Goal: Task Accomplishment & Management: Manage account settings

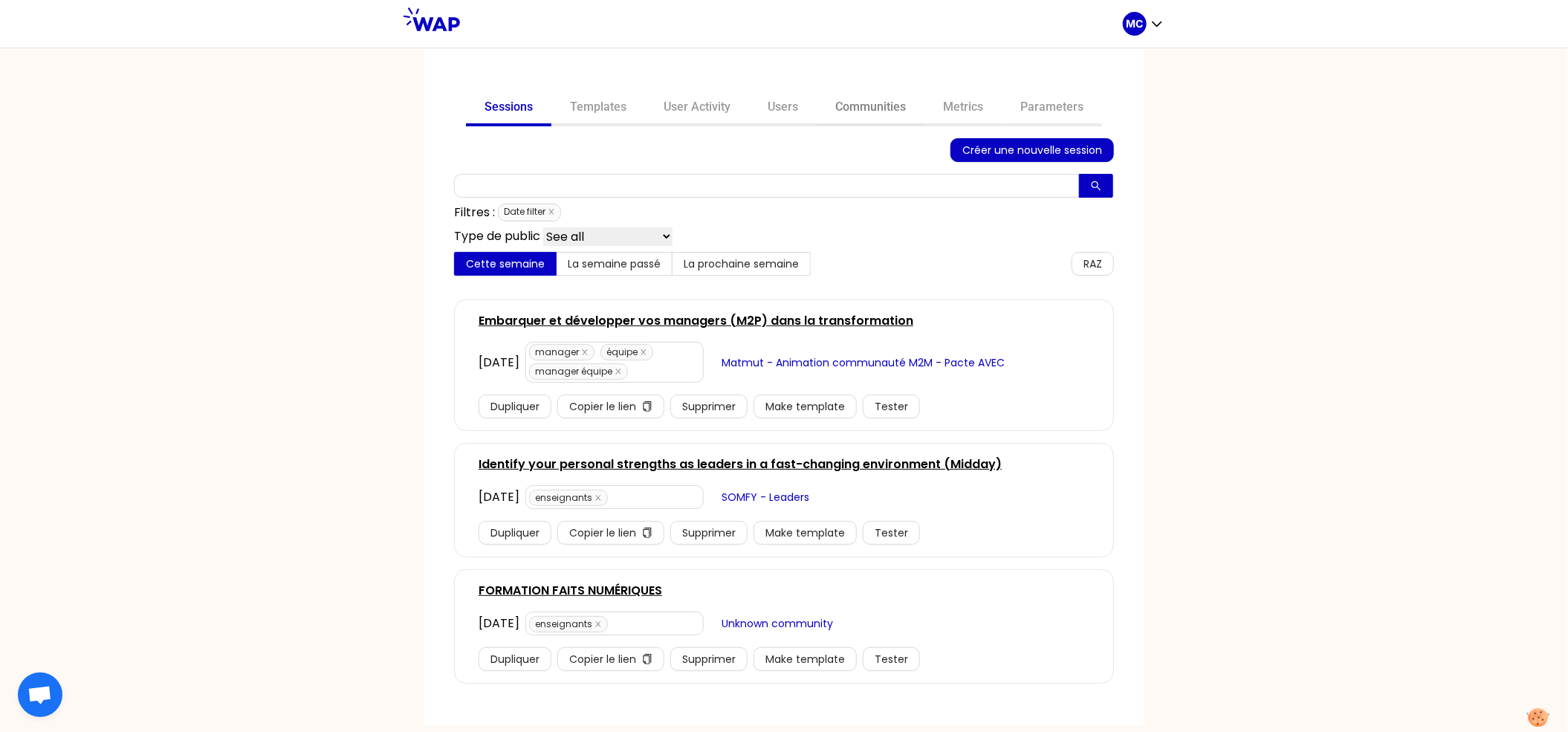
click at [885, 109] on link "Communities" at bounding box center [870, 108] width 107 height 36
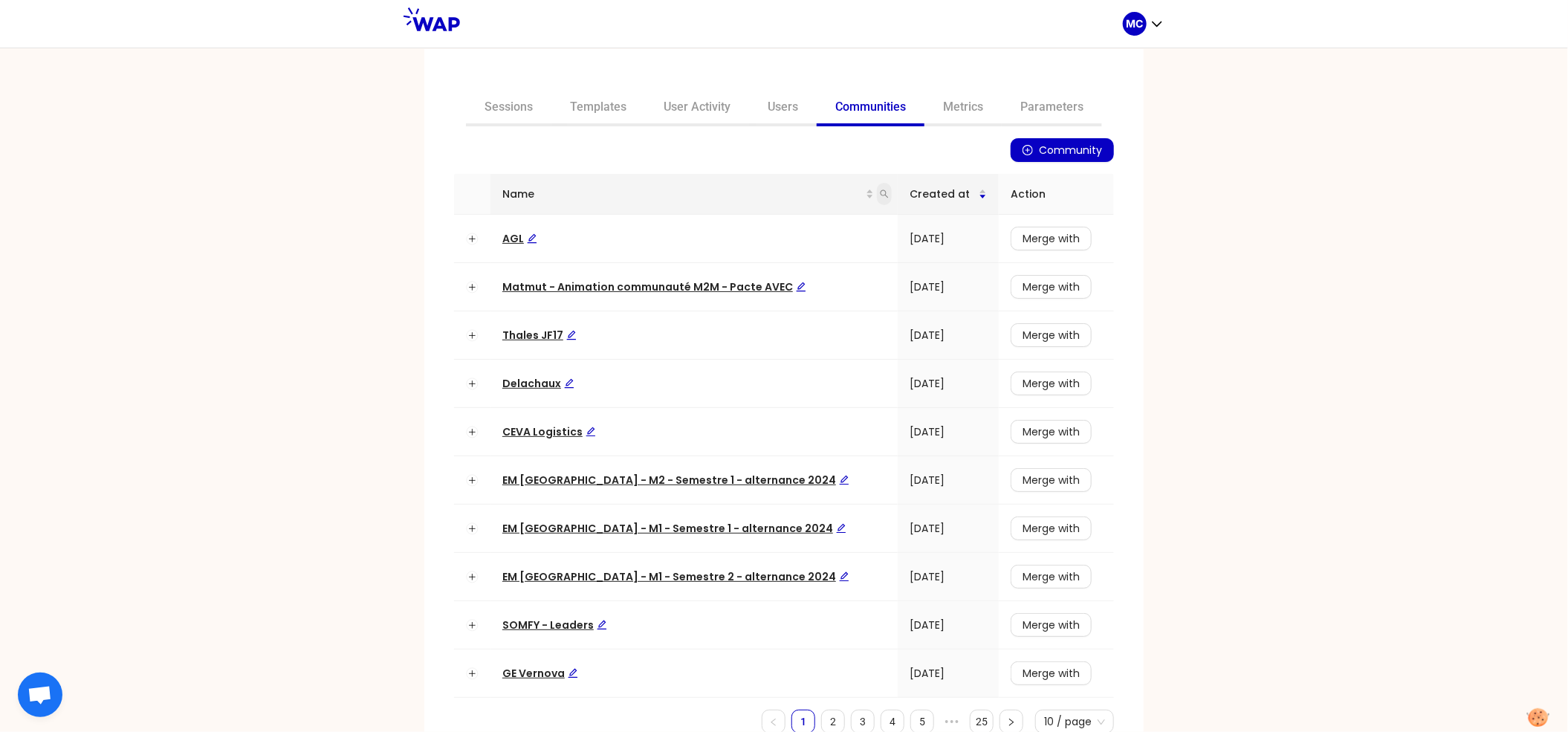
click at [880, 190] on icon "search" at bounding box center [885, 194] width 9 height 9
type input "matmut"
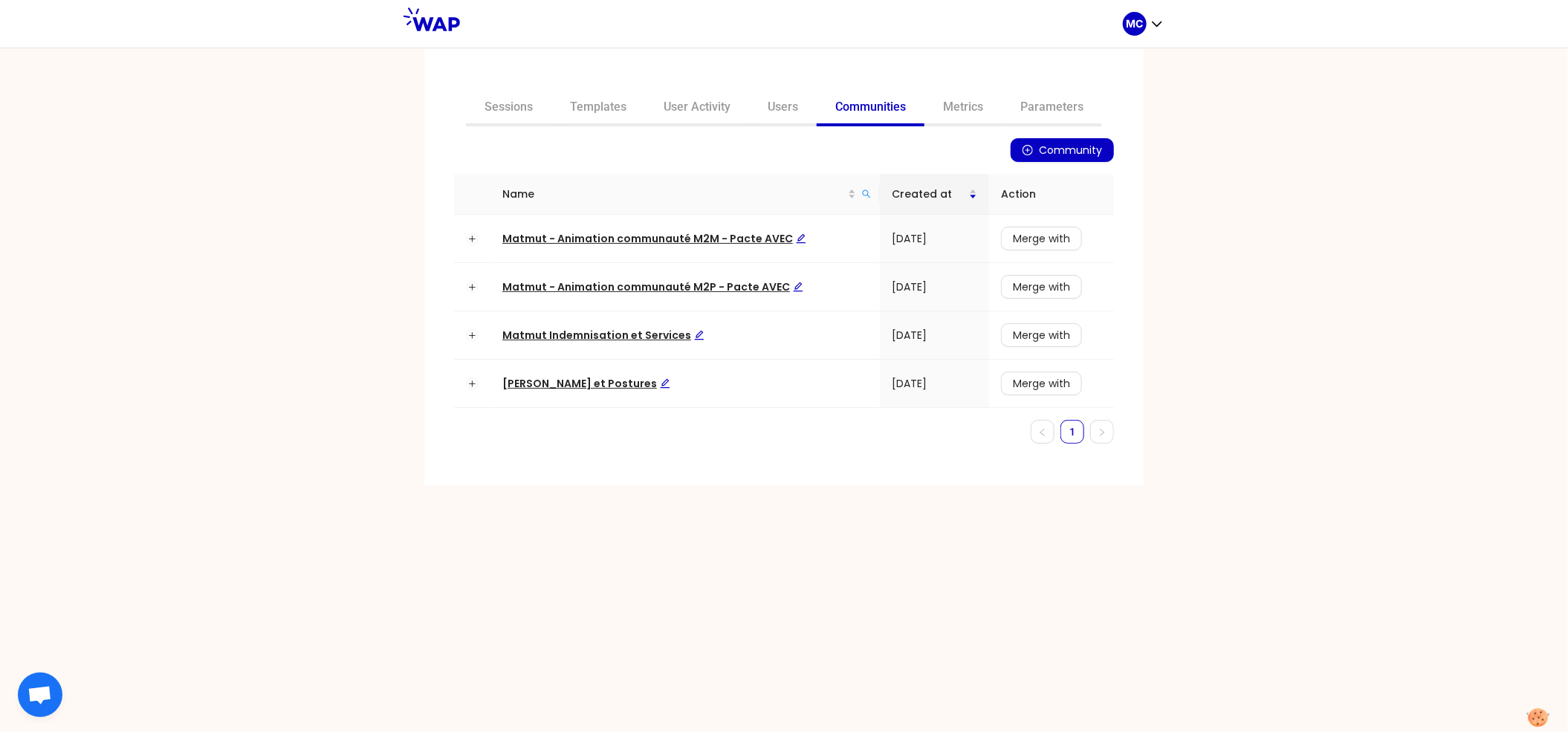
click at [274, 341] on div "Sessions Templates User Activity Users Communities Metrics Parameters Community…" at bounding box center [784, 390] width 1568 height 684
click at [606, 387] on span "Matmut Pratiques et Postures" at bounding box center [587, 383] width 168 height 15
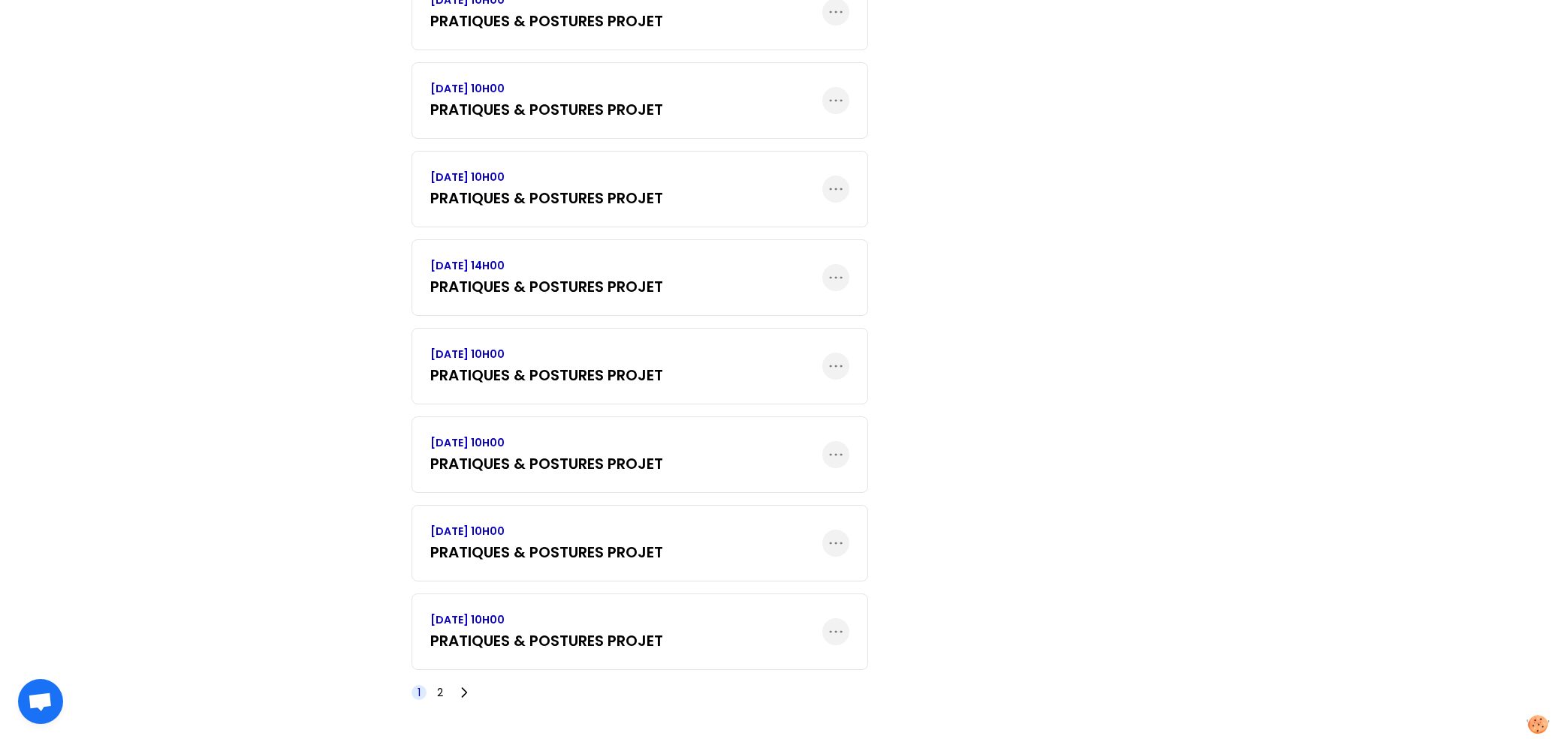
scroll to position [1615, 0]
click at [445, 698] on span "2" at bounding box center [440, 693] width 15 height 15
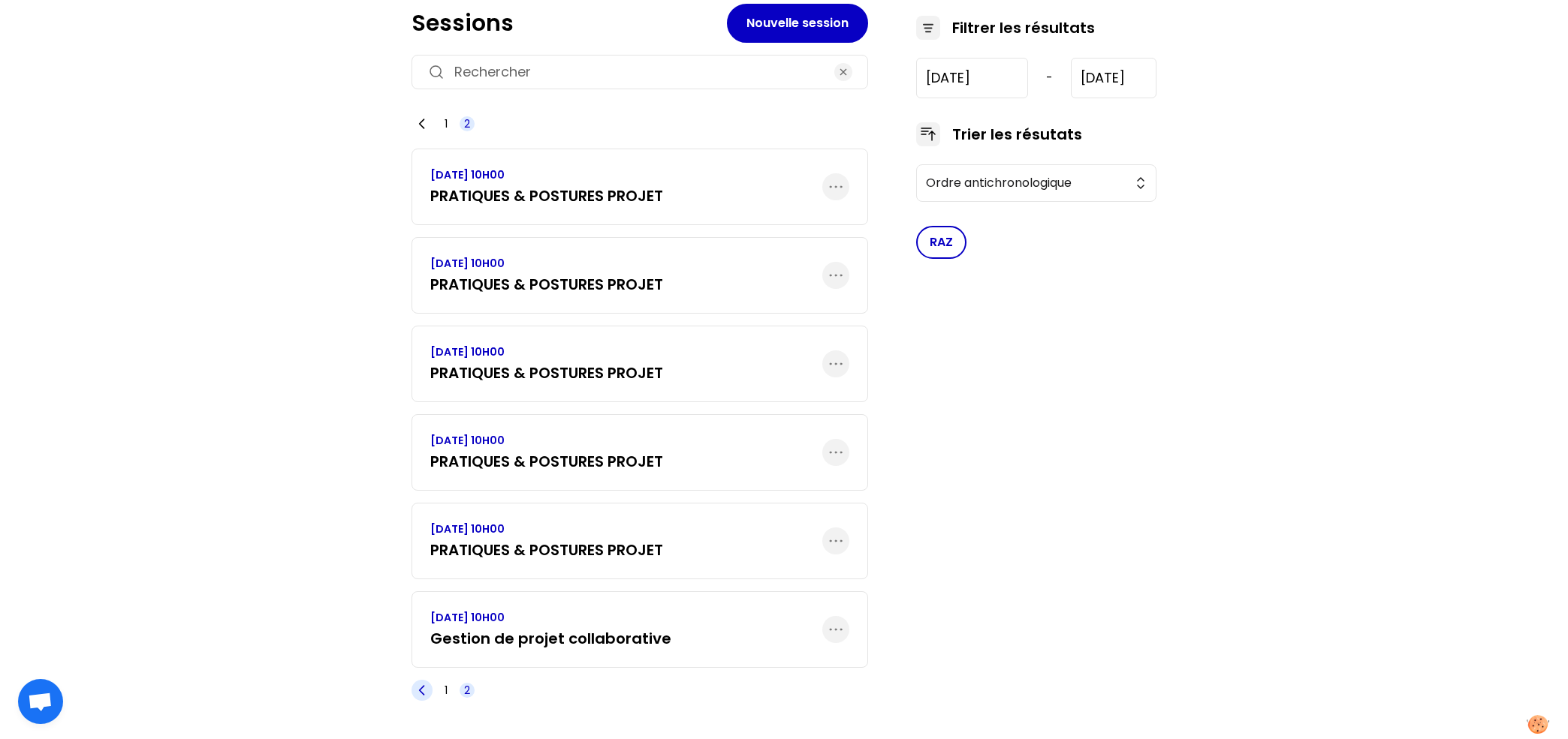
click at [422, 698] on span at bounding box center [422, 691] width 21 height 21
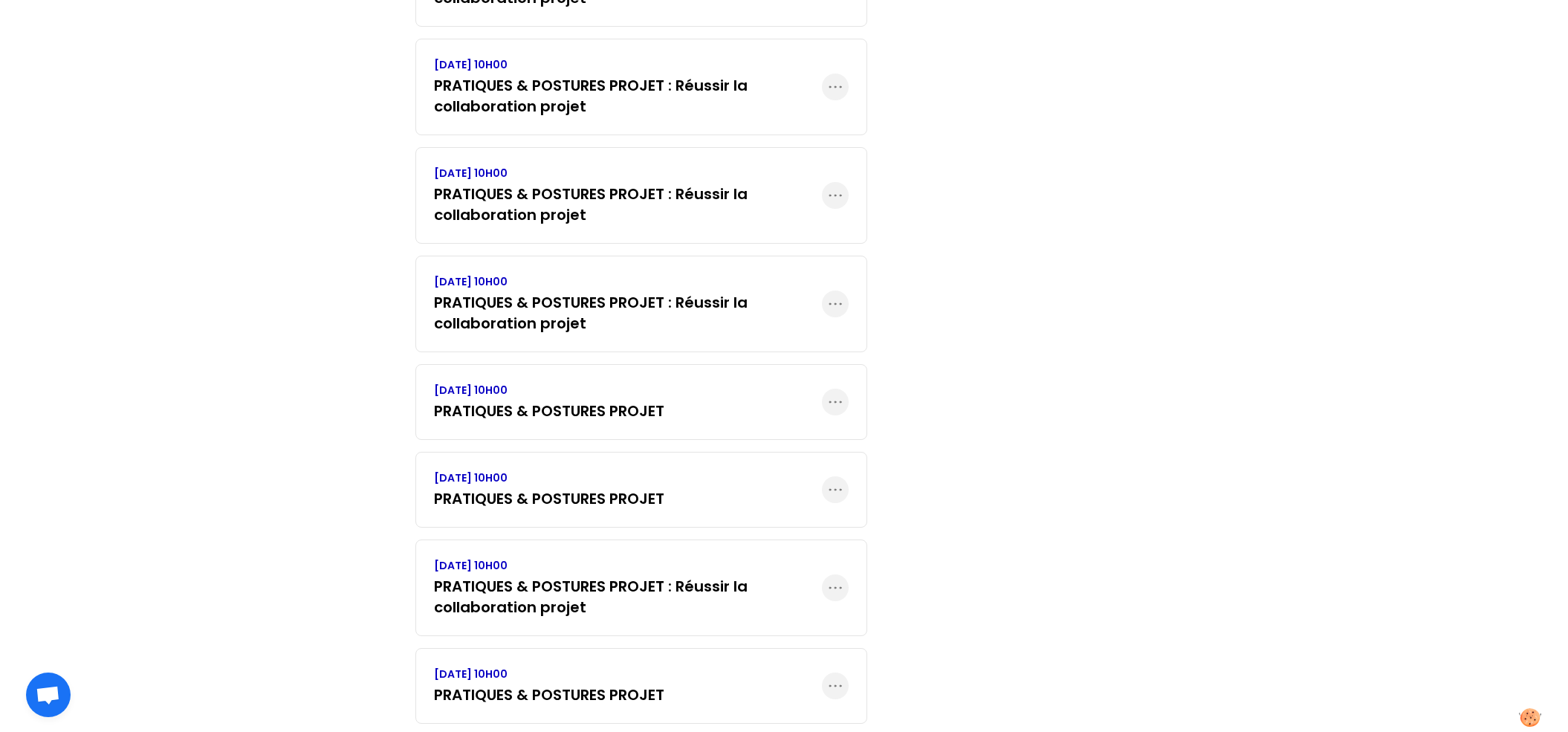
scroll to position [0, 0]
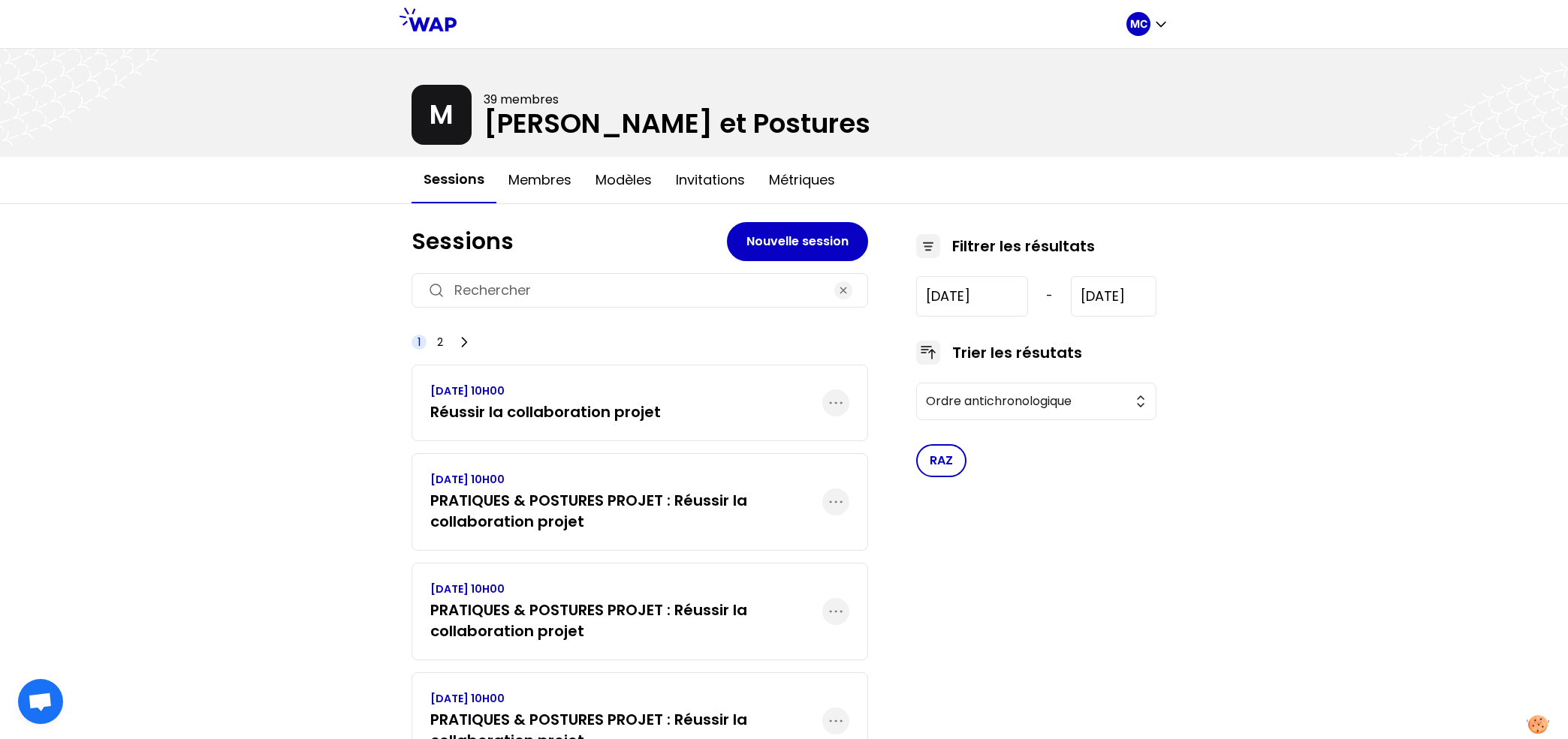
click at [550, 521] on h3 "PRATIQUES & POSTURES PROJET : Réussir la collaboration projet" at bounding box center [626, 511] width 392 height 42
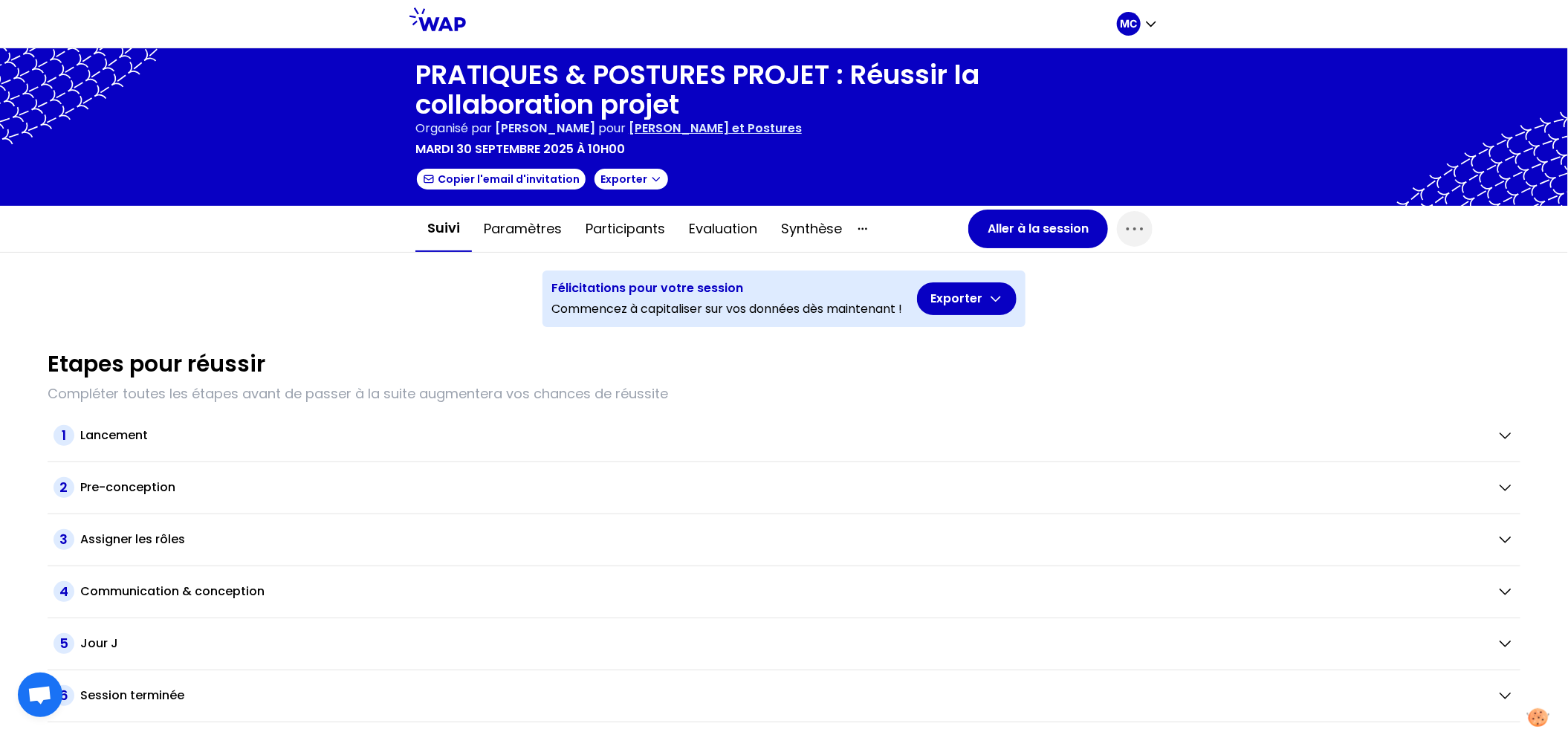
click at [720, 270] on div "Félicitations pour votre session Commencez à capitaliser sur vos données dès ma…" at bounding box center [784, 298] width 483 height 56
click at [720, 241] on button "Evaluation" at bounding box center [723, 229] width 93 height 45
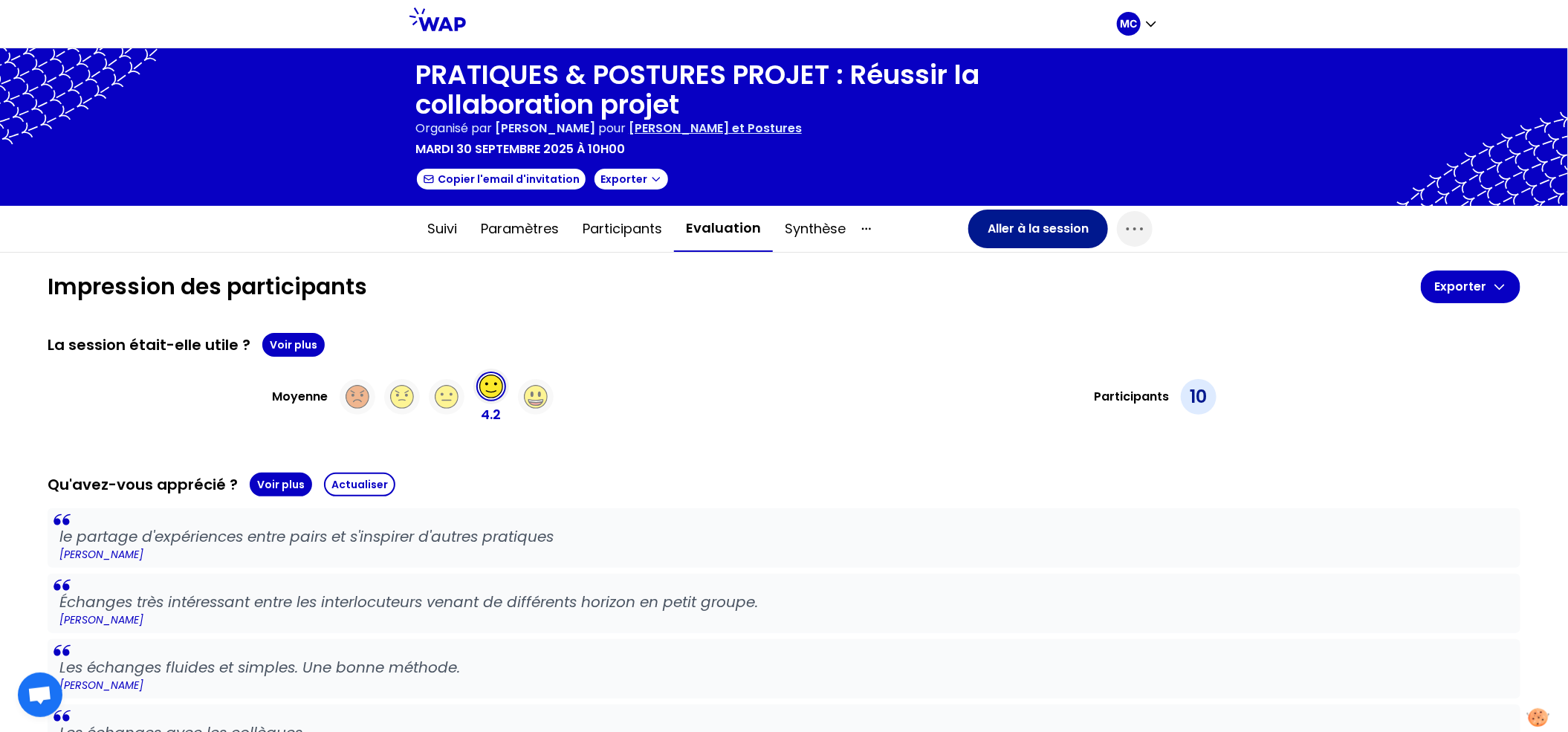
click at [995, 236] on button "Aller à la session" at bounding box center [1038, 228] width 140 height 38
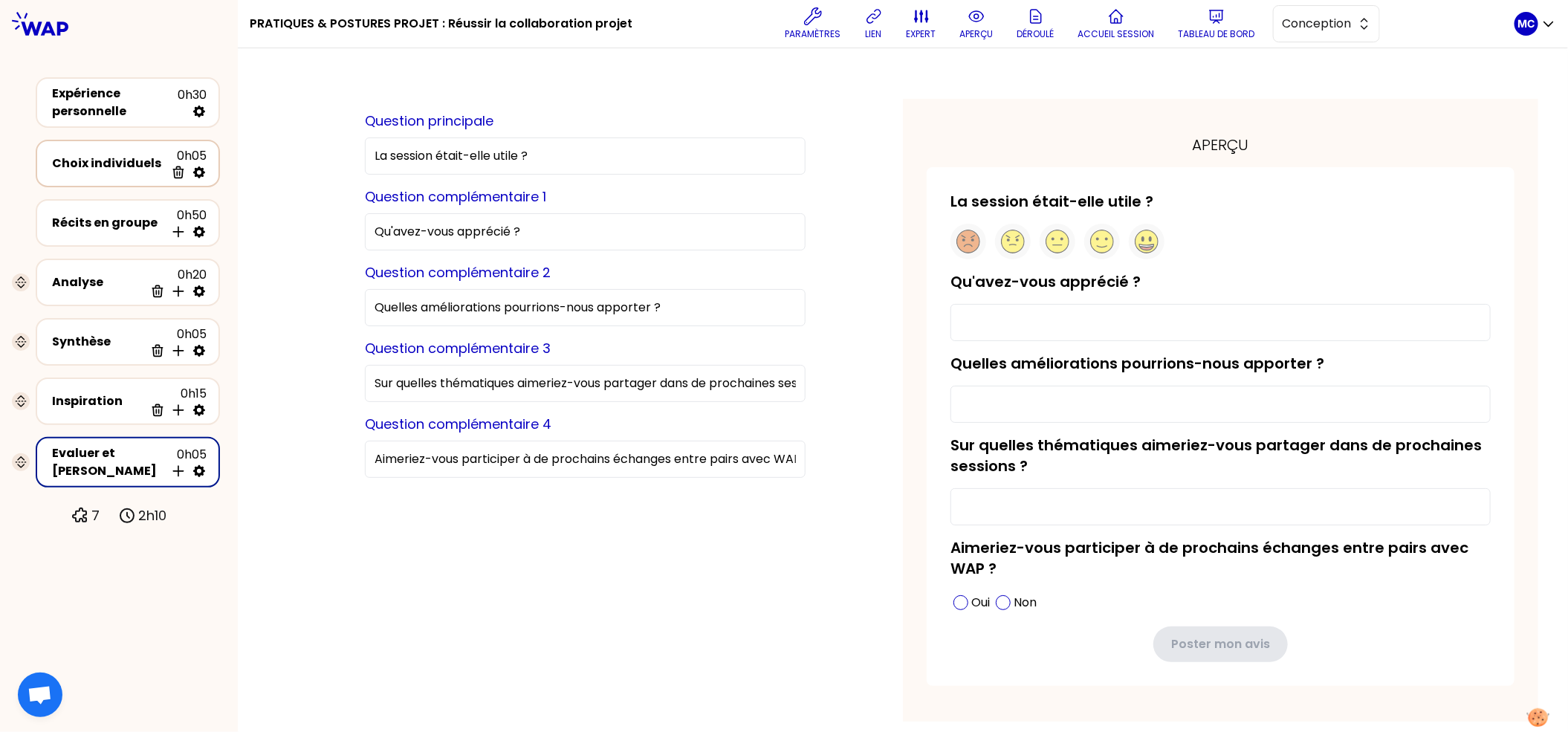
click at [114, 184] on div "Choix individuels 0h05 Supprimer" at bounding box center [127, 164] width 184 height 48
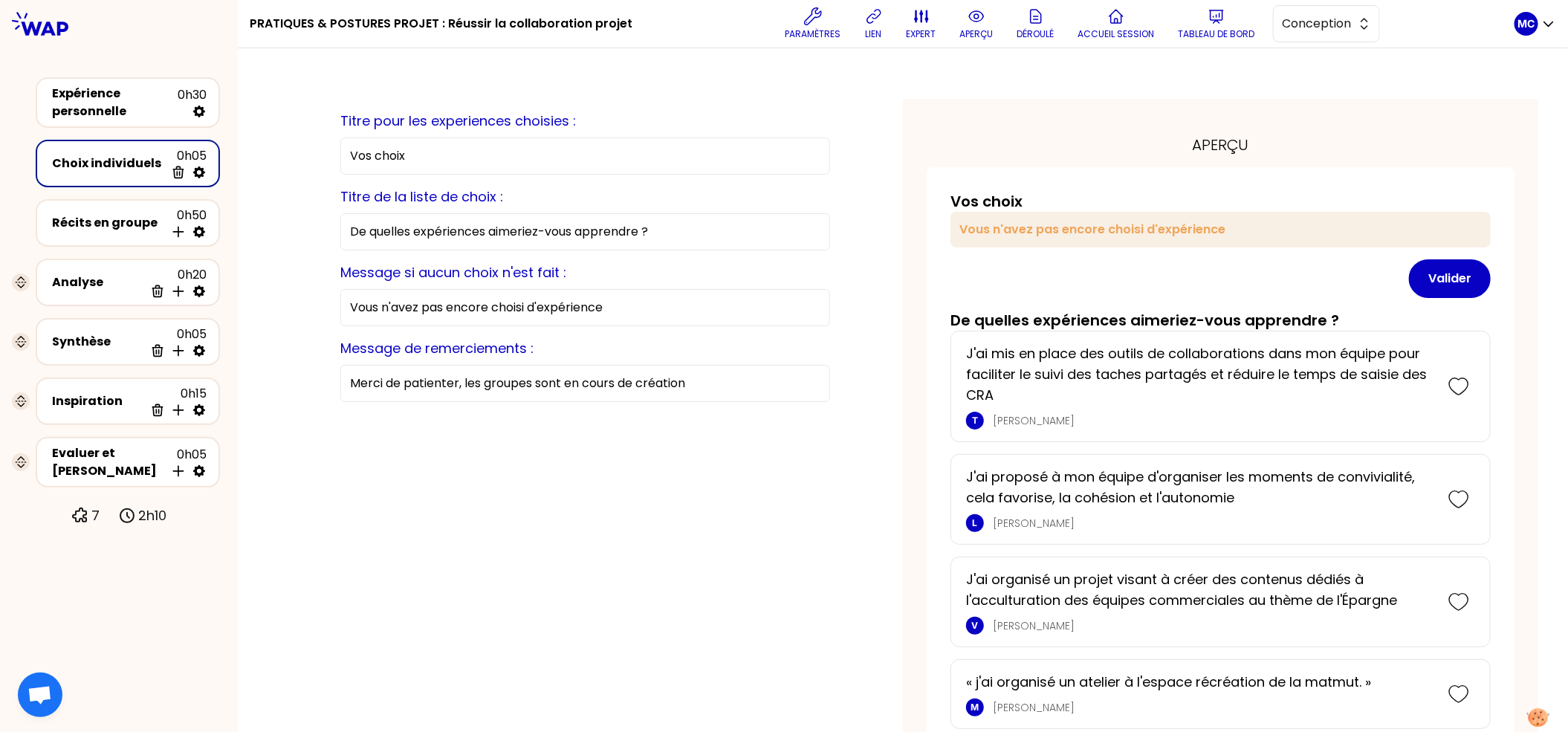
click at [121, 173] on div "Choix individuels 0h05 Supprimer" at bounding box center [127, 163] width 158 height 33
click at [114, 208] on div "Récits en groupe 0h50 Insérer une activité en dessous" at bounding box center [127, 222] width 158 height 33
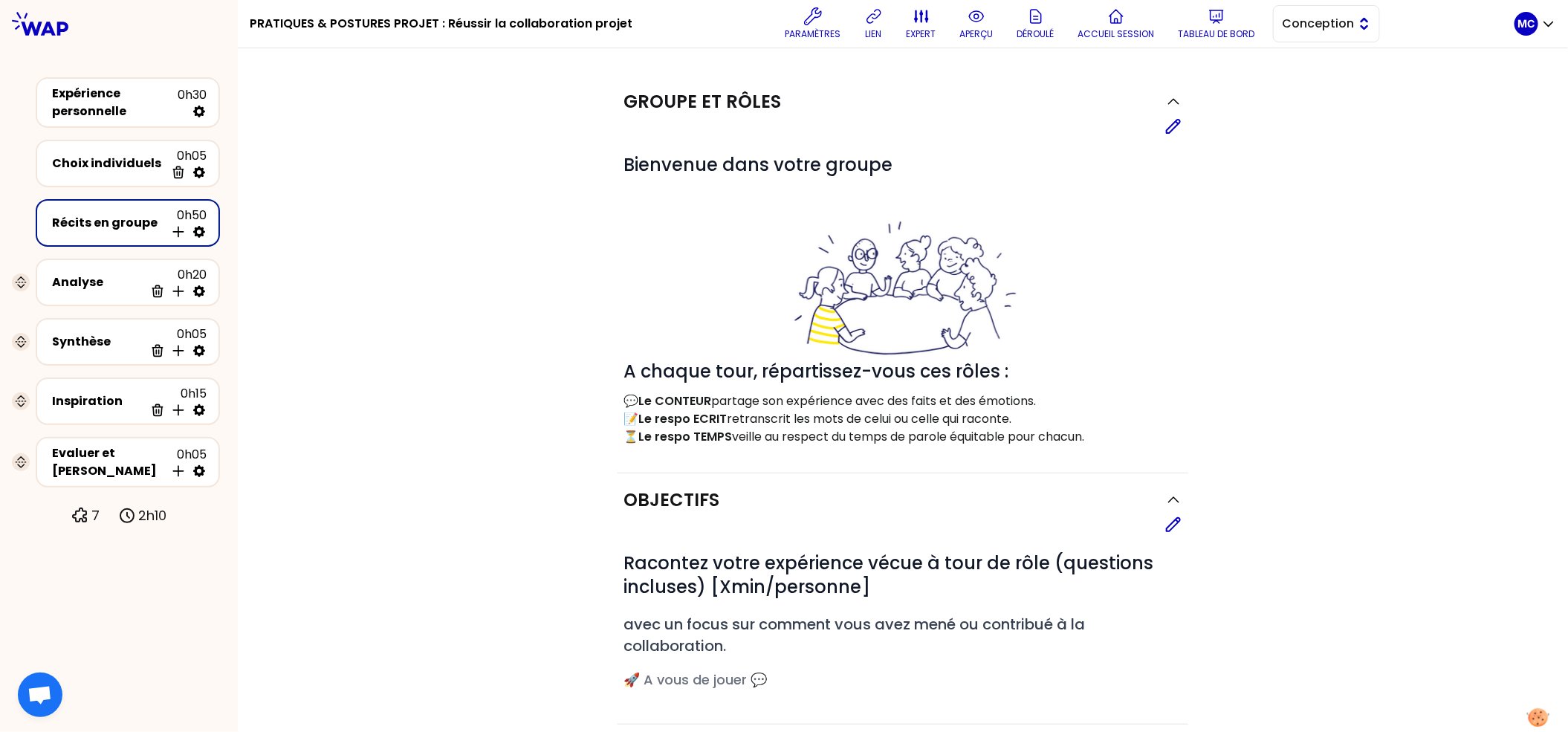
click at [1305, 35] on button "Conception" at bounding box center [1326, 24] width 107 height 37
click at [1304, 87] on span "Facilitation" at bounding box center [1335, 84] width 64 height 18
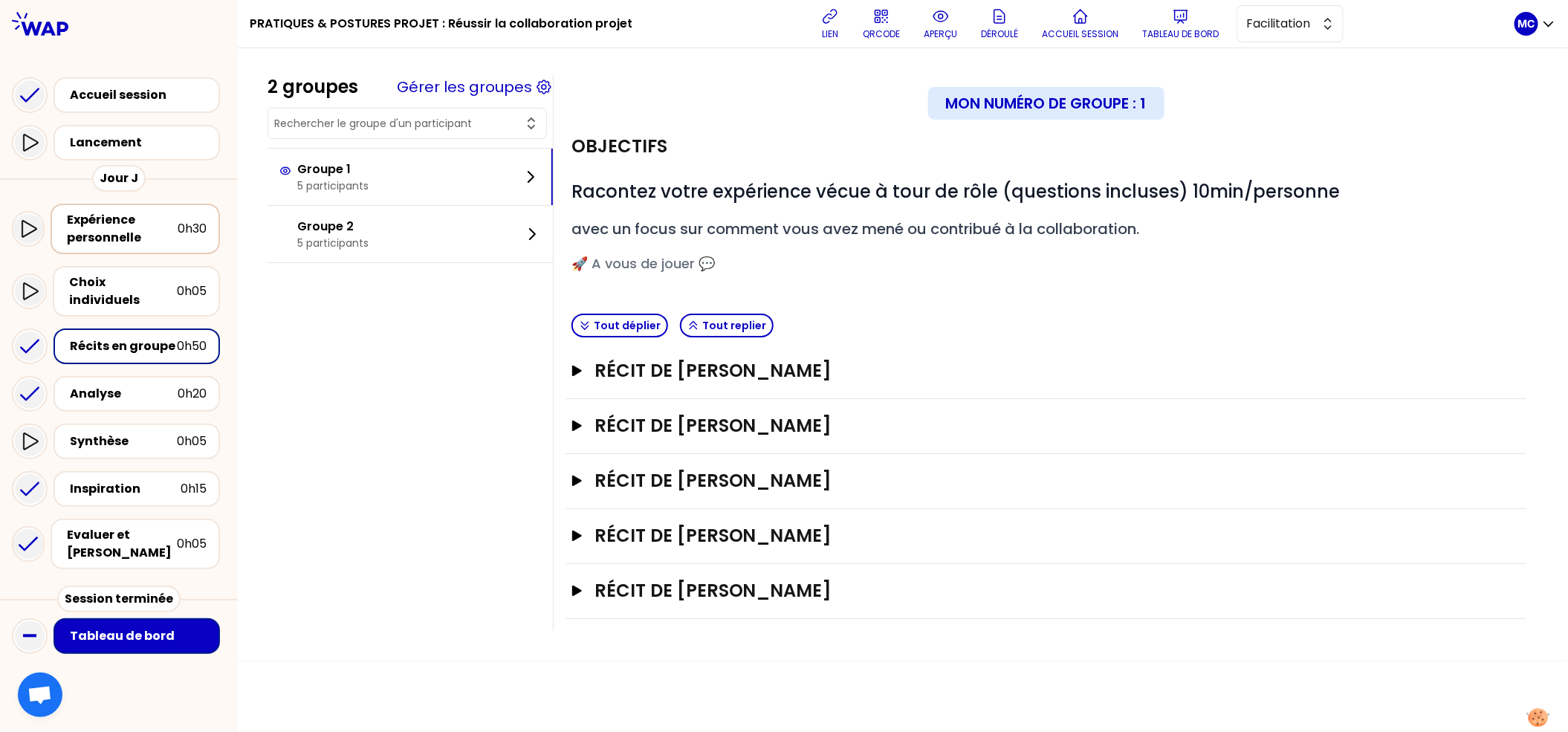
click at [147, 222] on div "Expérience personnelle" at bounding box center [122, 229] width 110 height 36
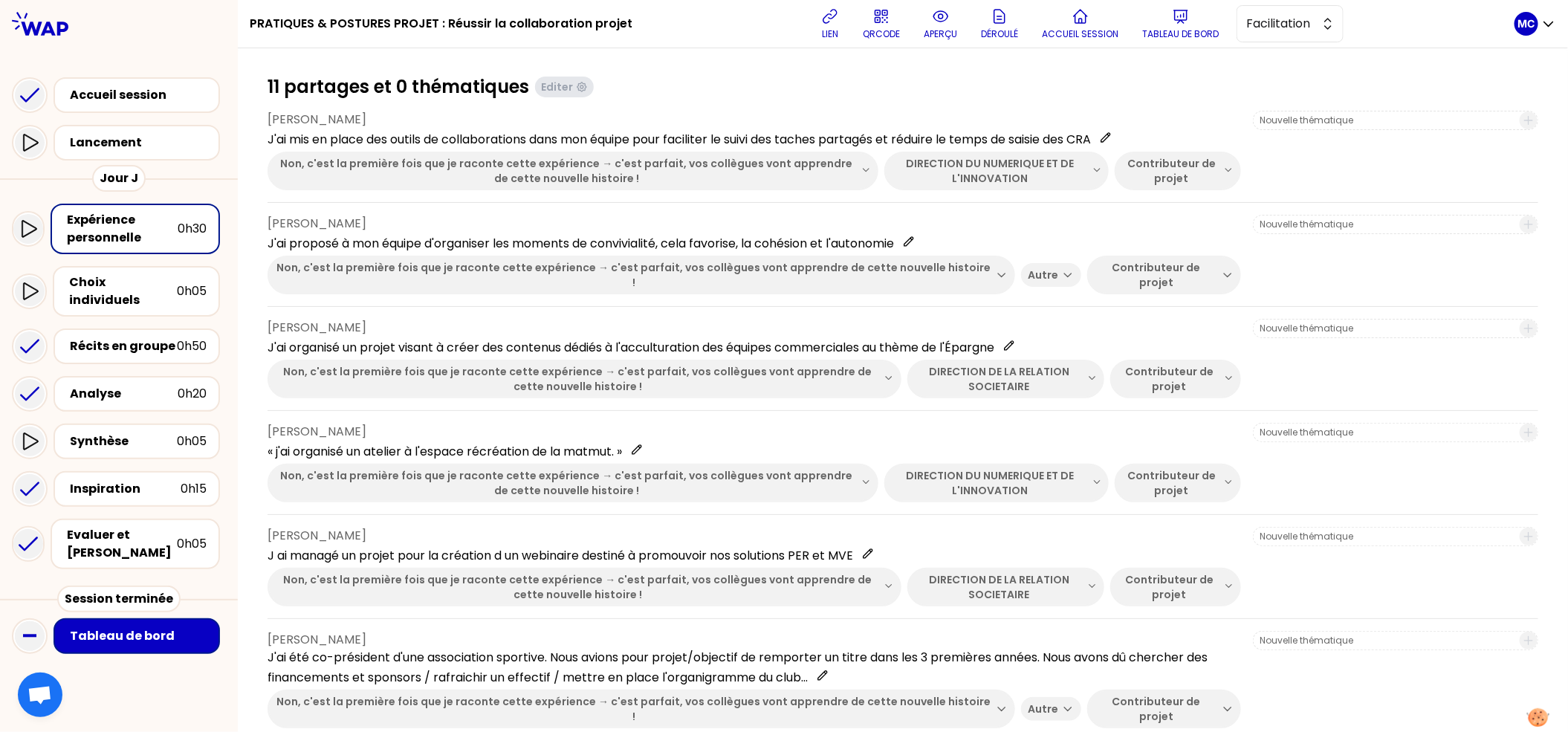
click at [962, 31] on div "lien QRCODE aperçu Déroulé Accueil session Tableau de bord Facilitation" at bounding box center [1079, 24] width 870 height 45
click at [946, 31] on p "aperçu" at bounding box center [941, 34] width 34 height 12
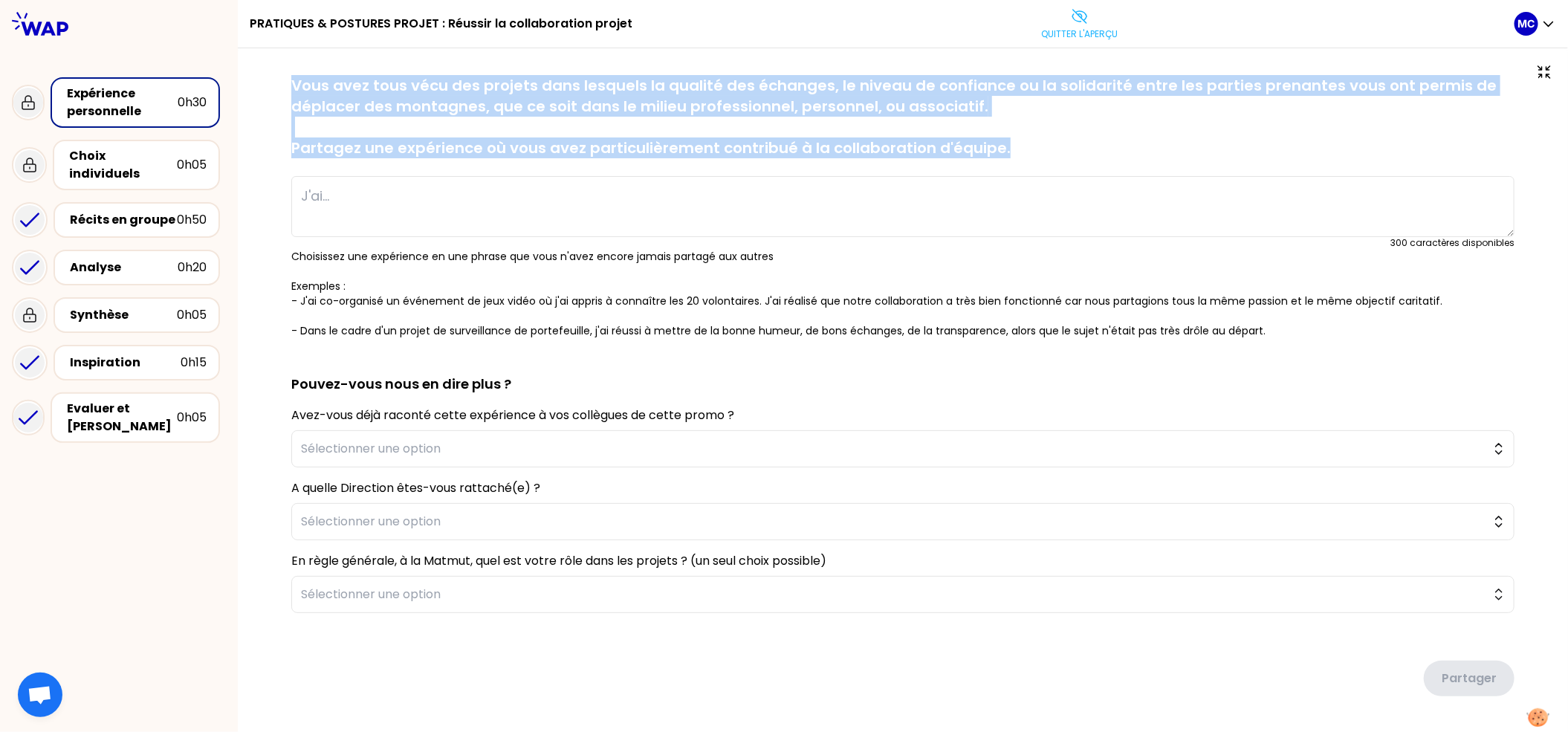
drag, startPoint x: 833, startPoint y: 110, endPoint x: 962, endPoint y: 160, distance: 138.4
click at [953, 161] on div "sauvegardé Vous avez tous vécu des projets dans lesquels la qualité des échange…" at bounding box center [903, 417] width 1331 height 738
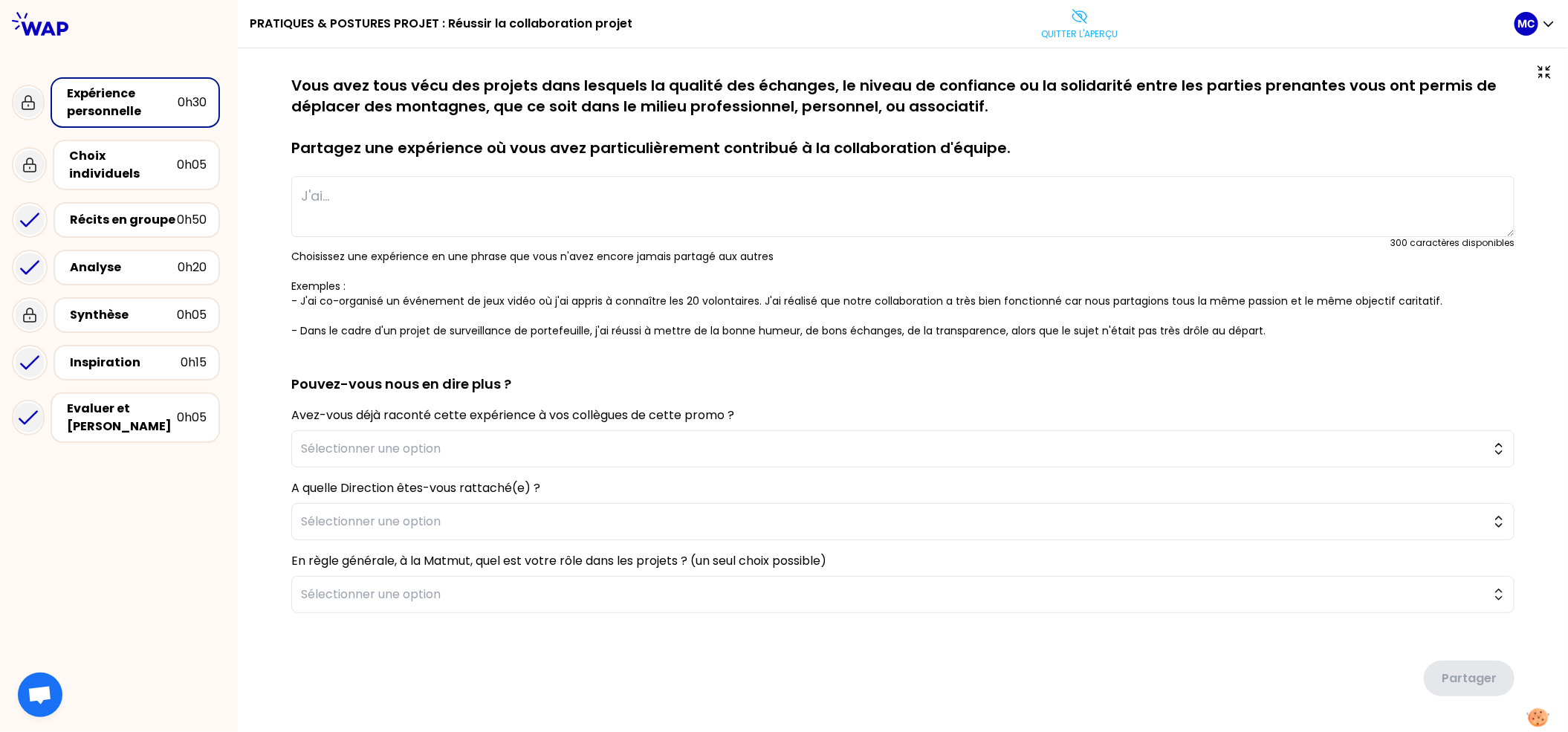
click at [1024, 142] on p "Vous avez tous vécu des projets dans lesquels la qualité des échanges, le nivea…" at bounding box center [903, 116] width 1223 height 83
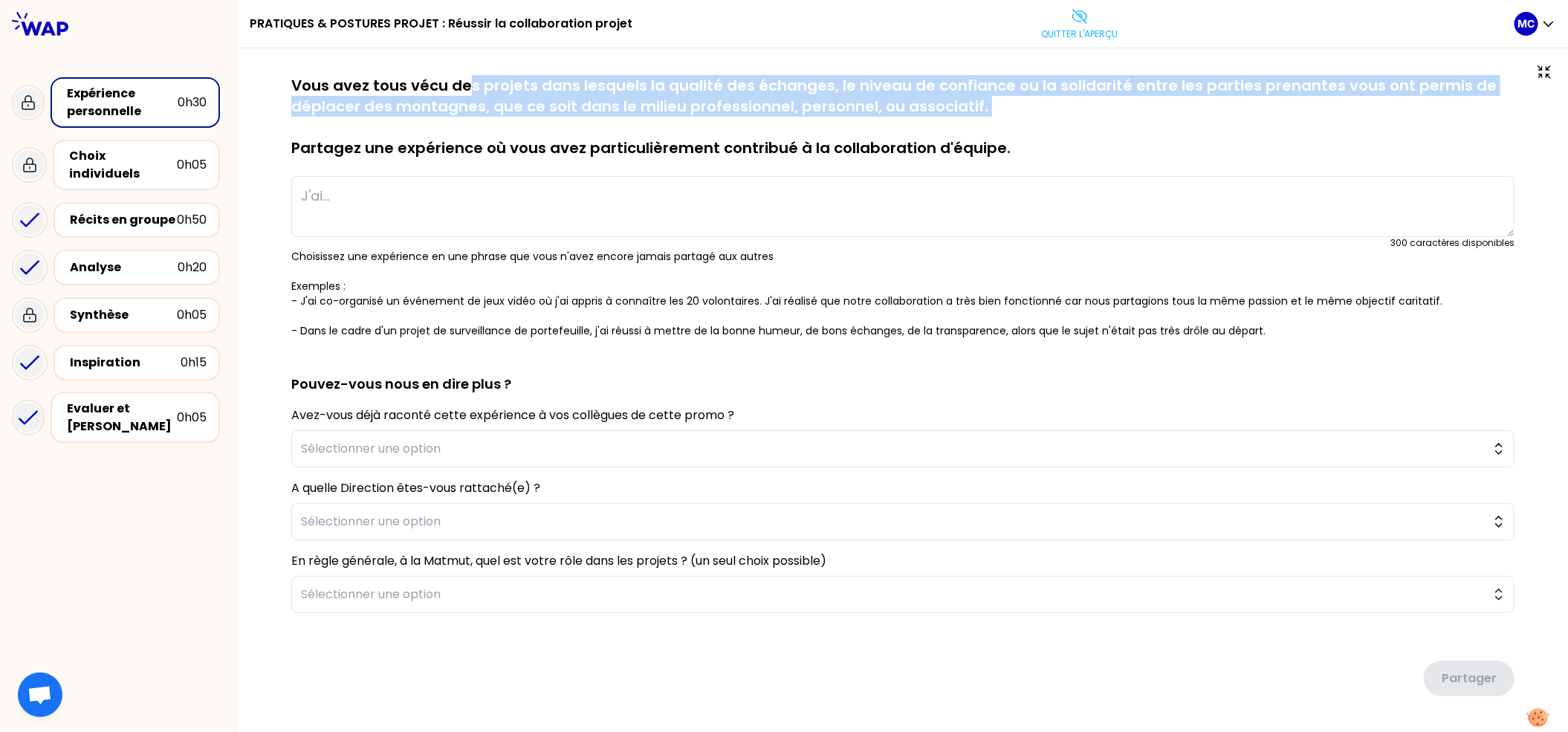
drag, startPoint x: 1104, startPoint y: 131, endPoint x: 461, endPoint y: 85, distance: 644.6
click at [461, 85] on p "Vous avez tous vécu des projets dans lesquels la qualité des échanges, le nivea…" at bounding box center [903, 116] width 1223 height 83
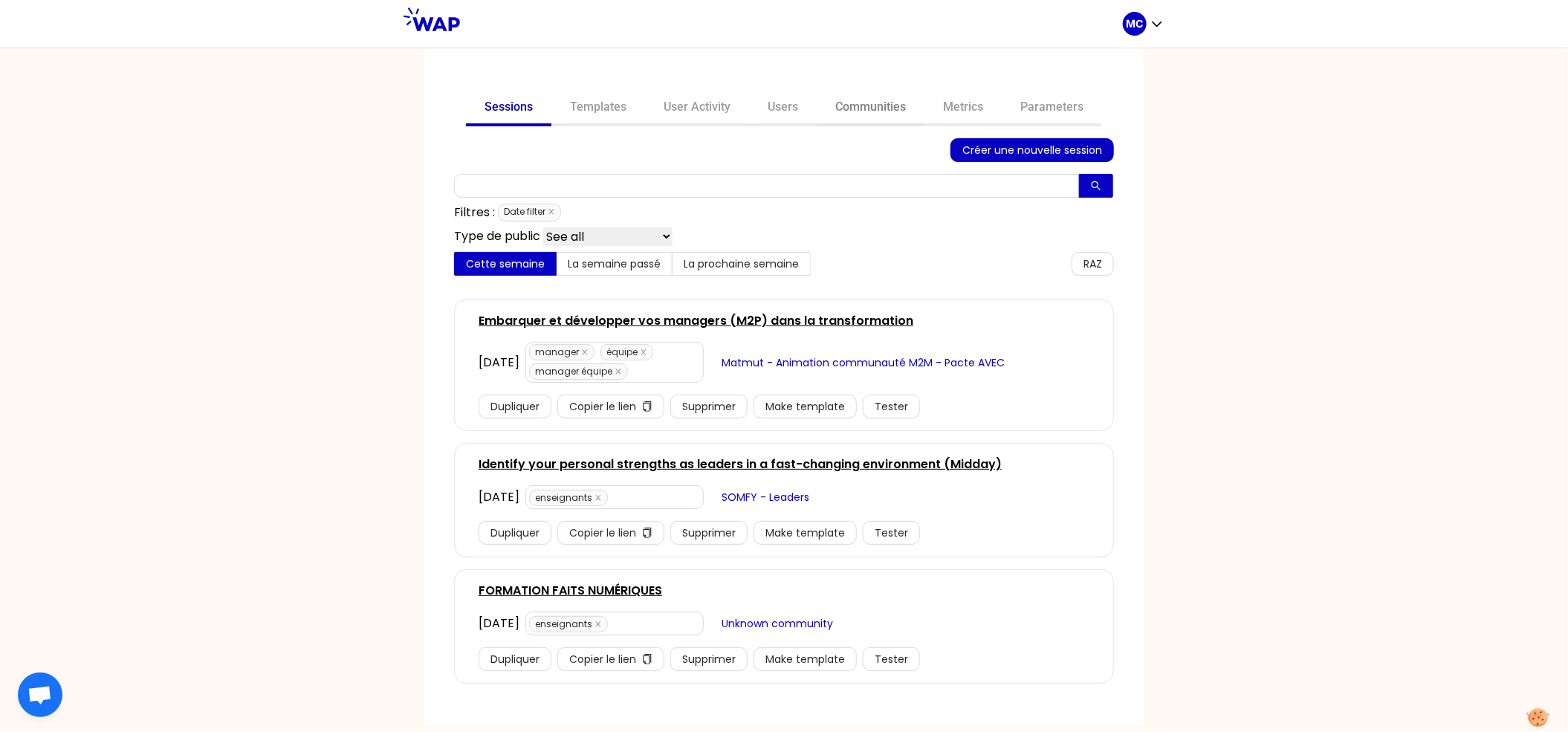
click at [903, 100] on link "Communities" at bounding box center [870, 108] width 107 height 36
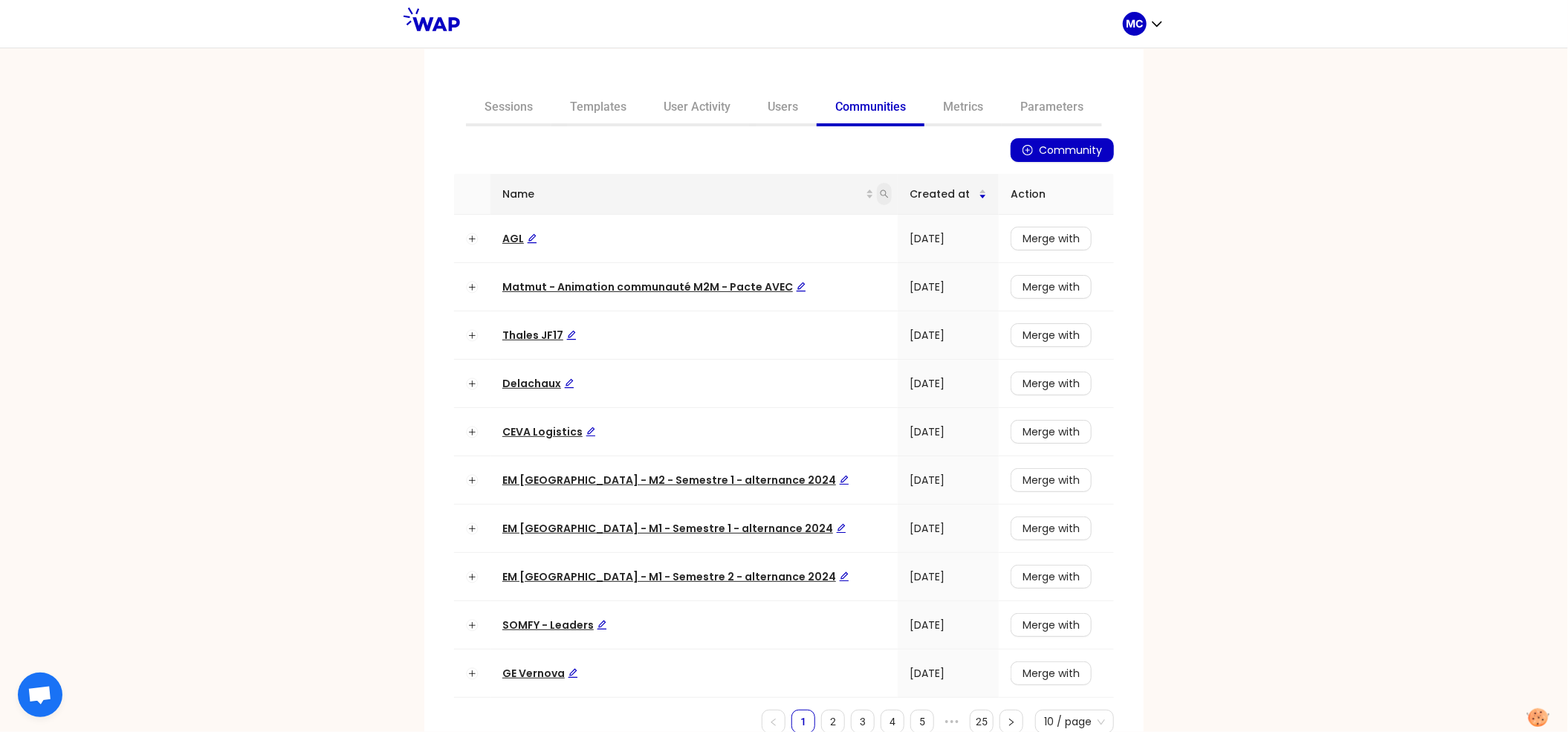
click at [877, 192] on span at bounding box center [884, 194] width 15 height 22
type input "matmut"
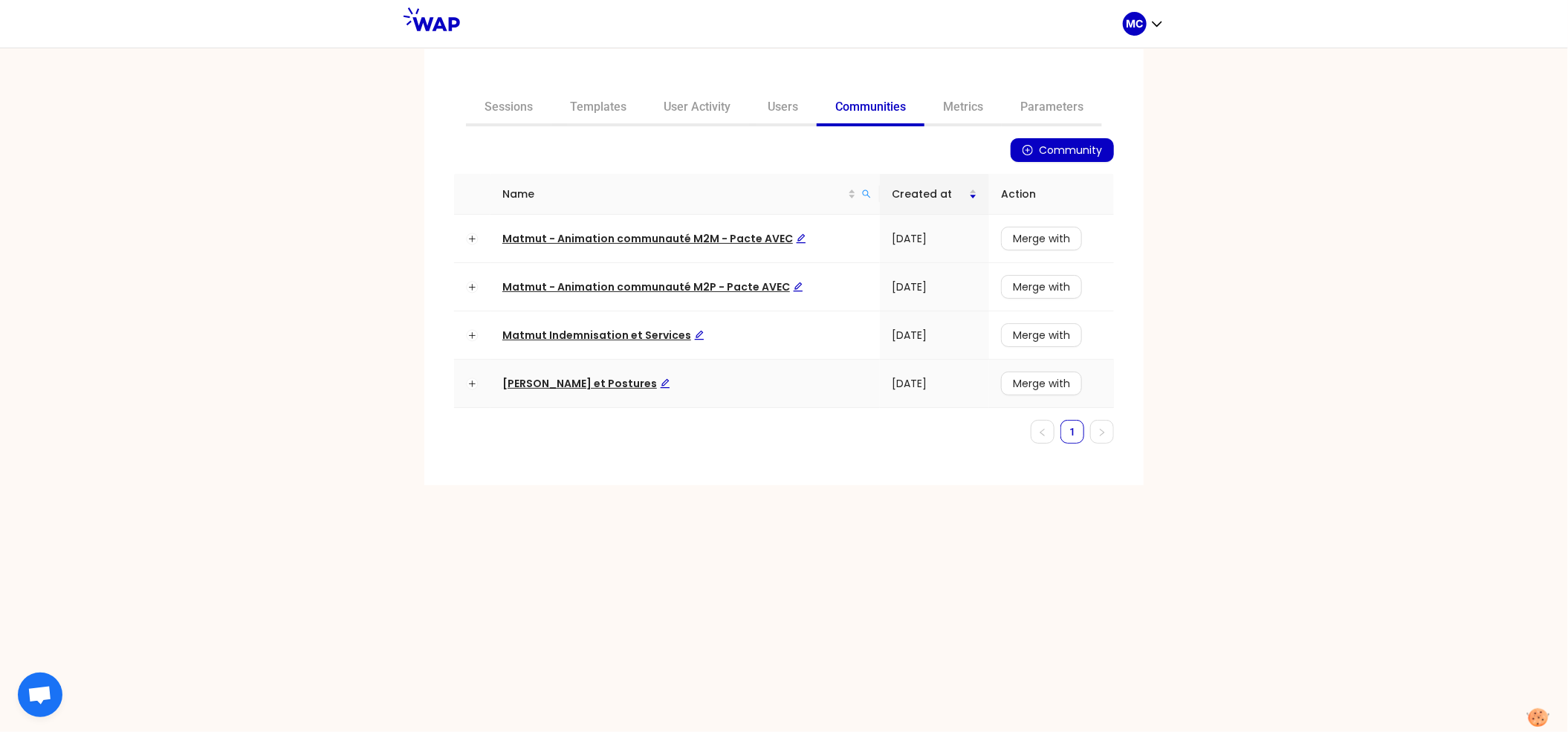
click at [598, 397] on td "Matmut Pratiques et Postures" at bounding box center [685, 384] width 390 height 49
click at [597, 387] on span "Matmut Pratiques et Postures" at bounding box center [587, 383] width 168 height 15
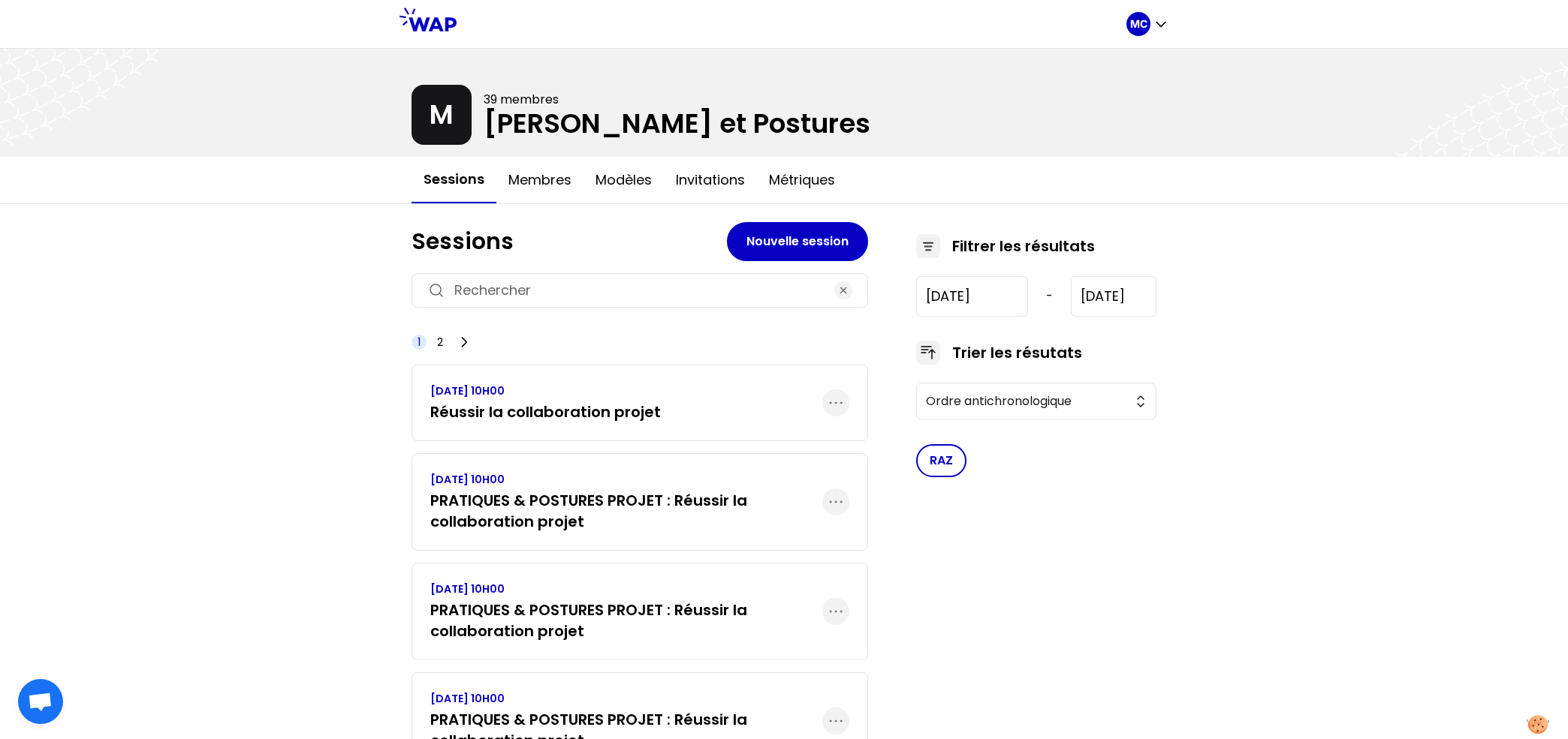
click at [618, 508] on h3 "PRATIQUES & POSTURES PROJET : Réussir la collaboration projet" at bounding box center [626, 511] width 392 height 42
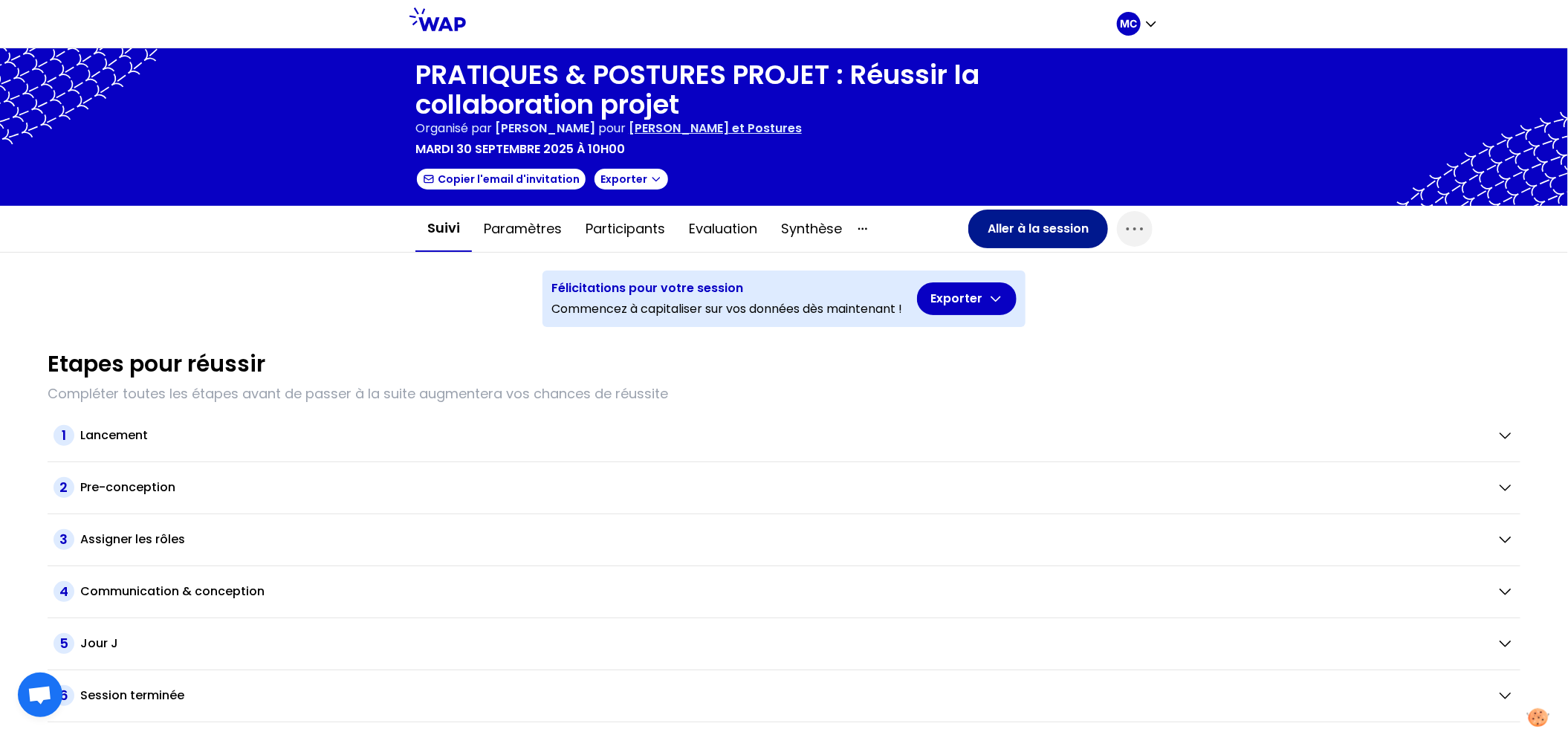
click at [1065, 223] on button "Aller à la session" at bounding box center [1038, 228] width 140 height 38
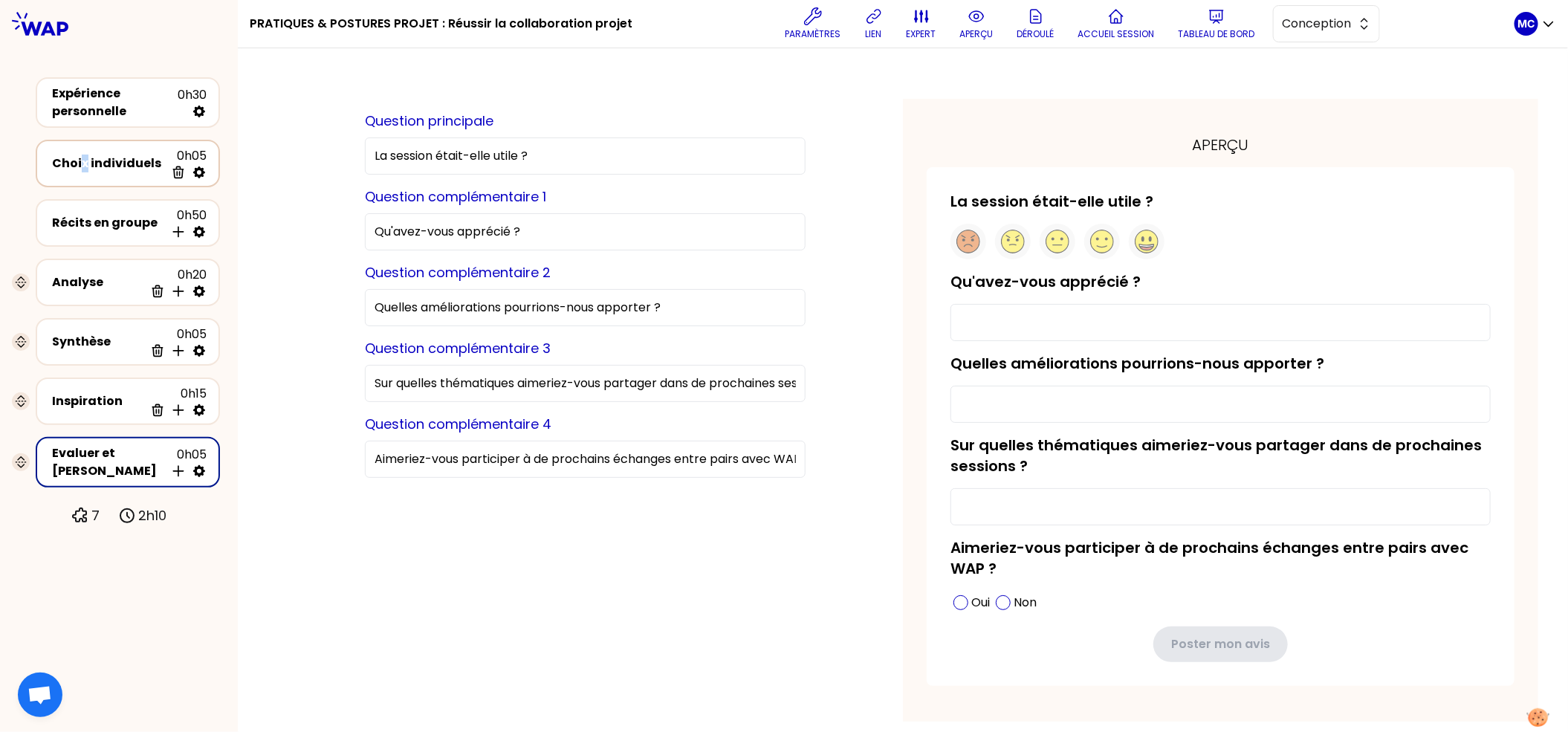
click at [83, 160] on div "Choix individuels" at bounding box center [108, 163] width 113 height 18
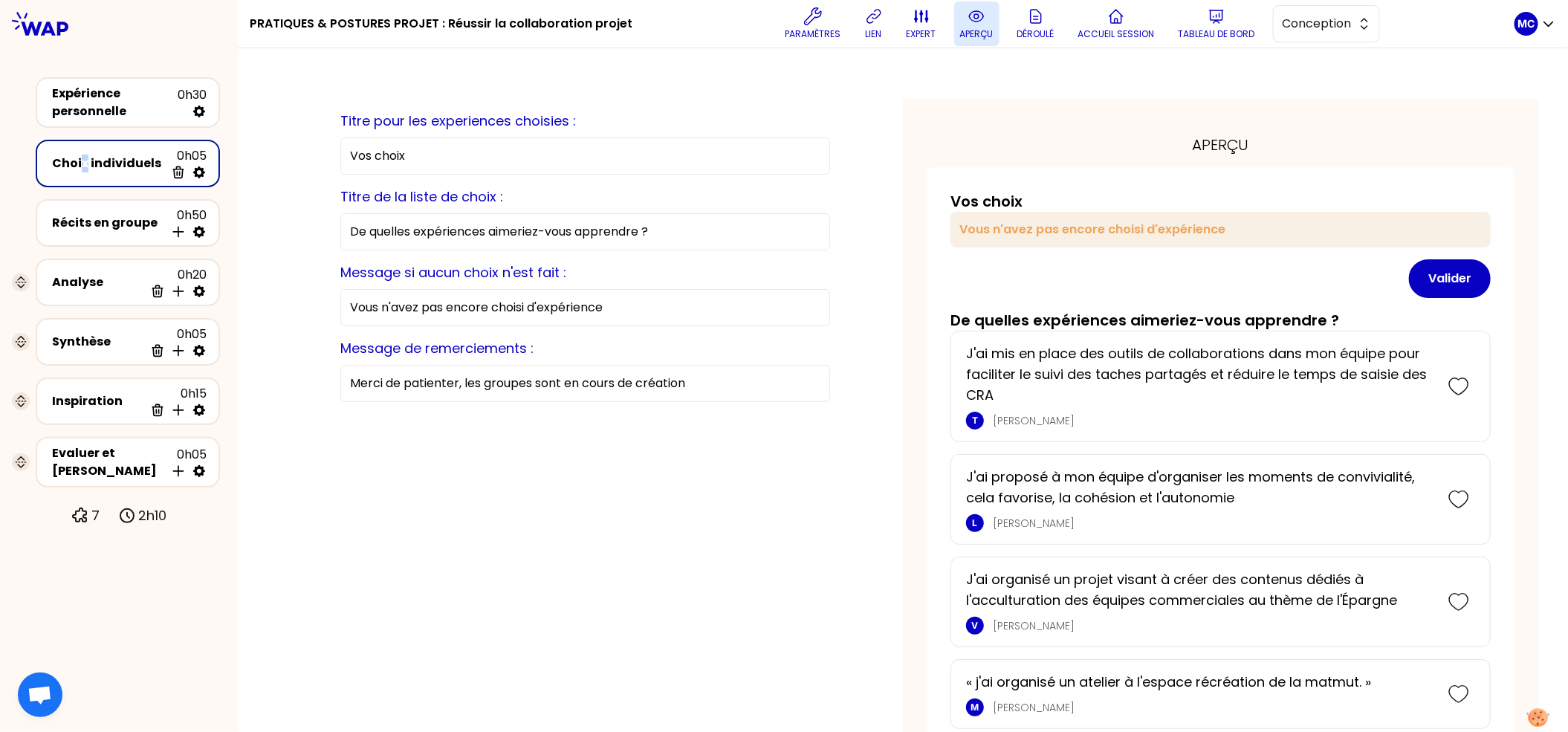
click at [984, 43] on button "aperçu" at bounding box center [976, 24] width 46 height 45
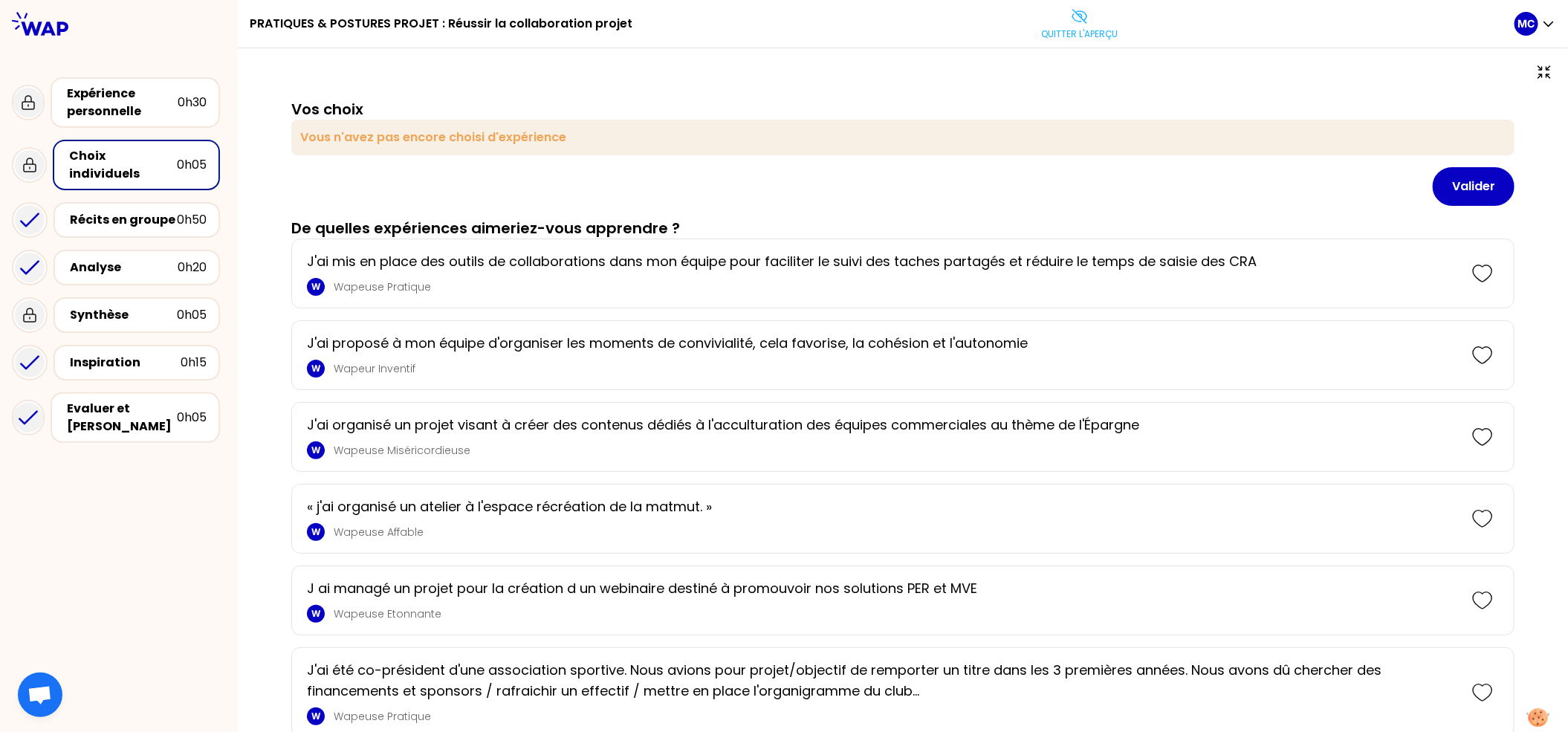
click at [887, 81] on div "Vos choix Vous n'avez pas encore choisi d'expérience Valider De quelles expérie…" at bounding box center [903, 657] width 1331 height 1218
click at [1098, 36] on p "Quitter l'aperçu" at bounding box center [1079, 34] width 77 height 12
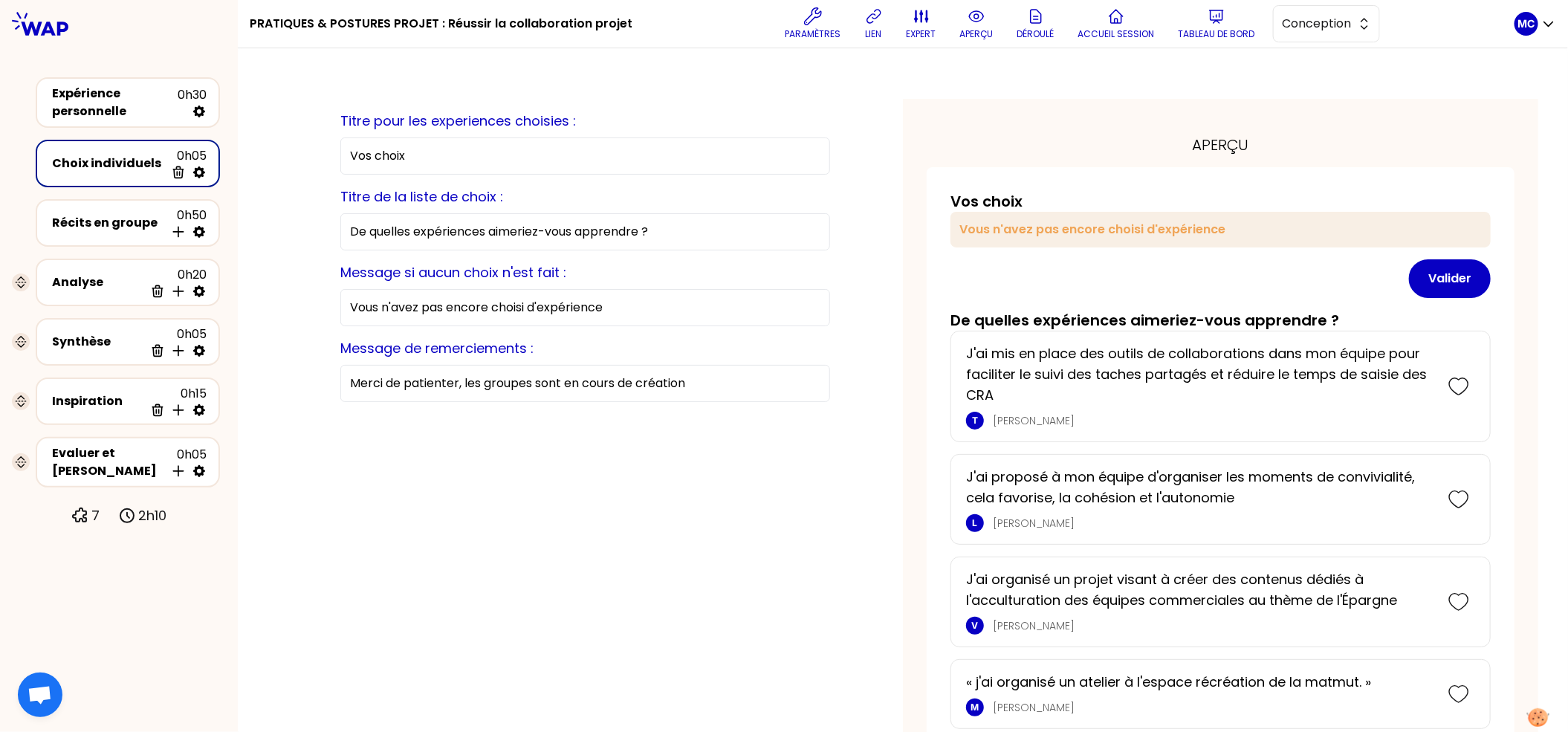
click at [93, 116] on div "Expérience personnelle" at bounding box center [115, 103] width 125 height 36
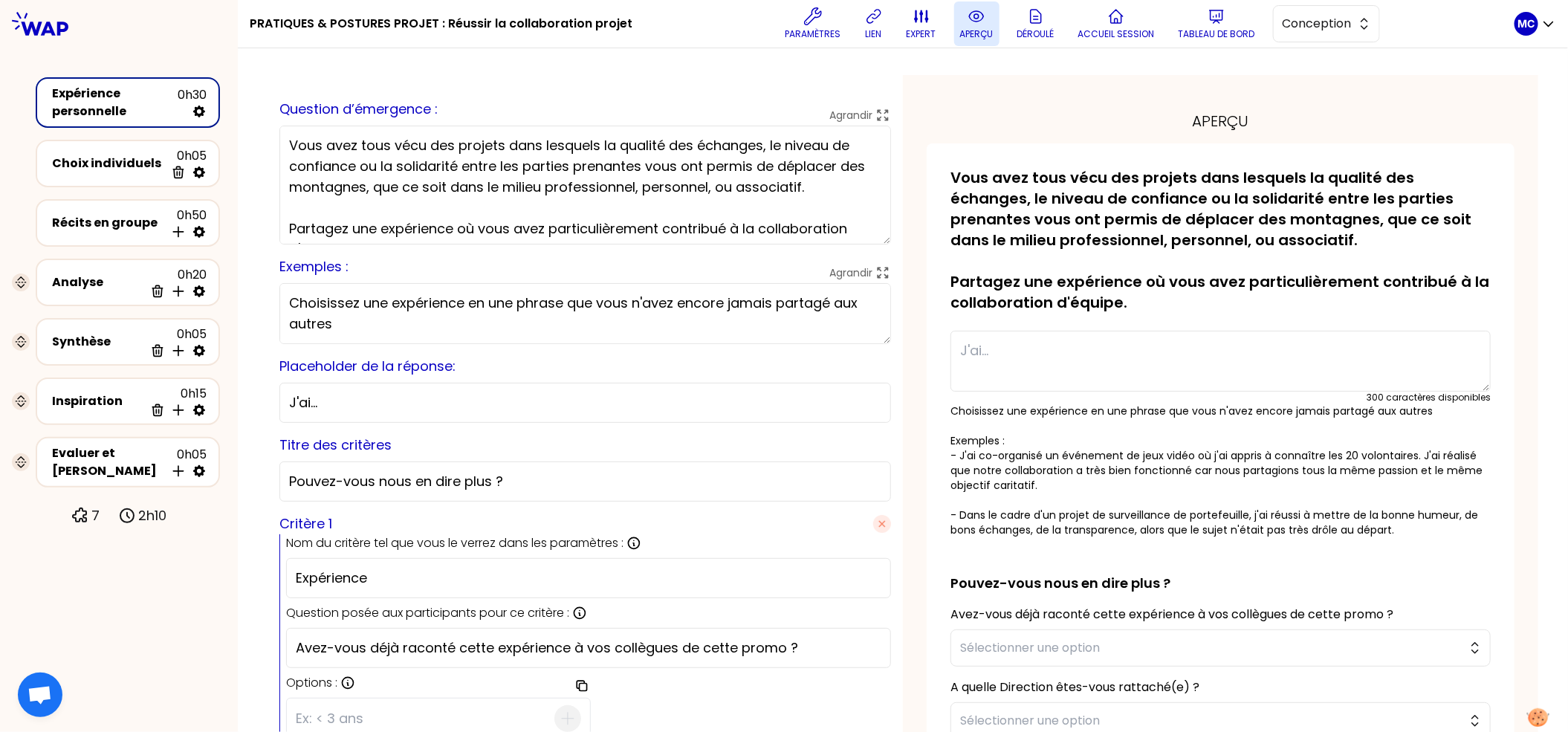
click at [954, 23] on button "aperçu" at bounding box center [976, 24] width 46 height 45
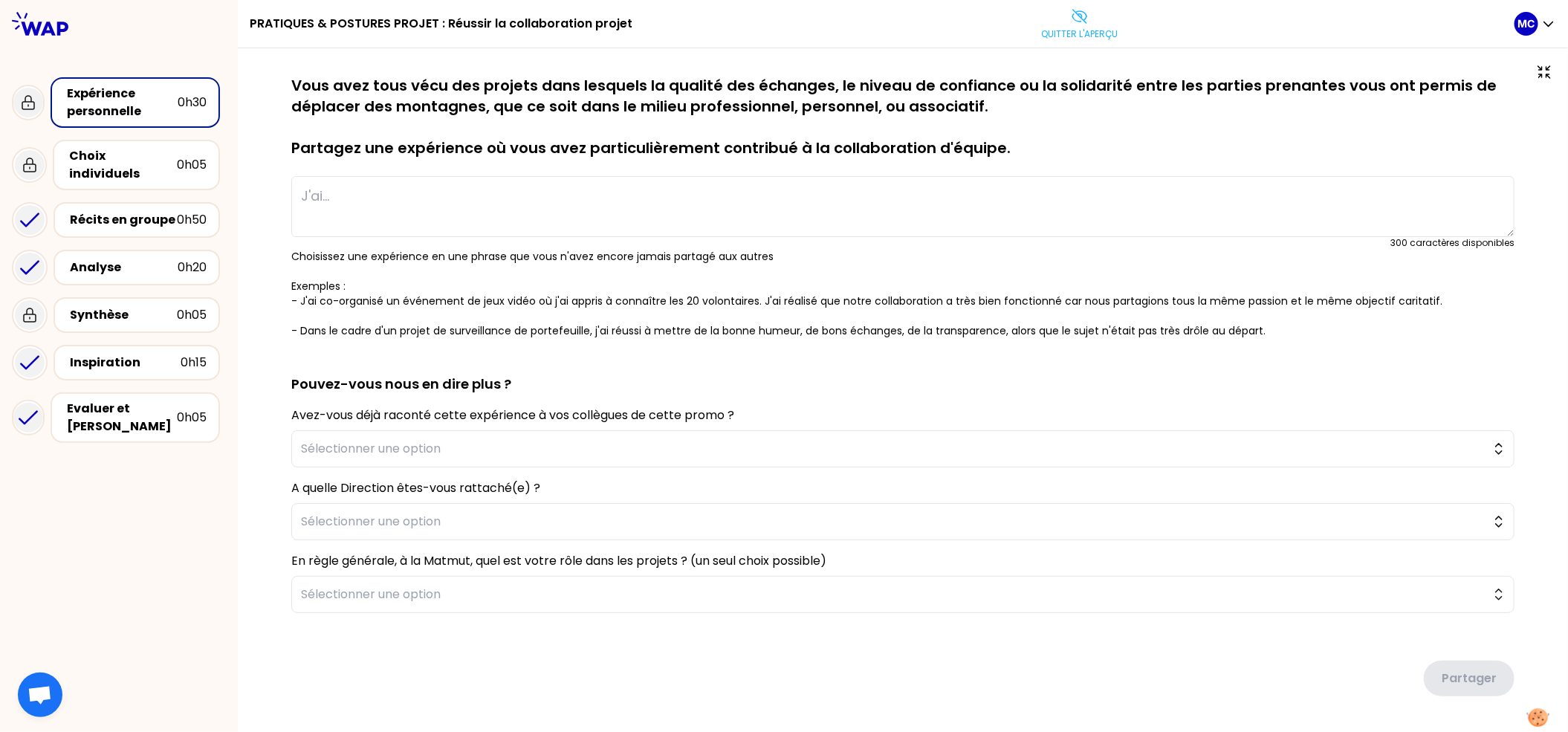
click at [869, 79] on p "Vous avez tous vécu des projets dans lesquels la qualité des échanges, le nivea…" at bounding box center [903, 116] width 1223 height 83
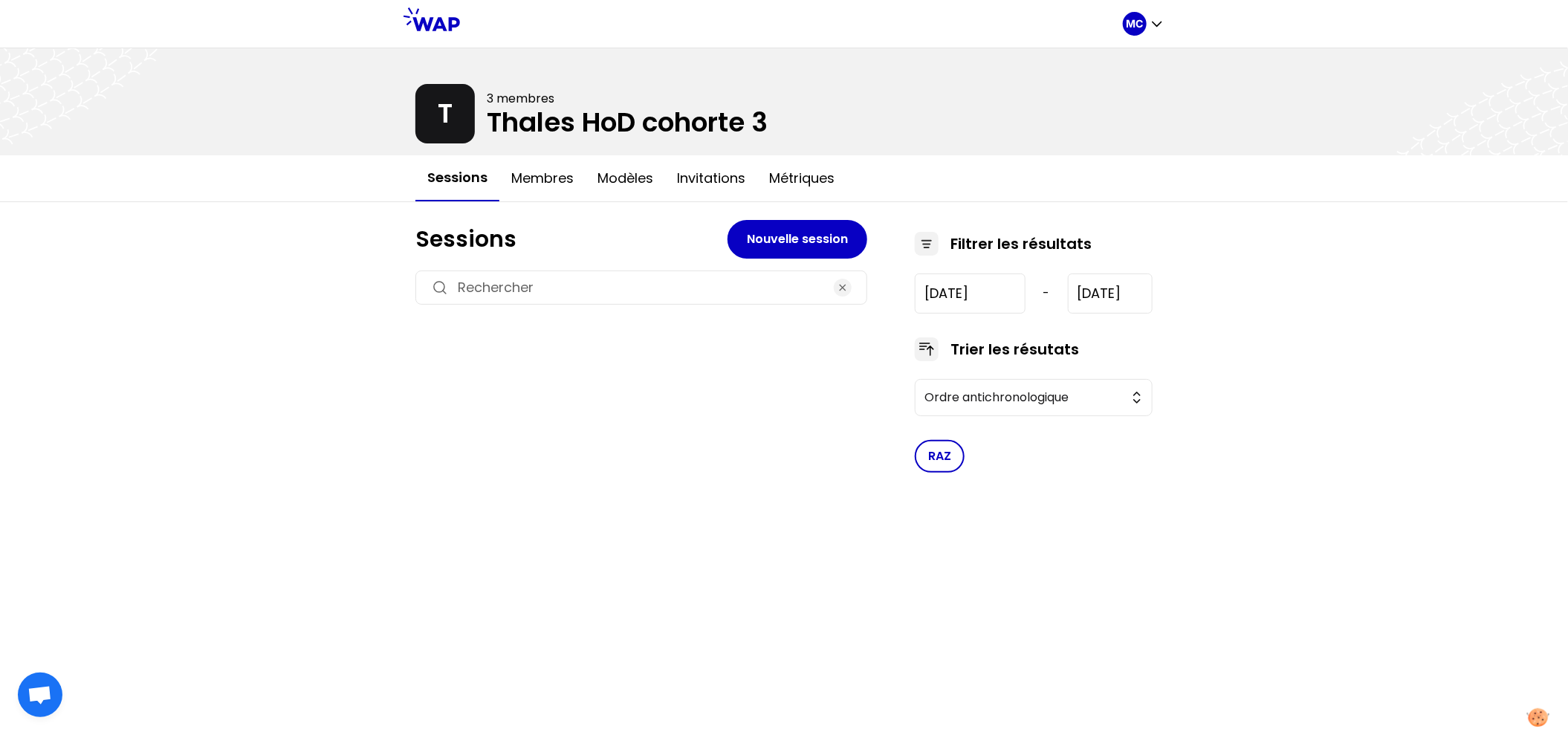
type input "[DATE]"
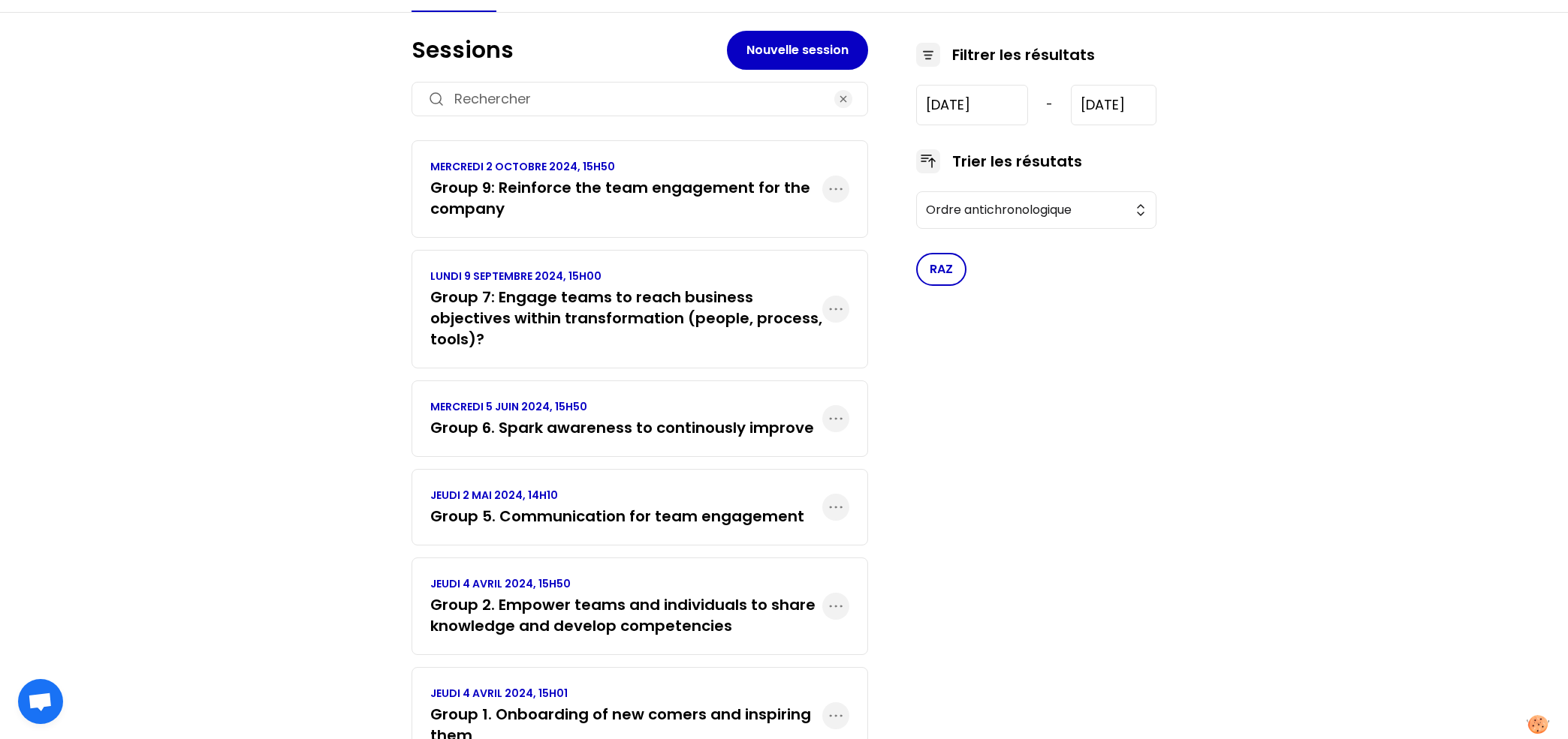
scroll to position [175, 0]
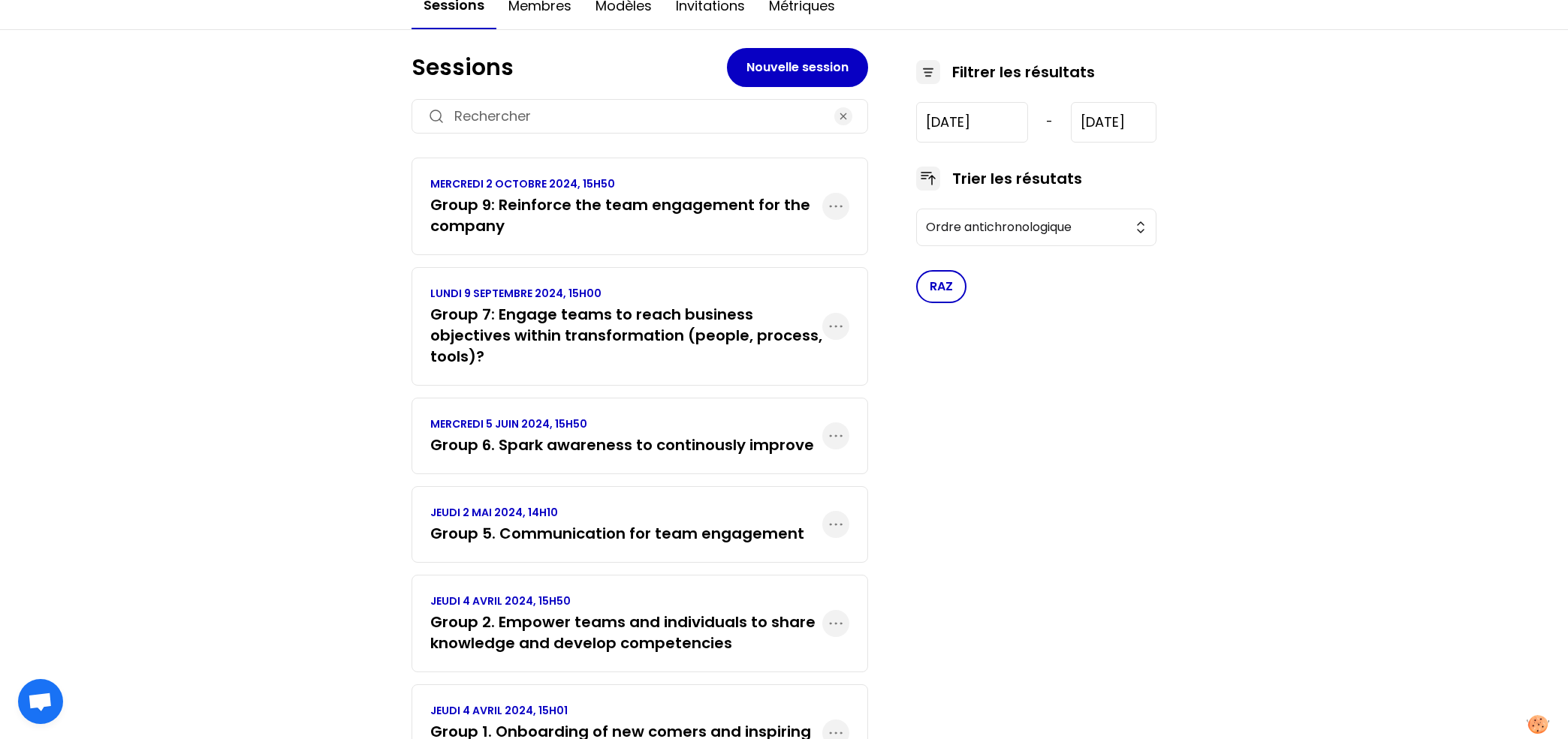
click at [560, 317] on h3 "Group 7: Engage teams to reach business objectives within transformation (peopl…" at bounding box center [626, 335] width 392 height 63
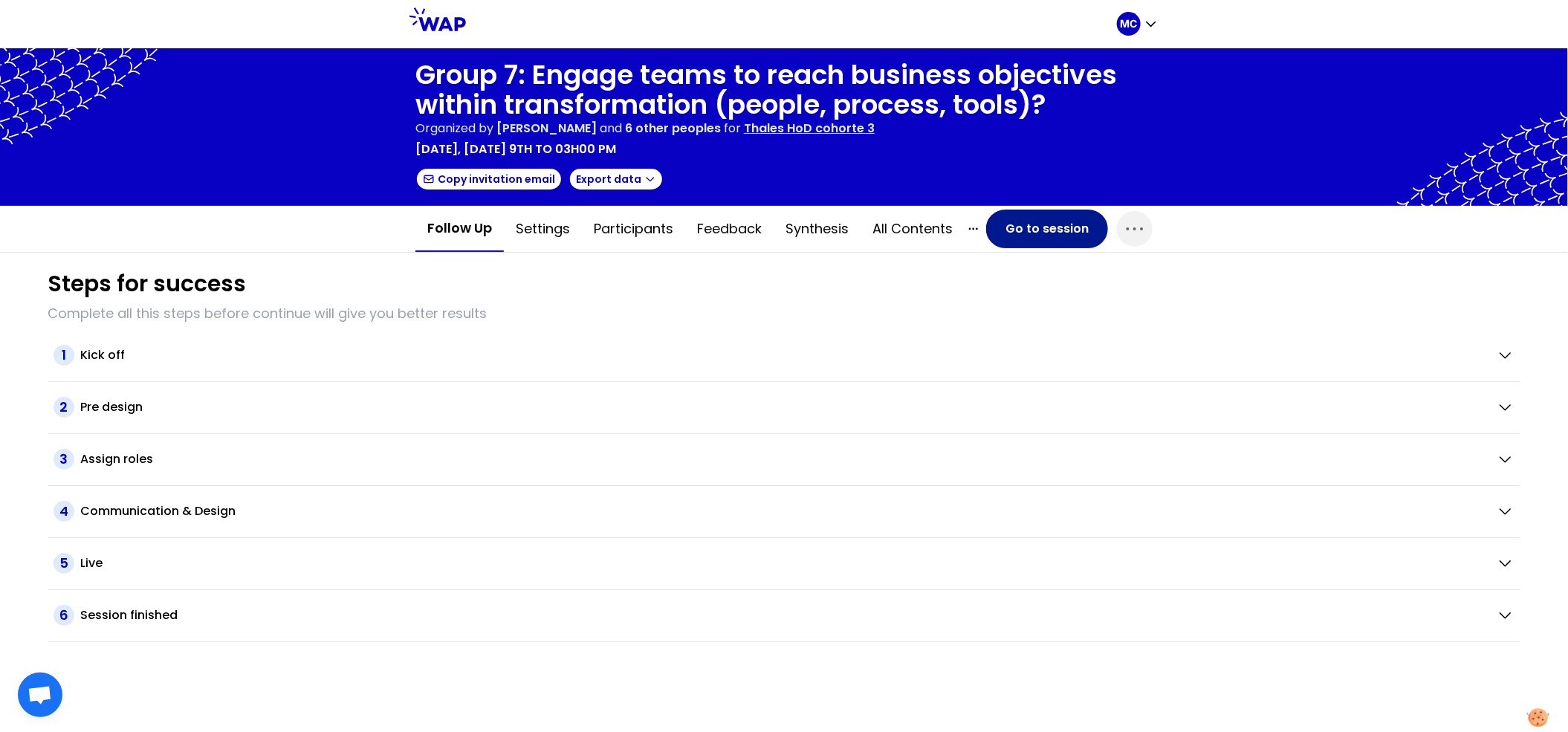
click at [1069, 218] on button "Go to session" at bounding box center [1047, 228] width 121 height 38
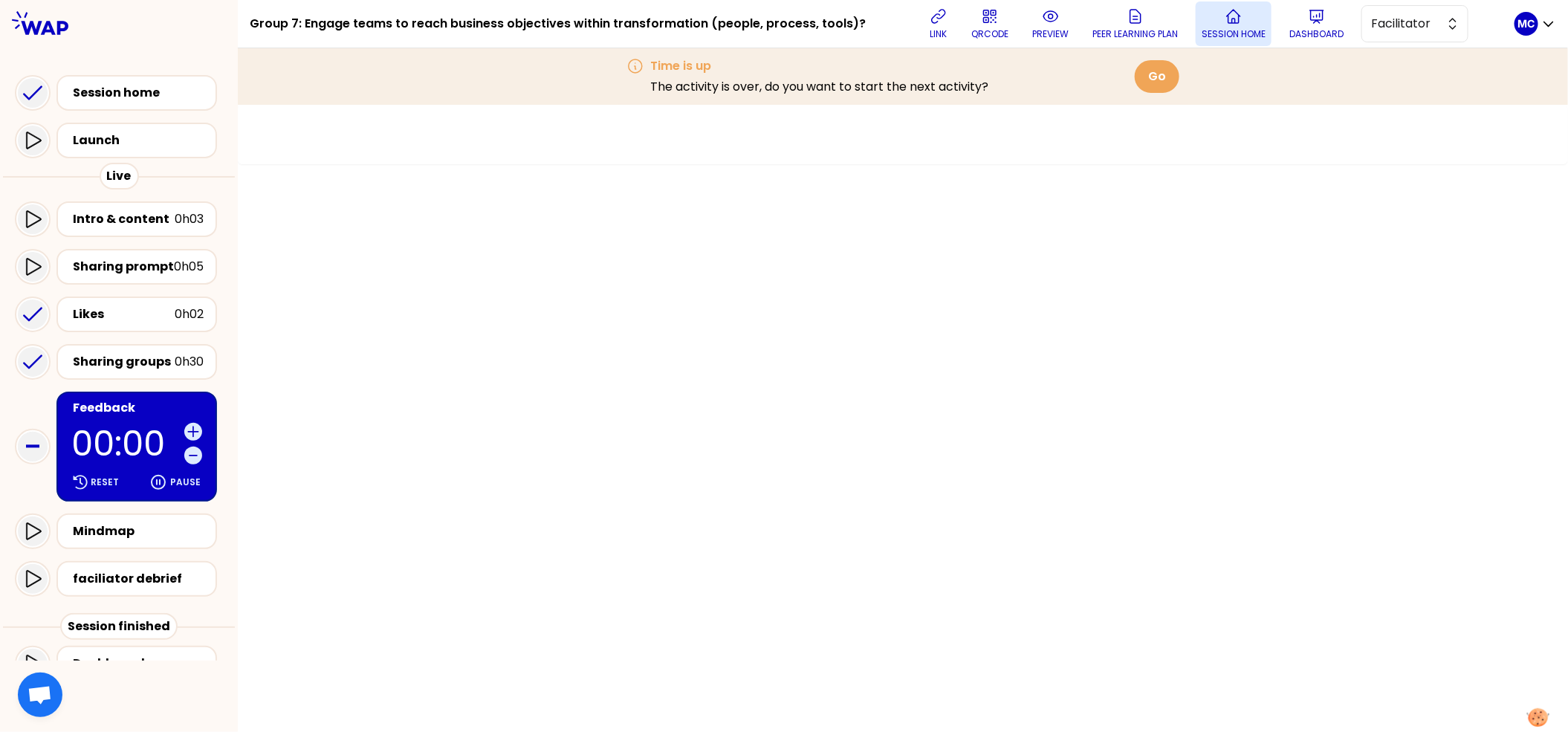
click at [1223, 3] on button "Session home" at bounding box center [1233, 24] width 76 height 45
click at [1337, 15] on button "Dashboard" at bounding box center [1316, 24] width 66 height 45
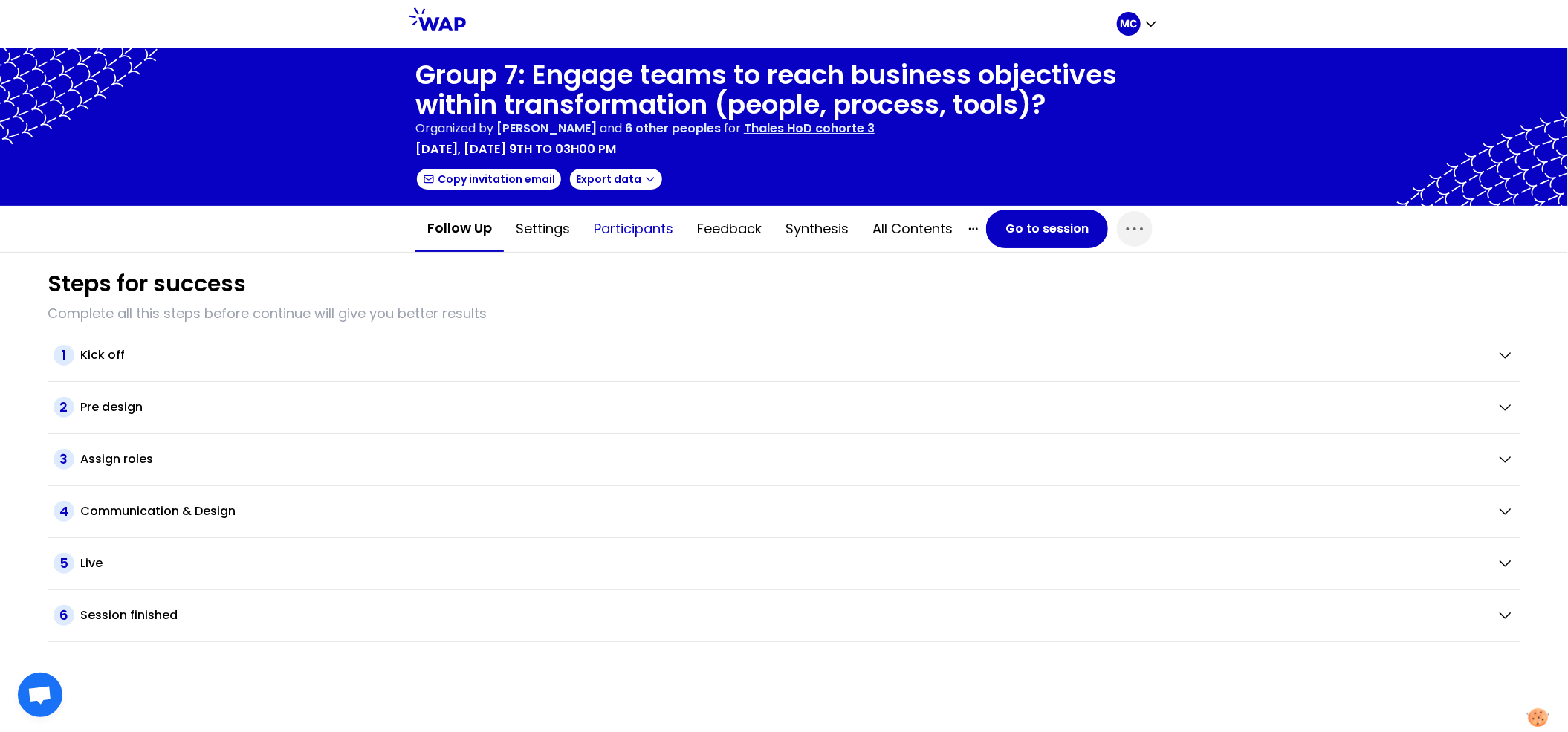
click at [624, 214] on button "Participants" at bounding box center [634, 229] width 104 height 45
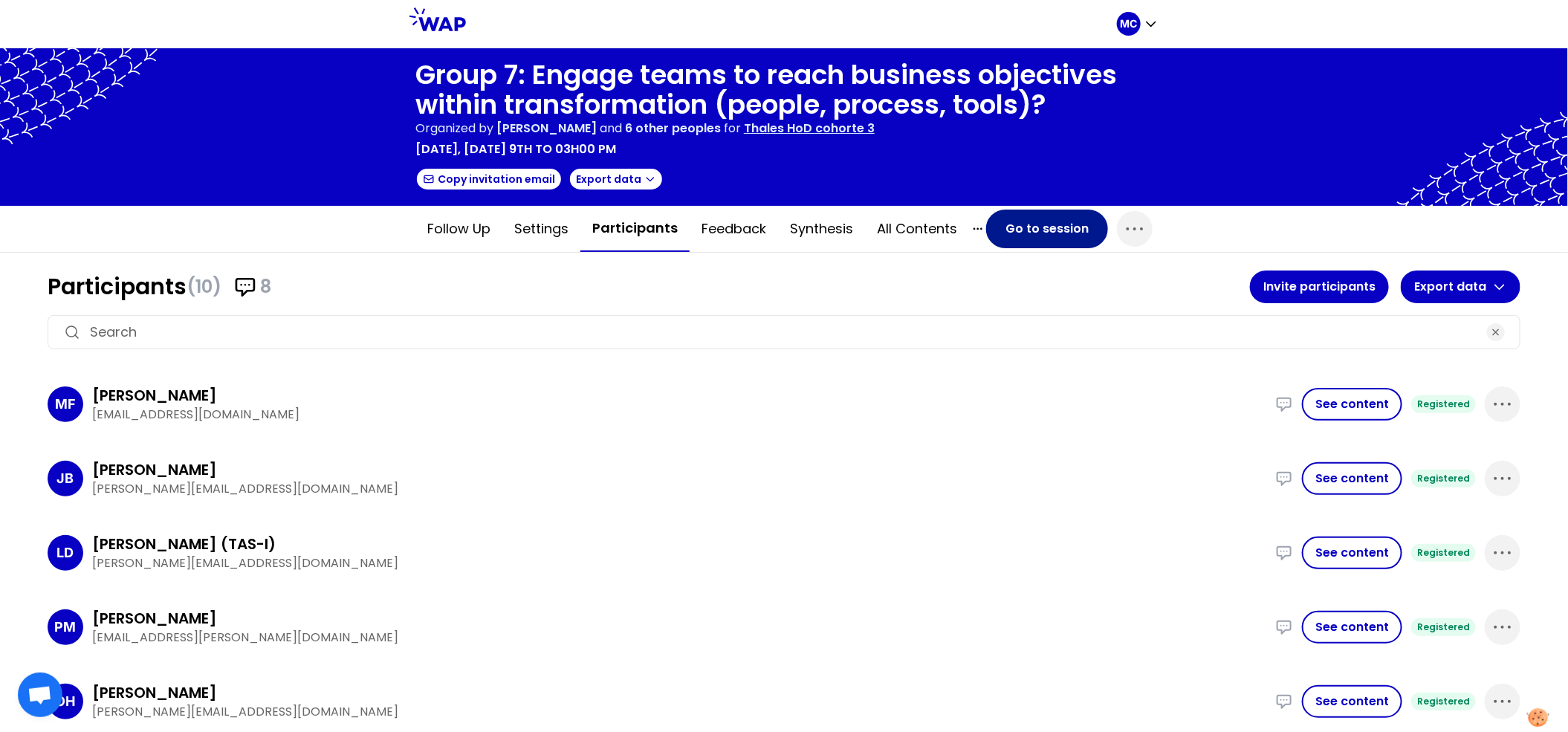
click at [1040, 237] on button "Go to session" at bounding box center [1047, 228] width 121 height 38
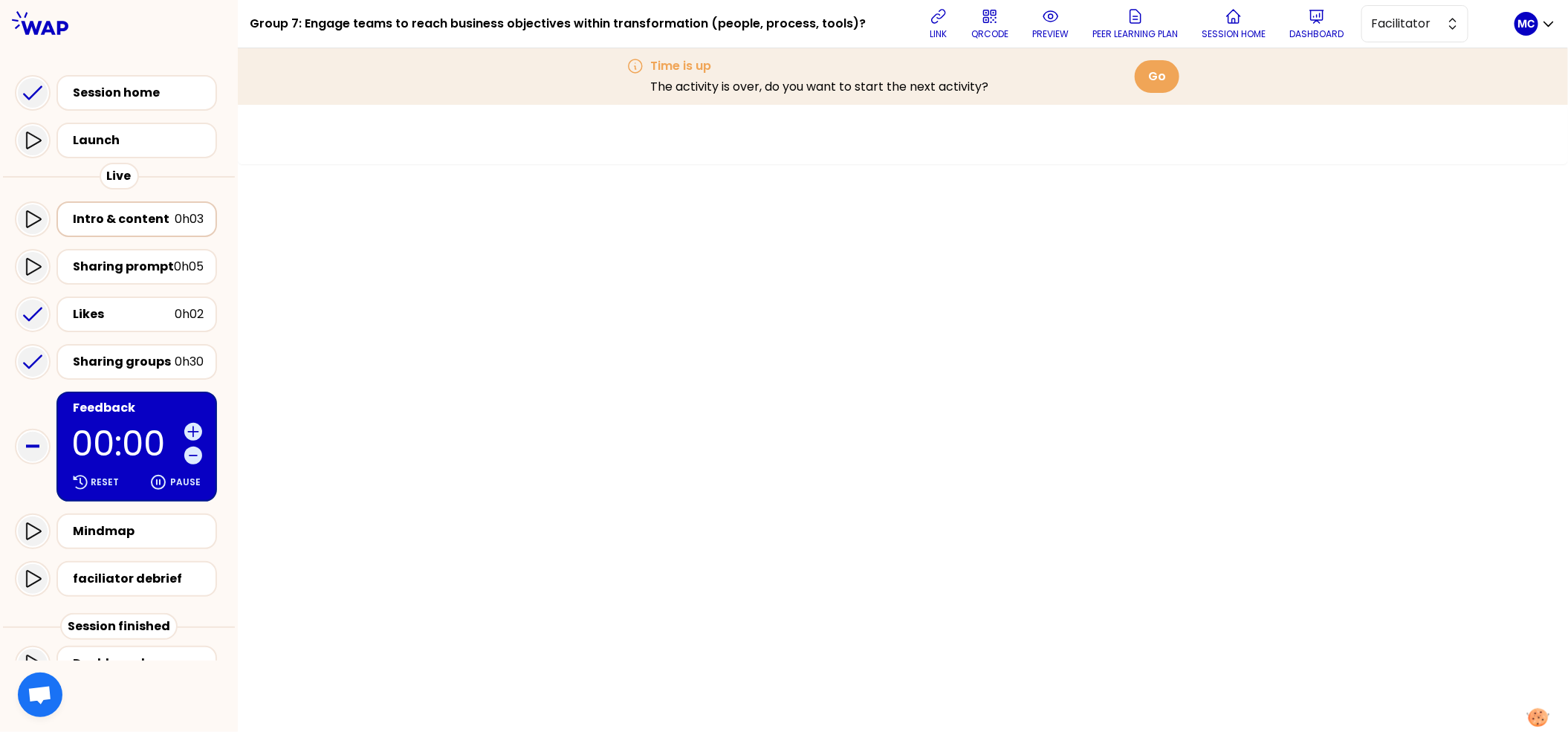
click at [143, 210] on div "Intro & content" at bounding box center [123, 219] width 102 height 18
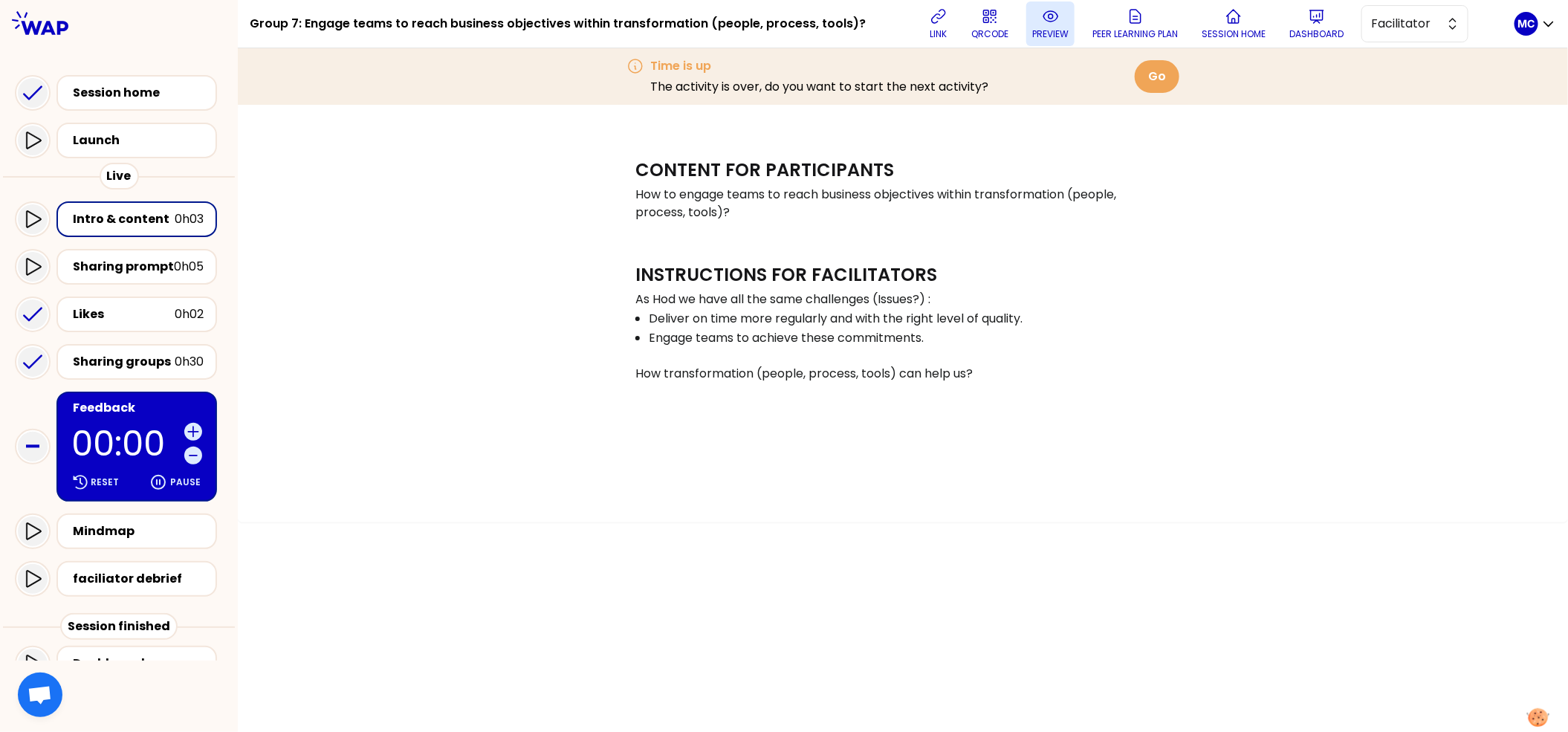
click at [1057, 31] on p "preview" at bounding box center [1050, 34] width 36 height 12
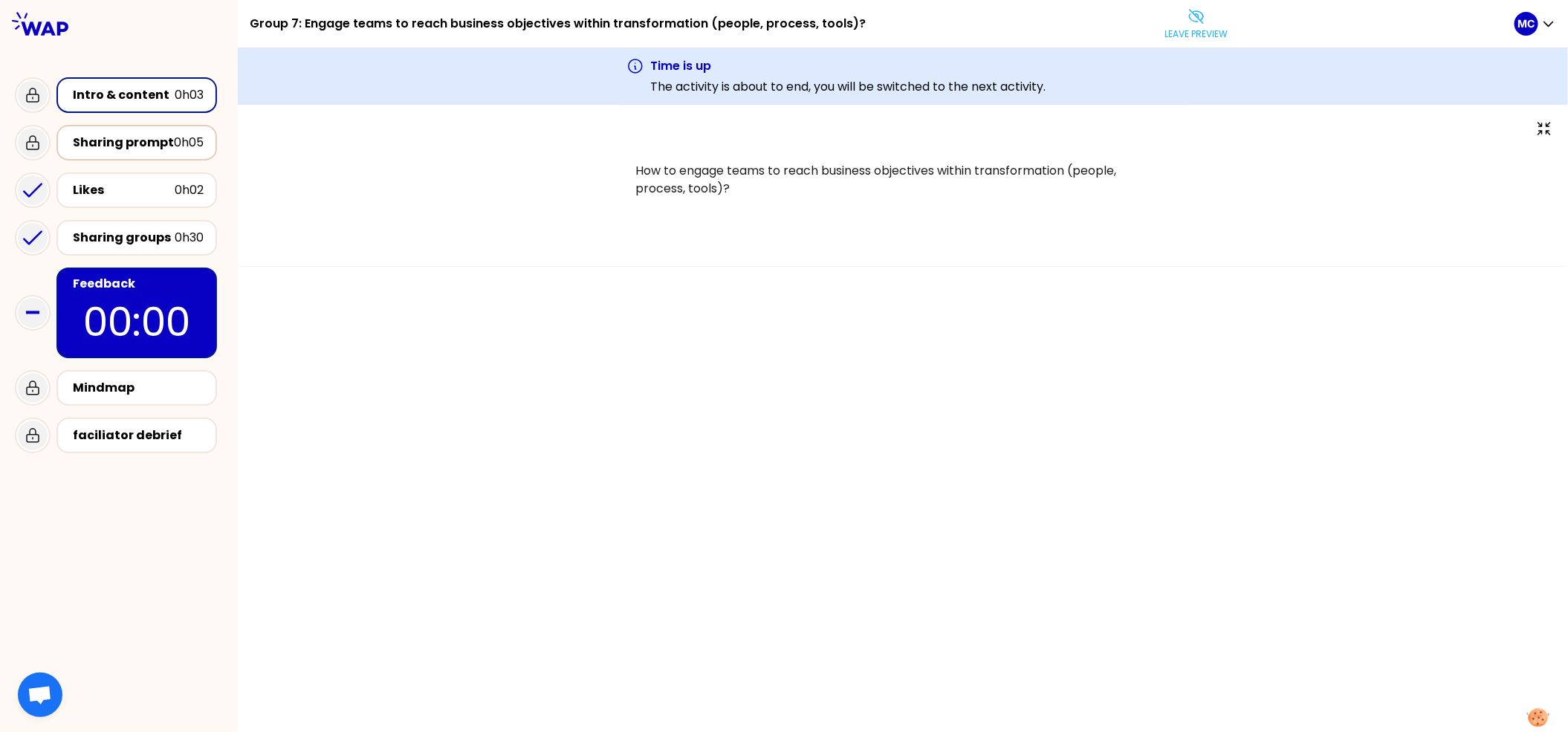
click at [93, 154] on div "Sharing prompt 0h05" at bounding box center [136, 143] width 161 height 36
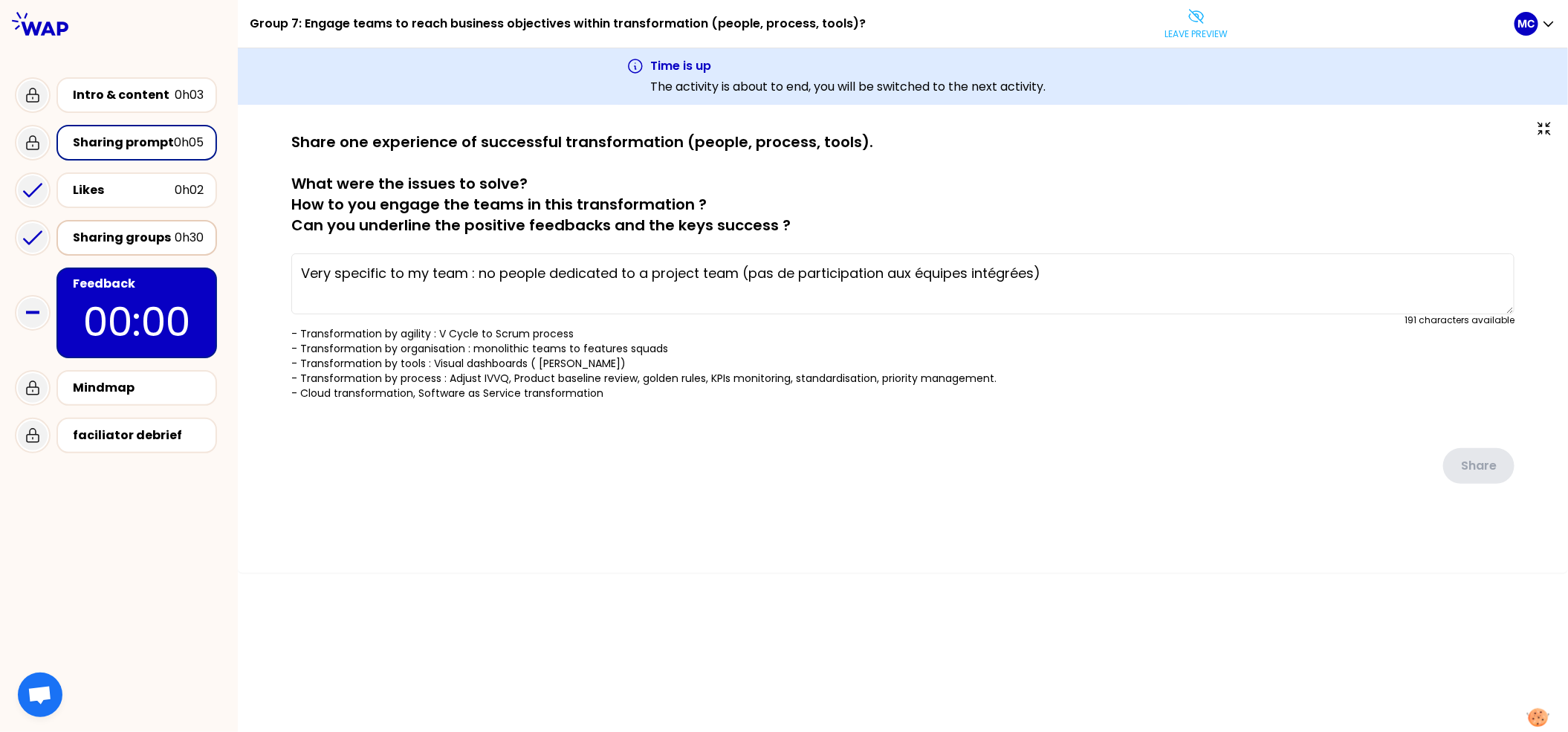
click at [104, 245] on div "Sharing groups" at bounding box center [123, 237] width 102 height 18
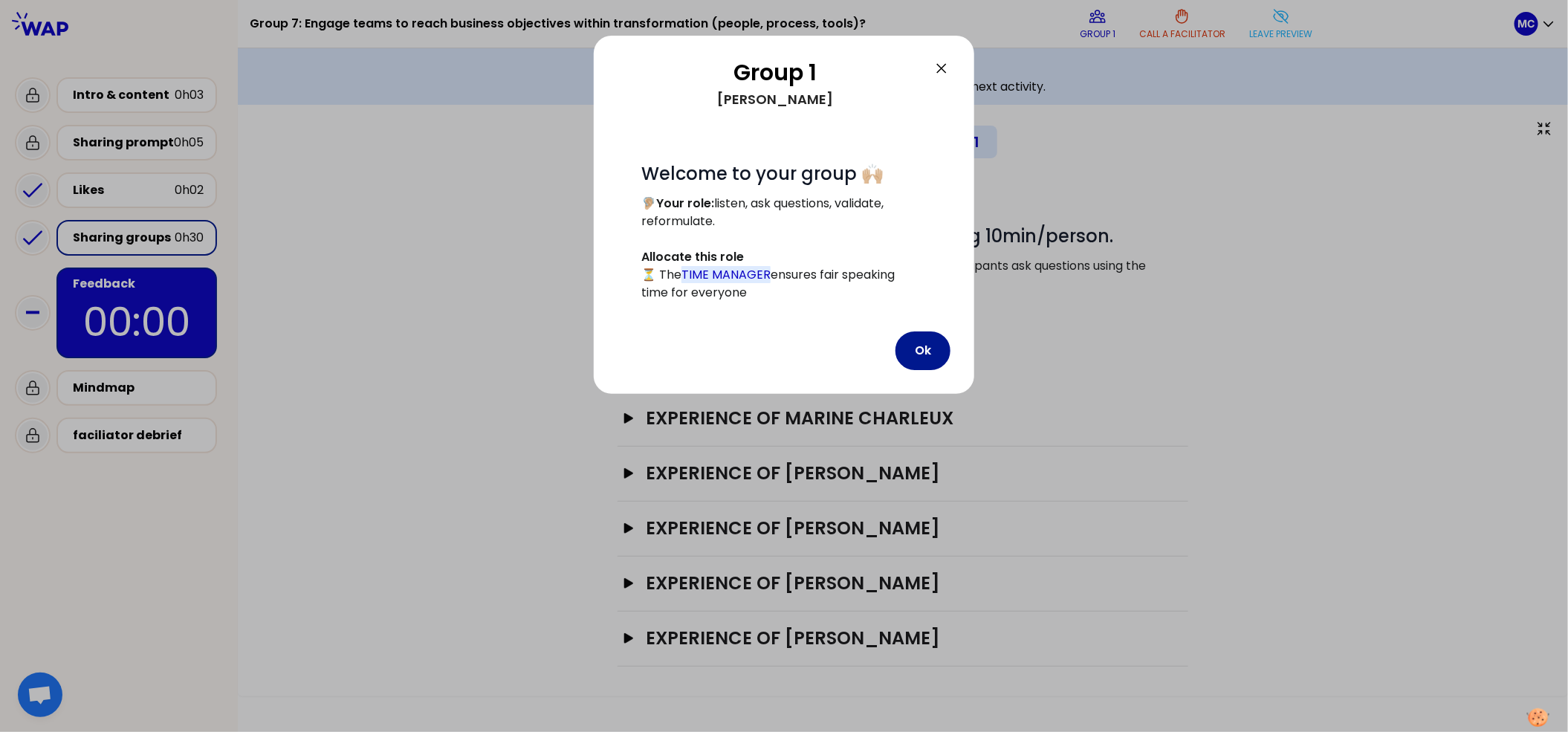
click at [937, 357] on button "Ok" at bounding box center [922, 351] width 55 height 38
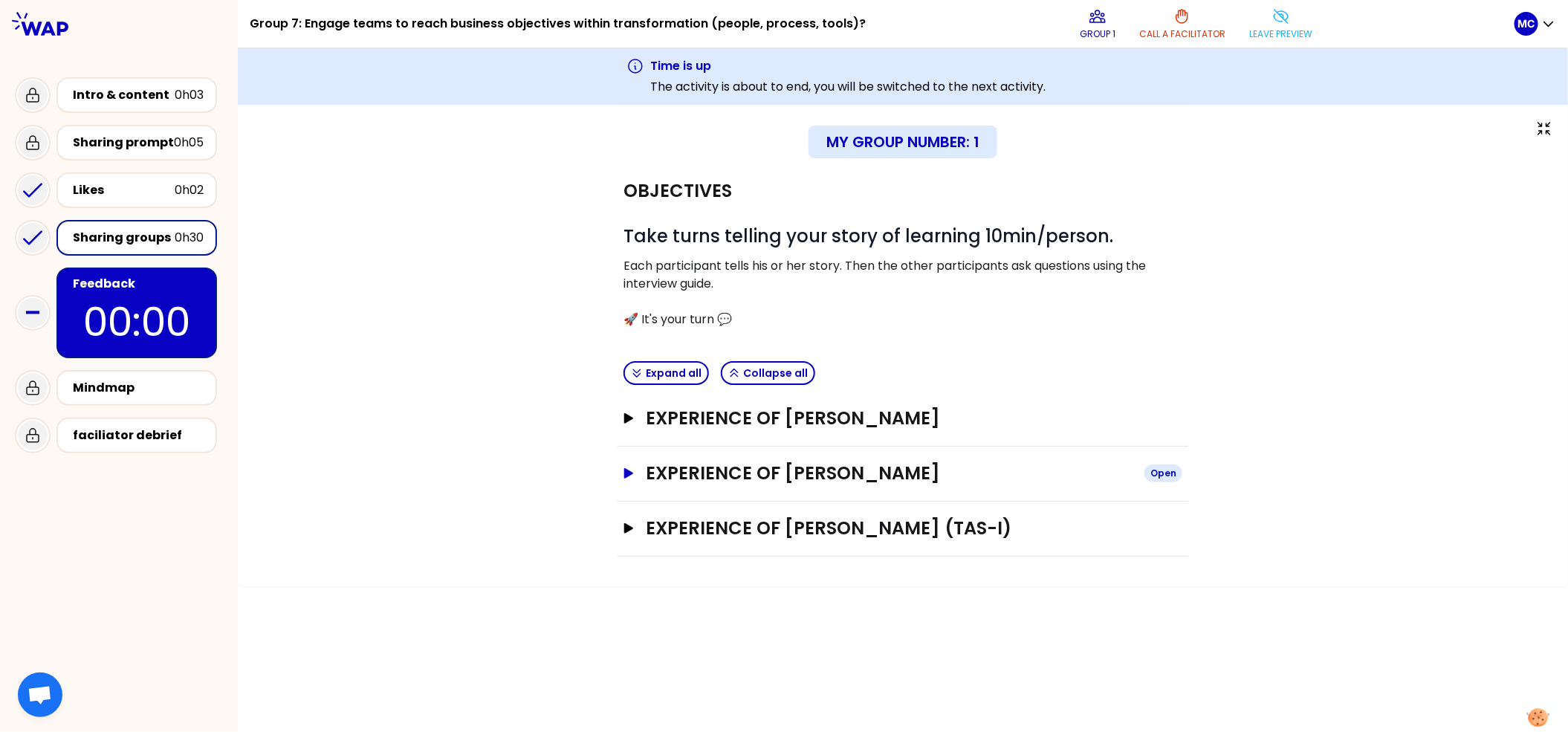
click at [840, 489] on div "Experience of joel Begon Open" at bounding box center [903, 474] width 571 height 55
click at [842, 481] on h3 "Experience of joel Begon" at bounding box center [889, 473] width 487 height 23
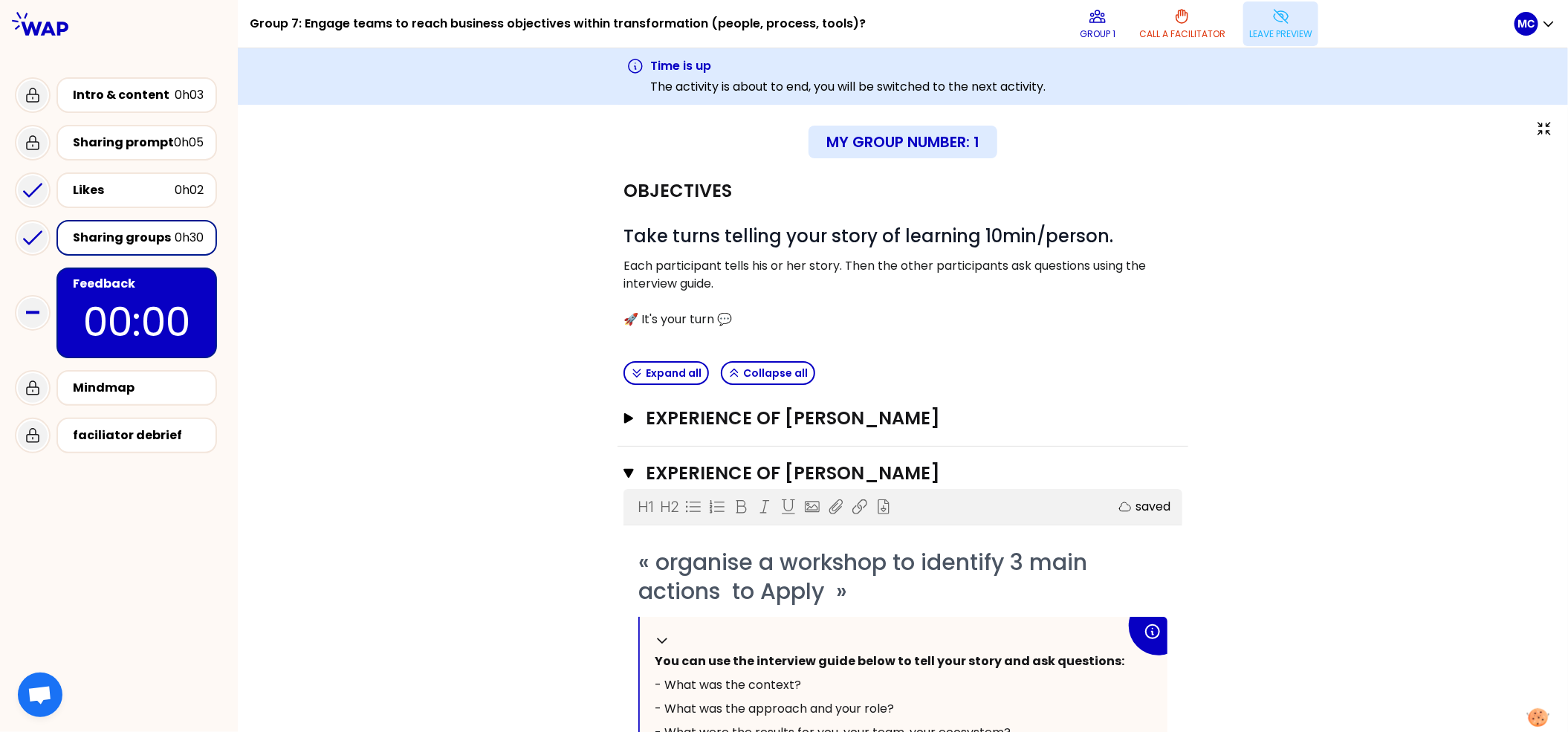
click at [1260, 41] on button "Leave preview" at bounding box center [1281, 24] width 75 height 45
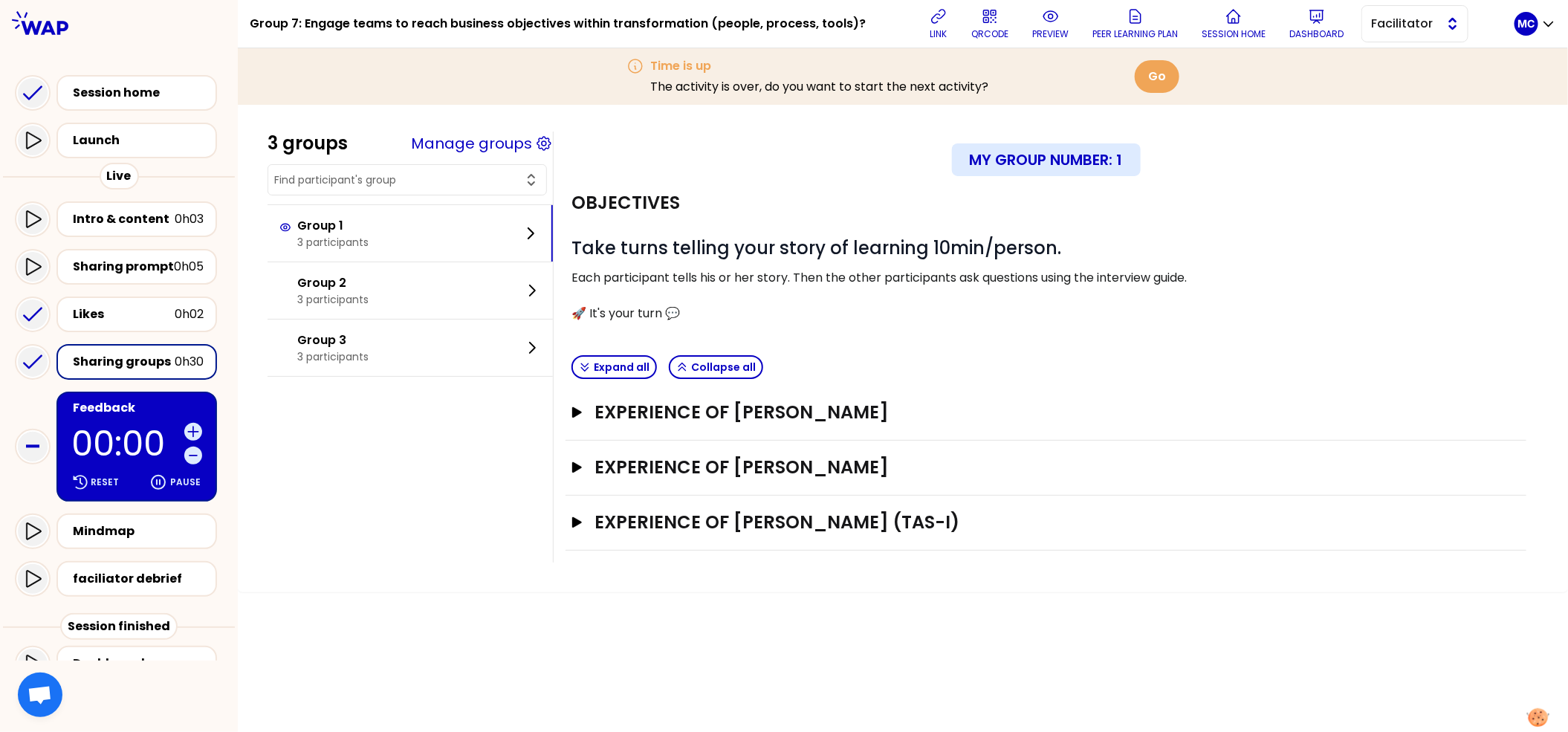
click at [1436, 24] on span "Facilitator" at bounding box center [1404, 23] width 67 height 18
click at [1200, 264] on div "# Take turns telling your story of learning 10min/person. Each participant tell…" at bounding box center [1047, 280] width 949 height 86
click at [877, 447] on div "Experience of joel Begon Open" at bounding box center [1046, 468] width 961 height 55
click at [869, 466] on h3 "Experience of joel Begon" at bounding box center [1033, 467] width 877 height 23
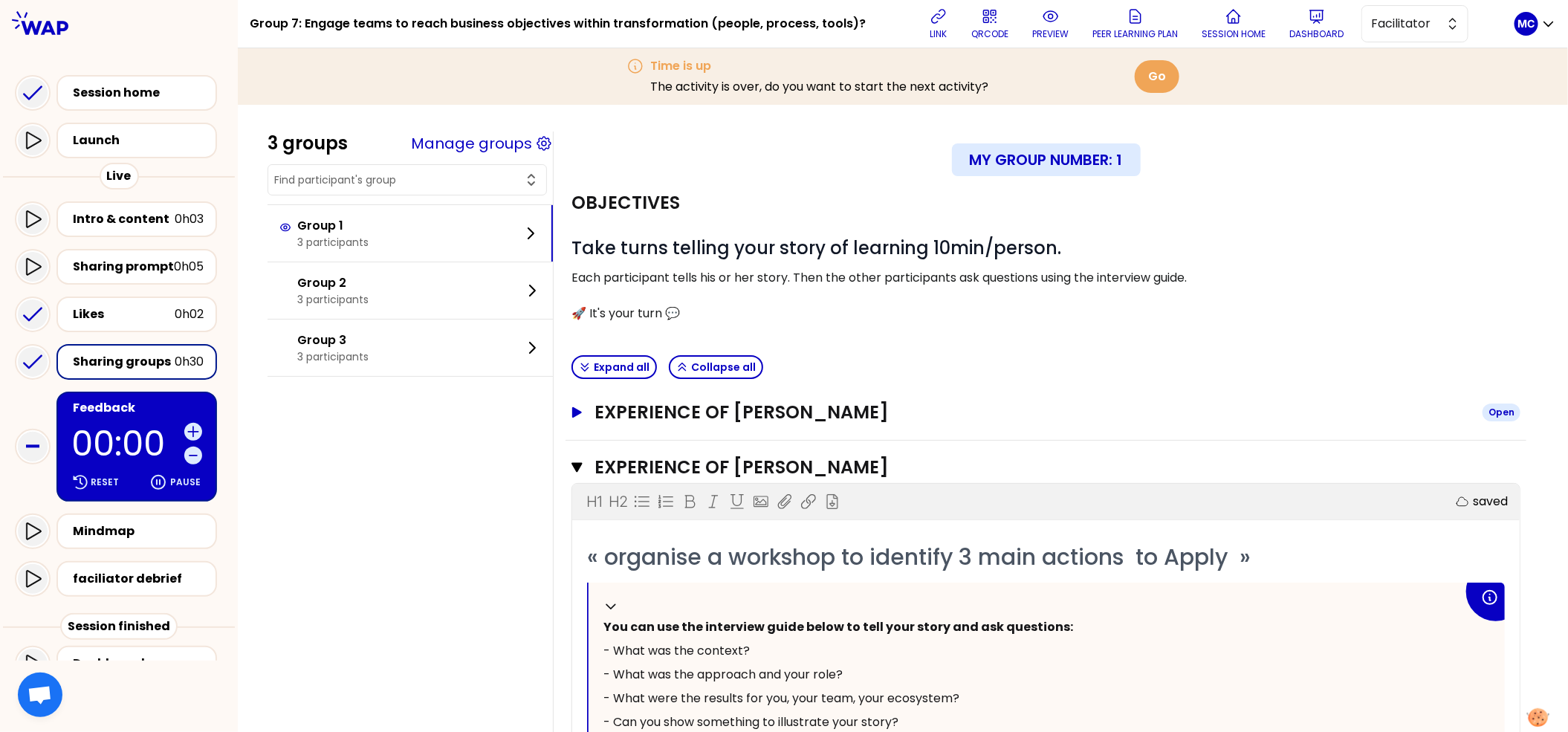
click at [856, 404] on h3 "Experience of Marc Feron" at bounding box center [1033, 412] width 877 height 23
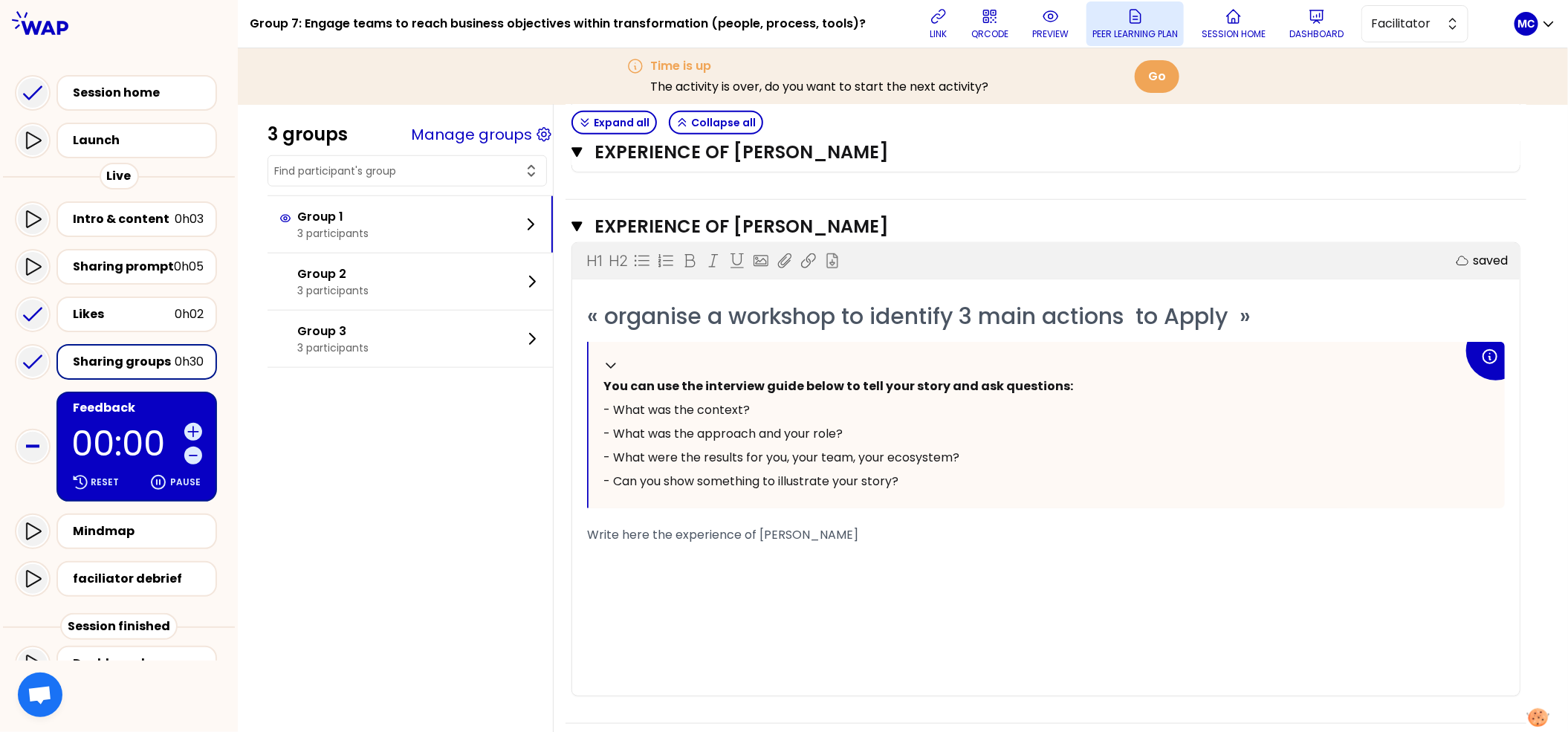
scroll to position [741, 0]
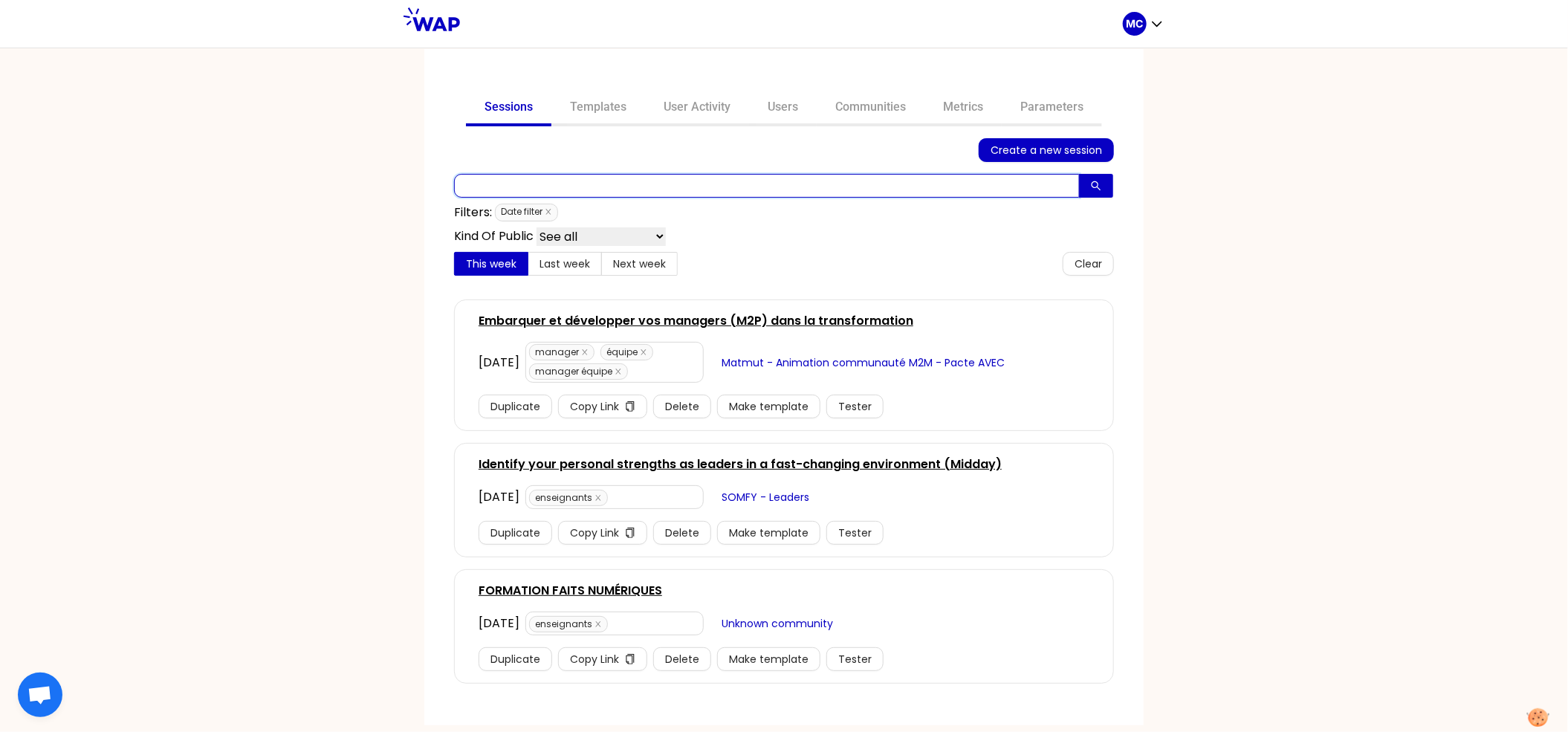
click at [704, 194] on input "text" at bounding box center [767, 185] width 626 height 23
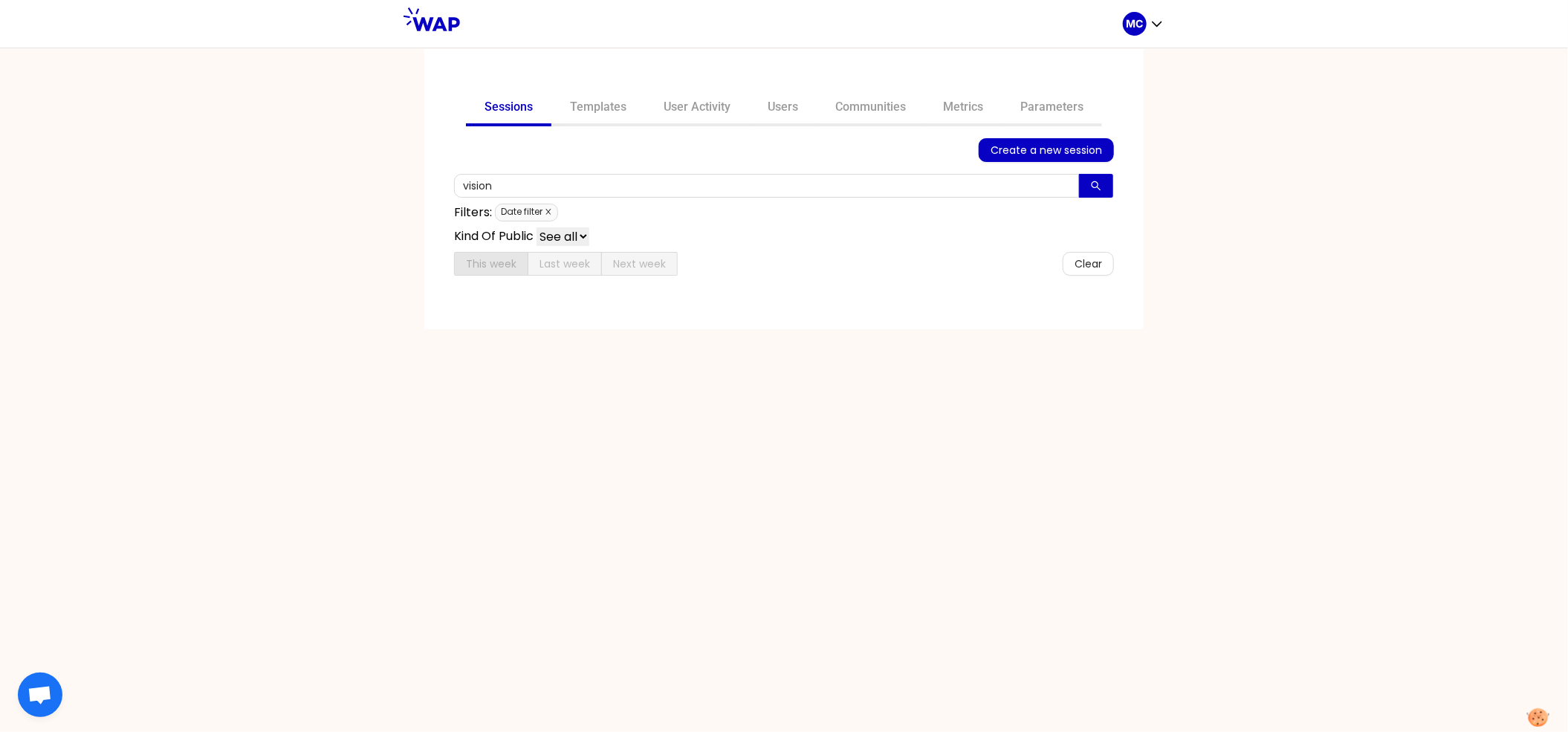
click at [551, 213] on icon "close" at bounding box center [549, 212] width 7 height 7
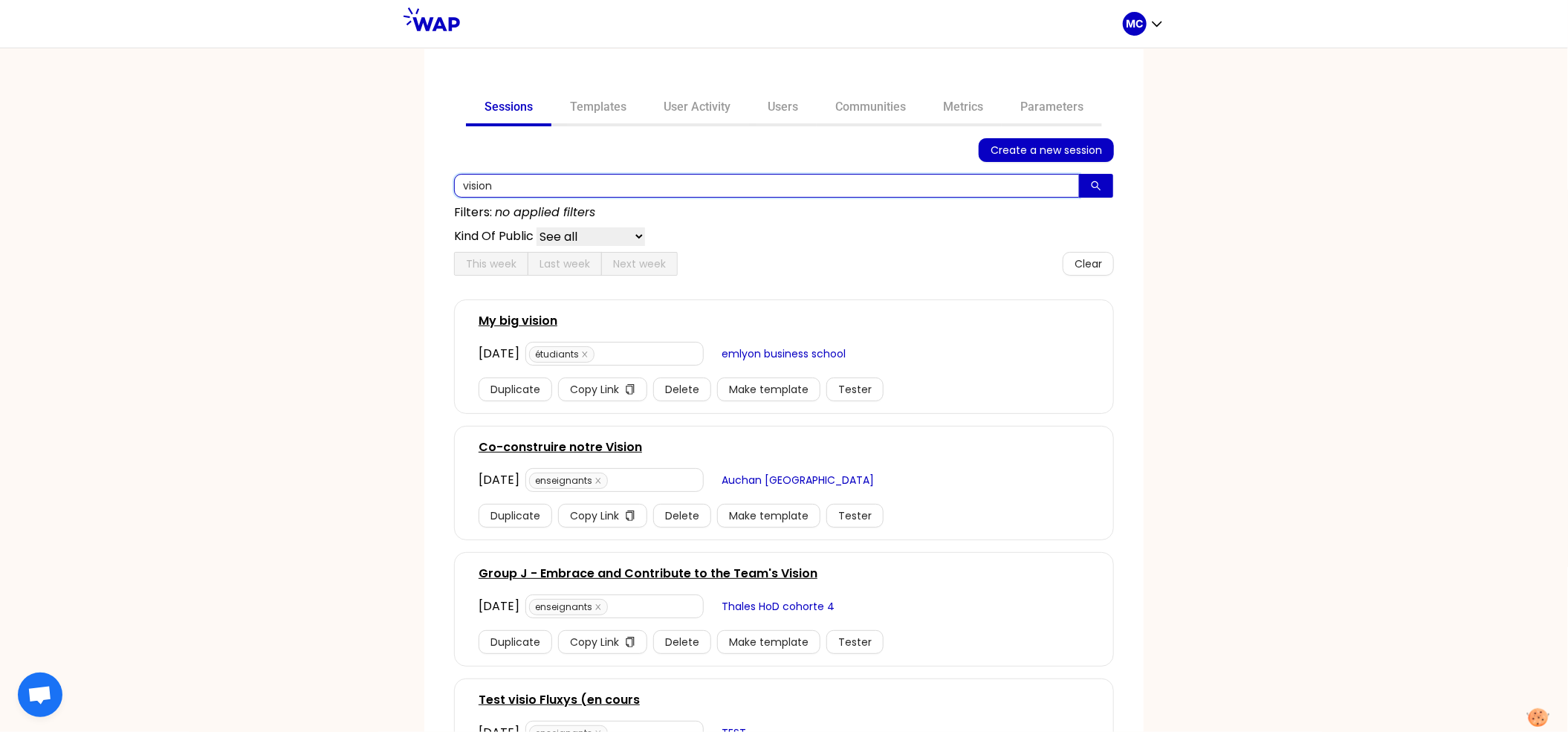
click at [574, 191] on input "vision" at bounding box center [767, 185] width 626 height 23
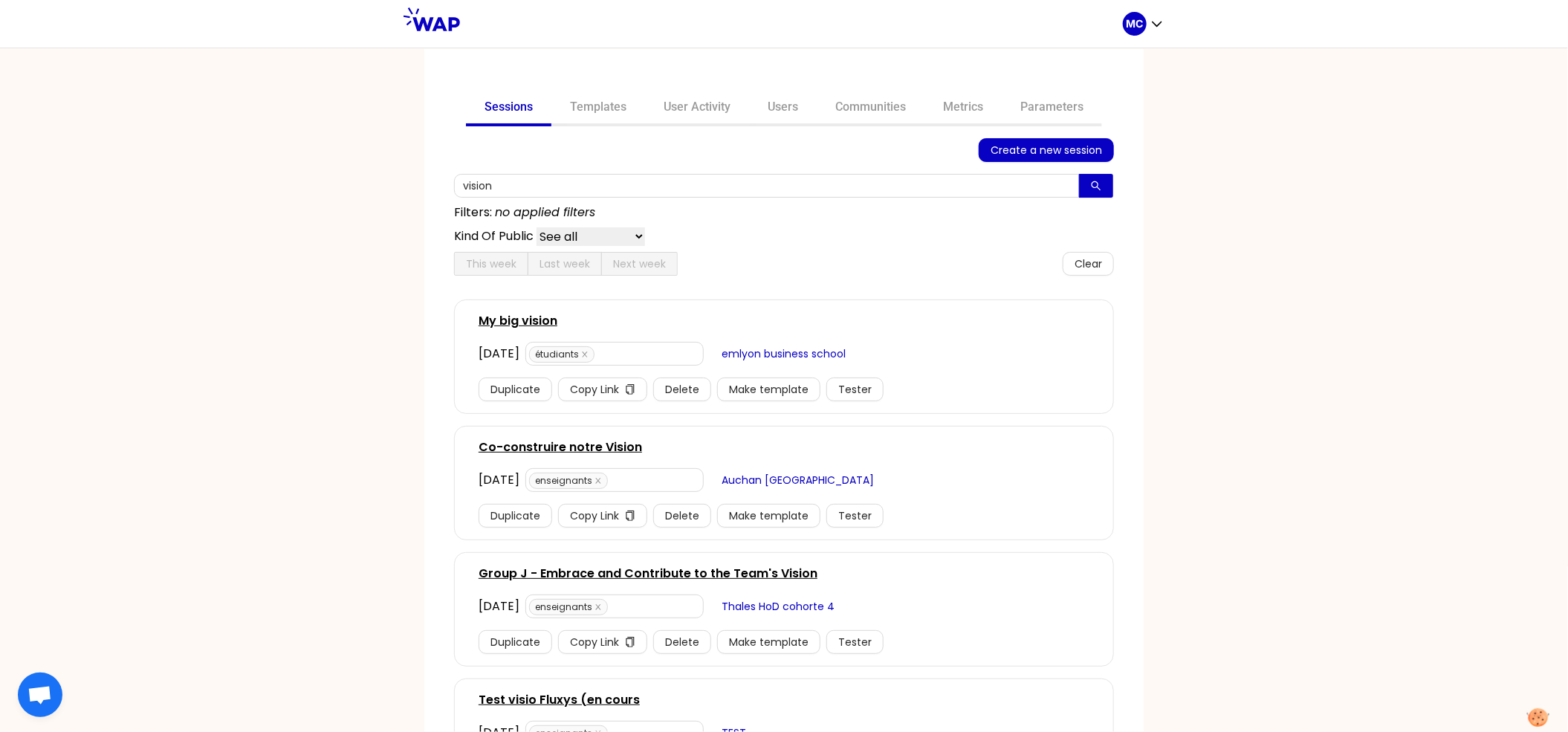
click at [349, 394] on div "Sessions Templates User Activity Users Communities Metrics Parameters Create a …" at bounding box center [784, 390] width 1568 height 684
click at [507, 439] on link "Co-construire notre Vision" at bounding box center [560, 447] width 164 height 18
click at [410, 448] on div "Sessions Templates User Activity Users Communities Metrics Parameters Create a …" at bounding box center [784, 390] width 1568 height 684
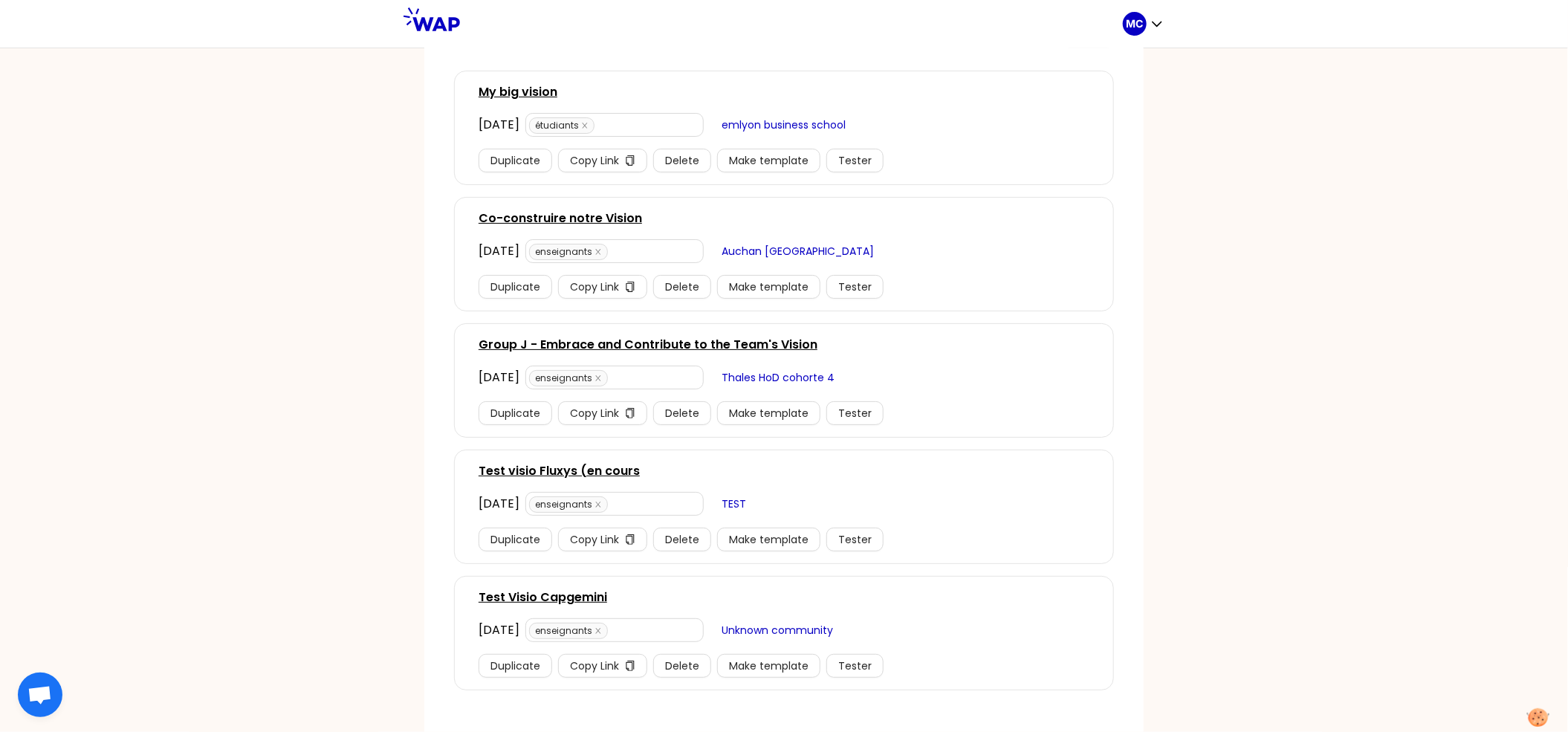
click at [400, 490] on div "Sessions Templates User Activity Users Communities Metrics Parameters Create a …" at bounding box center [784, 390] width 1568 height 684
click at [594, 337] on link "Group J - Embrace and Contribute to the Team's Vision" at bounding box center [648, 344] width 339 height 18
click at [354, 405] on div "Sessions Templates User Activity Users Communities Metrics Parameters Create a …" at bounding box center [784, 390] width 1568 height 684
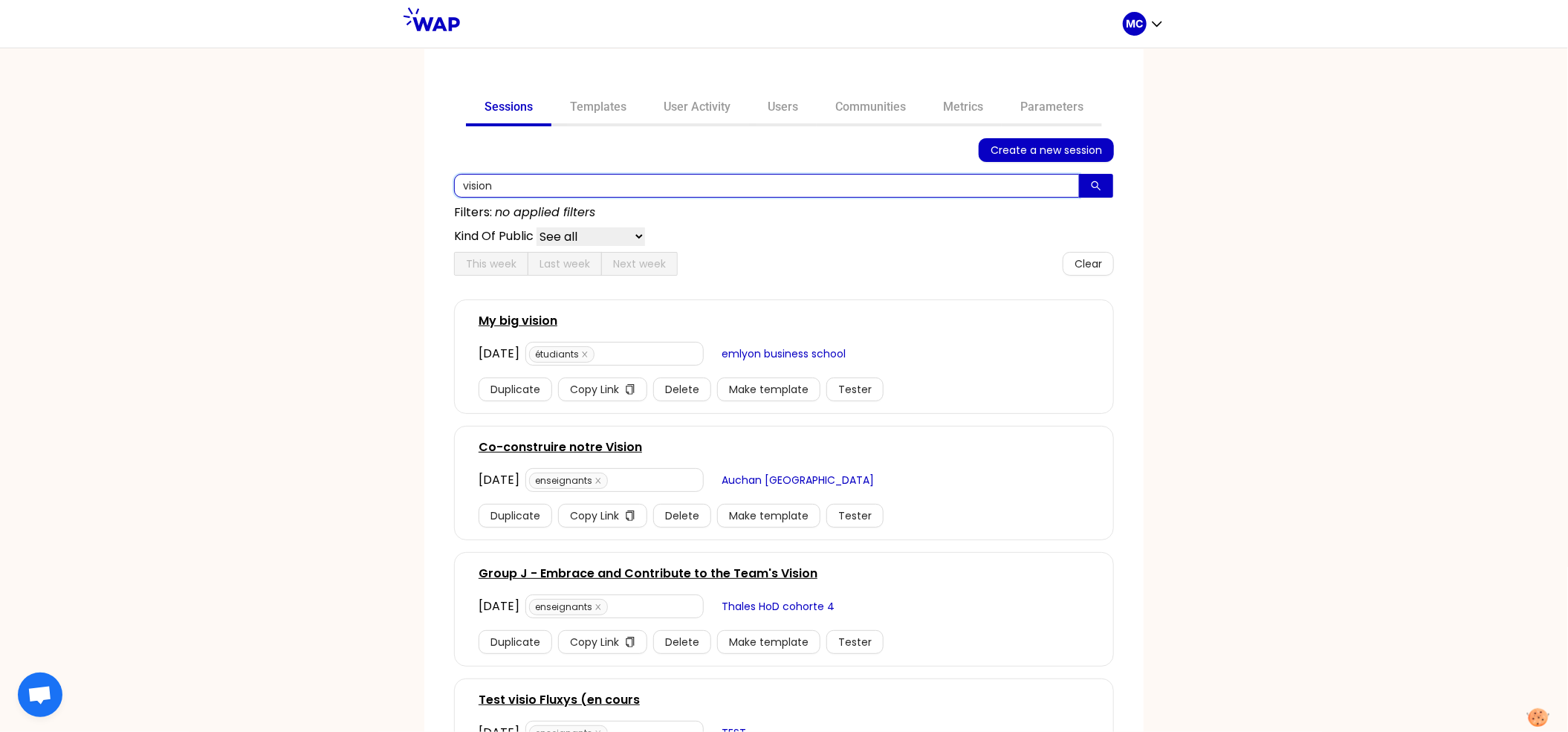
click at [763, 189] on input "vision" at bounding box center [767, 185] width 626 height 23
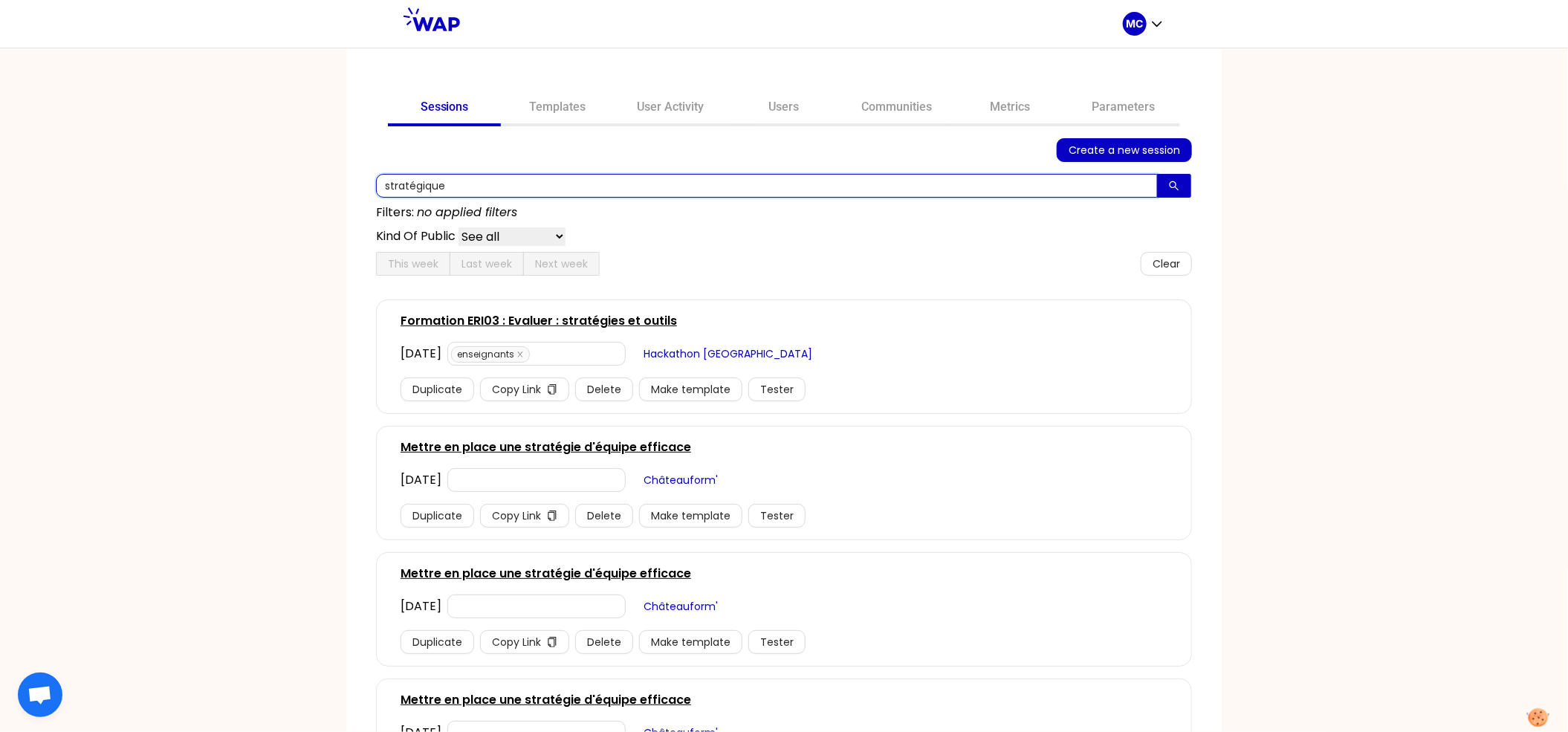
type input "stratégique"
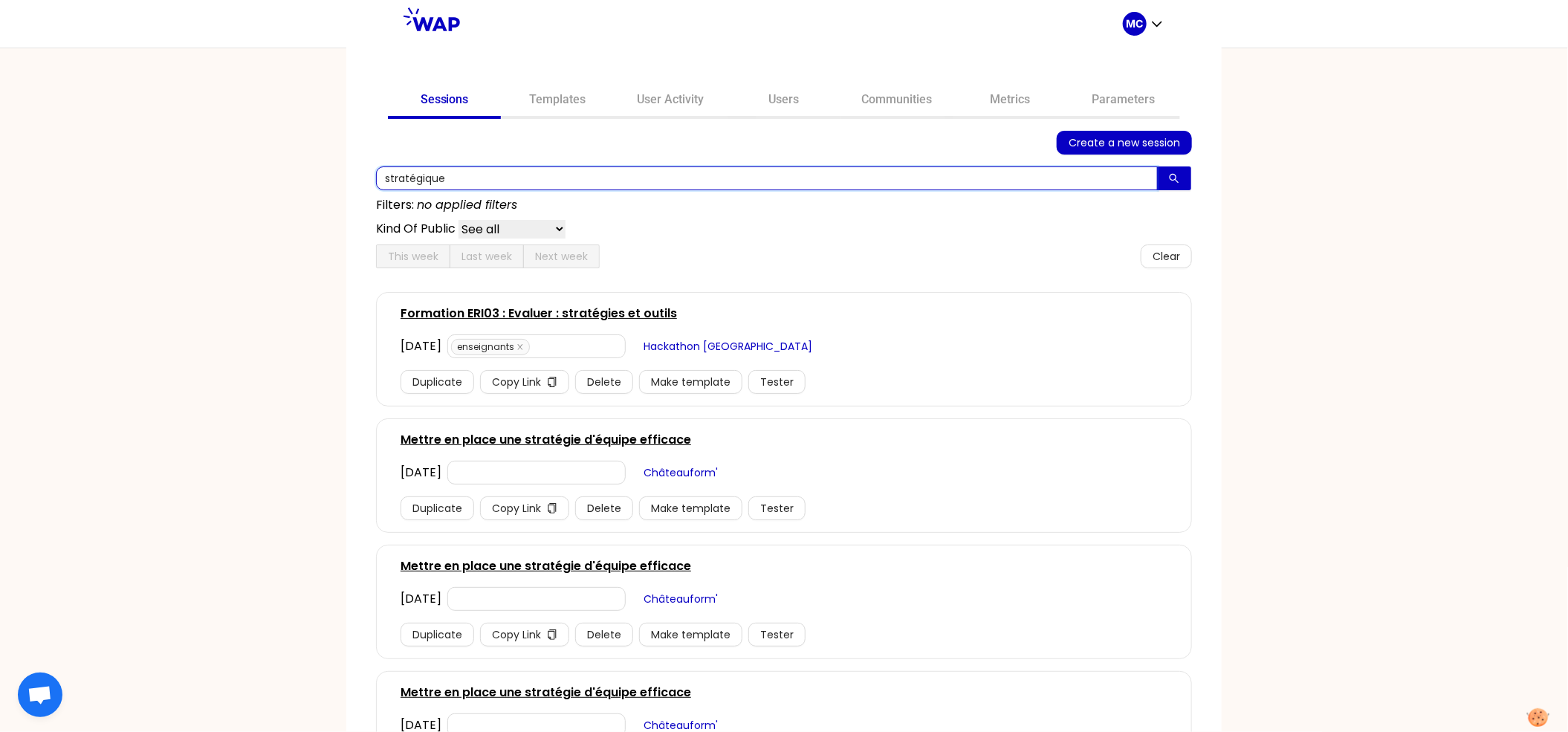
scroll to position [116, 0]
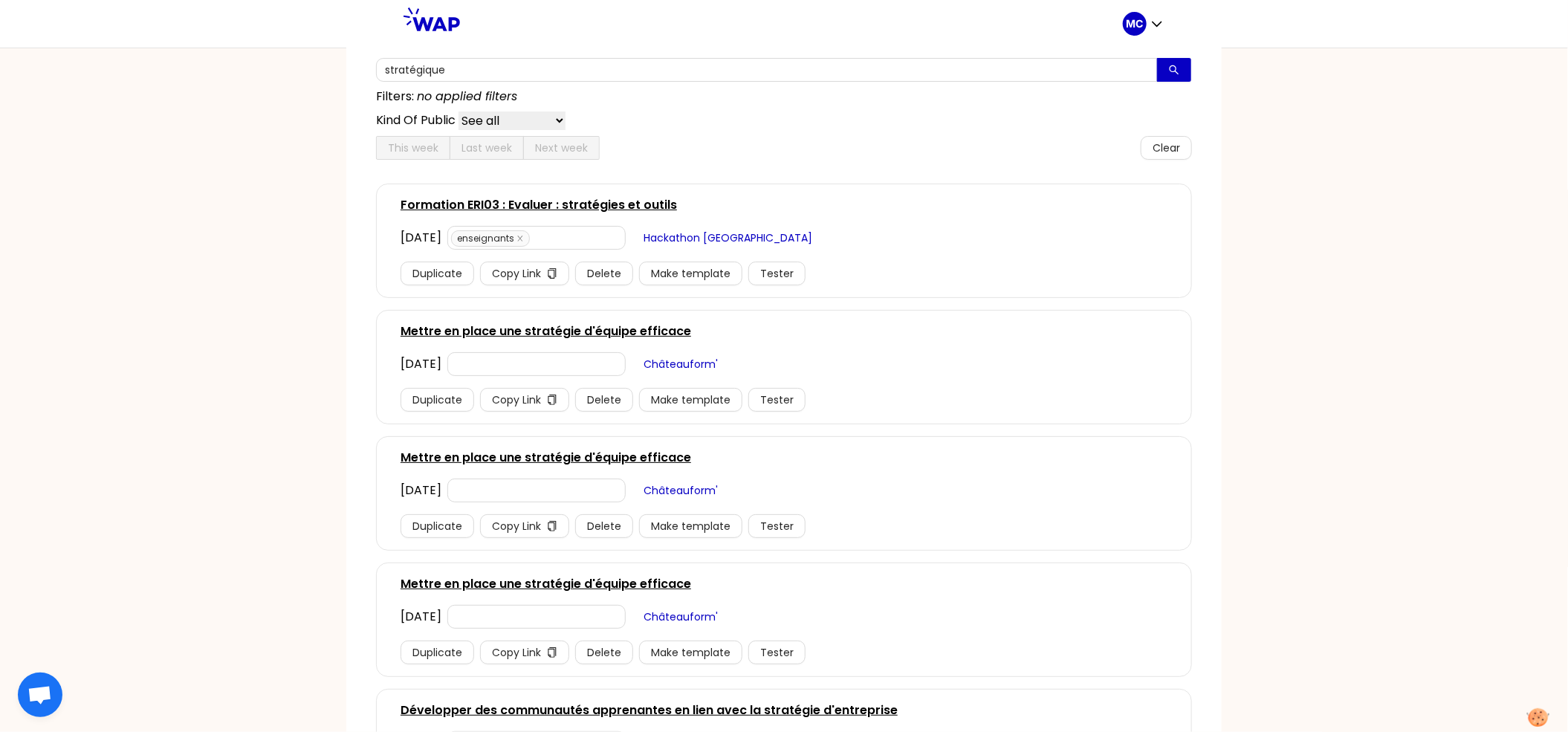
click at [652, 331] on link "Mettre en place une stratégie d'équipe efficace" at bounding box center [546, 331] width 291 height 18
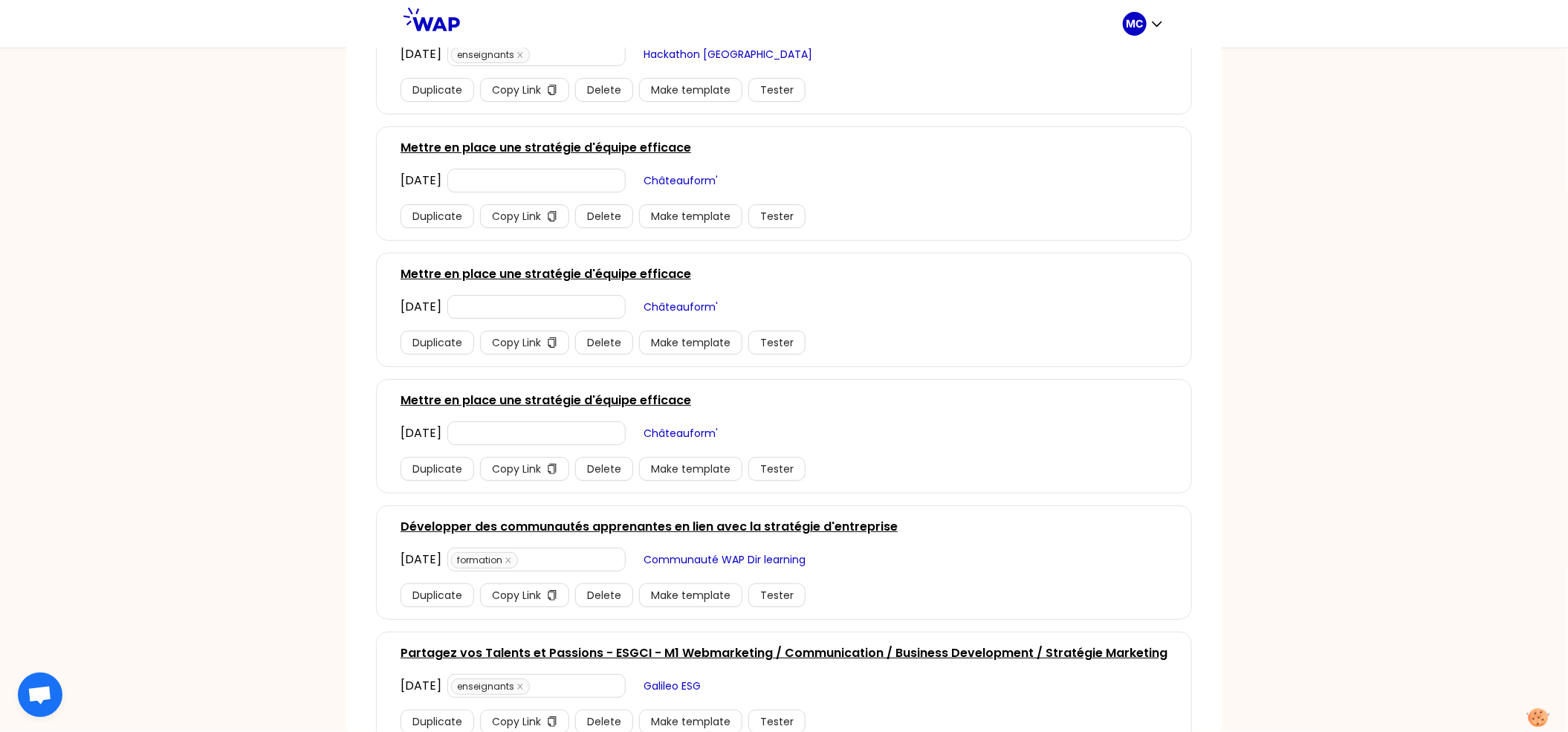
scroll to position [362, 0]
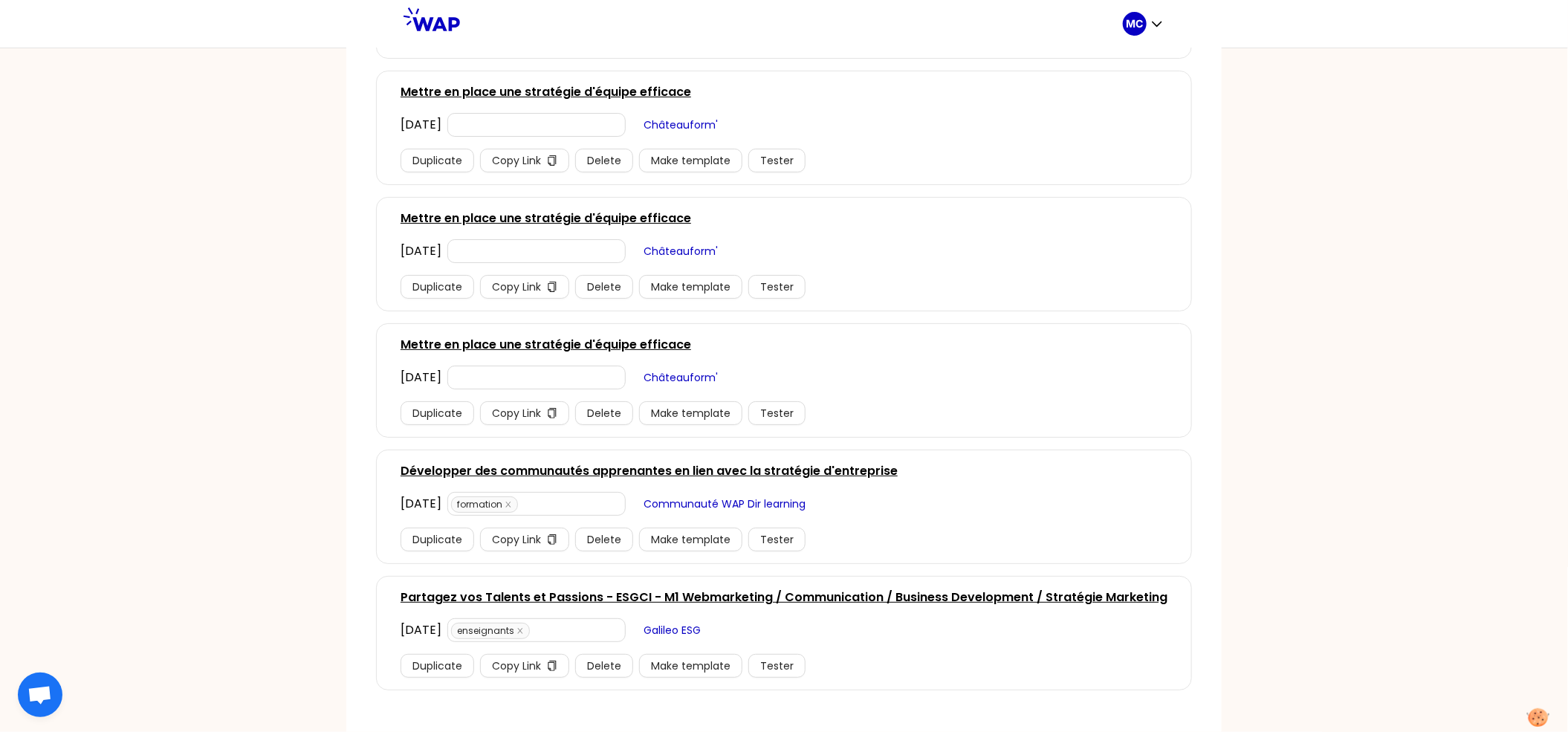
click at [420, 466] on link "Développer des communautés apprenantes en lien avec la stratégie d'entreprise" at bounding box center [649, 471] width 497 height 18
click at [314, 489] on div "Sessions Templates User Activity Users Communities Metrics Parameters Create a …" at bounding box center [784, 390] width 1568 height 684
click at [213, 269] on div "Sessions Templates User Activity Users Communities Metrics Parameters Create a …" at bounding box center [784, 390] width 1568 height 684
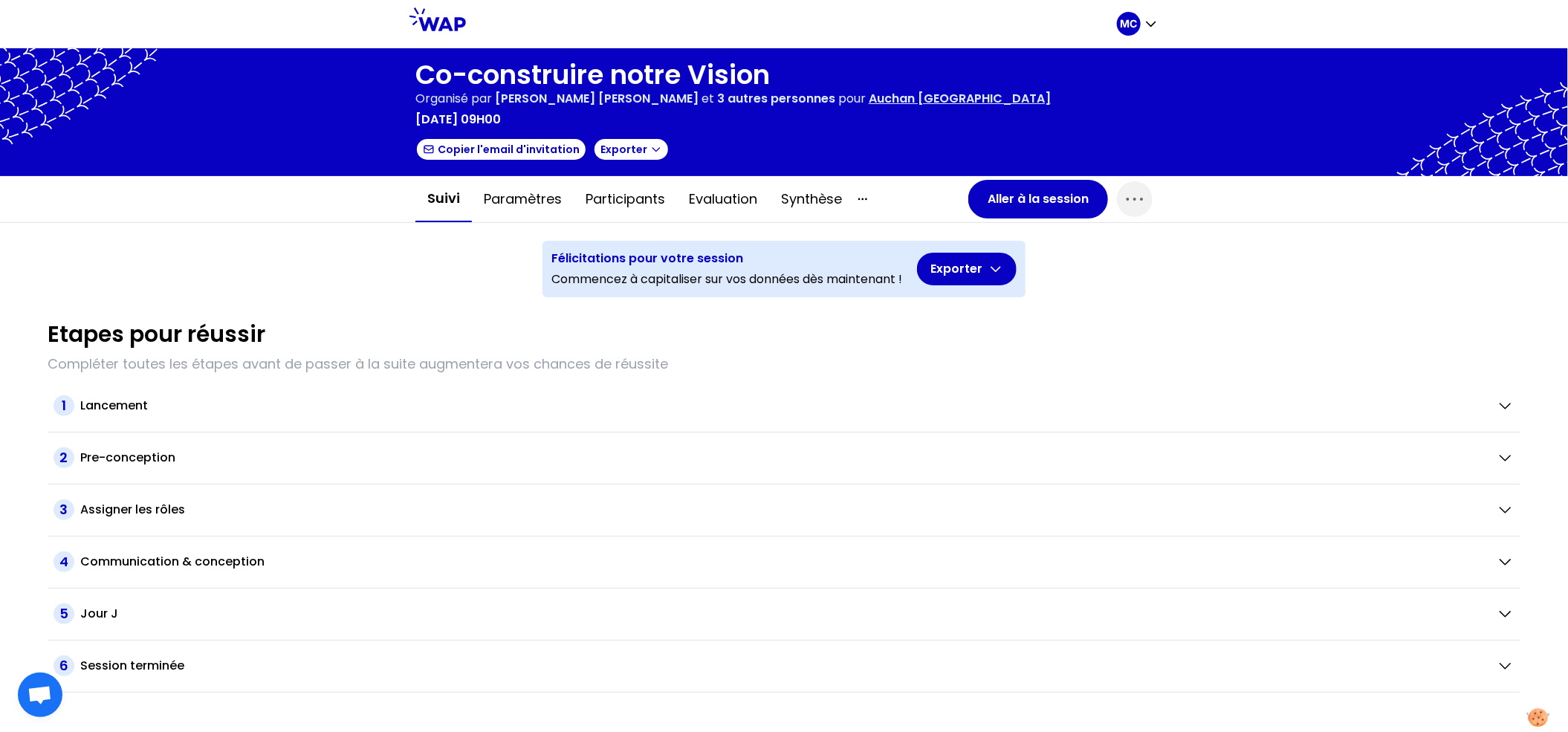
click at [998, 176] on div "Suivi Paramètres Participants Evaluation Synthèse Aller à la session" at bounding box center [784, 198] width 761 height 46
click at [998, 188] on button "Aller à la session" at bounding box center [1038, 198] width 140 height 38
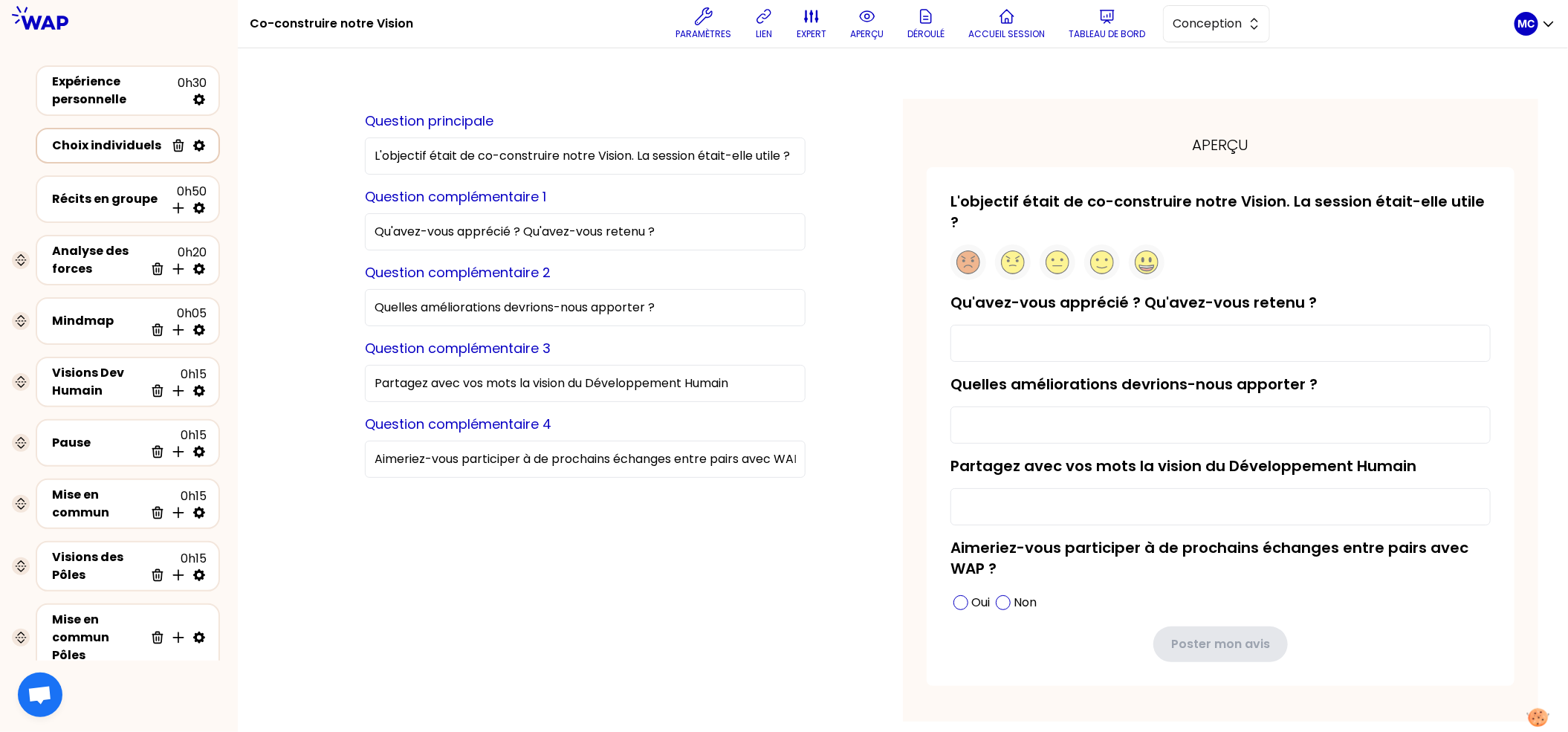
click at [118, 146] on div "Choix individuels" at bounding box center [108, 145] width 113 height 18
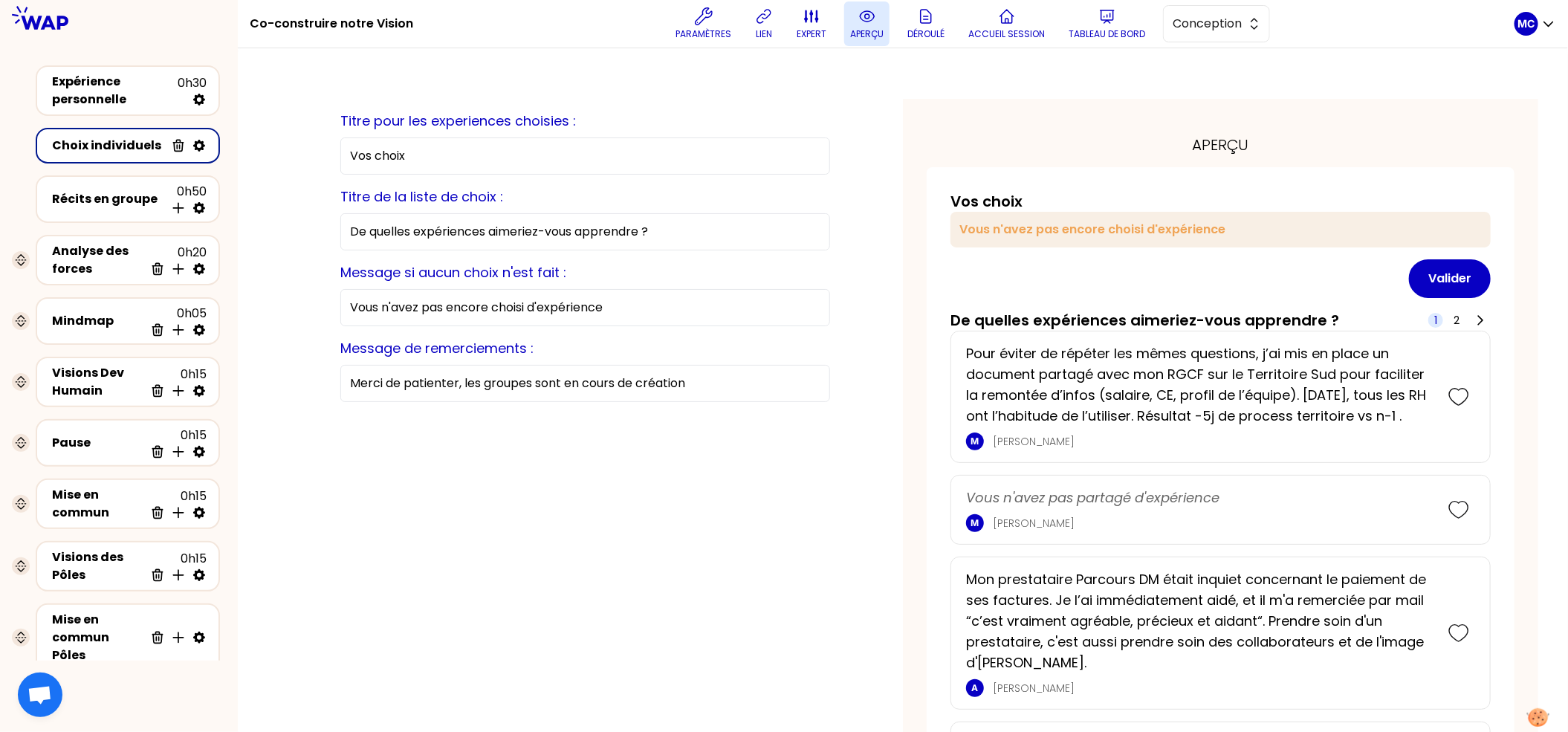
click at [878, 29] on p "aperçu" at bounding box center [867, 34] width 34 height 12
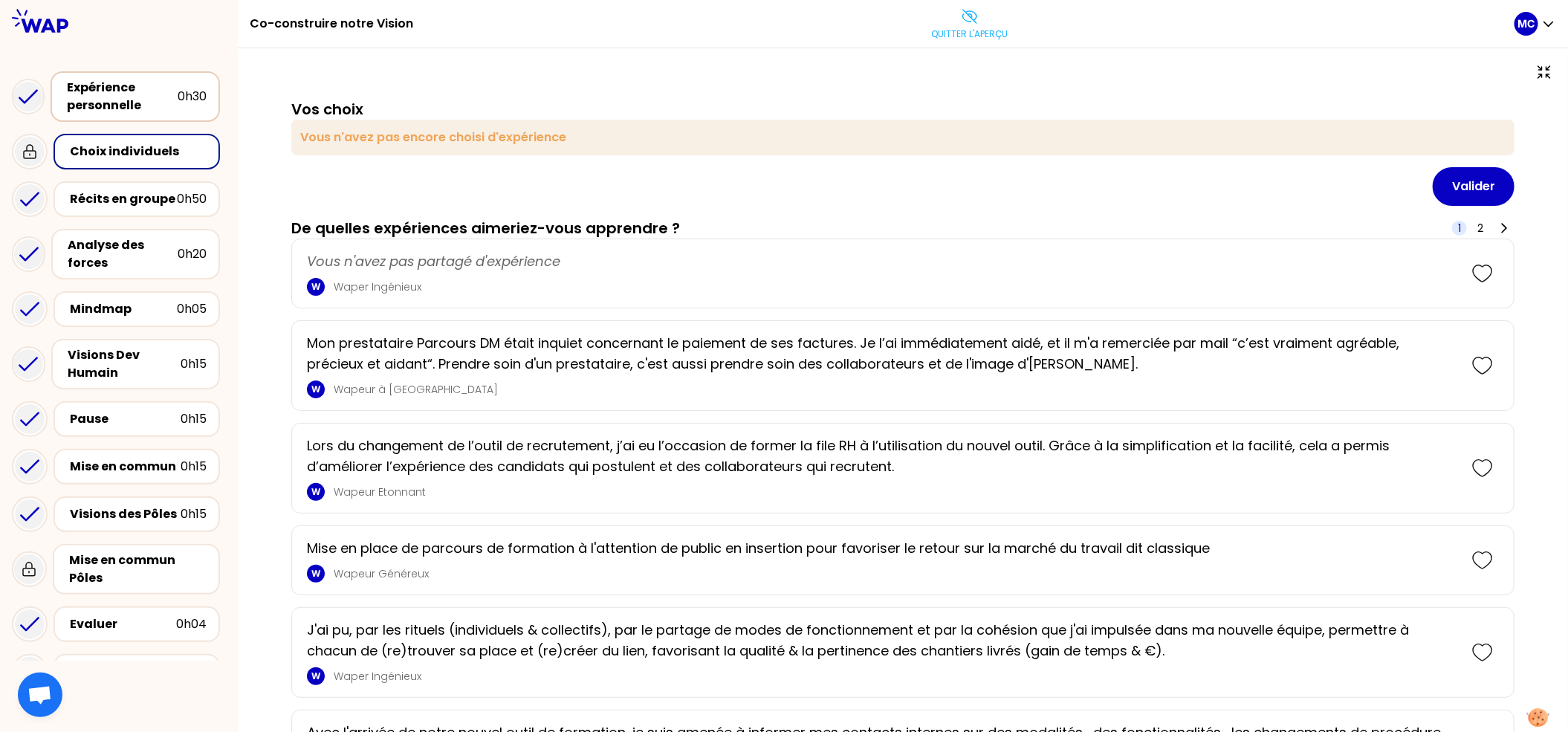
click at [155, 107] on div "Expérience personnelle" at bounding box center [122, 96] width 110 height 36
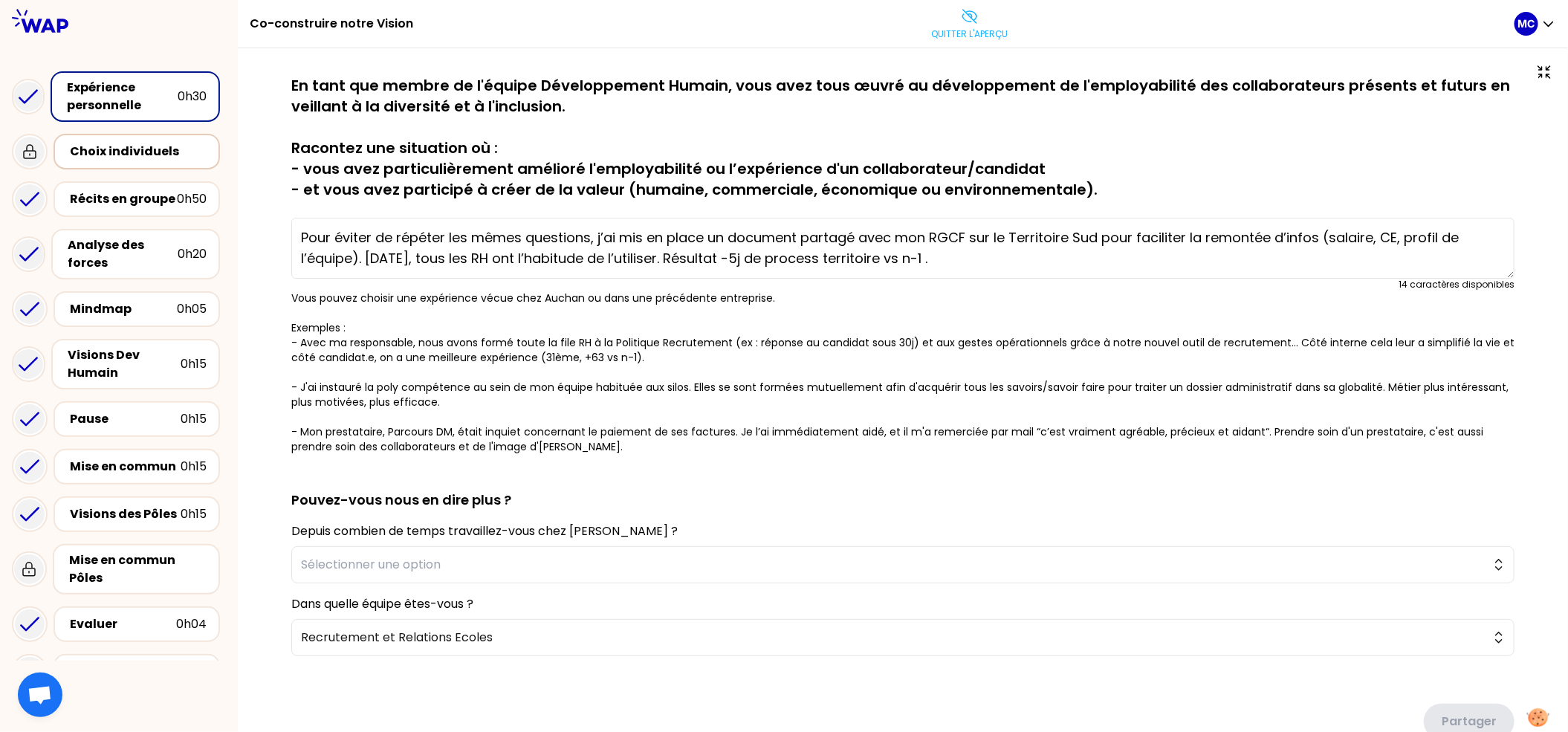
click at [136, 147] on div "Choix individuels" at bounding box center [138, 151] width 136 height 18
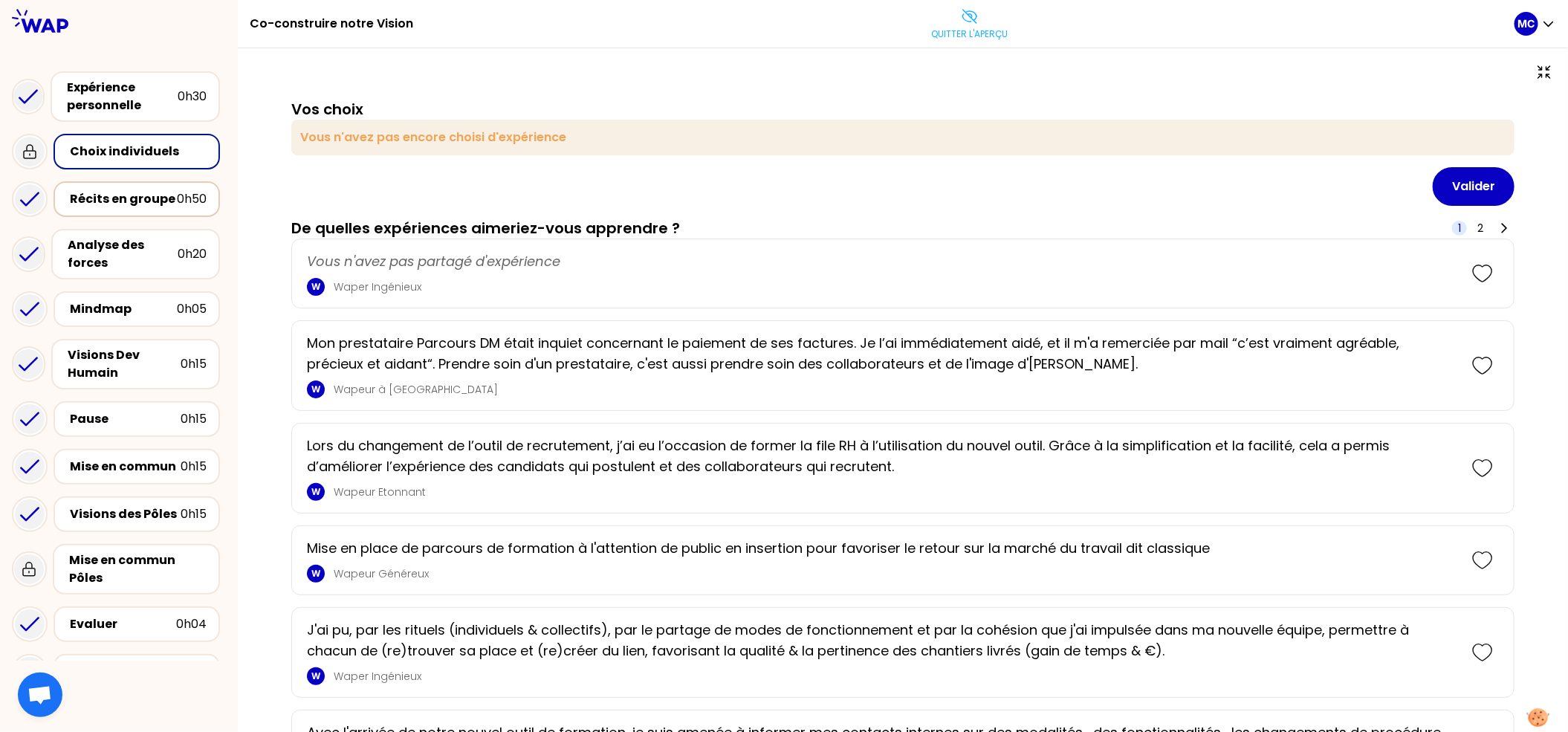
click at [137, 197] on div "Récits en groupe" at bounding box center [123, 199] width 107 height 18
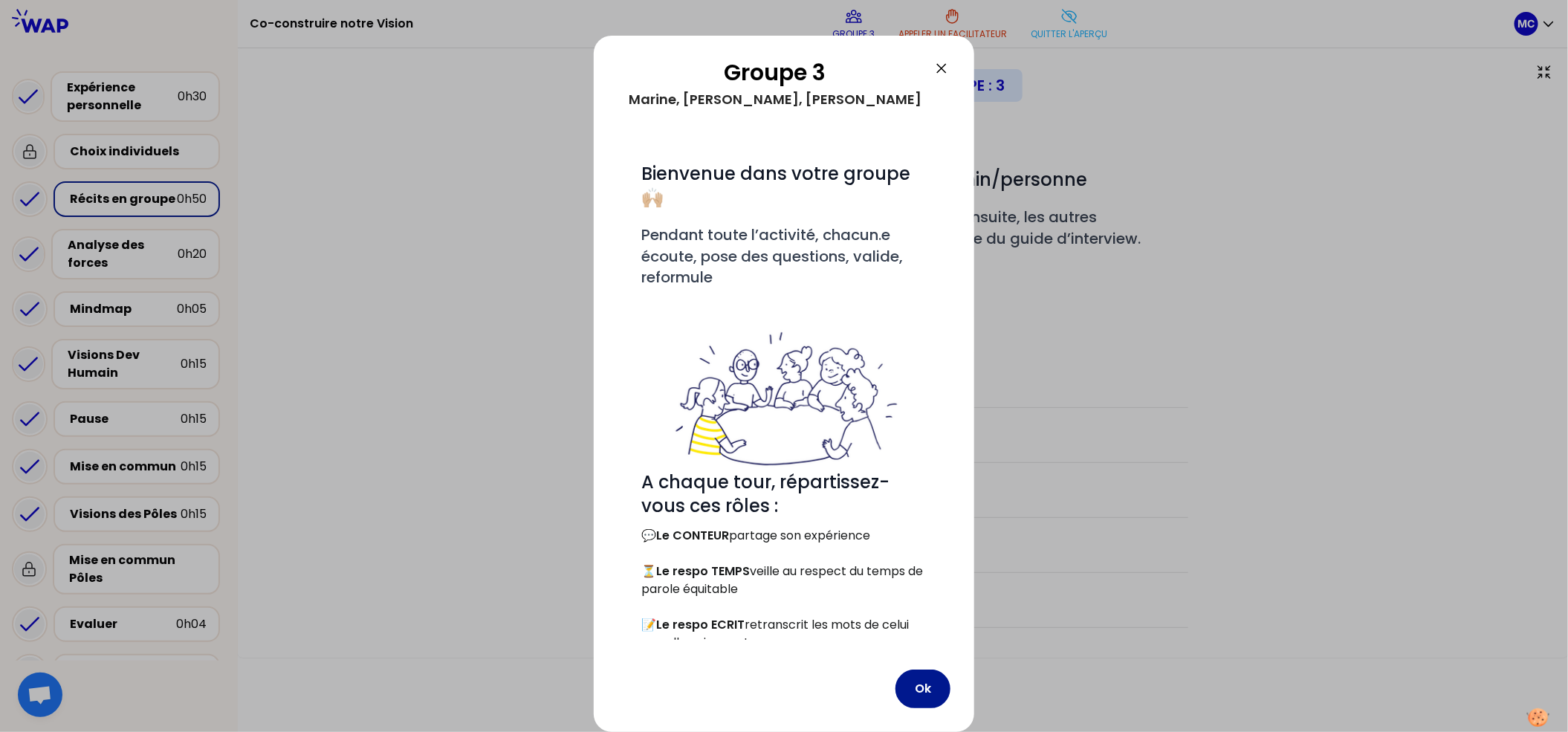
click at [930, 689] on button "Ok" at bounding box center [922, 689] width 55 height 38
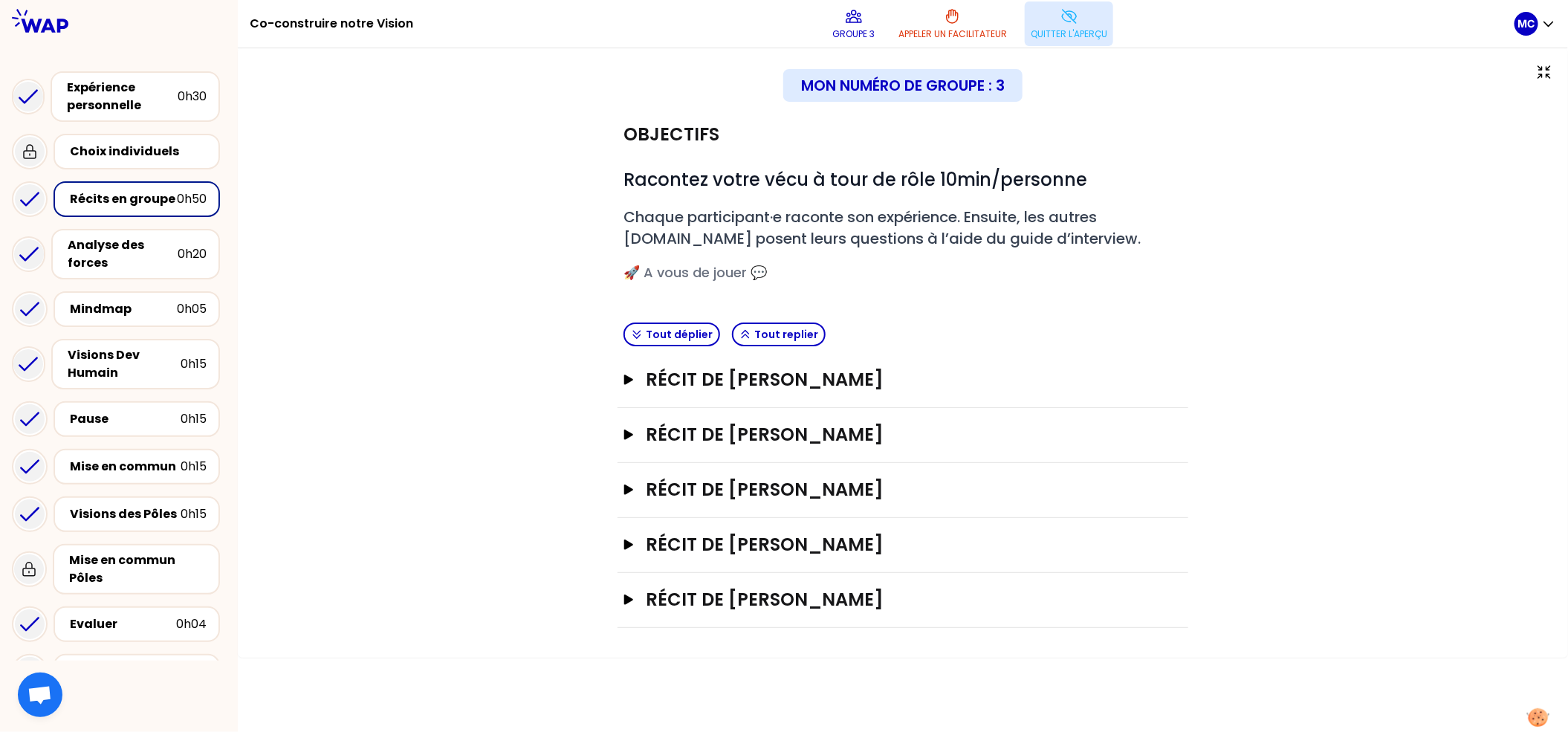
click at [1087, 16] on button "Quitter l'aperçu" at bounding box center [1069, 24] width 89 height 45
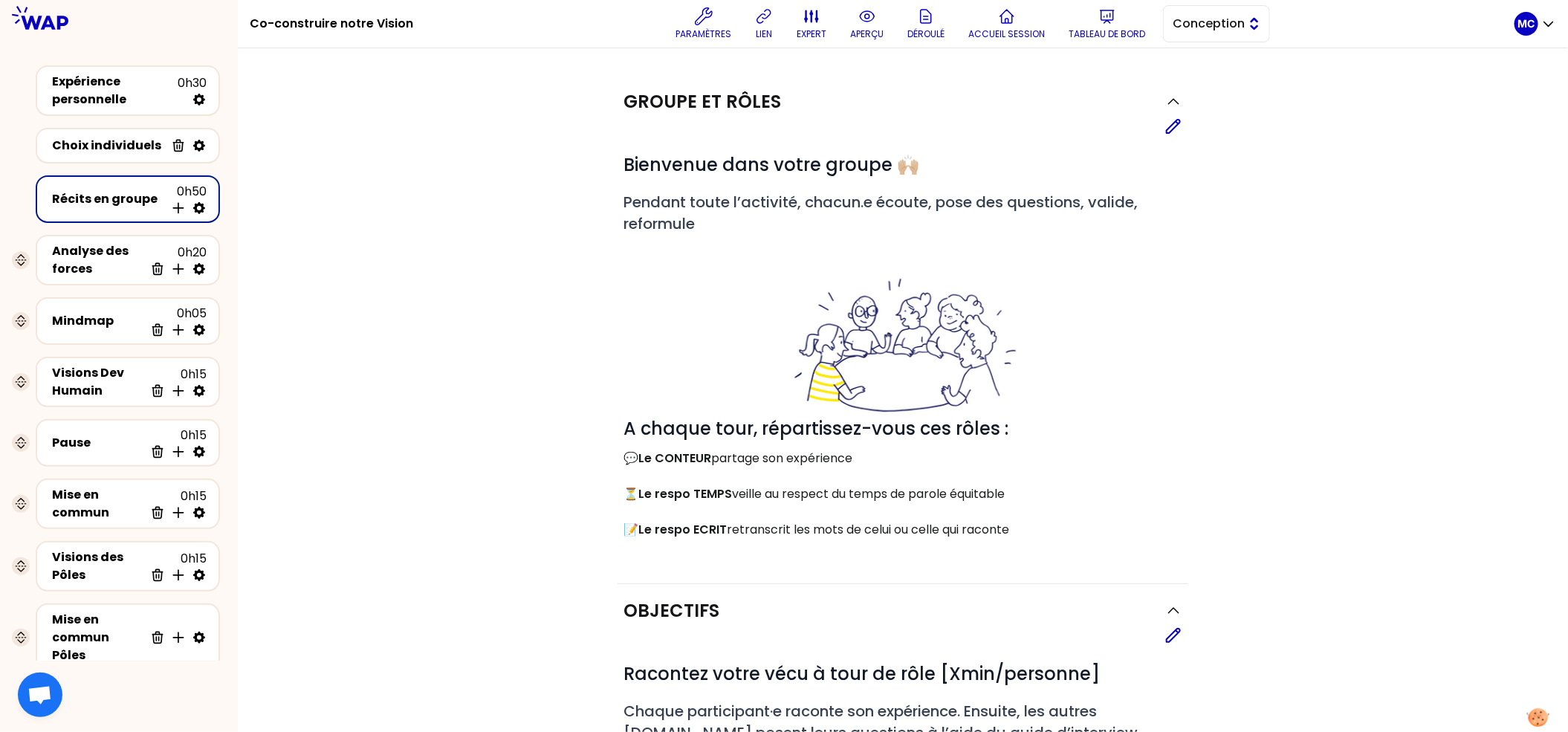
click at [1240, 22] on span "Conception" at bounding box center [1206, 23] width 67 height 18
click at [1221, 83] on span "Facilitation" at bounding box center [1225, 84] width 64 height 18
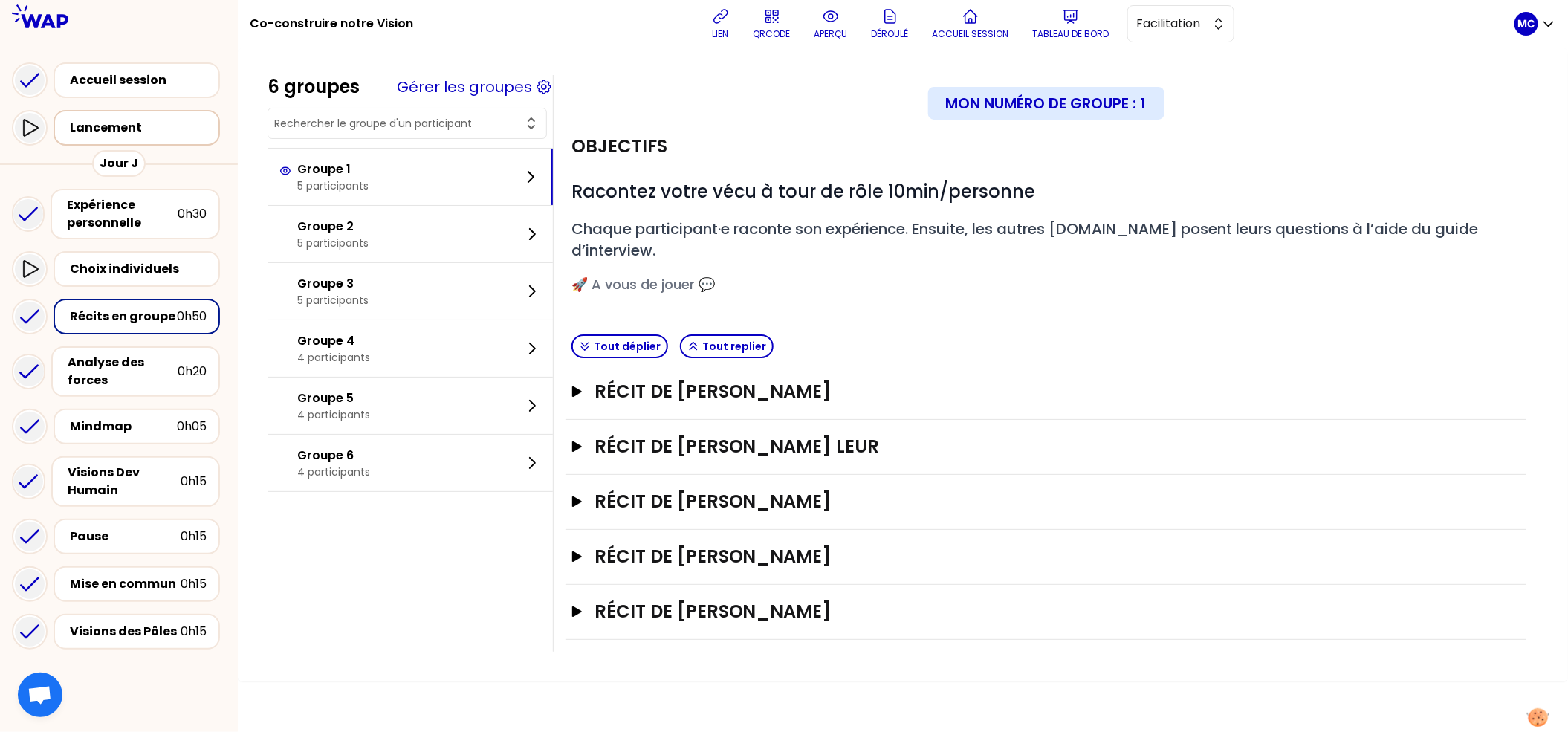
click at [129, 138] on div "Lancement" at bounding box center [140, 128] width 146 height 21
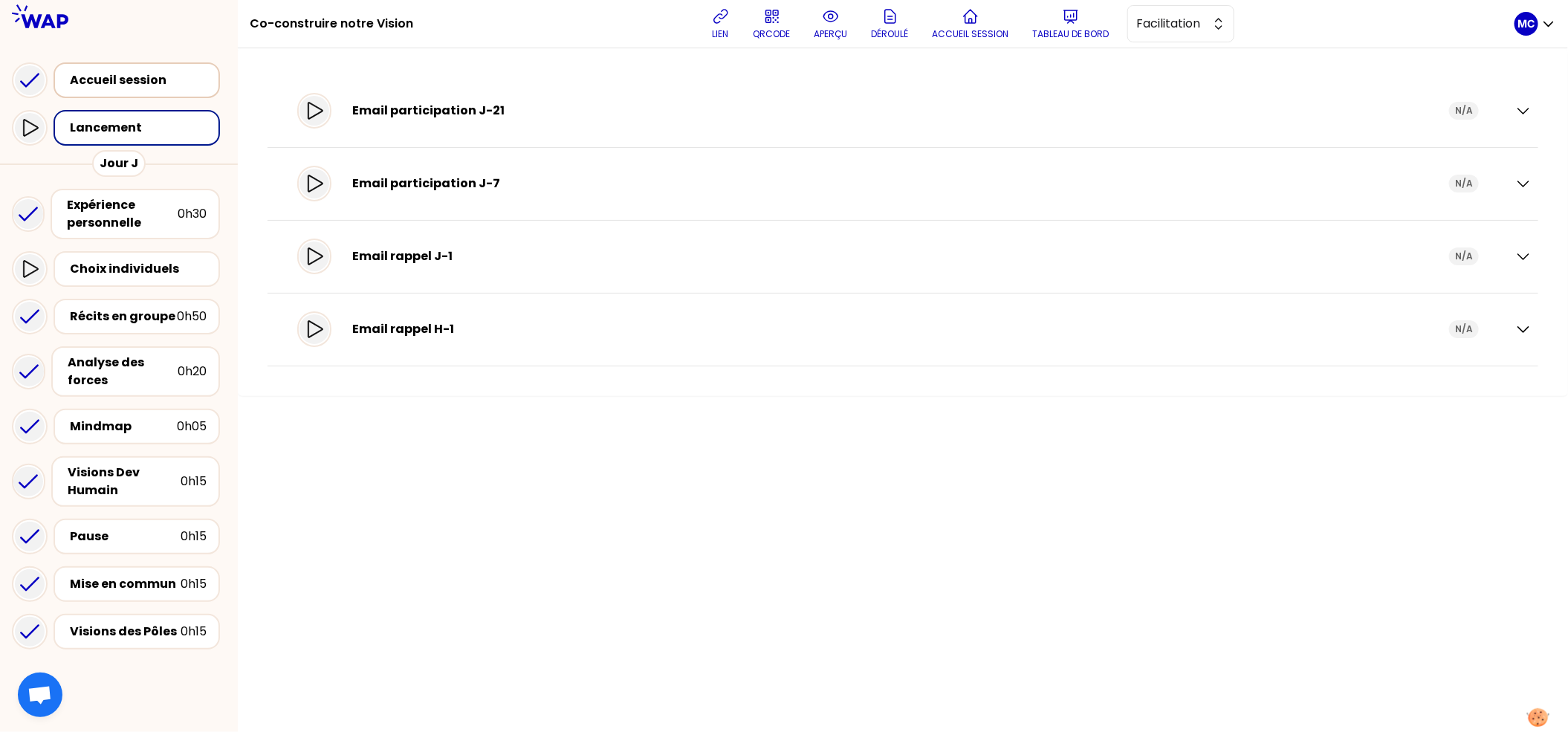
click at [169, 90] on div "Accueil session" at bounding box center [140, 80] width 146 height 21
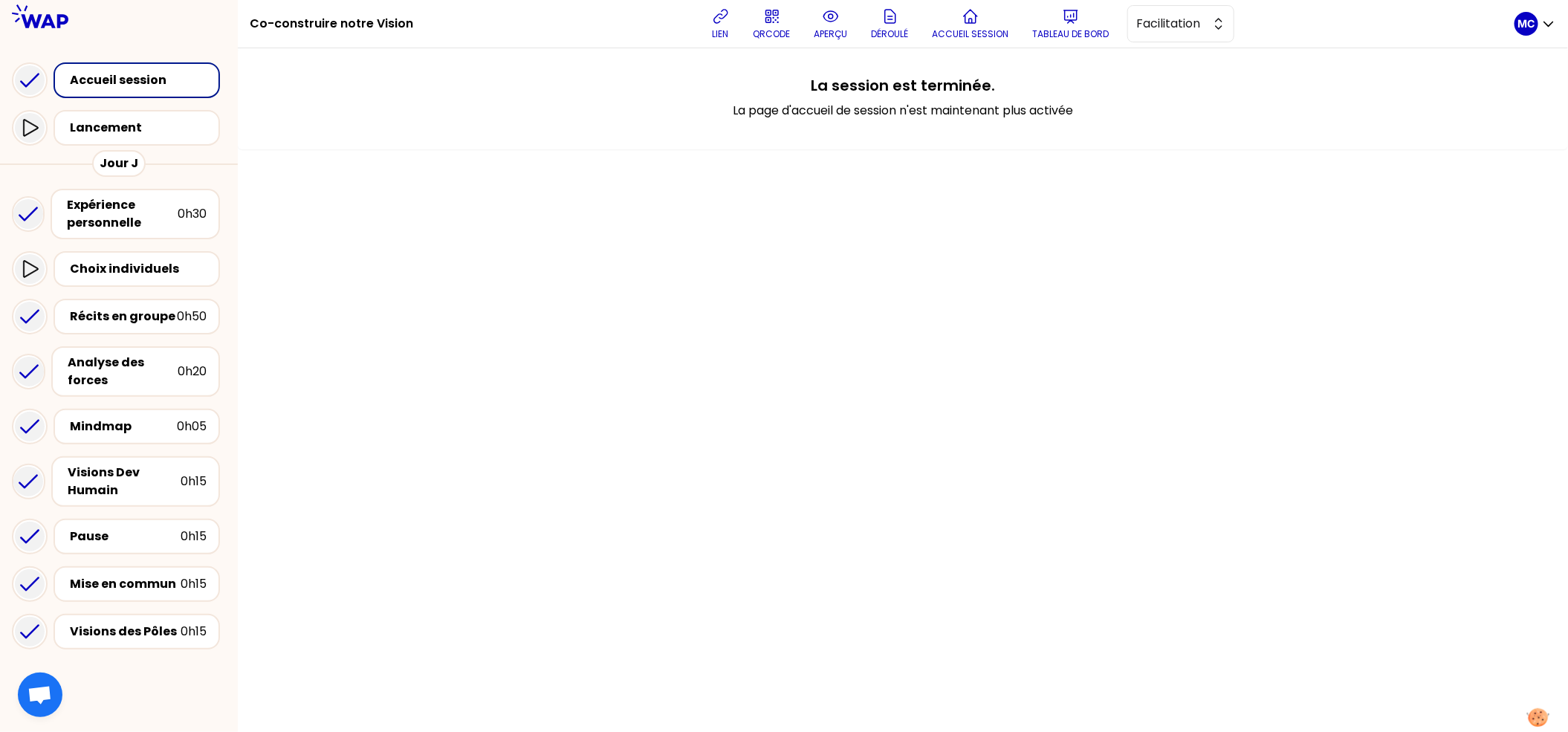
click at [827, 17] on button "aperçu" at bounding box center [831, 24] width 46 height 45
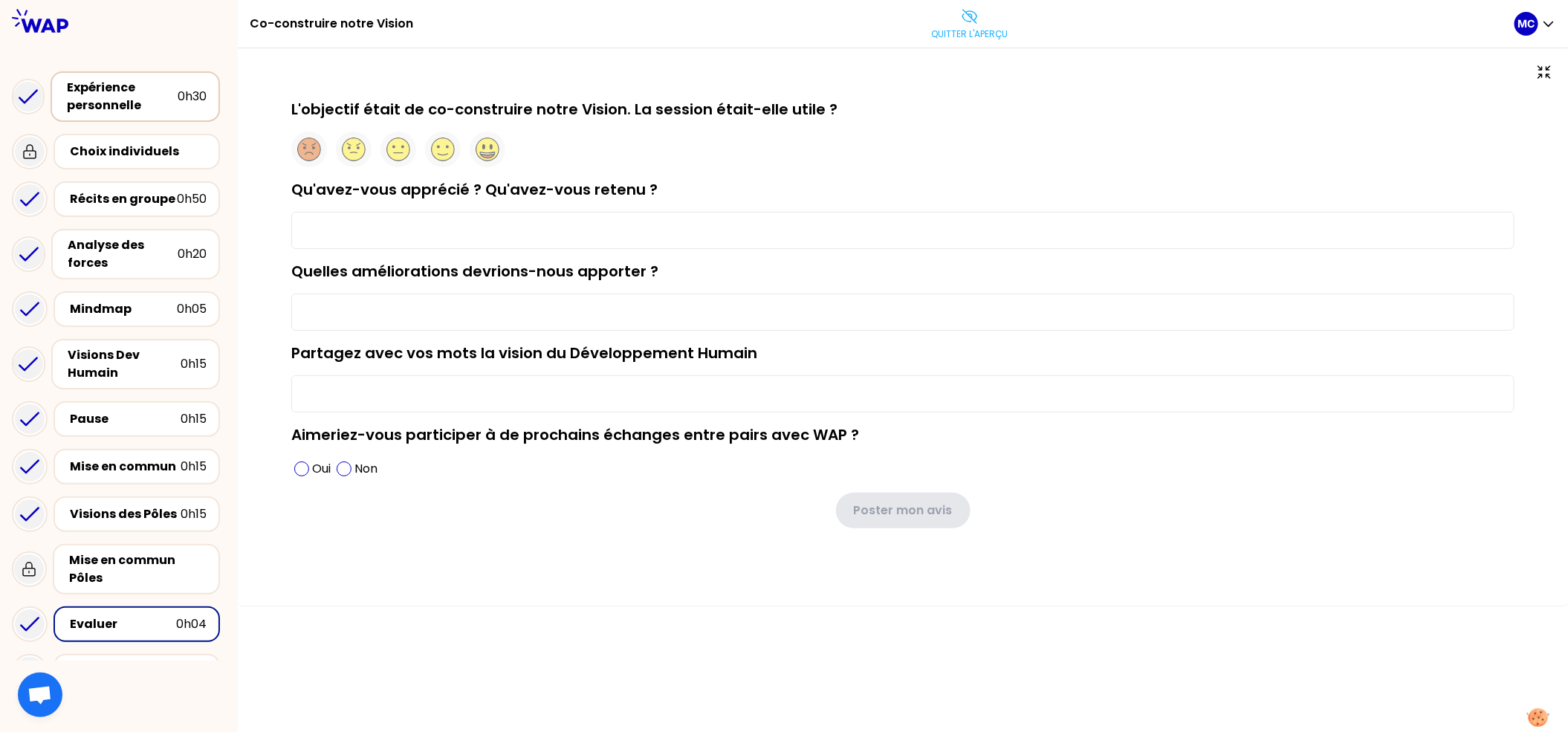
click at [78, 102] on div "Expérience personnelle" at bounding box center [122, 96] width 110 height 36
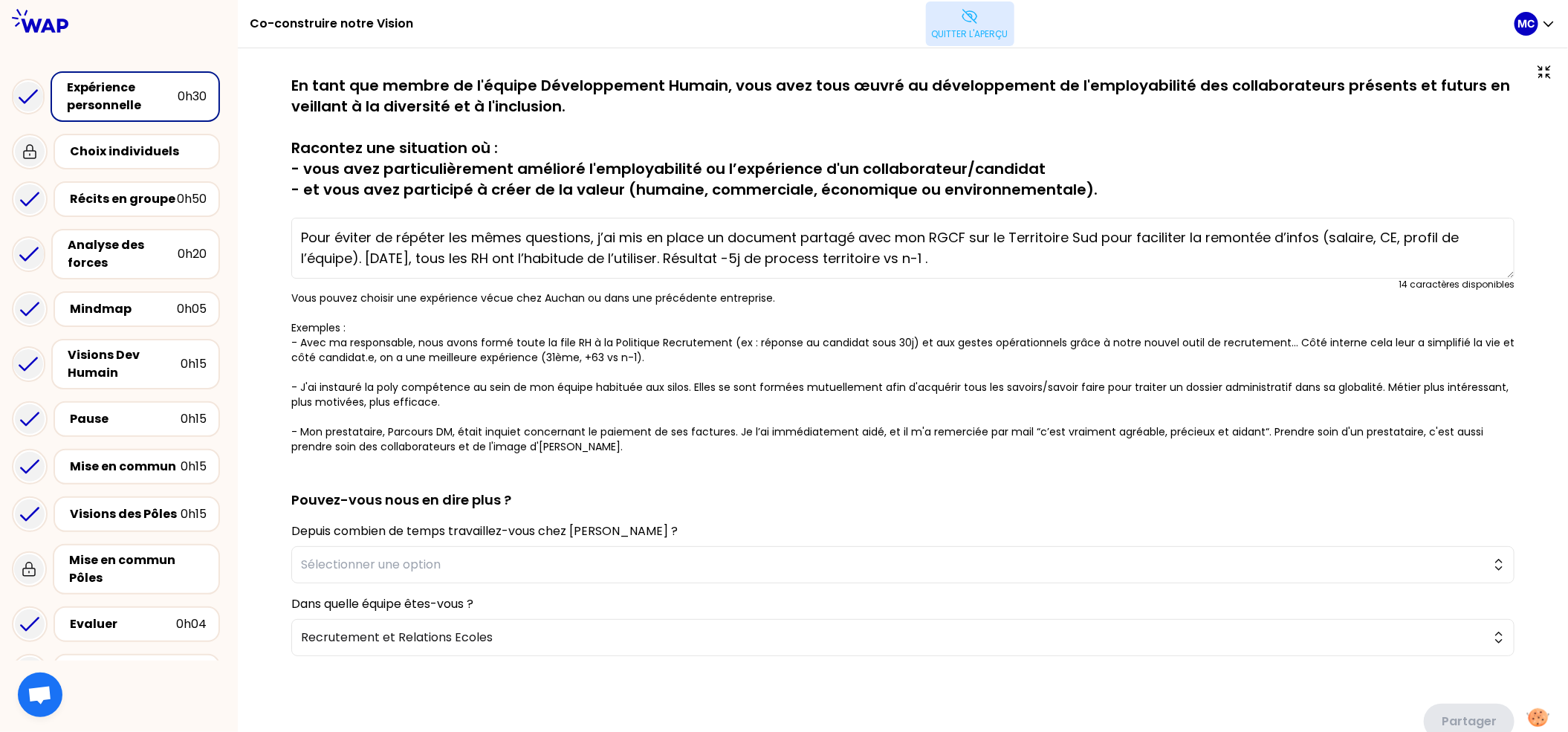
click at [967, 2] on button "Quitter l'aperçu" at bounding box center [970, 24] width 89 height 45
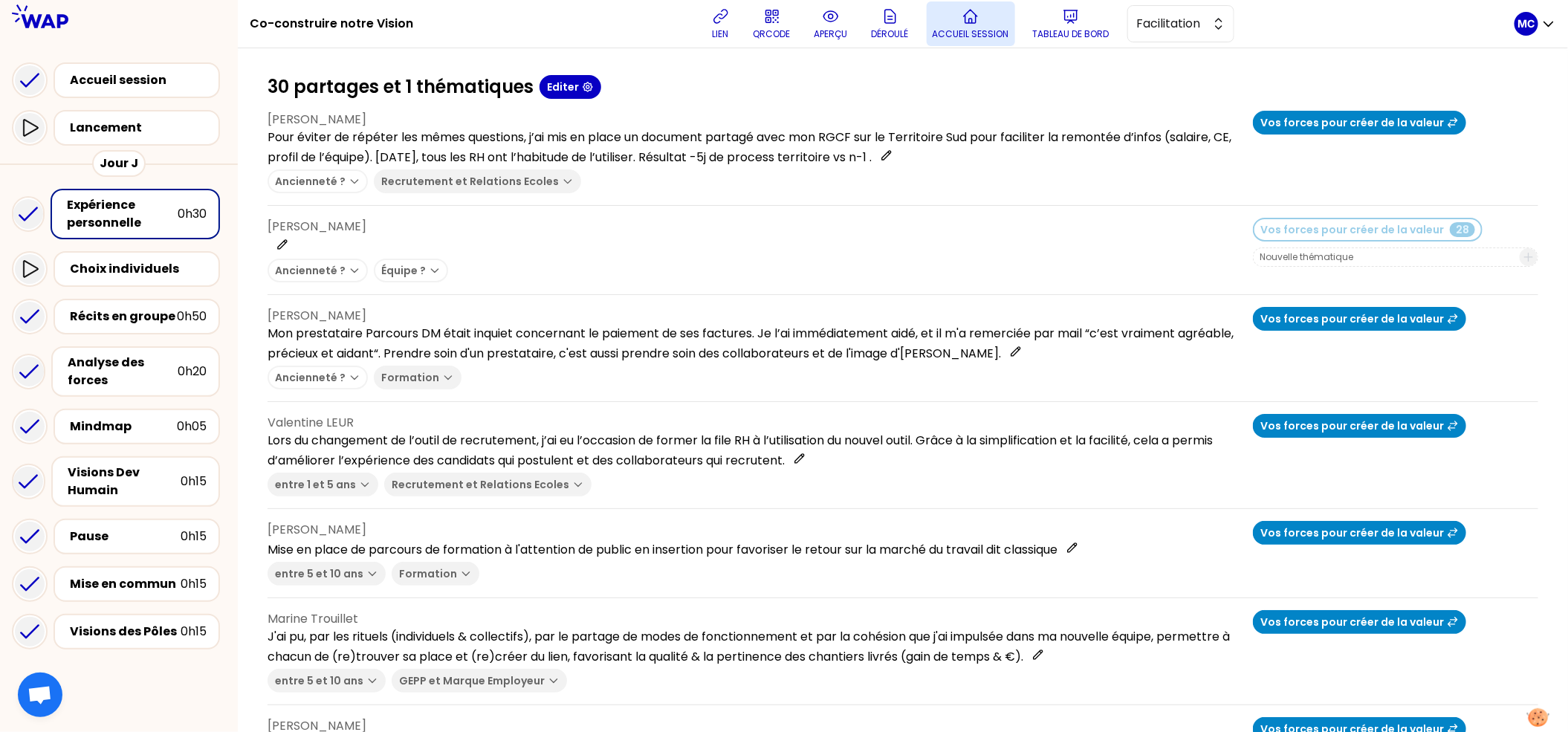
click at [992, 28] on p "Accueil session" at bounding box center [971, 34] width 77 height 12
click at [895, 30] on p "Déroulé" at bounding box center [891, 34] width 37 height 12
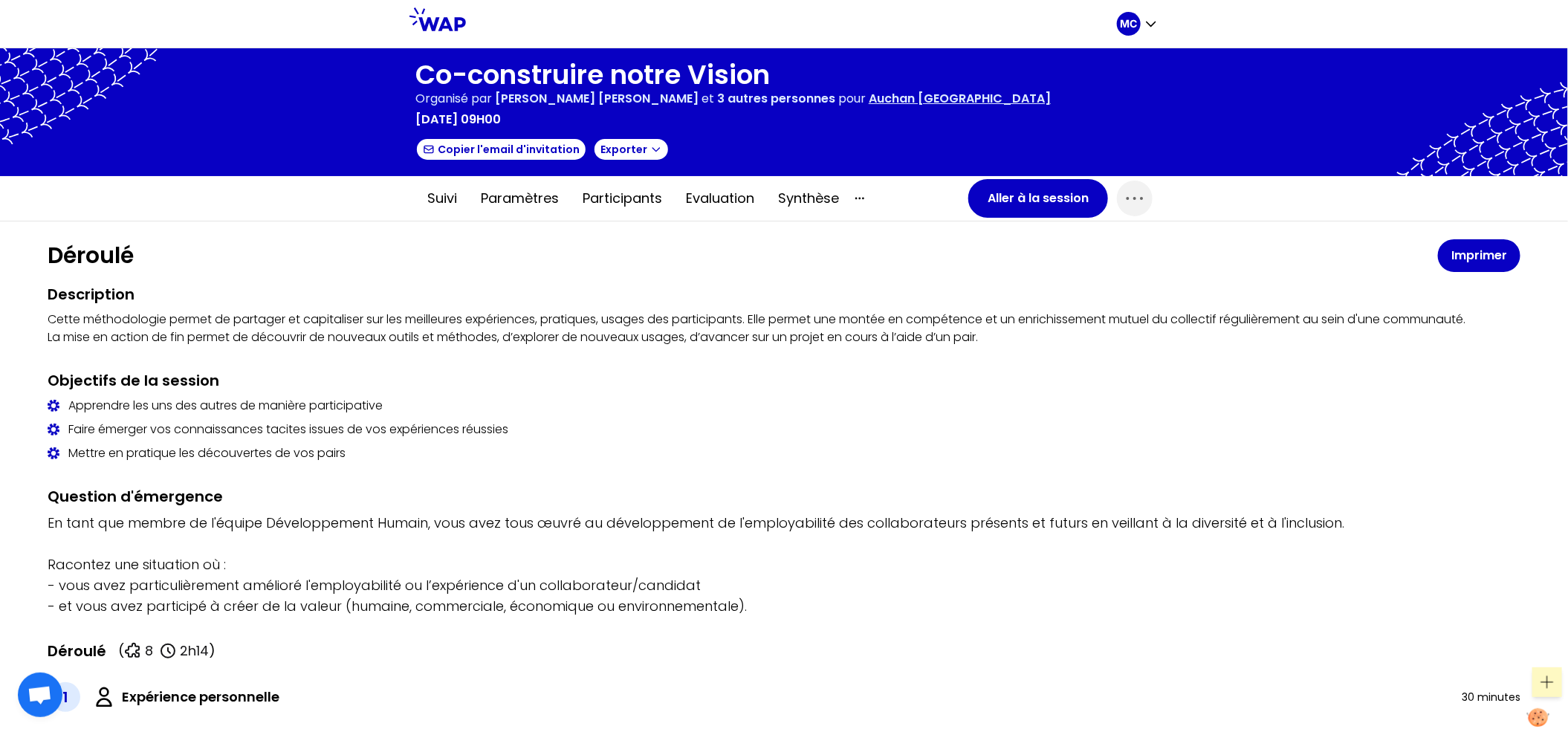
click at [797, 424] on div "Faire émerger vos connaissances tacites issues de vos expériences réussies" at bounding box center [784, 429] width 1473 height 18
click at [691, 216] on button "Evaluation" at bounding box center [720, 198] width 93 height 45
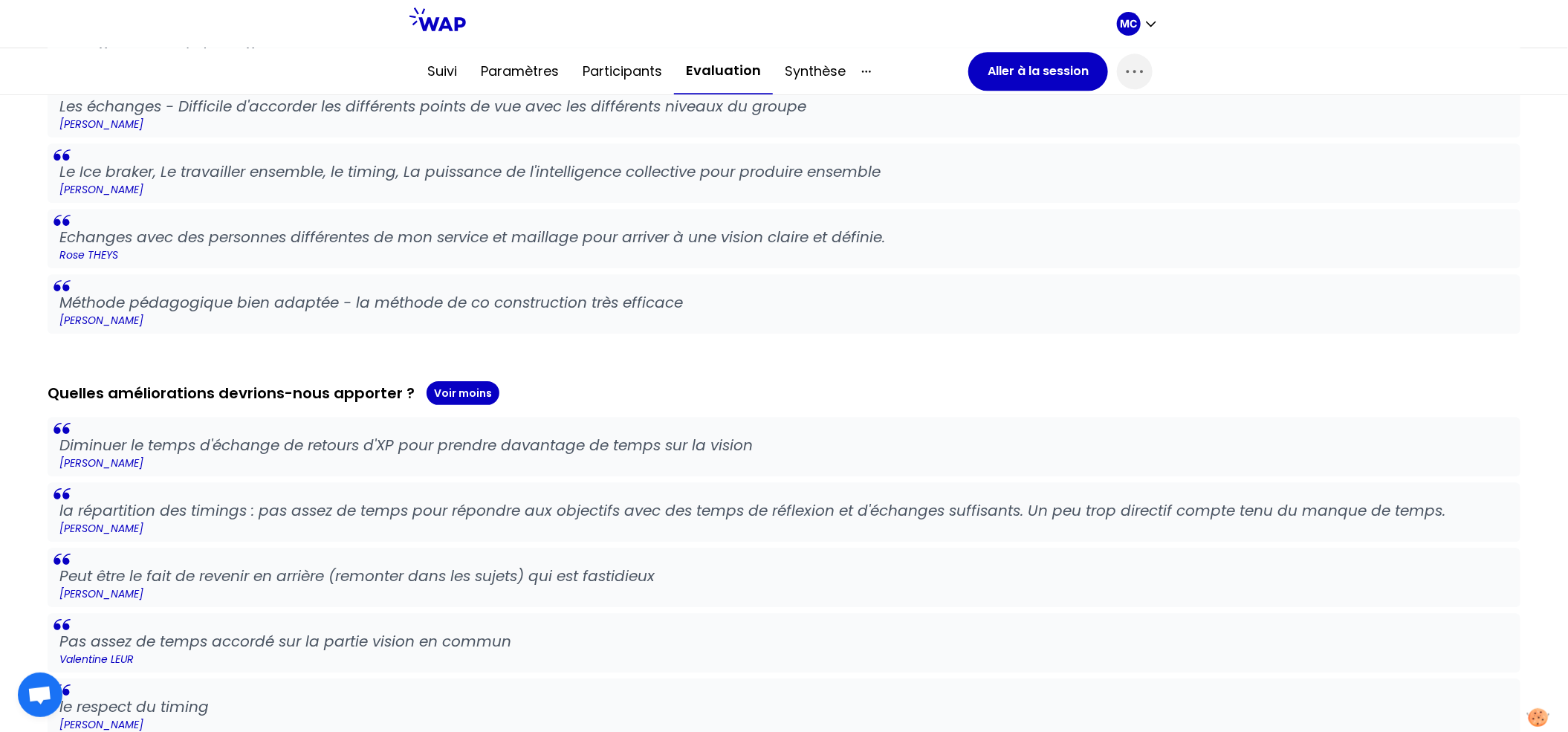
scroll to position [2253, 0]
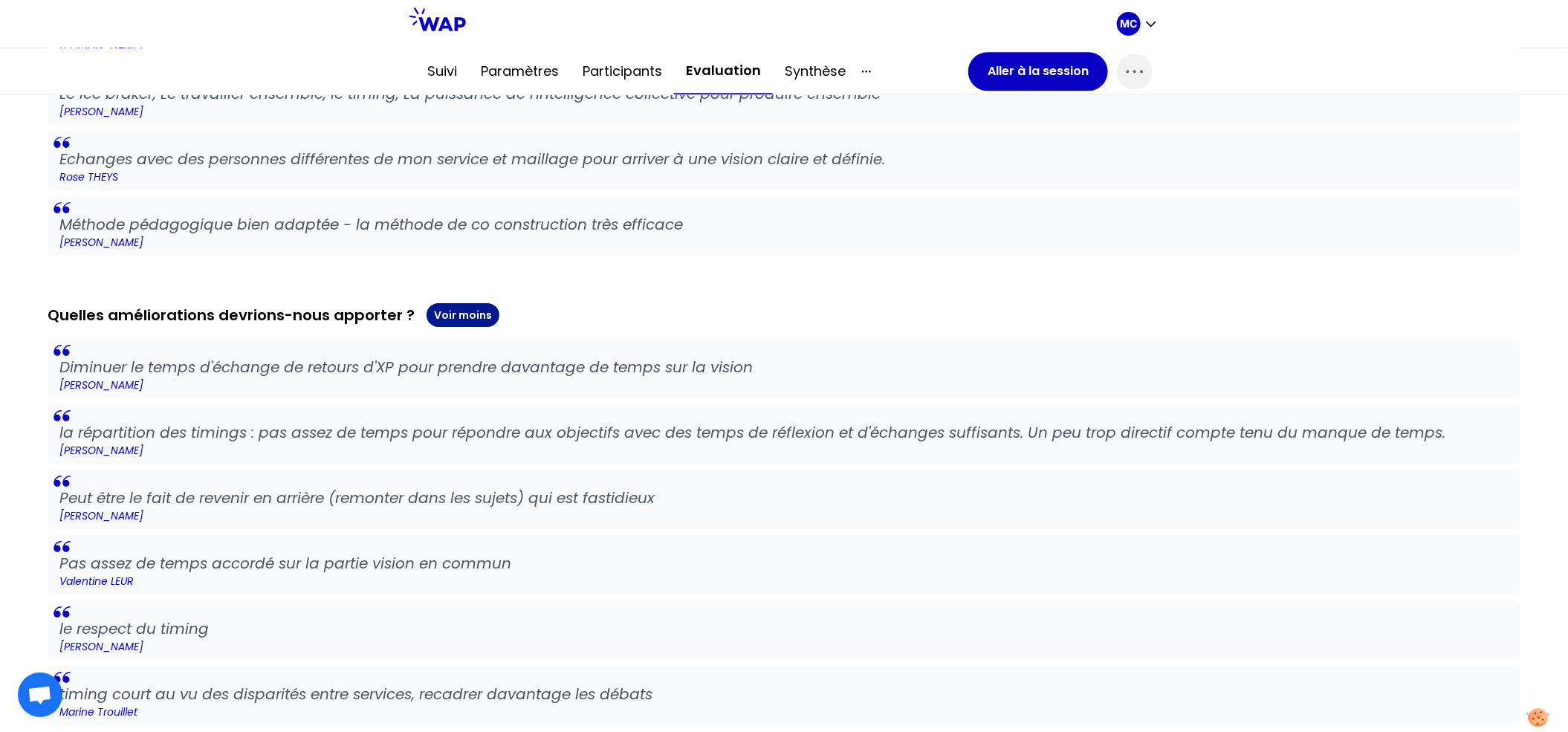
click at [472, 314] on button "Voir moins" at bounding box center [463, 314] width 73 height 23
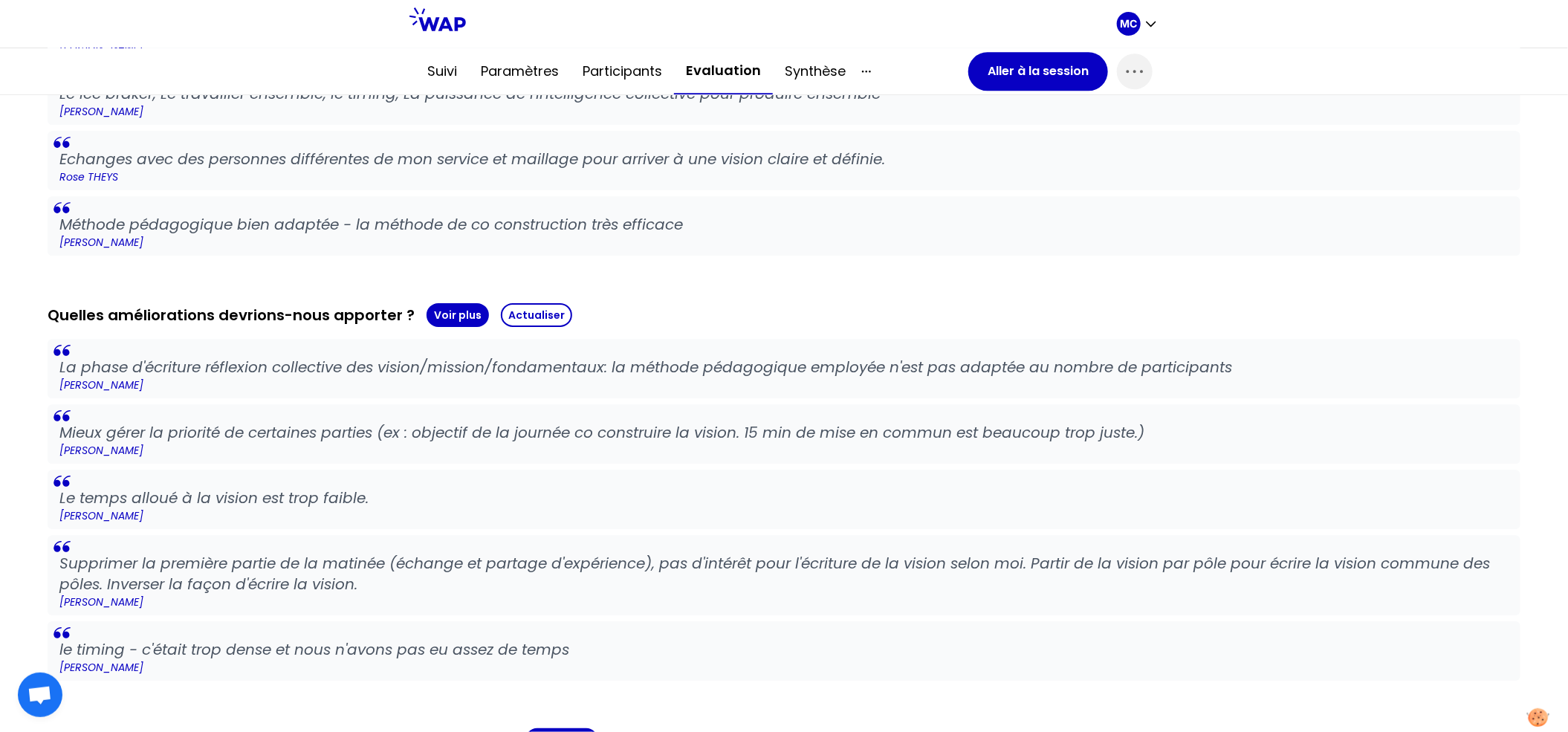
click at [579, 409] on blockquote "Mieux gérer la priorité de certaines parties (ex : objectif de la journée co co…" at bounding box center [784, 435] width 1473 height 60
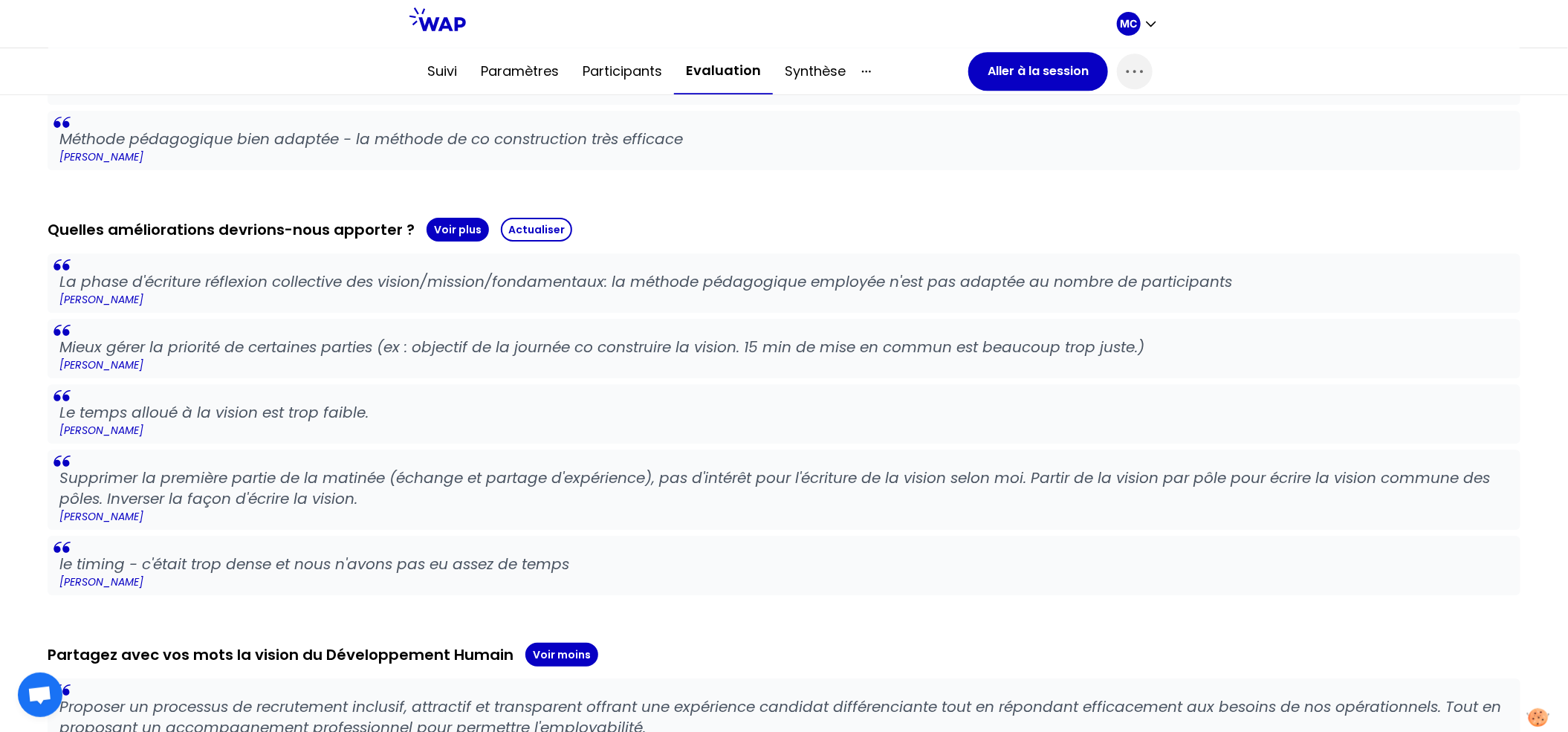
scroll to position [2434, 0]
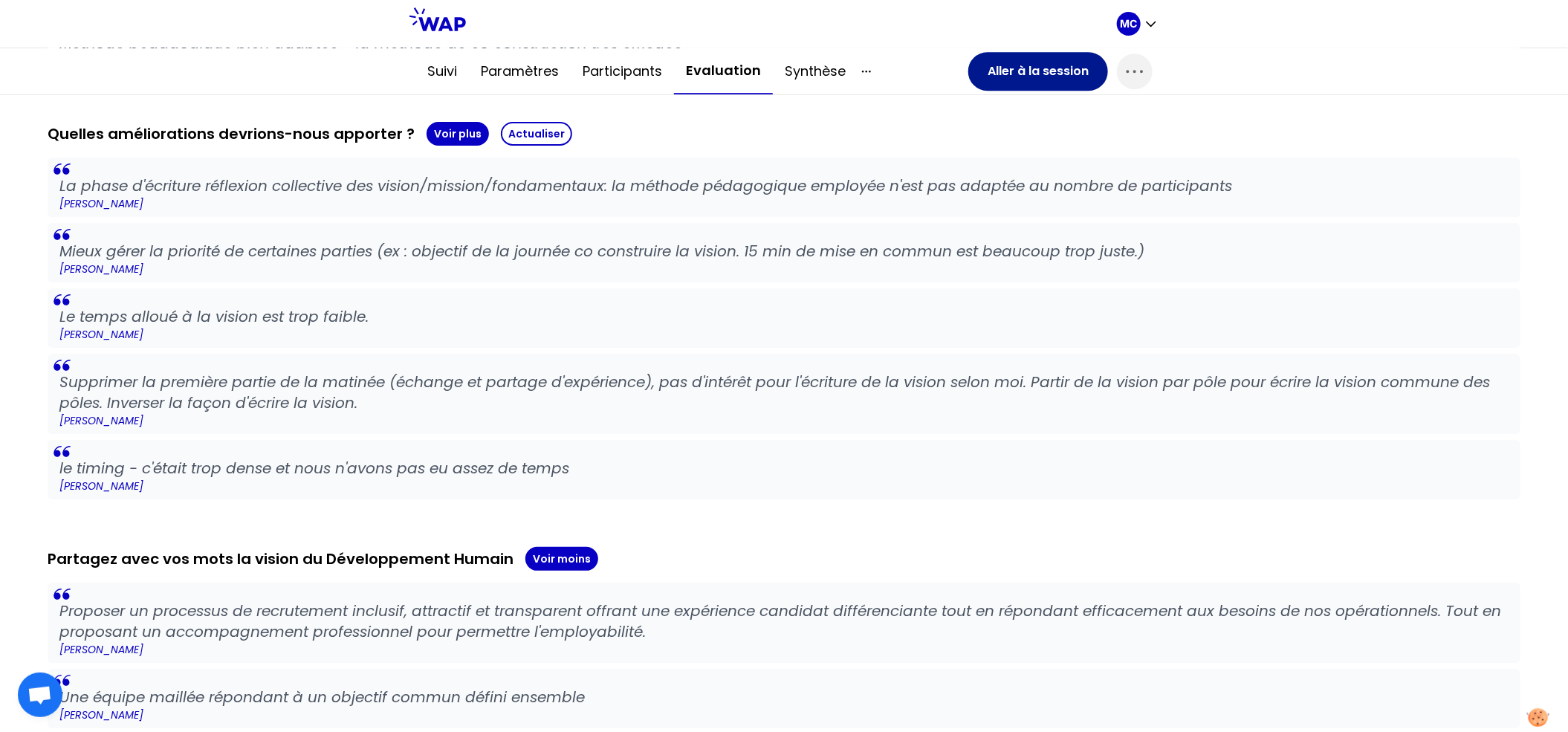
click at [1006, 71] on button "Aller à la session" at bounding box center [1038, 71] width 140 height 38
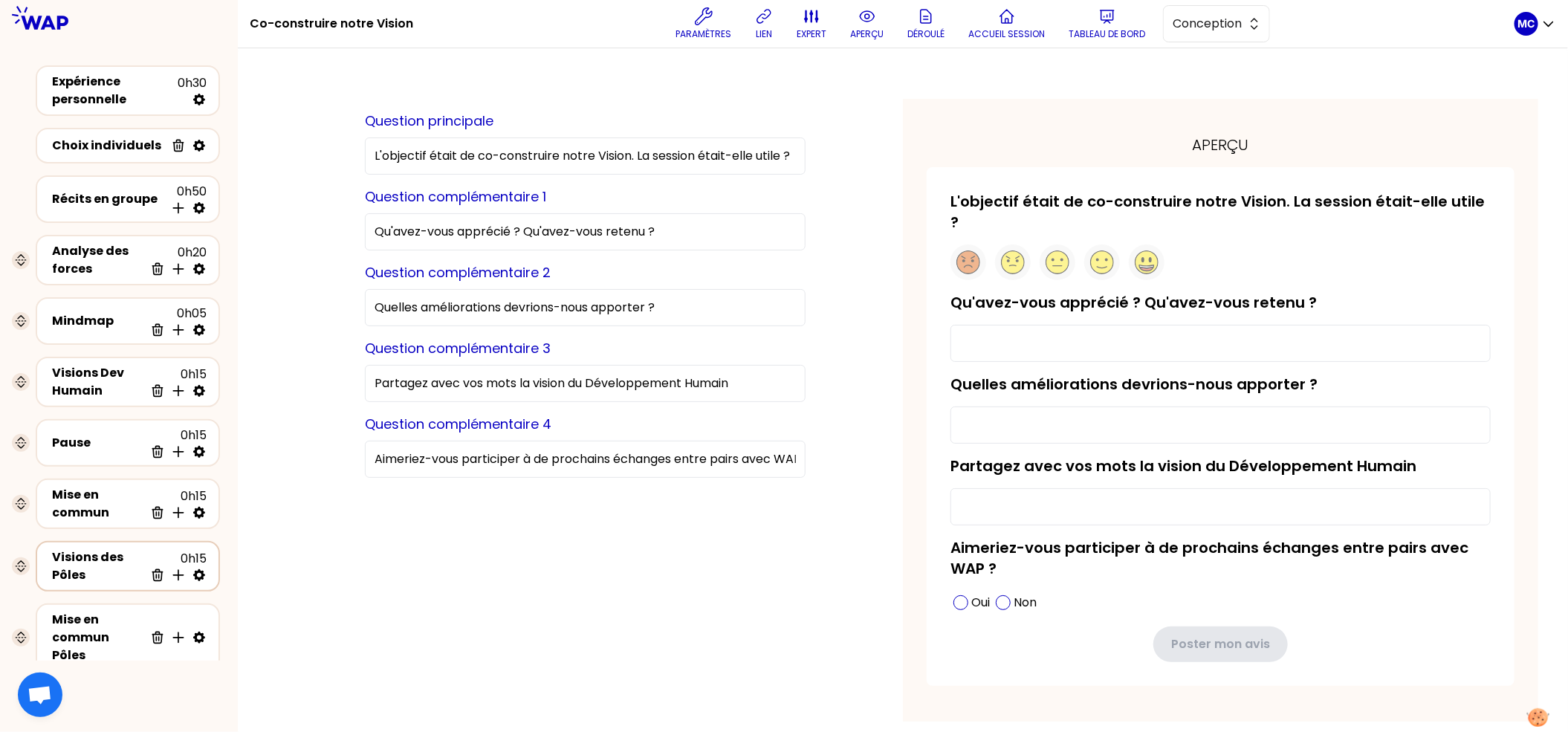
click at [73, 556] on div "Visions des Pôles" at bounding box center [98, 567] width 93 height 36
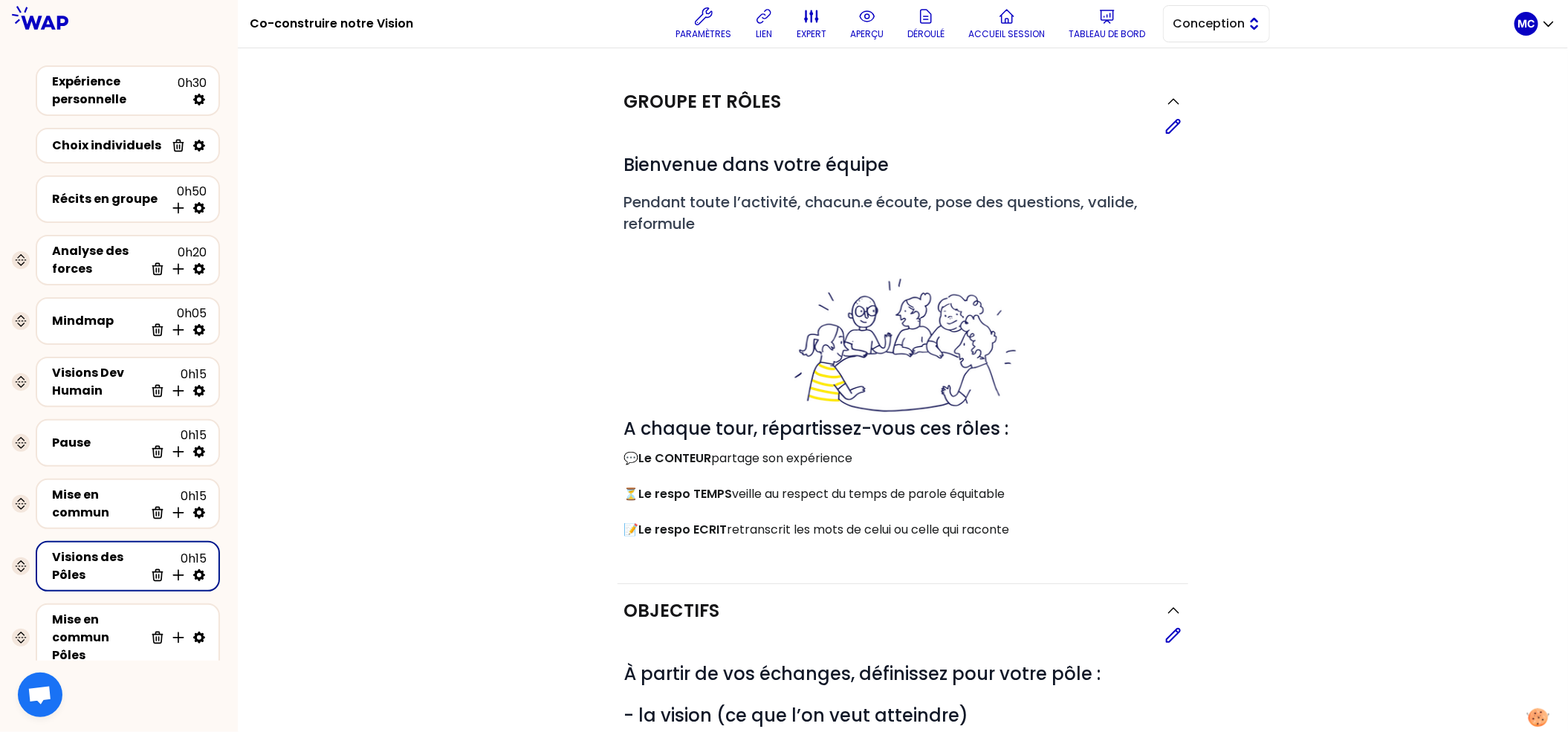
click at [1226, 16] on span "Conception" at bounding box center [1206, 23] width 67 height 18
click at [1213, 81] on span "Facilitation" at bounding box center [1225, 84] width 64 height 18
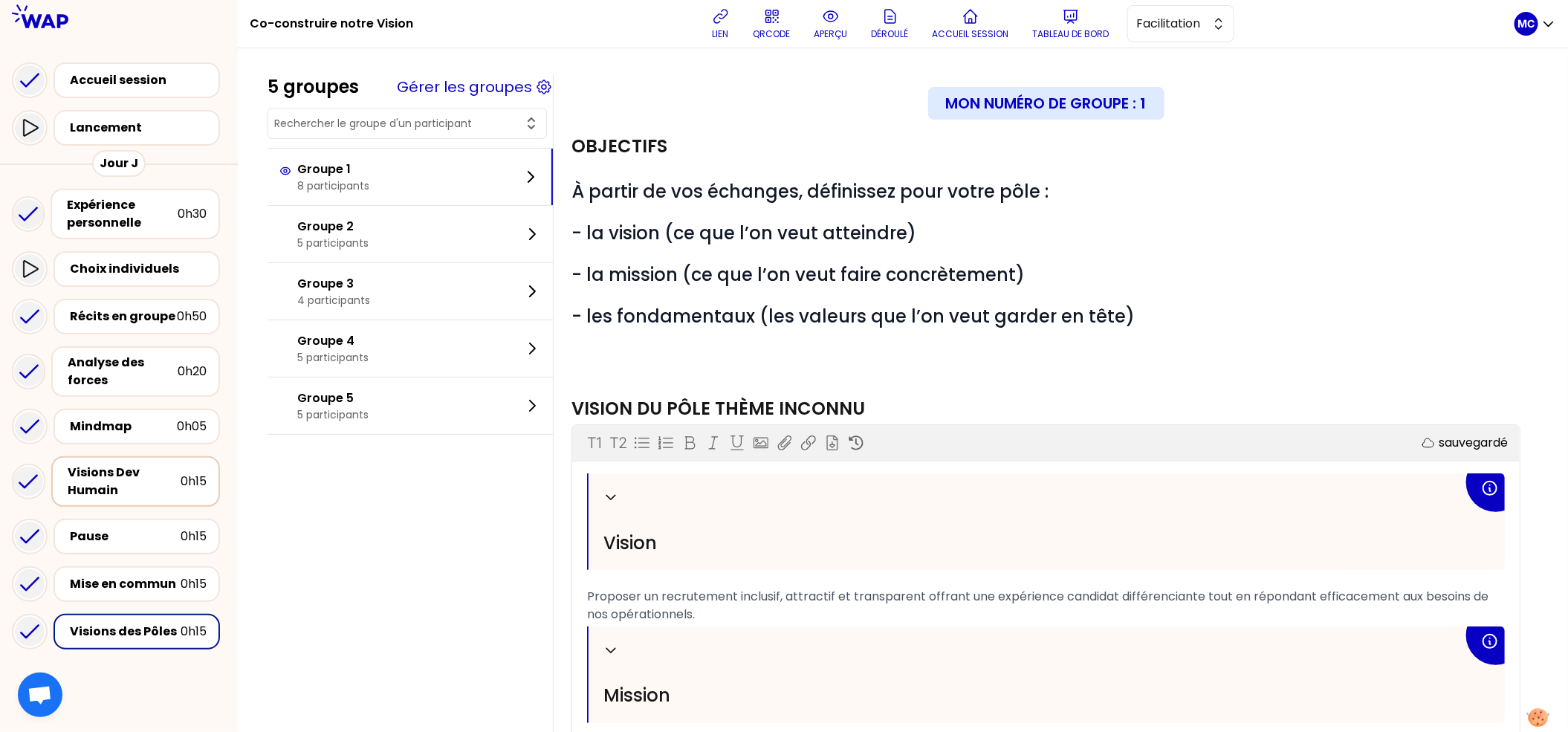
click at [173, 495] on div "Visions Dev Humain" at bounding box center [123, 481] width 113 height 36
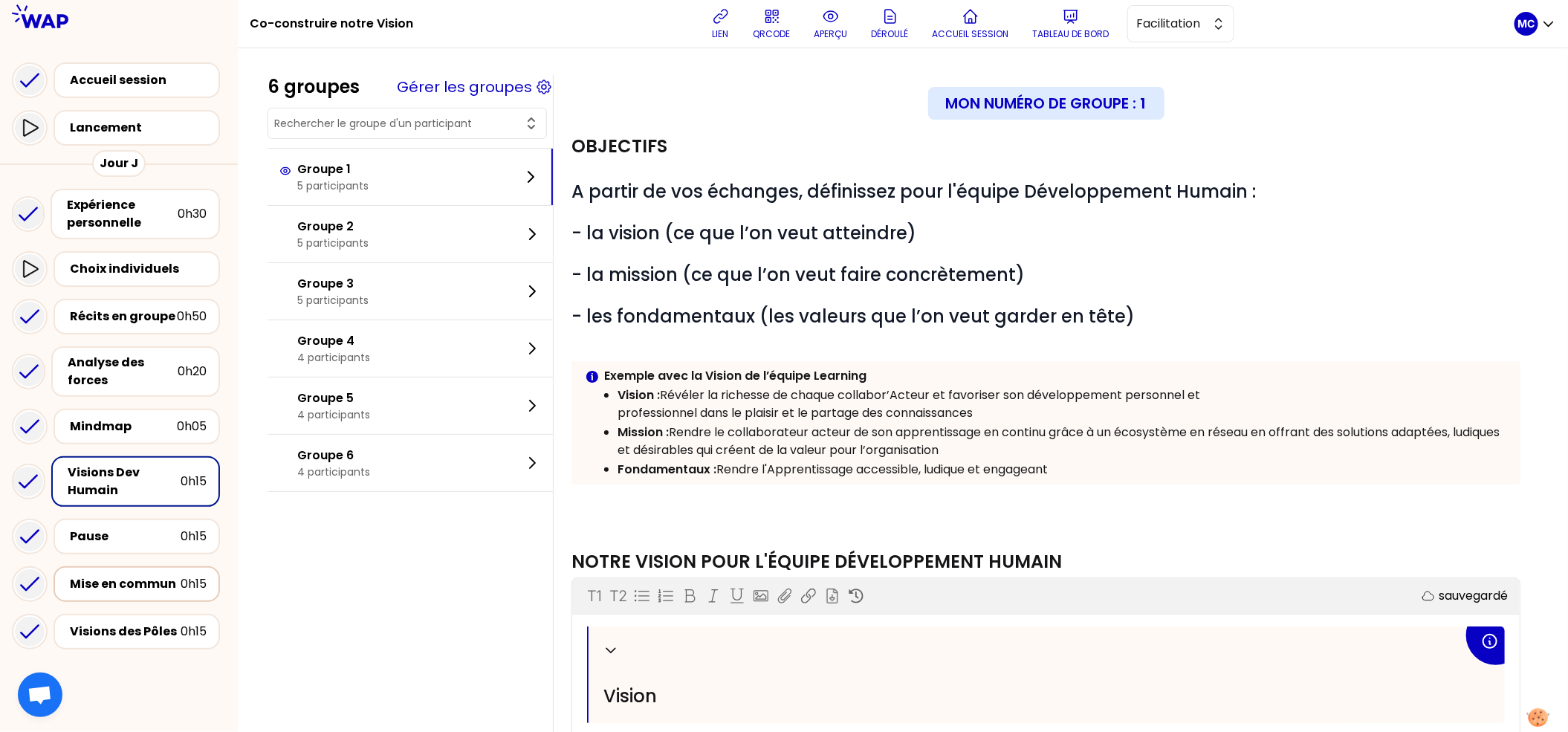
click at [150, 568] on div "Mise en commun 0h15" at bounding box center [136, 584] width 166 height 36
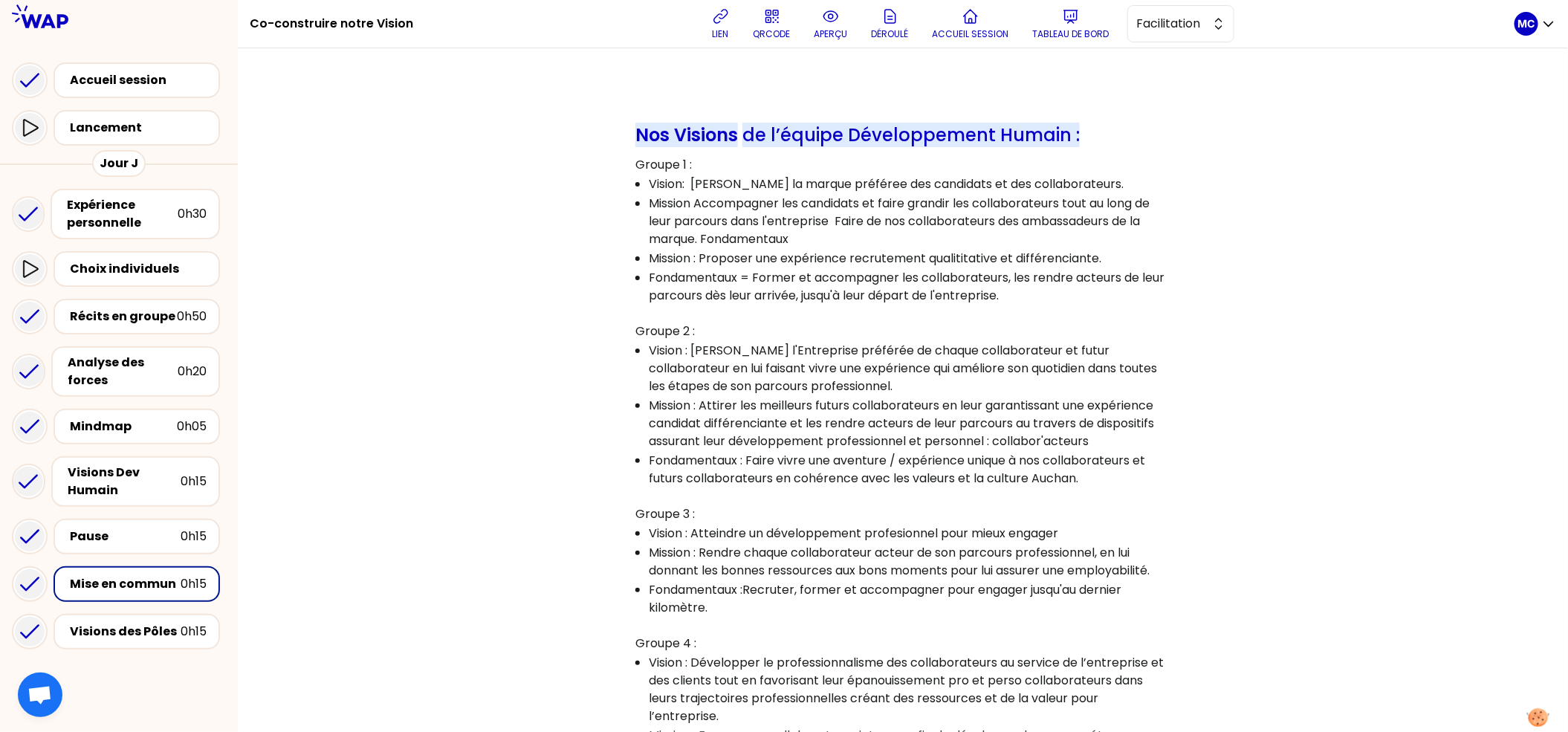
scroll to position [280, 0]
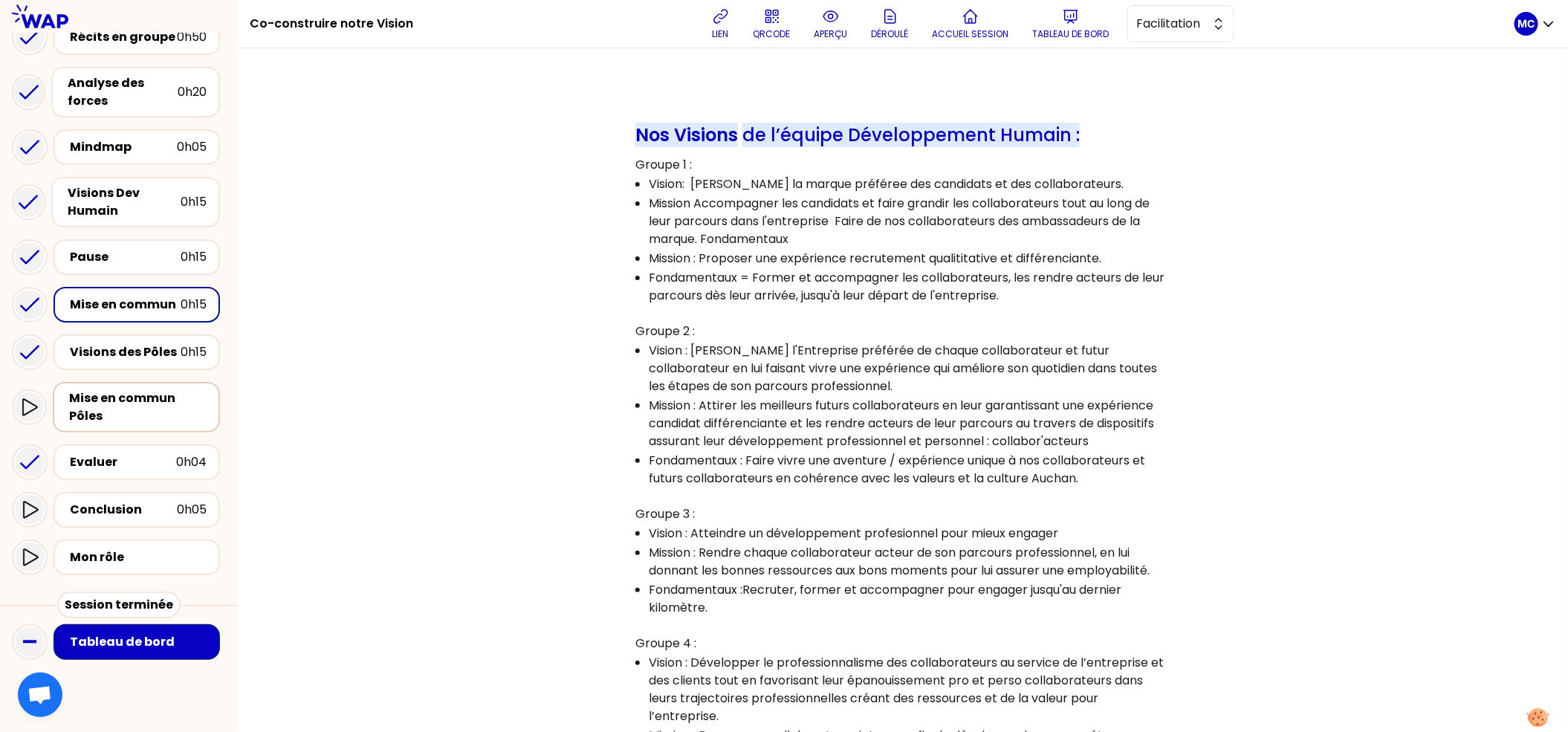
click at [160, 405] on div "Mise en commun Pôles" at bounding box center [137, 408] width 137 height 36
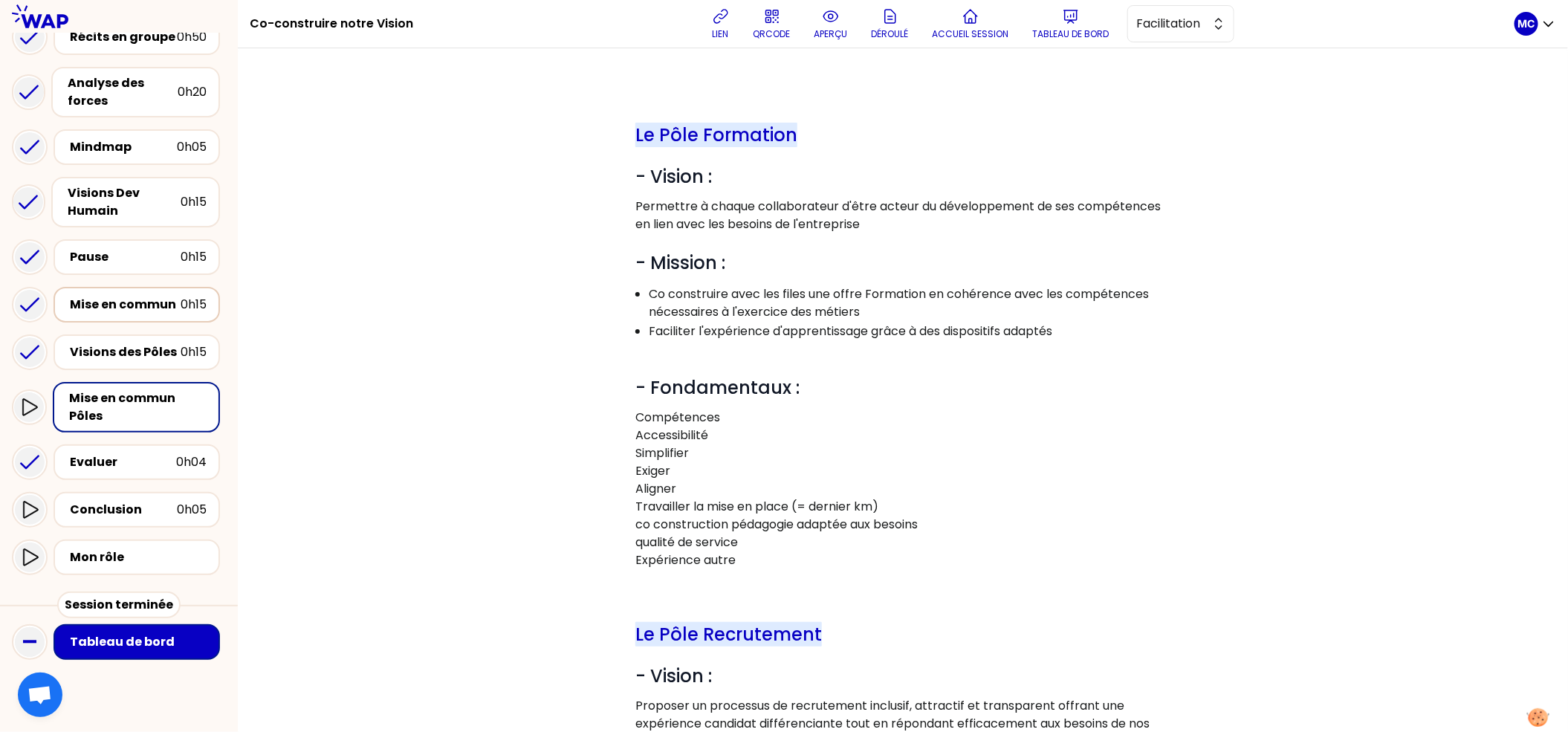
click at [164, 296] on div "Mise en commun" at bounding box center [125, 305] width 110 height 18
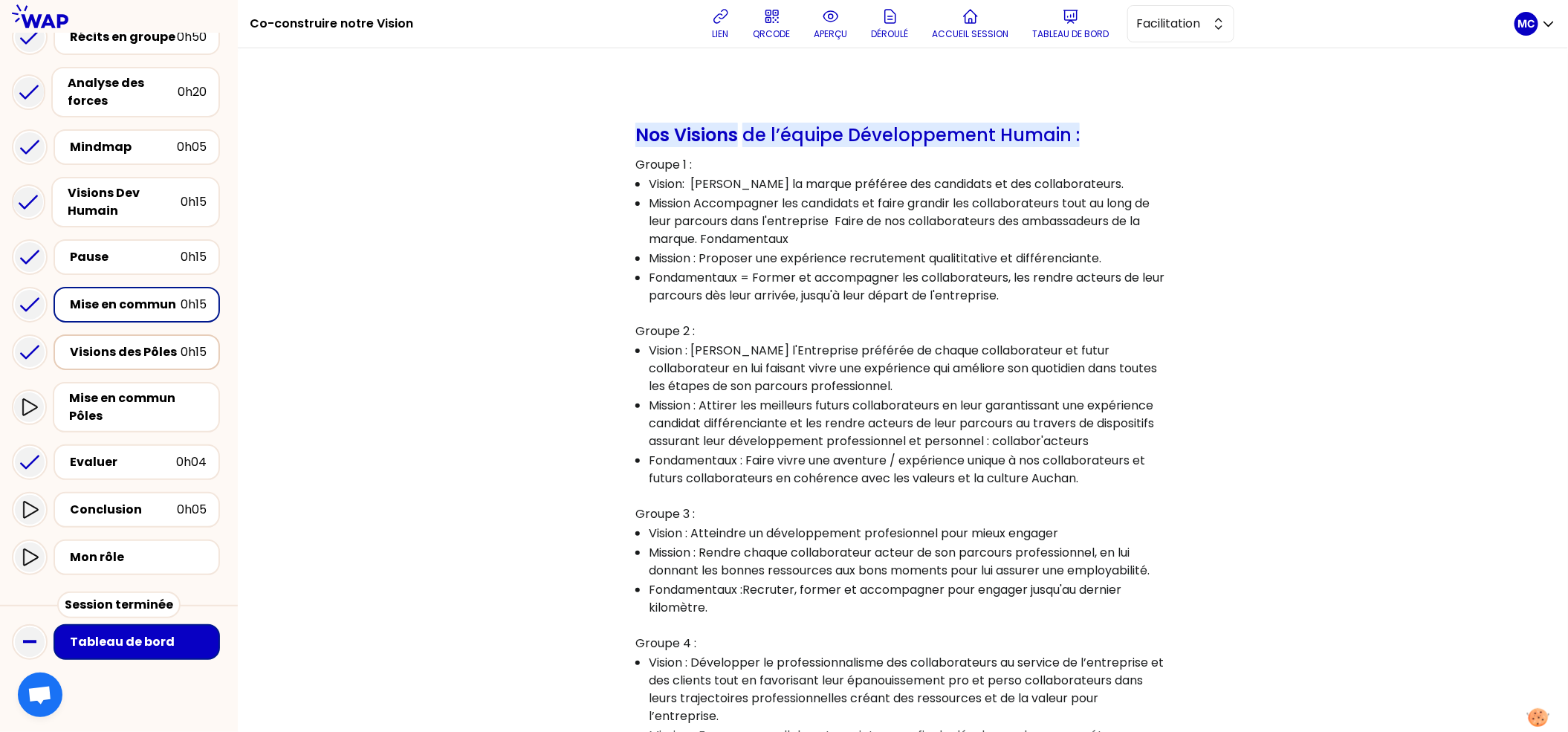
click at [164, 342] on div "Visions des Pôles 0h15" at bounding box center [137, 352] width 140 height 21
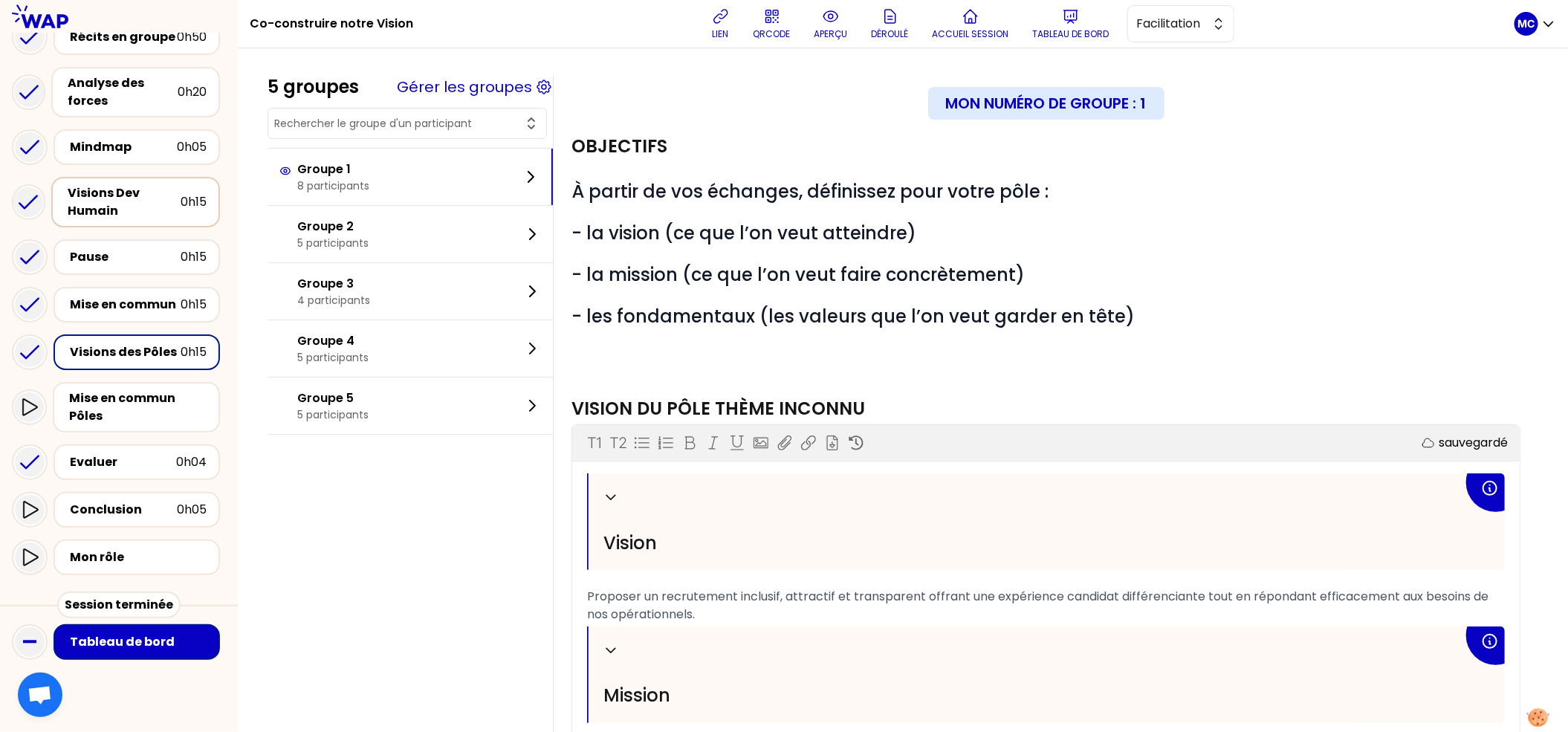
click at [156, 219] on div "Visions Dev Humain 0h15" at bounding box center [135, 202] width 169 height 50
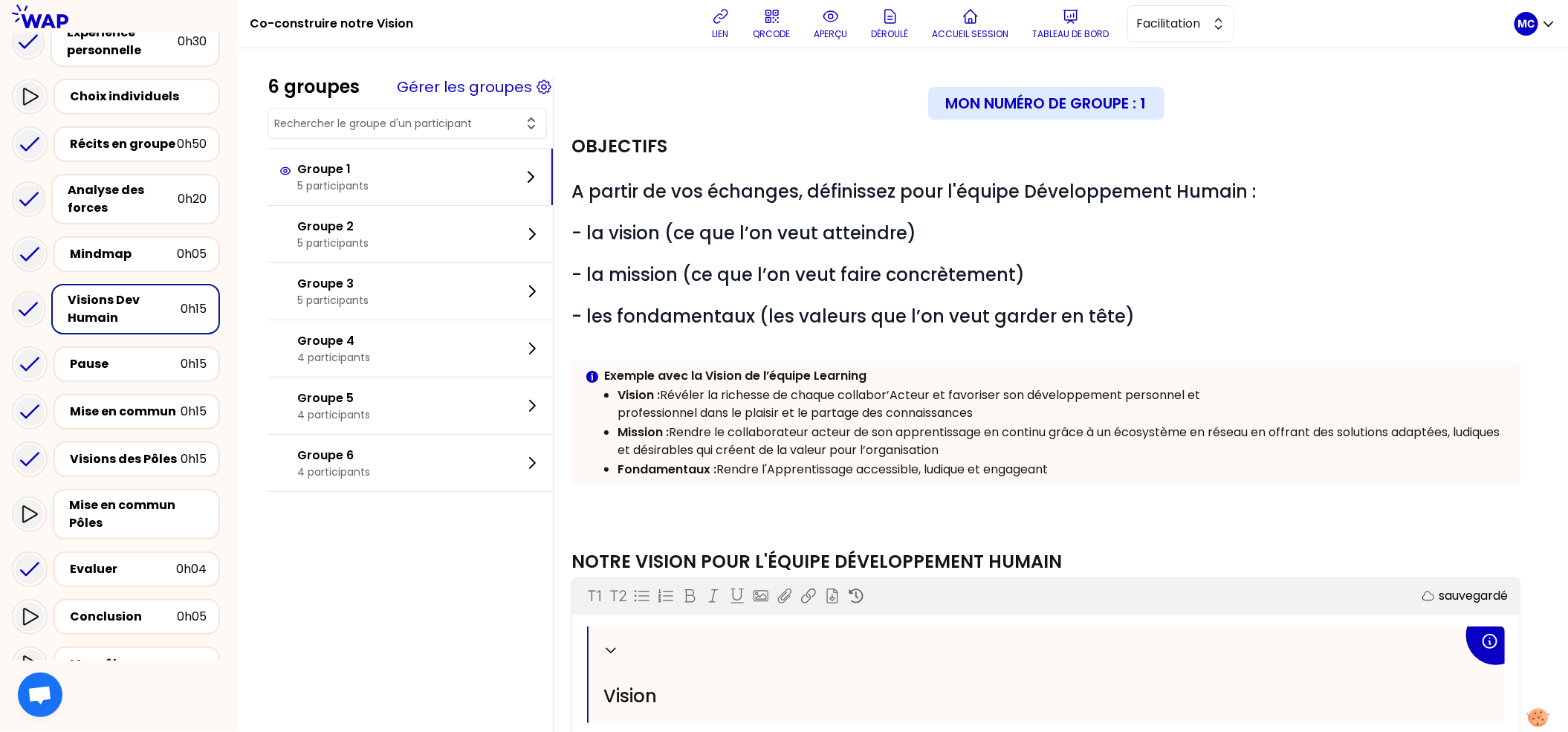
scroll to position [154, 0]
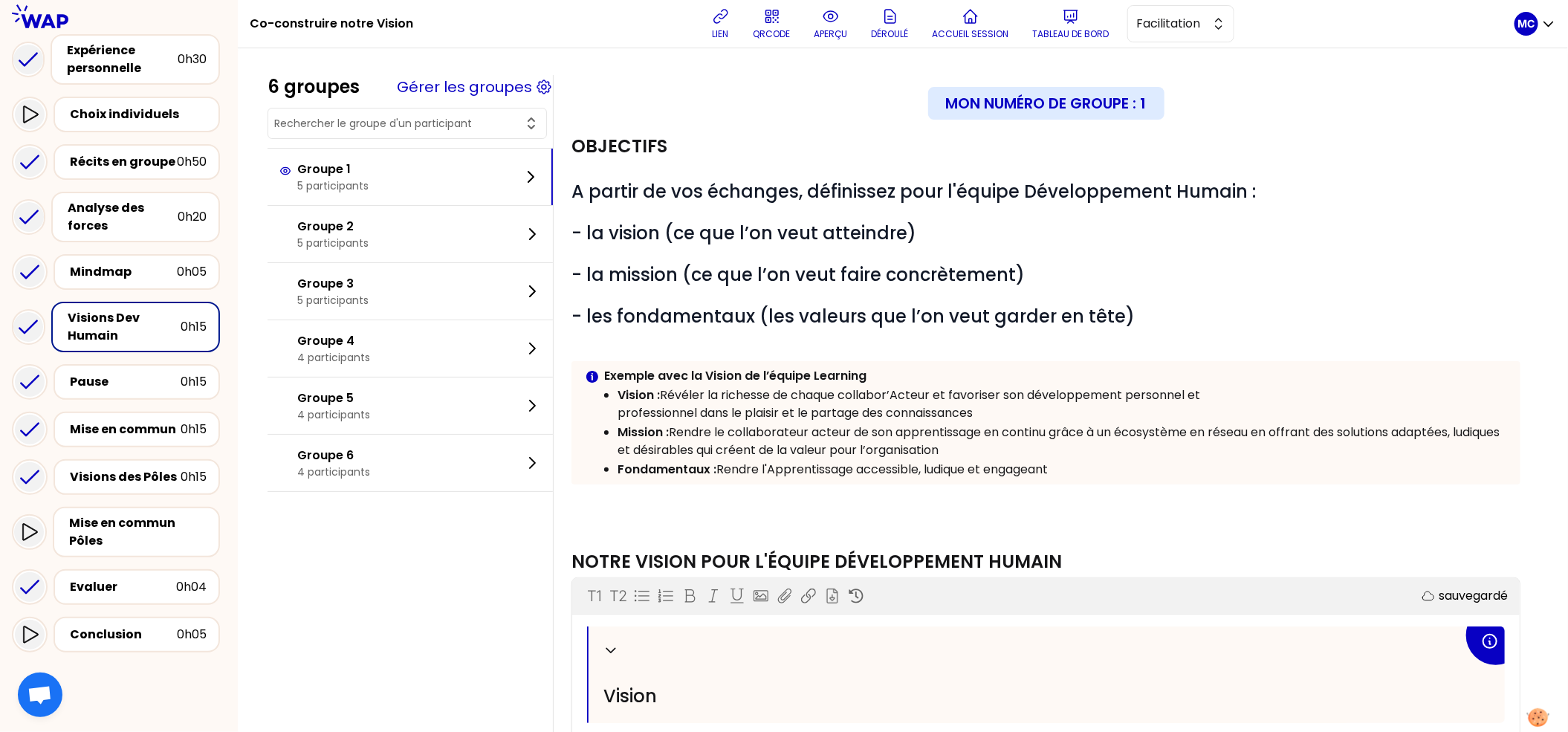
click at [156, 219] on div "Analyse des forces" at bounding box center [122, 217] width 110 height 36
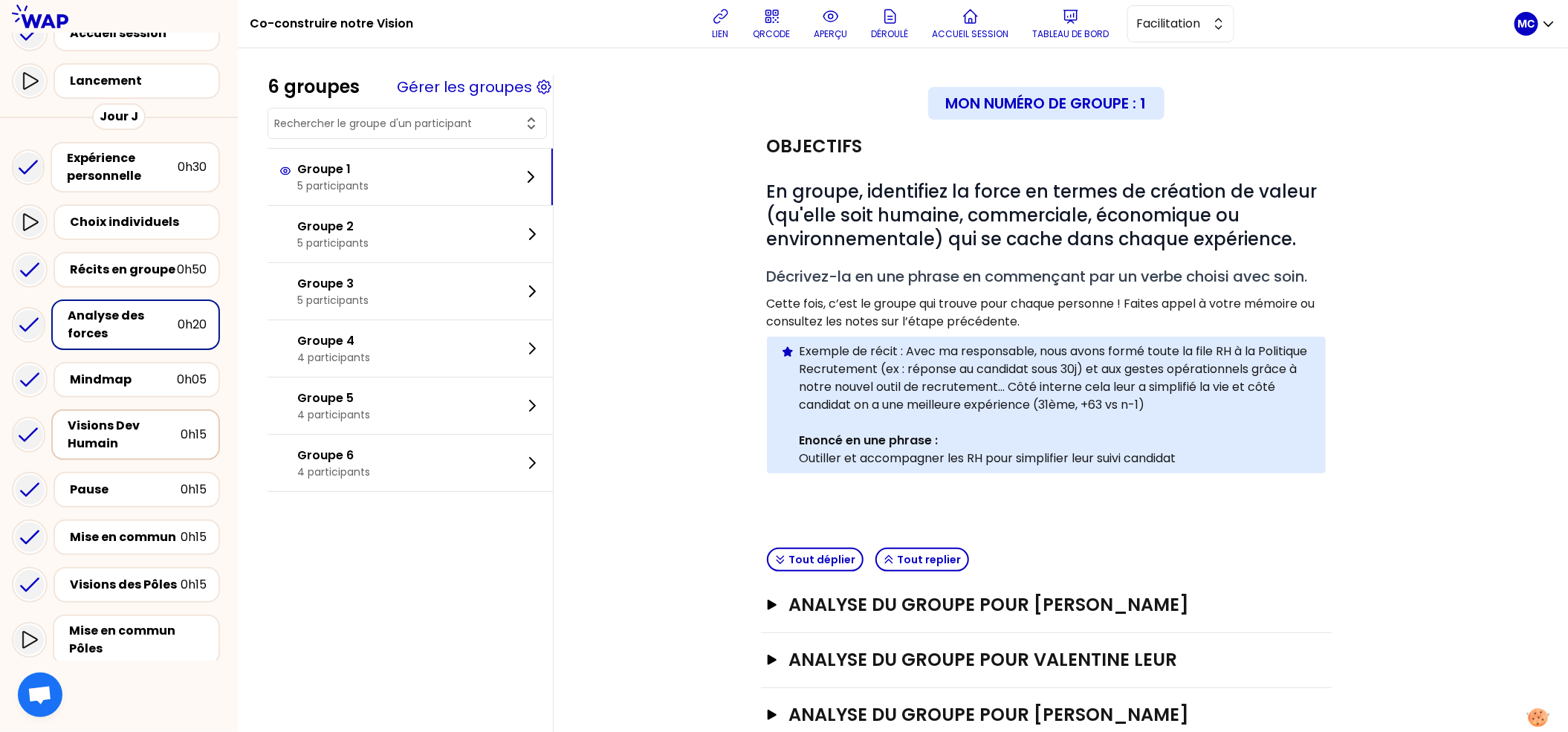
scroll to position [38, 0]
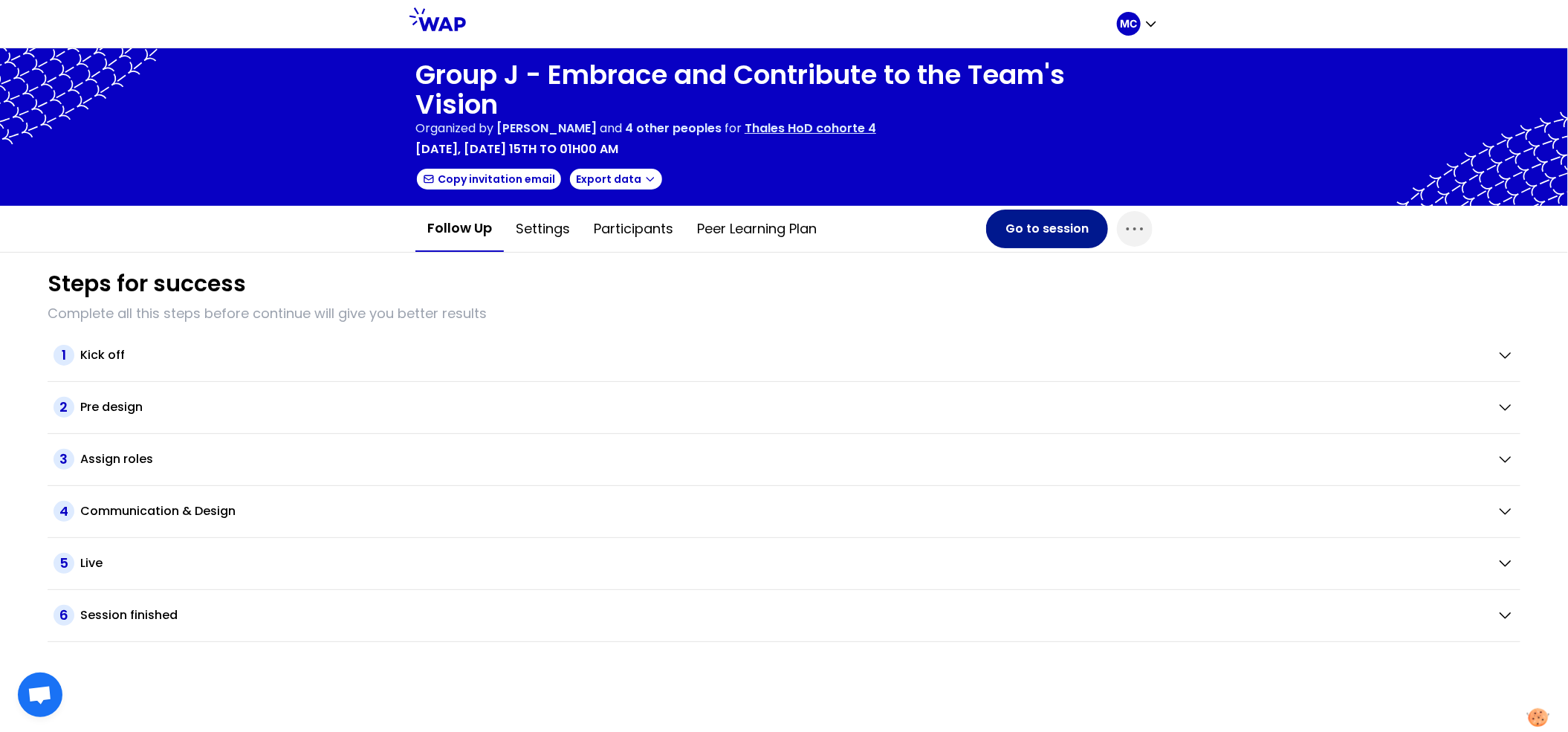
click at [1018, 245] on button "Go to session" at bounding box center [1047, 228] width 121 height 38
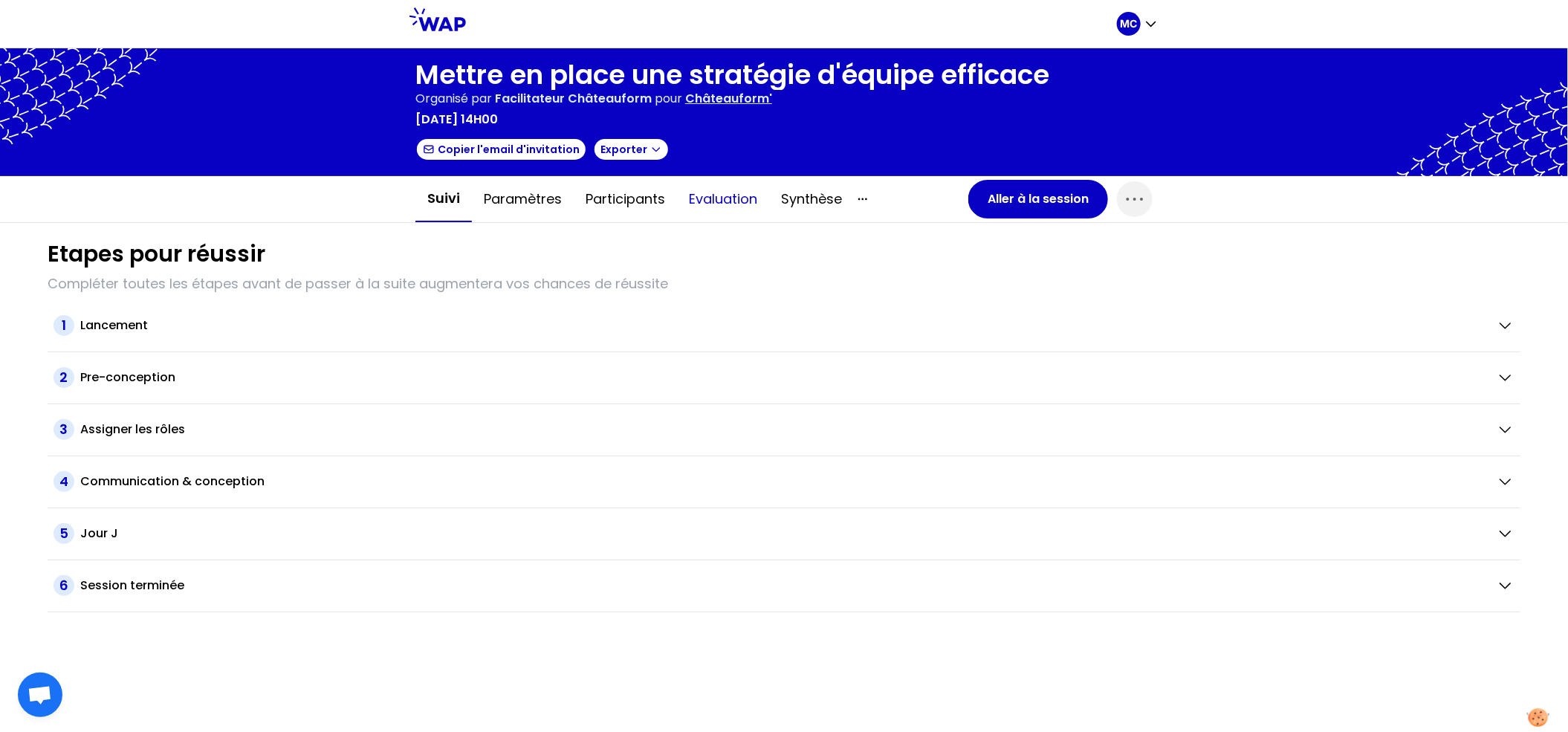
click at [742, 204] on button "Evaluation" at bounding box center [723, 199] width 93 height 45
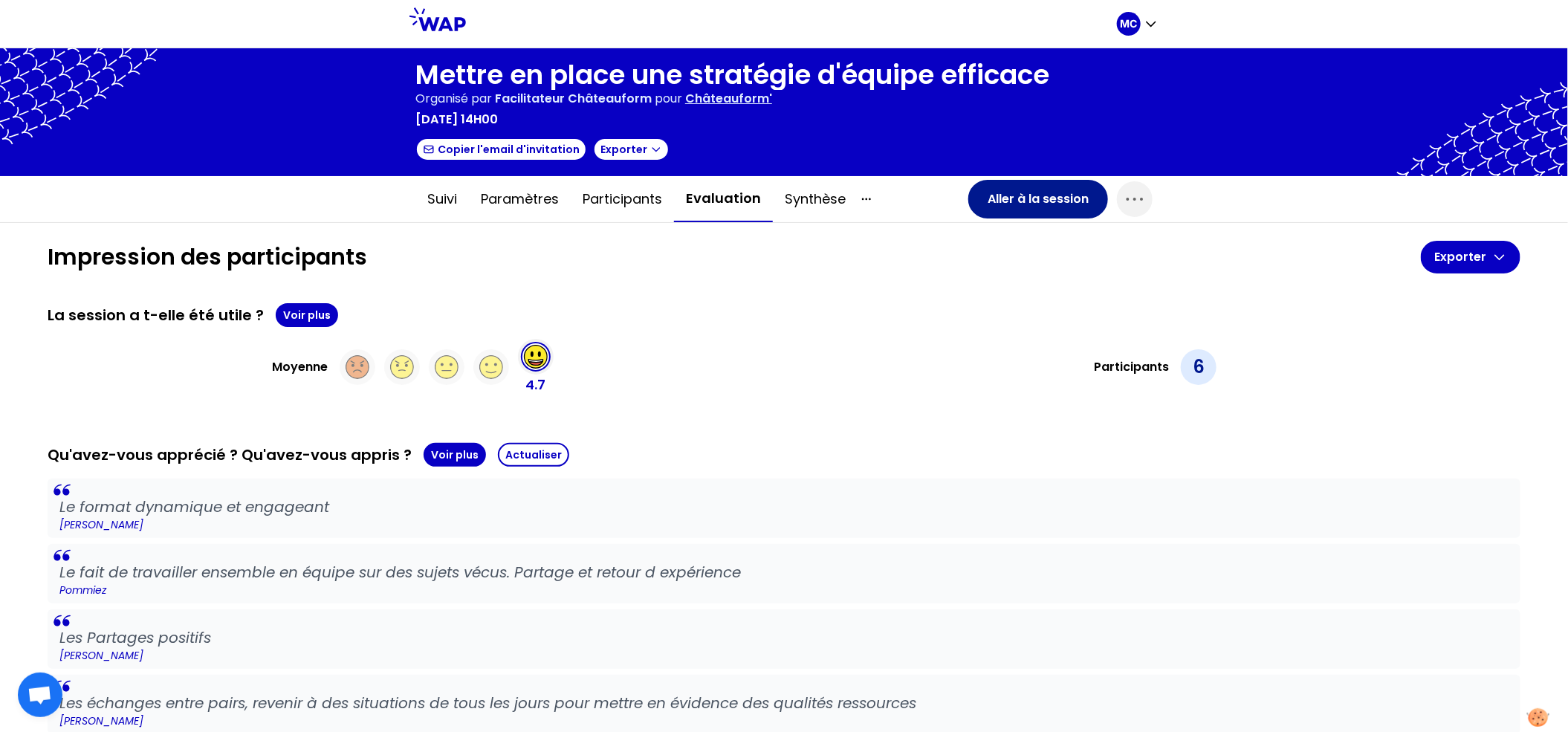
click at [989, 210] on button "Aller à la session" at bounding box center [1038, 198] width 140 height 38
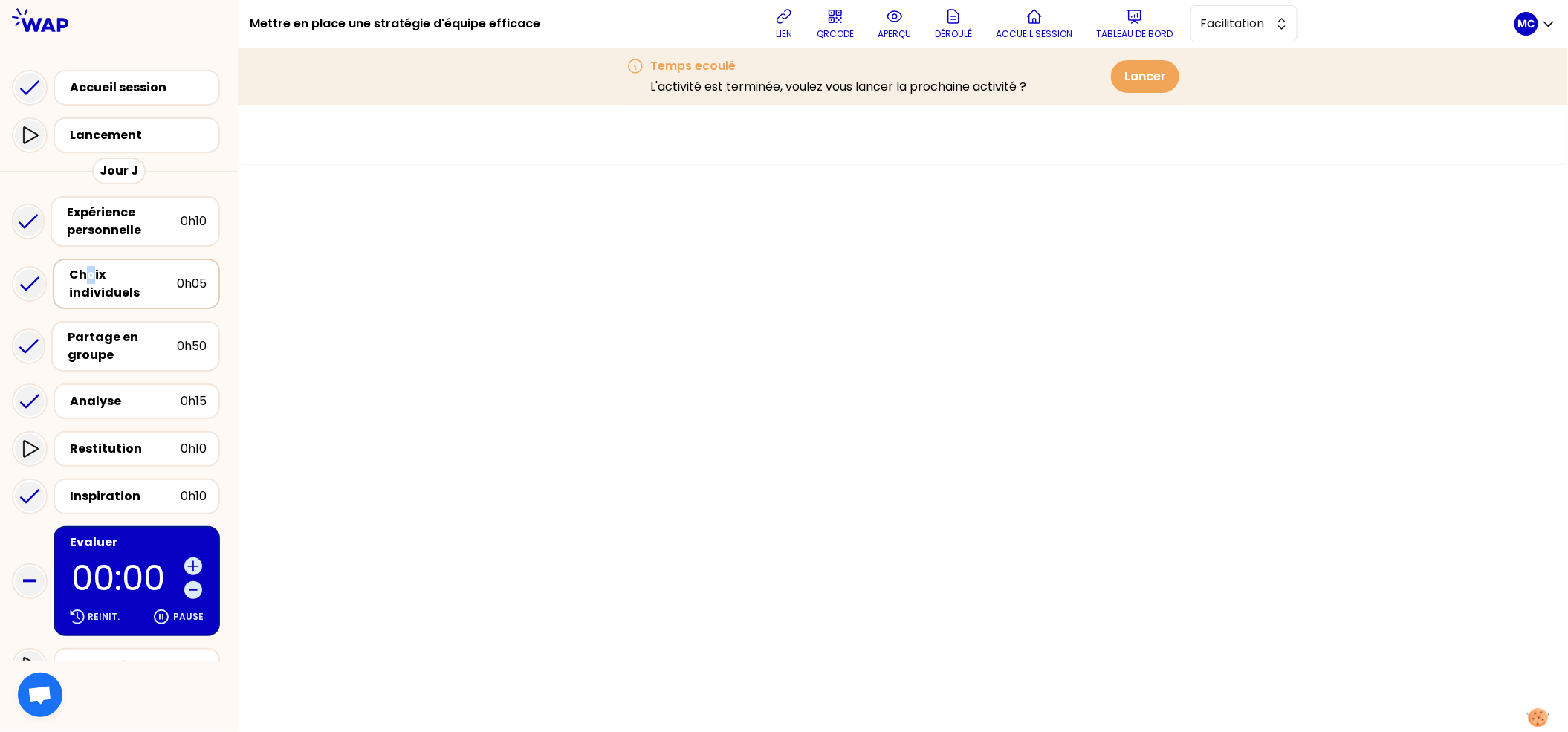
click at [91, 281] on div "Choix individuels" at bounding box center [122, 284] width 107 height 36
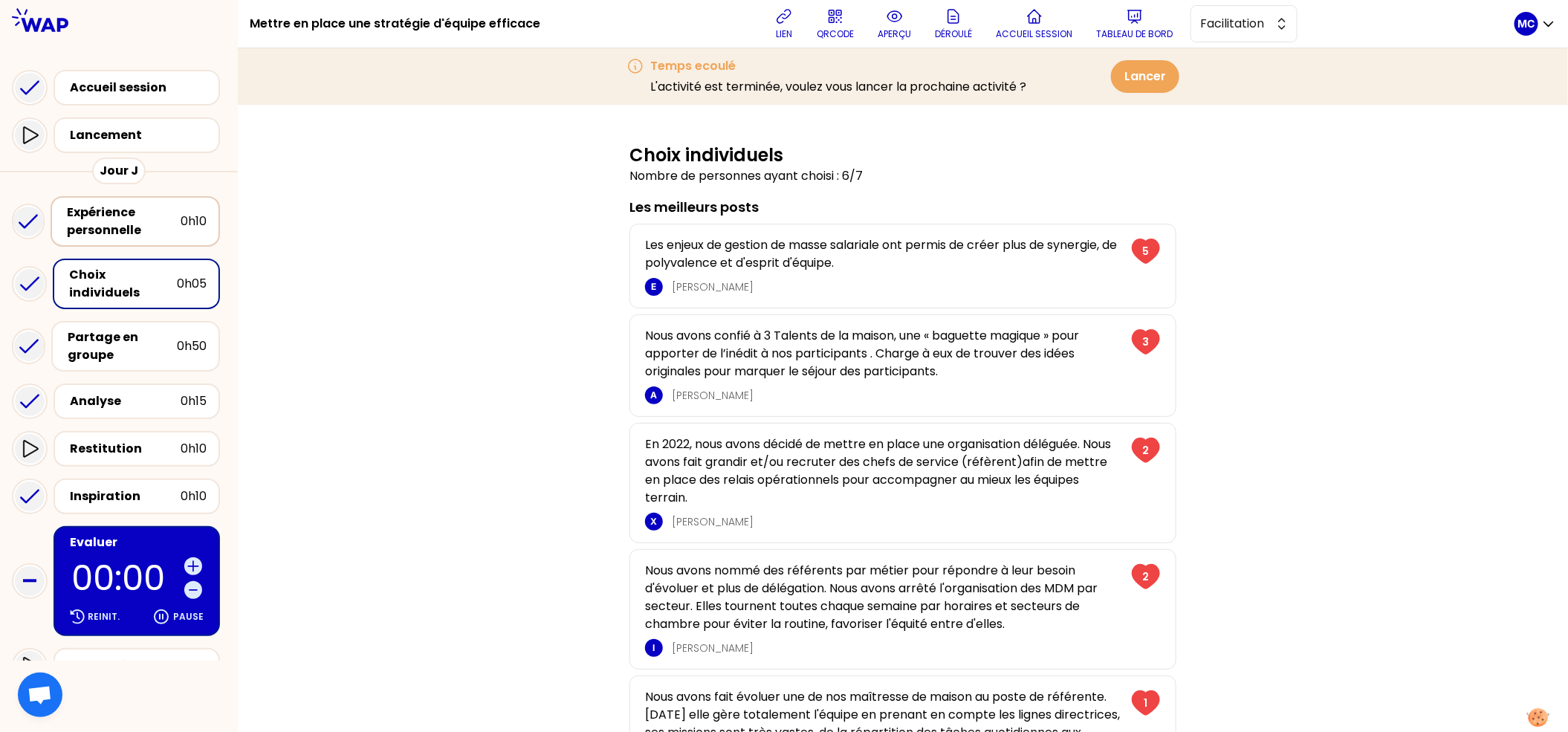
click at [136, 212] on div "Expérience personnelle" at bounding box center [124, 222] width 114 height 36
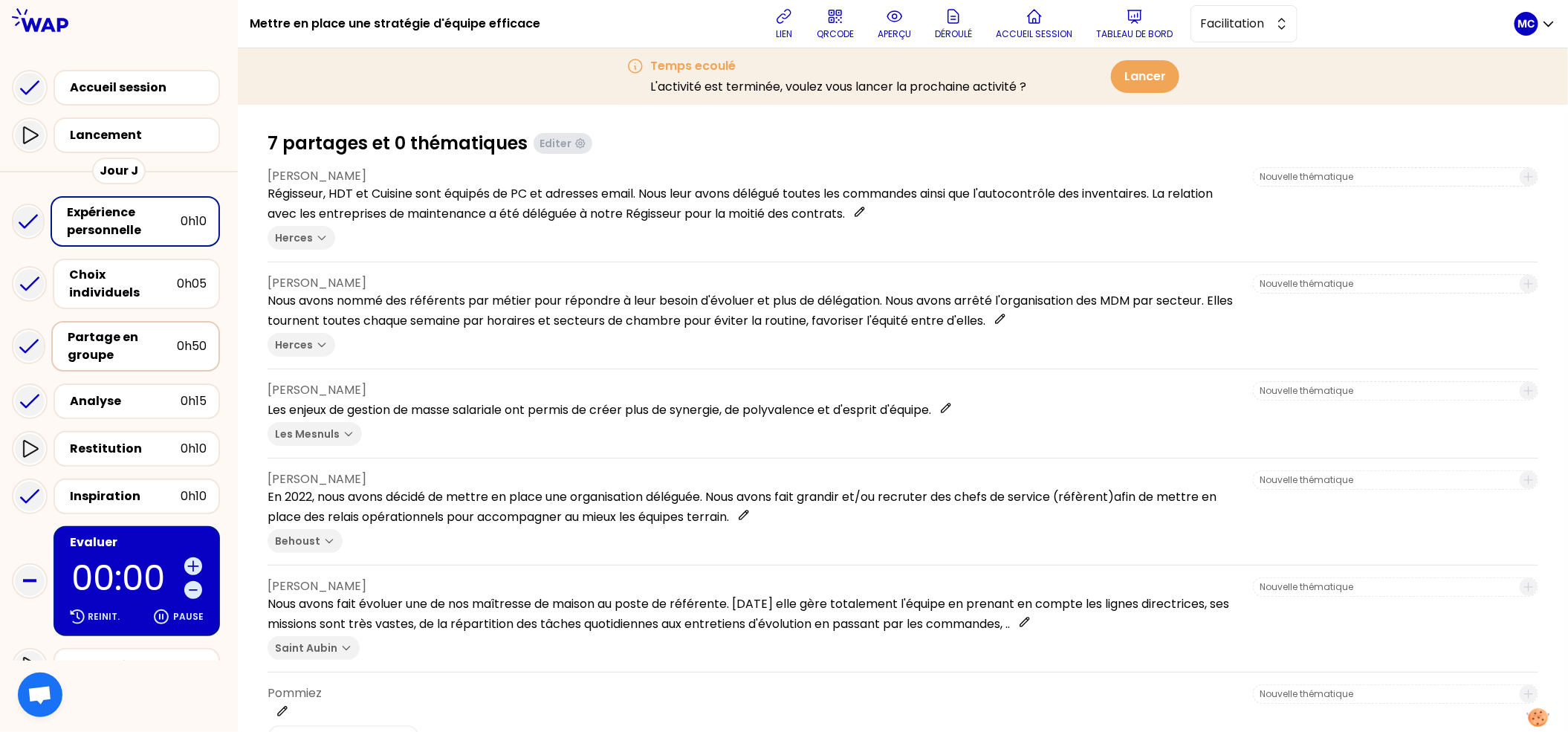
click at [138, 332] on div "Partage en groupe" at bounding box center [121, 347] width 109 height 36
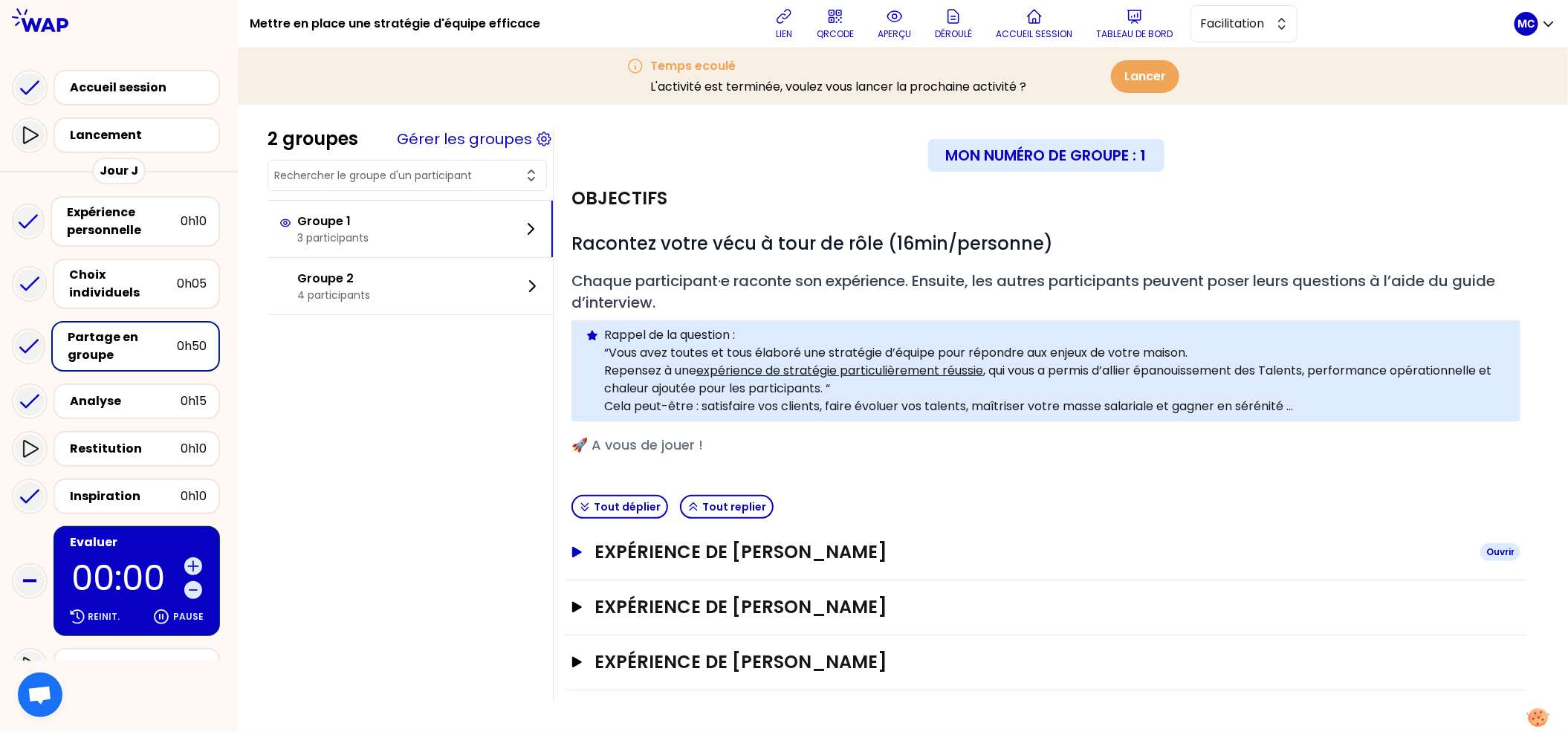
click at [837, 553] on h3 "Expérience de Isabelle Poydenot" at bounding box center [1031, 552] width 874 height 23
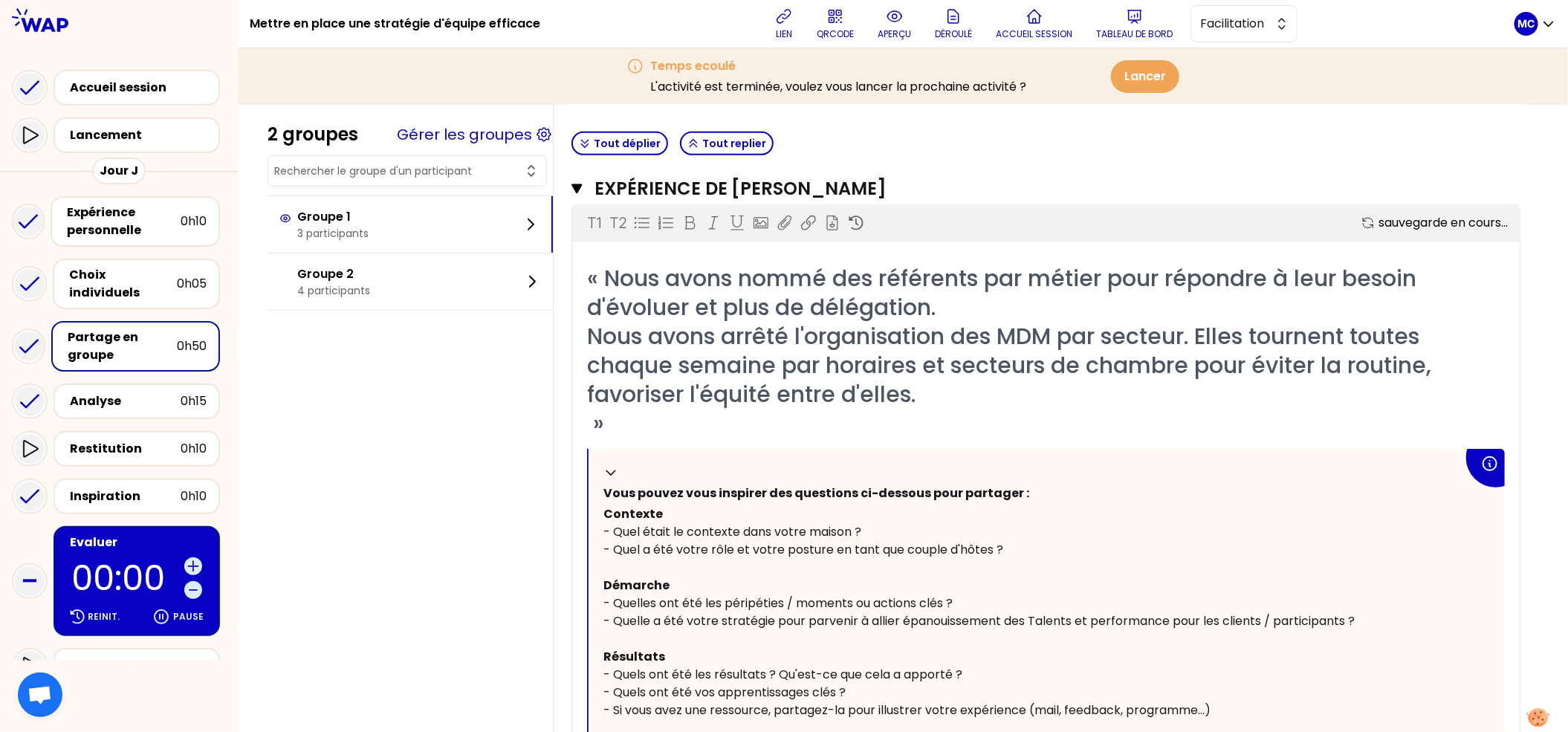
scroll to position [383, 0]
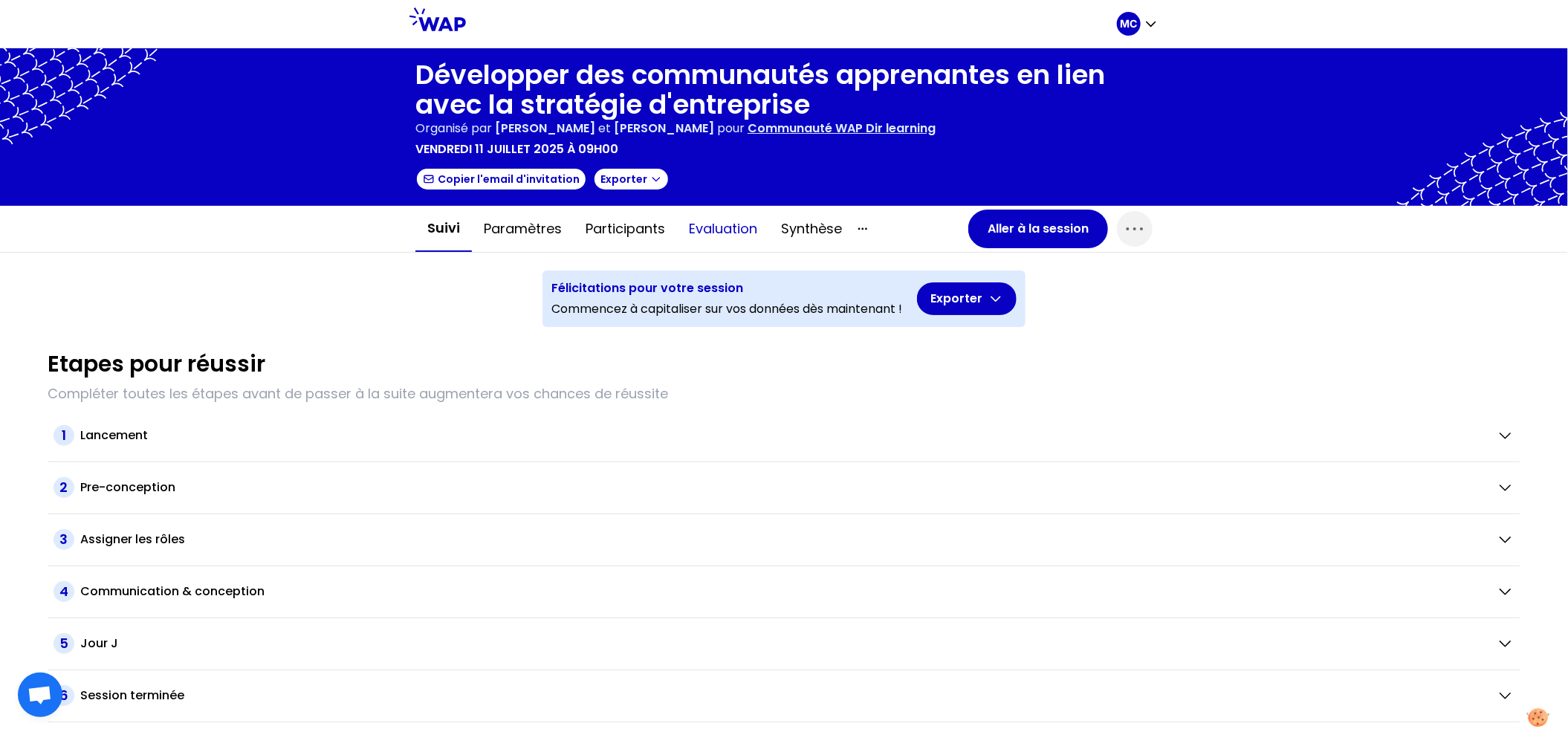
click at [706, 222] on button "Evaluation" at bounding box center [723, 229] width 93 height 45
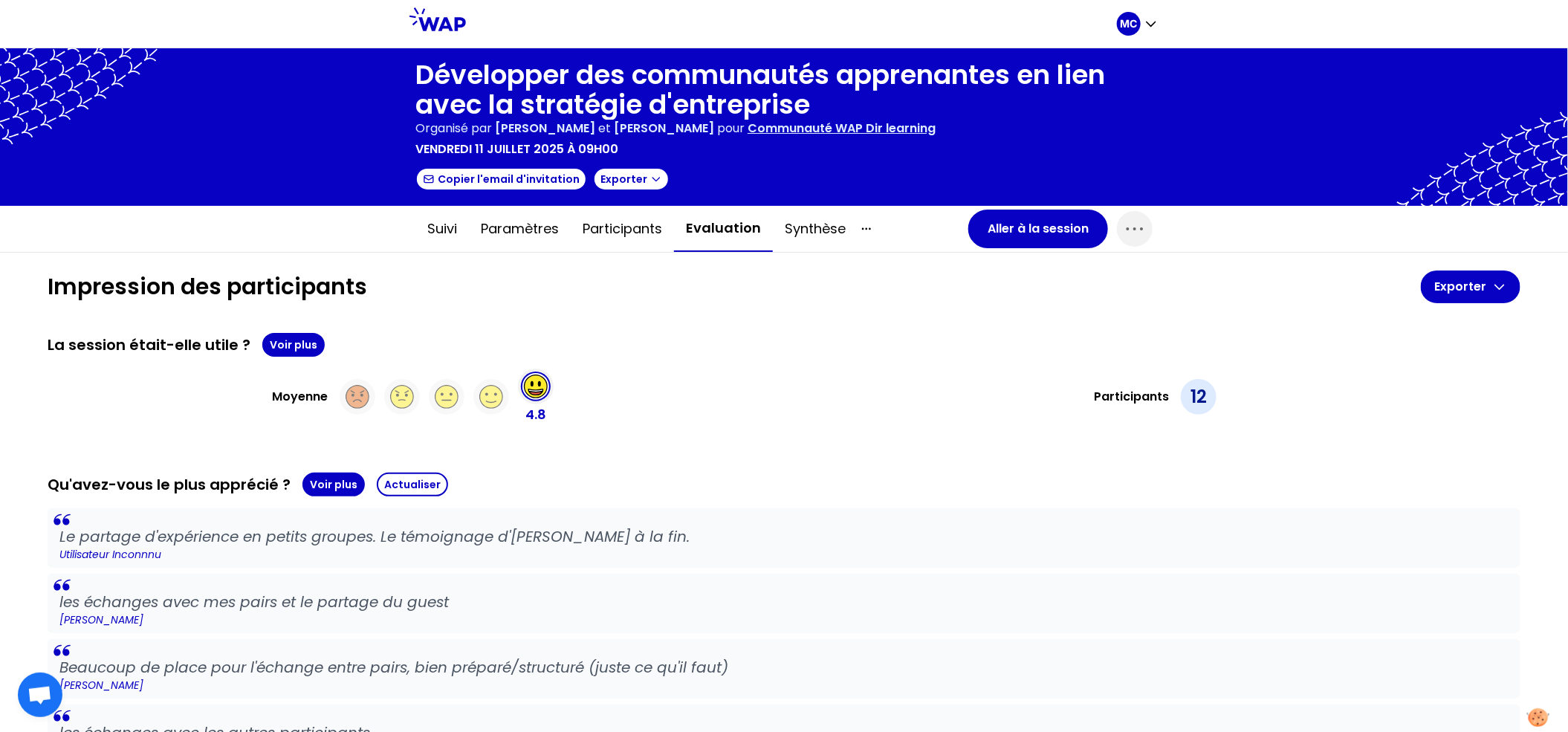
click at [416, 235] on button "Suivi" at bounding box center [442, 229] width 53 height 45
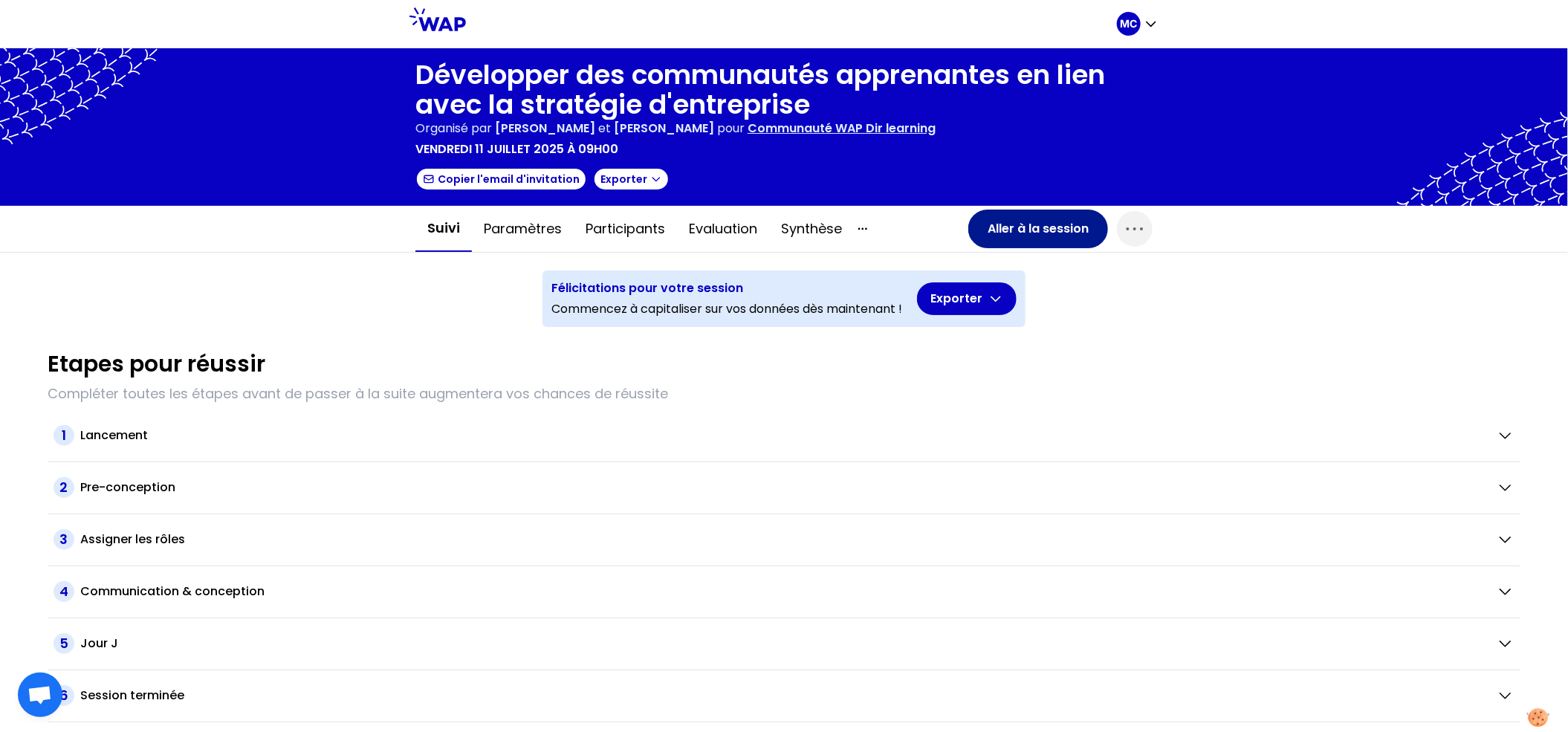
click at [1033, 231] on button "Aller à la session" at bounding box center [1038, 228] width 140 height 38
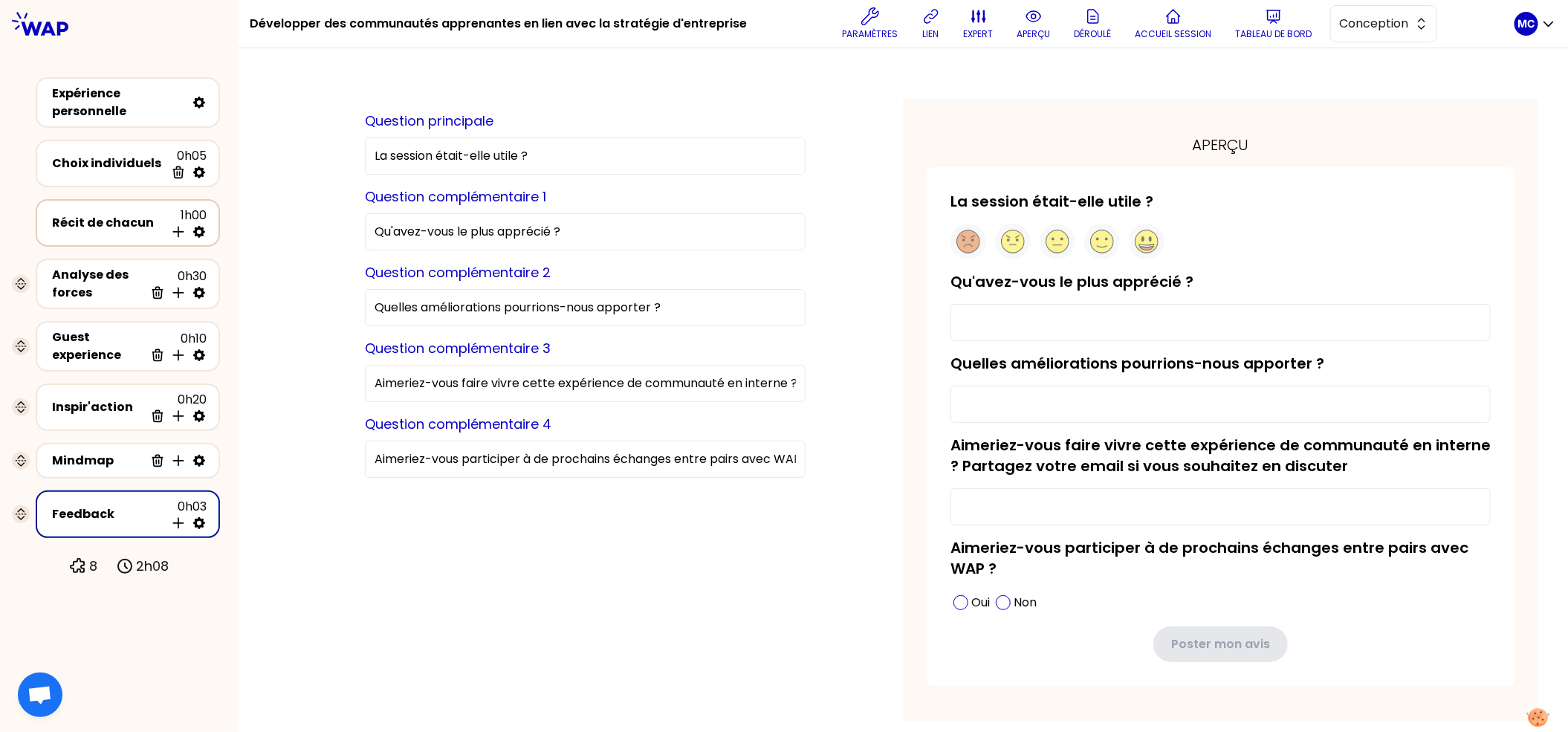
click at [116, 223] on div "Récit de chacun" at bounding box center [108, 222] width 113 height 18
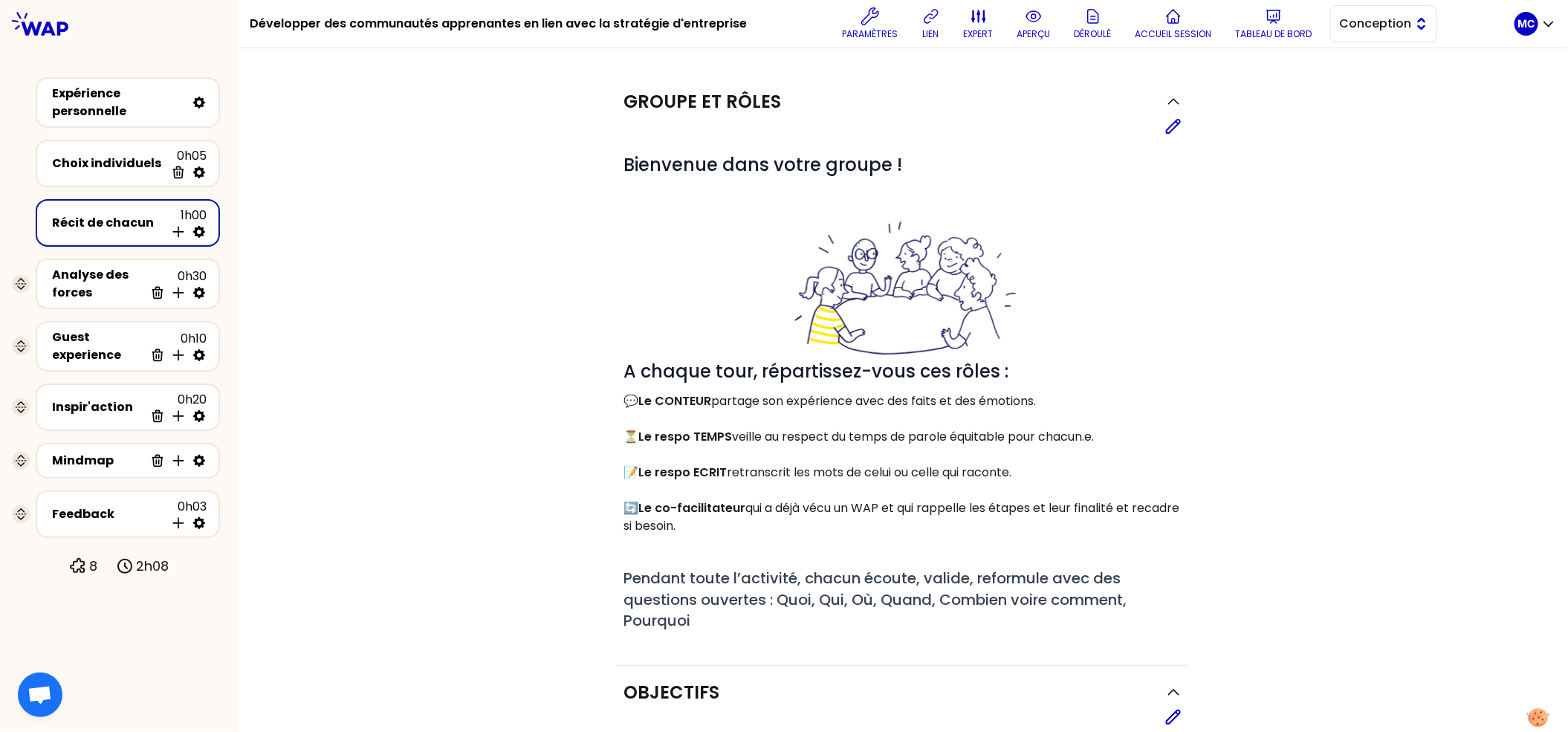
click at [1396, 25] on span "Conception" at bounding box center [1374, 23] width 67 height 18
click at [1375, 85] on span "Facilitation" at bounding box center [1392, 84] width 64 height 18
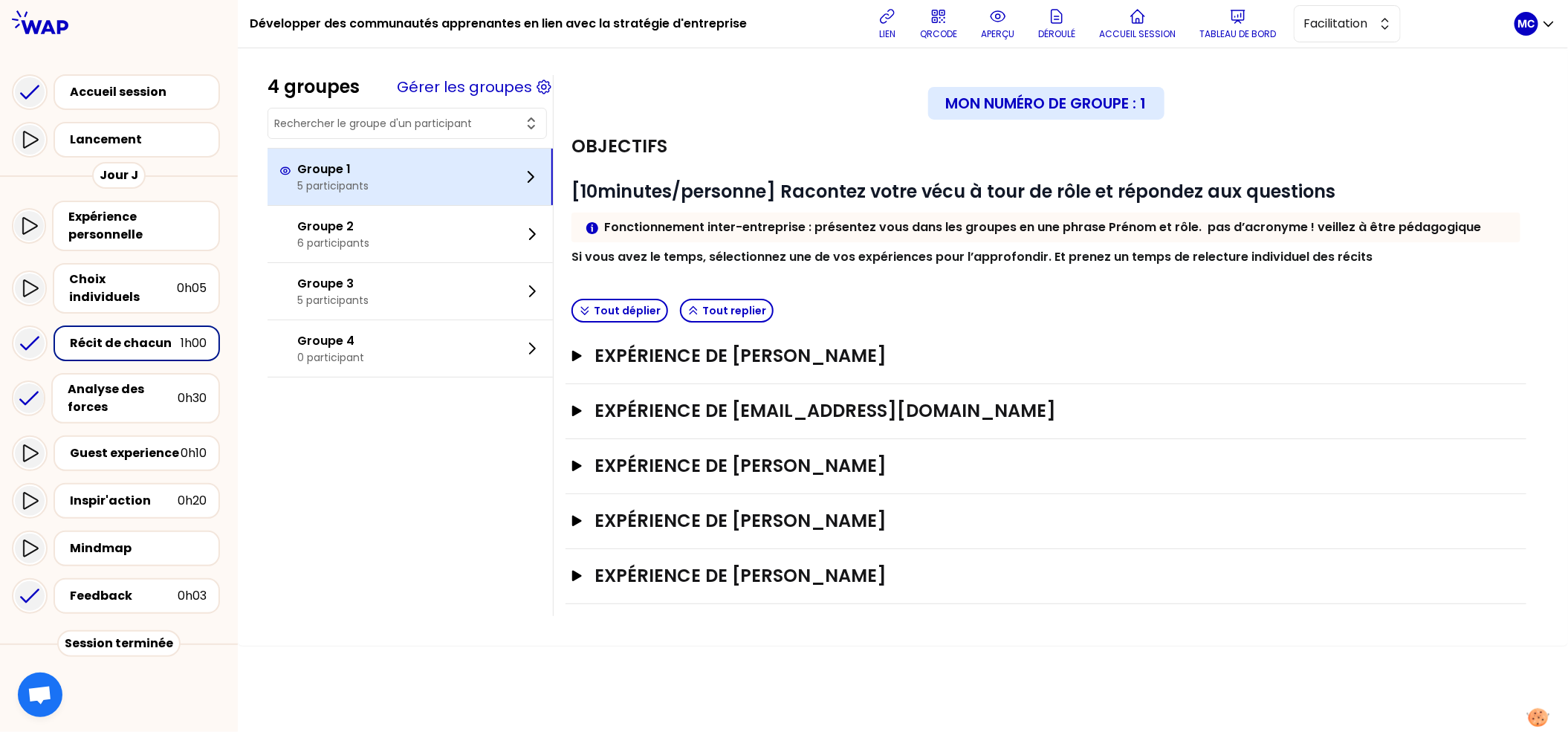
click at [457, 169] on div "Groupe 1 5 participants" at bounding box center [409, 177] width 285 height 56
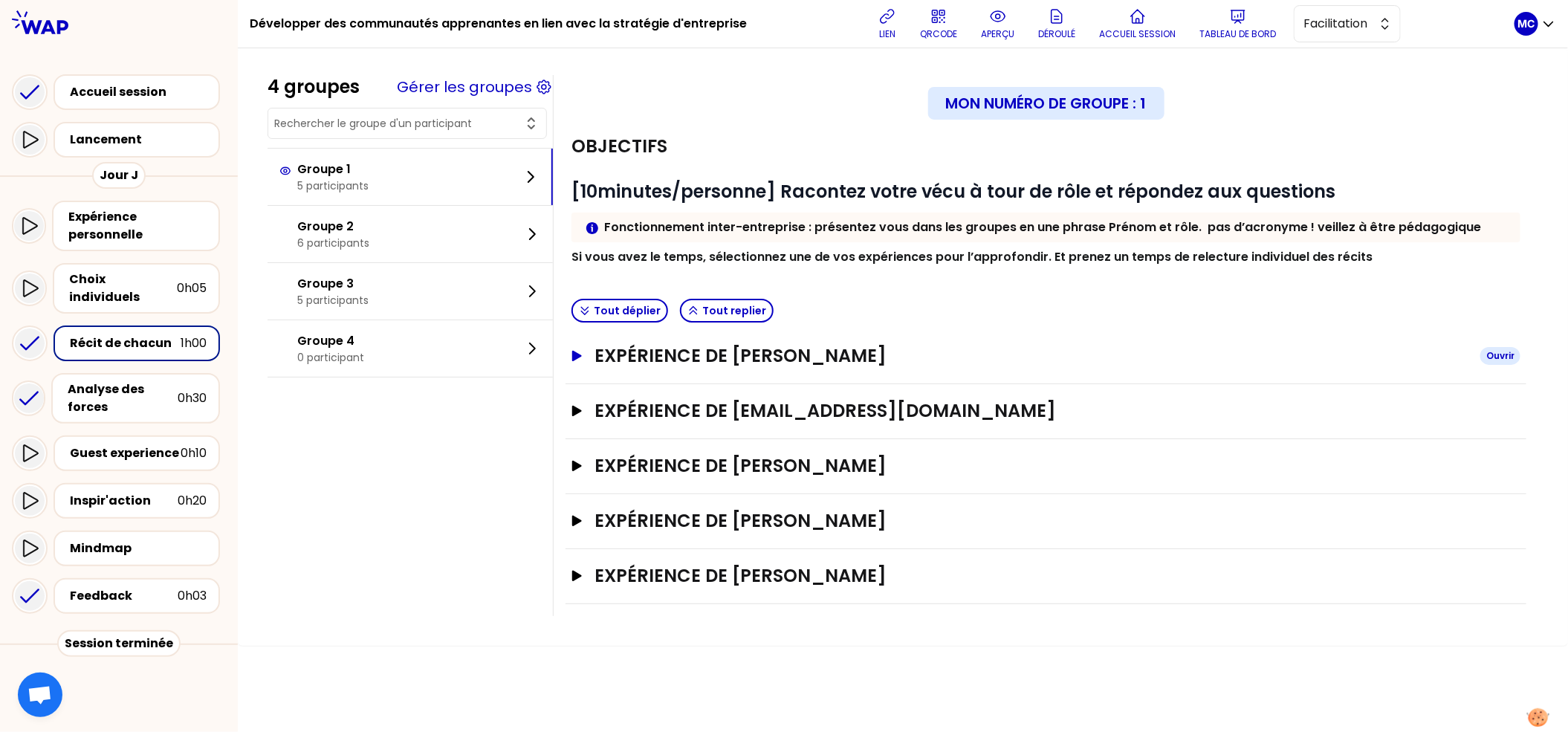
click at [732, 352] on h3 "Expérience de [PERSON_NAME]" at bounding box center [1031, 355] width 874 height 23
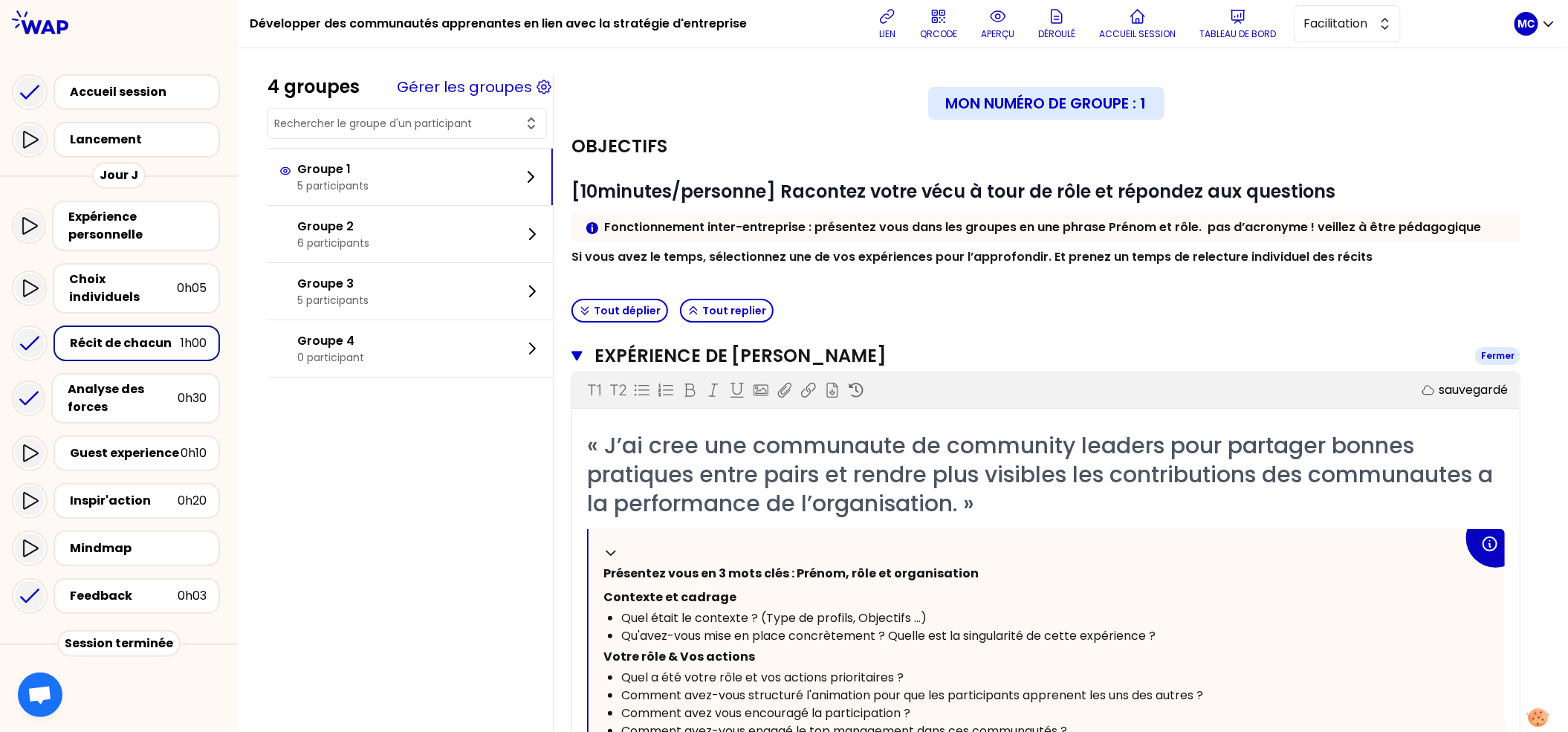
click at [732, 352] on h3 "Expérience de [PERSON_NAME]" at bounding box center [1029, 355] width 869 height 23
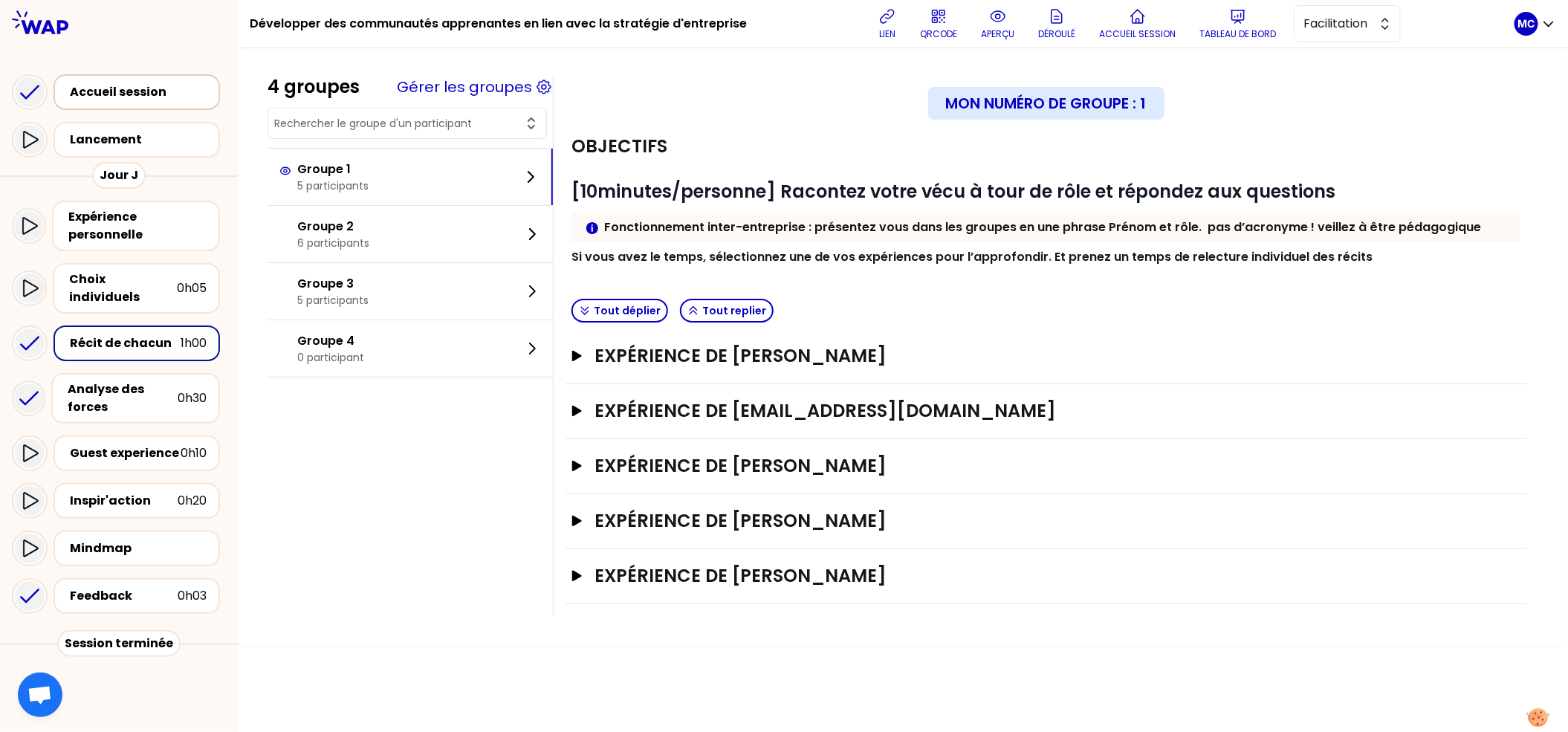
click at [194, 89] on div "Accueil session" at bounding box center [141, 92] width 143 height 18
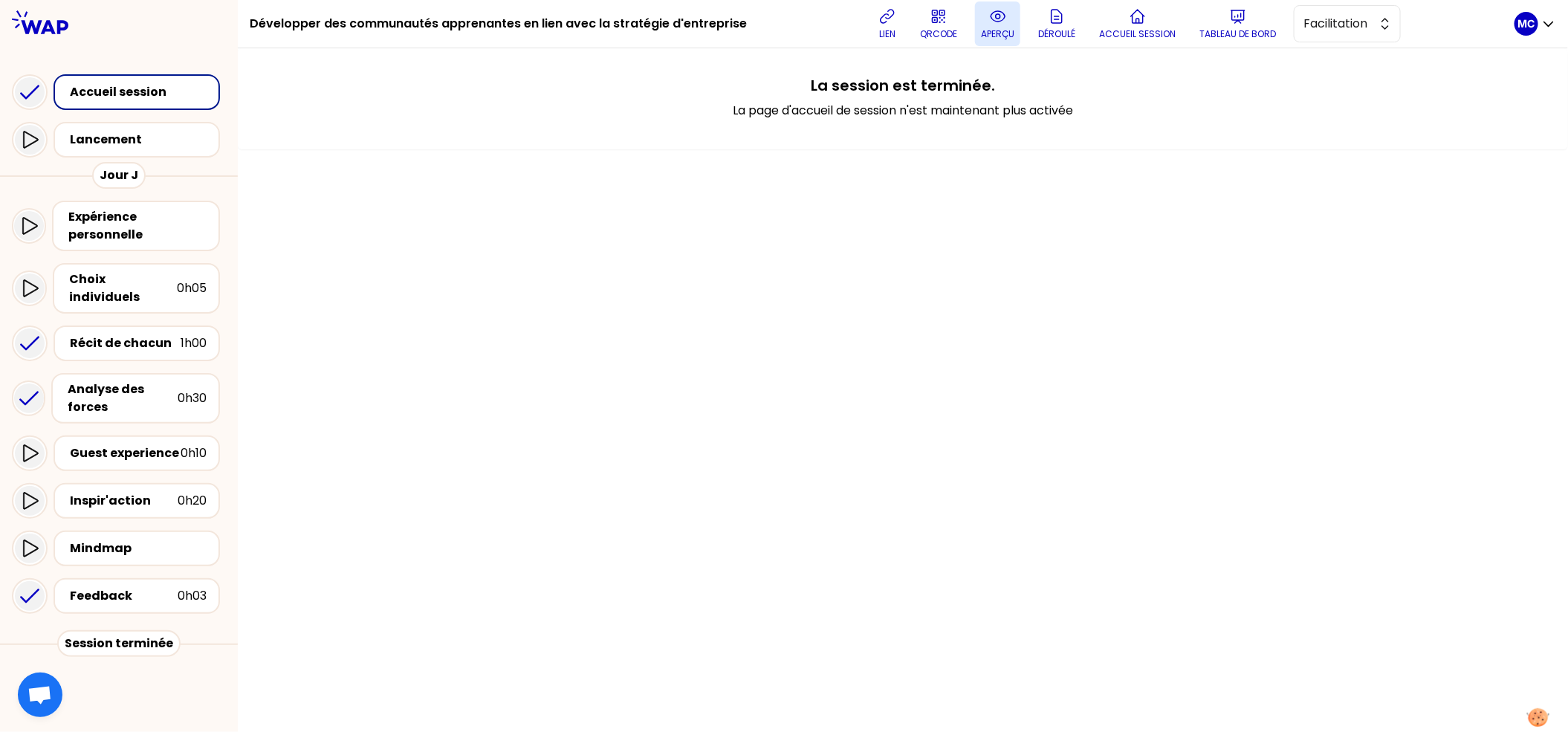
click at [998, 16] on icon at bounding box center [998, 16] width 18 height 18
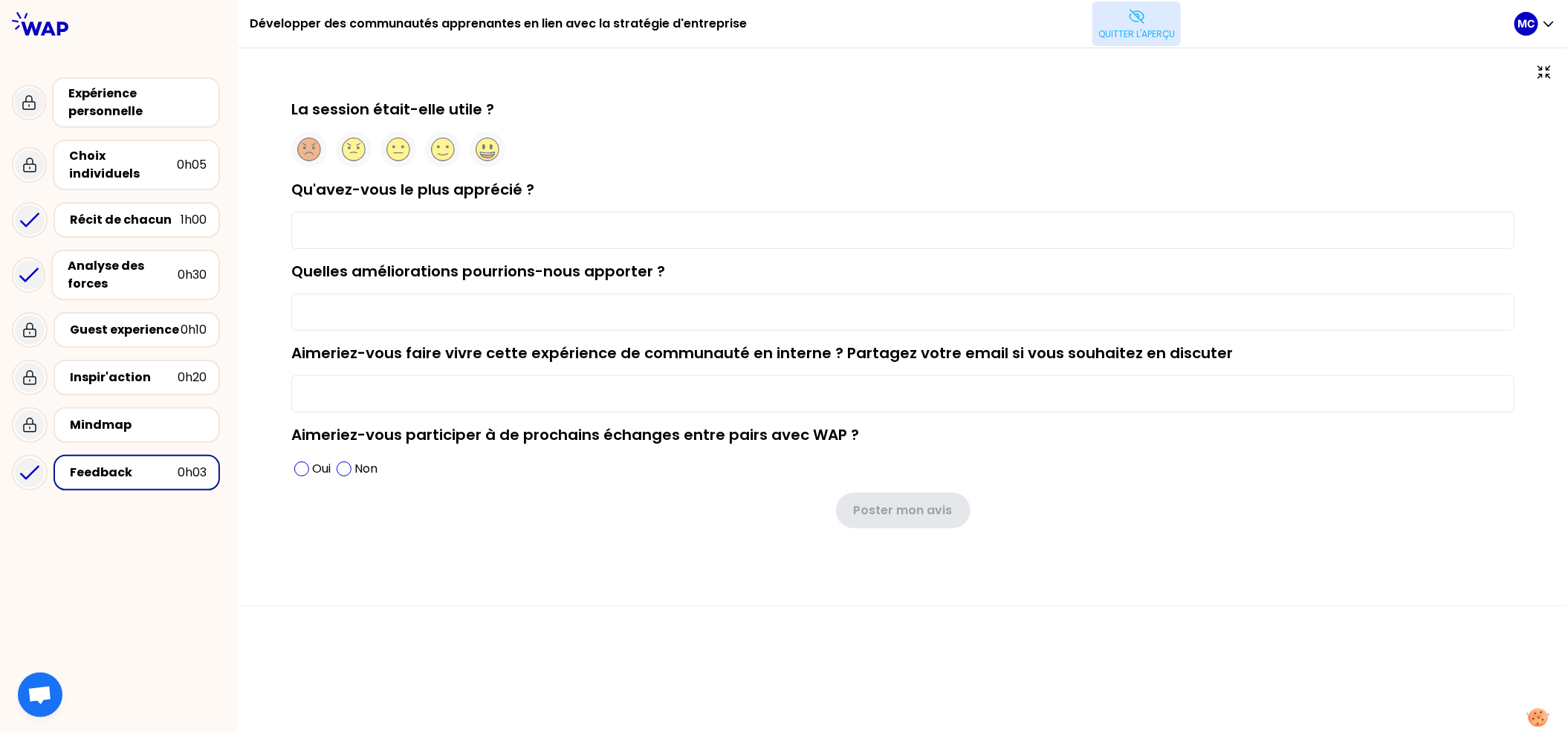
type input "La qualite des echanges"
type input "Un petit break"
click at [134, 108] on div "Expérience personnelle" at bounding box center [137, 103] width 138 height 36
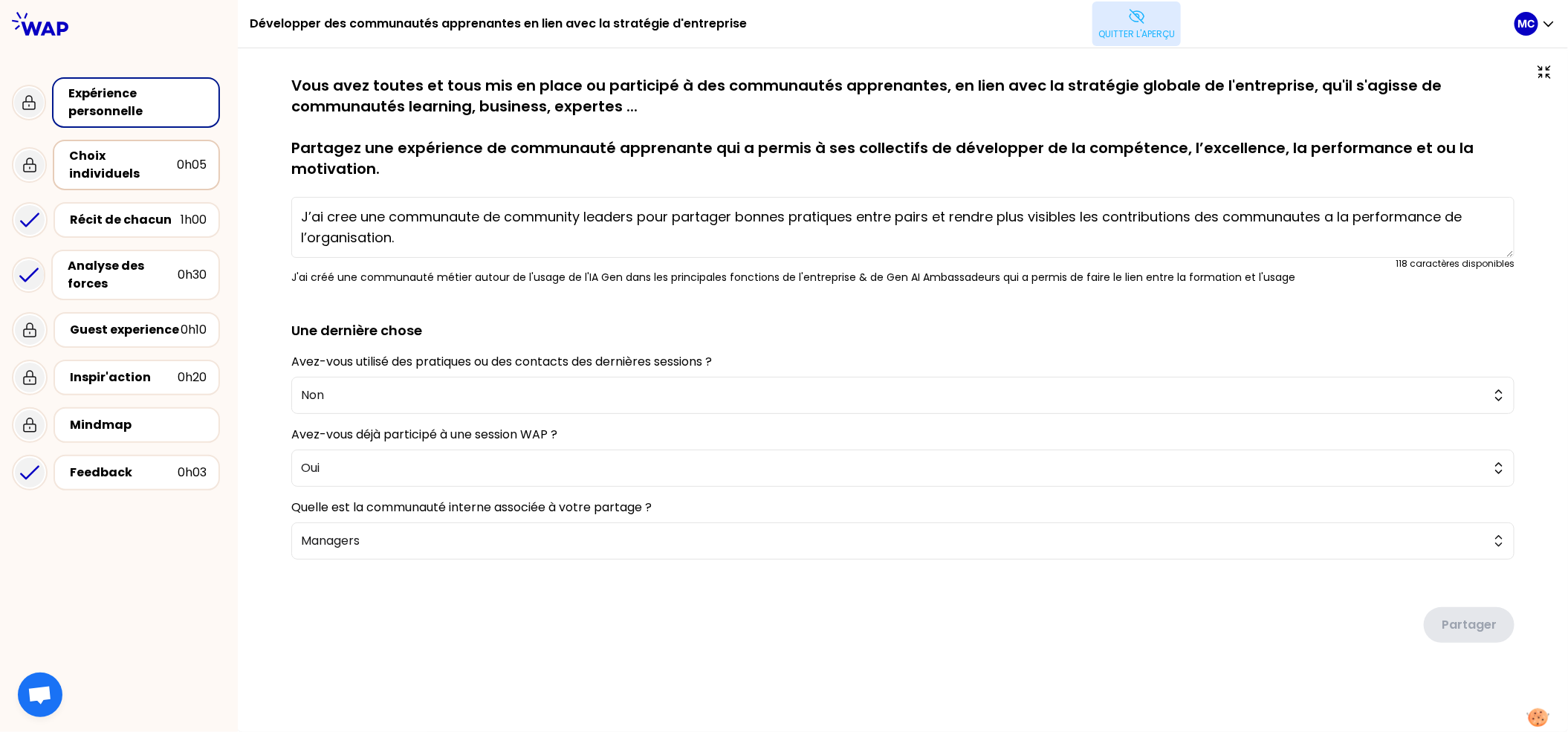
click at [147, 162] on div "Choix individuels" at bounding box center [122, 165] width 107 height 36
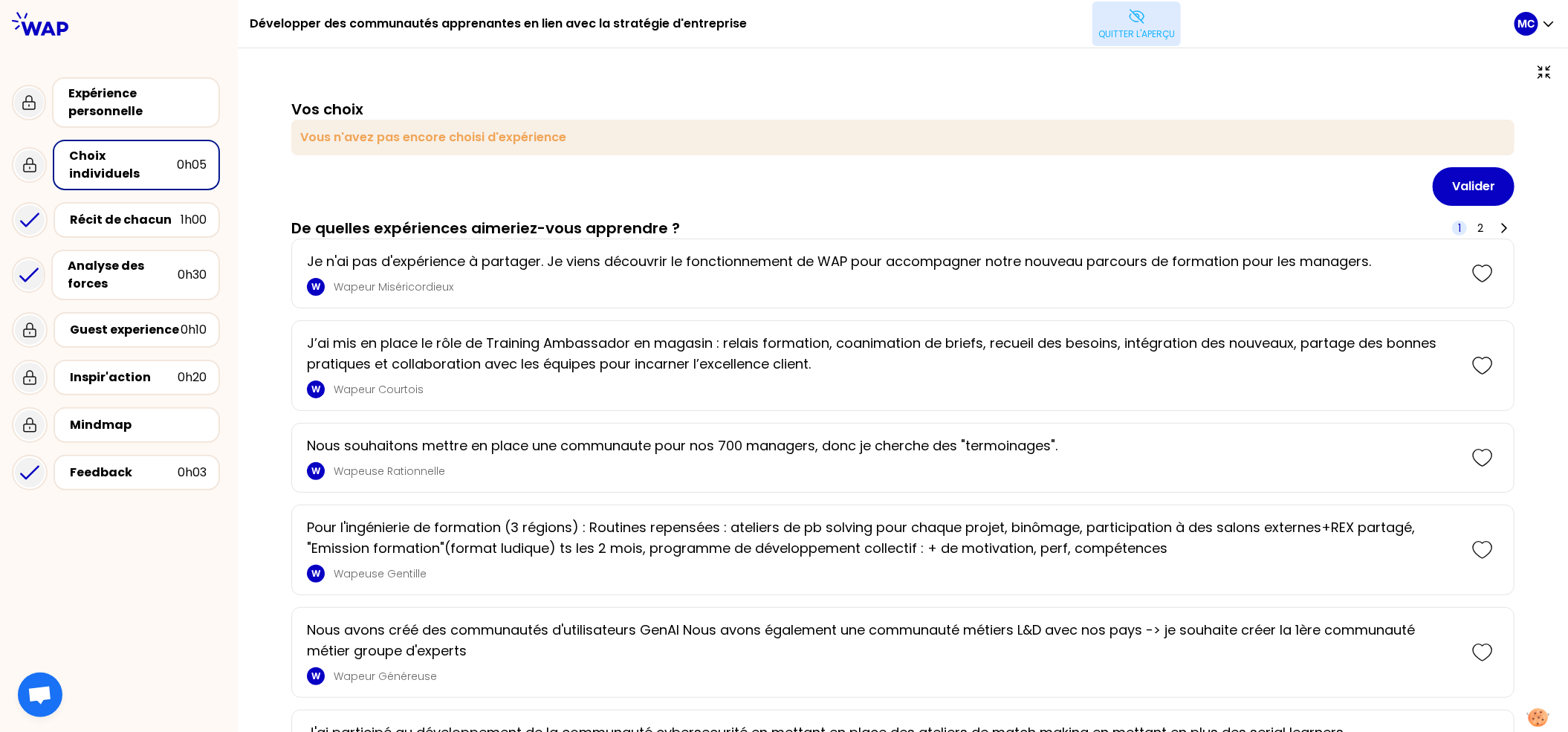
click at [912, 187] on div "Valider" at bounding box center [903, 186] width 1223 height 38
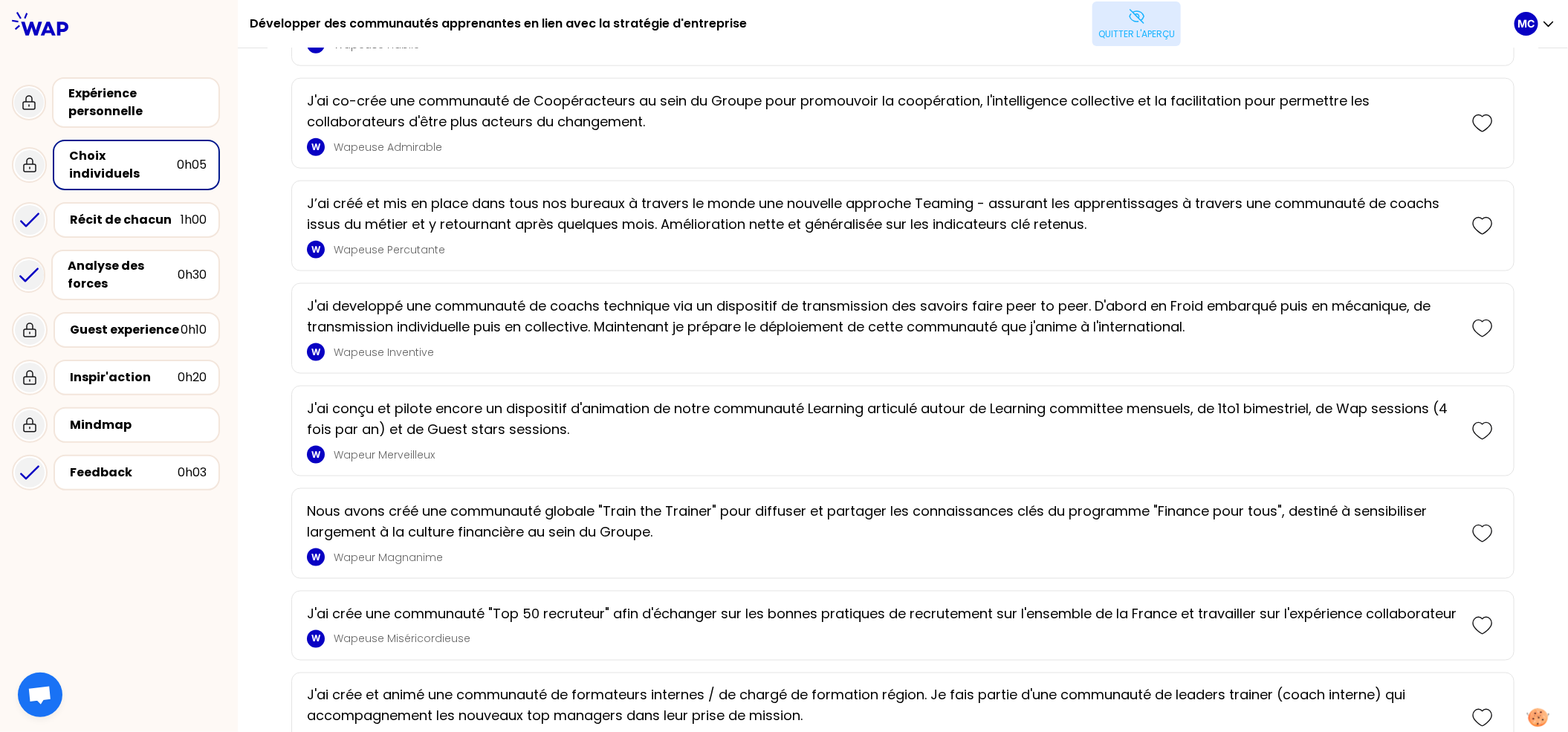
scroll to position [1225, 0]
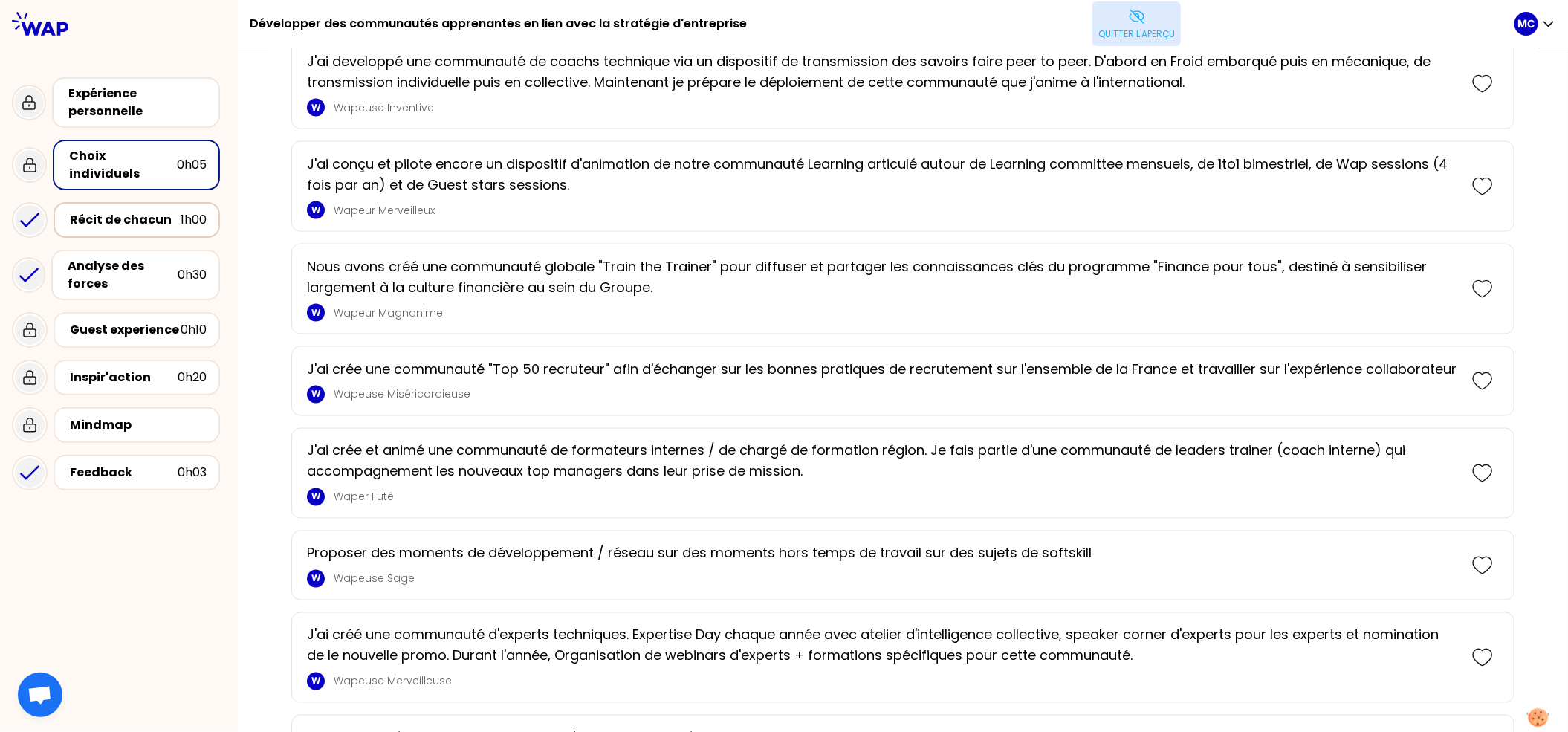
click at [151, 211] on div "Récit de chacun" at bounding box center [125, 220] width 110 height 18
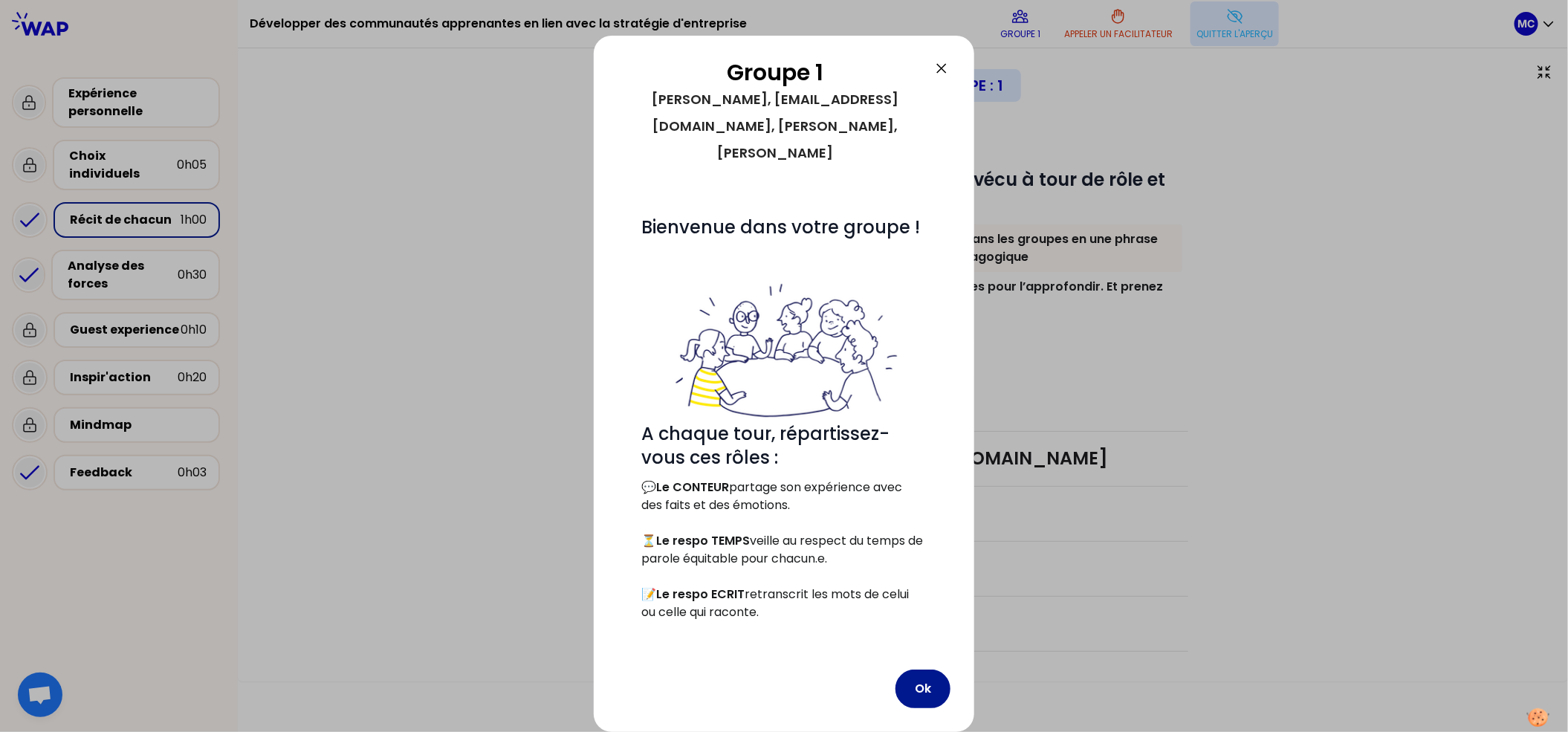
click at [918, 689] on button "Ok" at bounding box center [922, 689] width 55 height 38
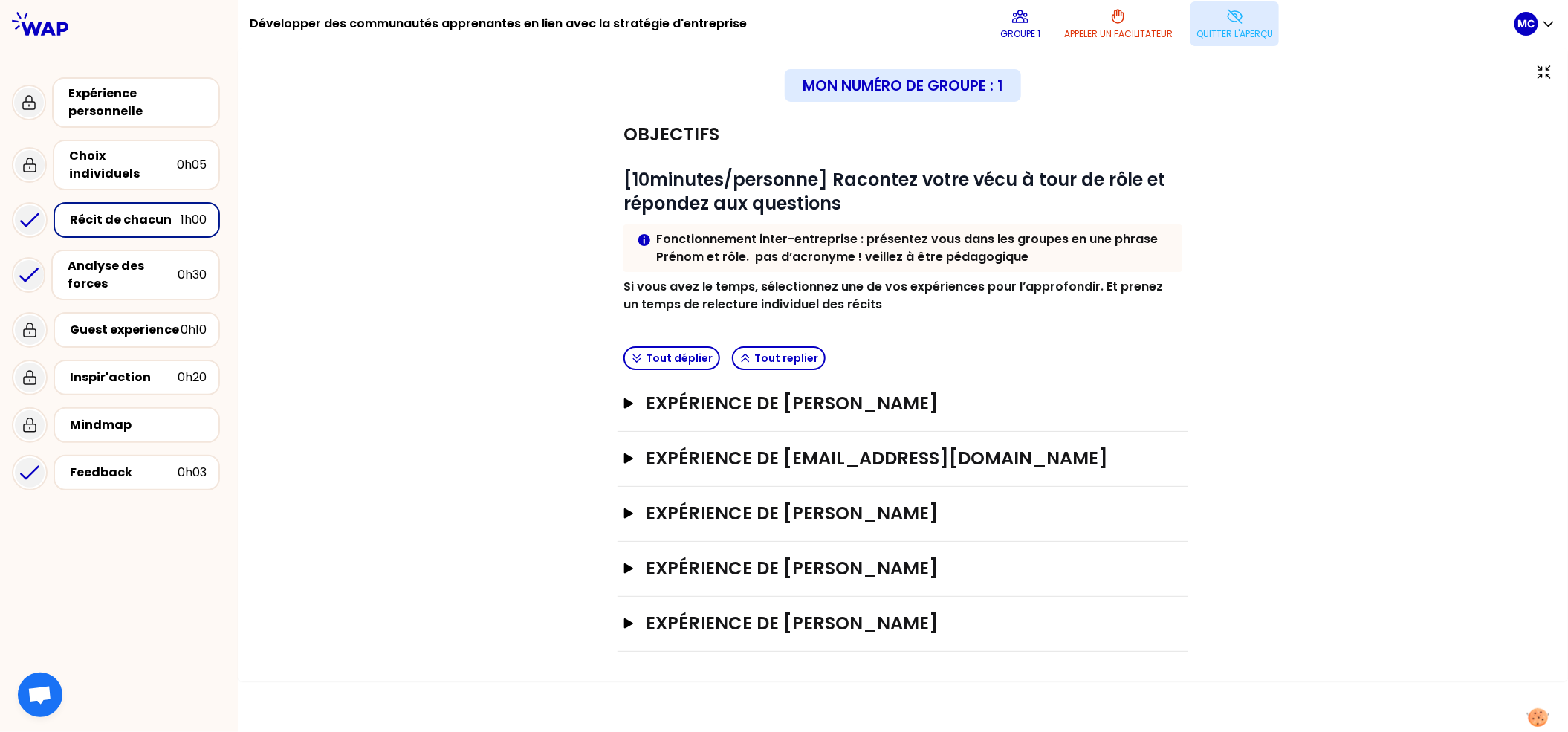
click at [1245, 22] on button "Quitter l'aperçu" at bounding box center [1234, 24] width 89 height 45
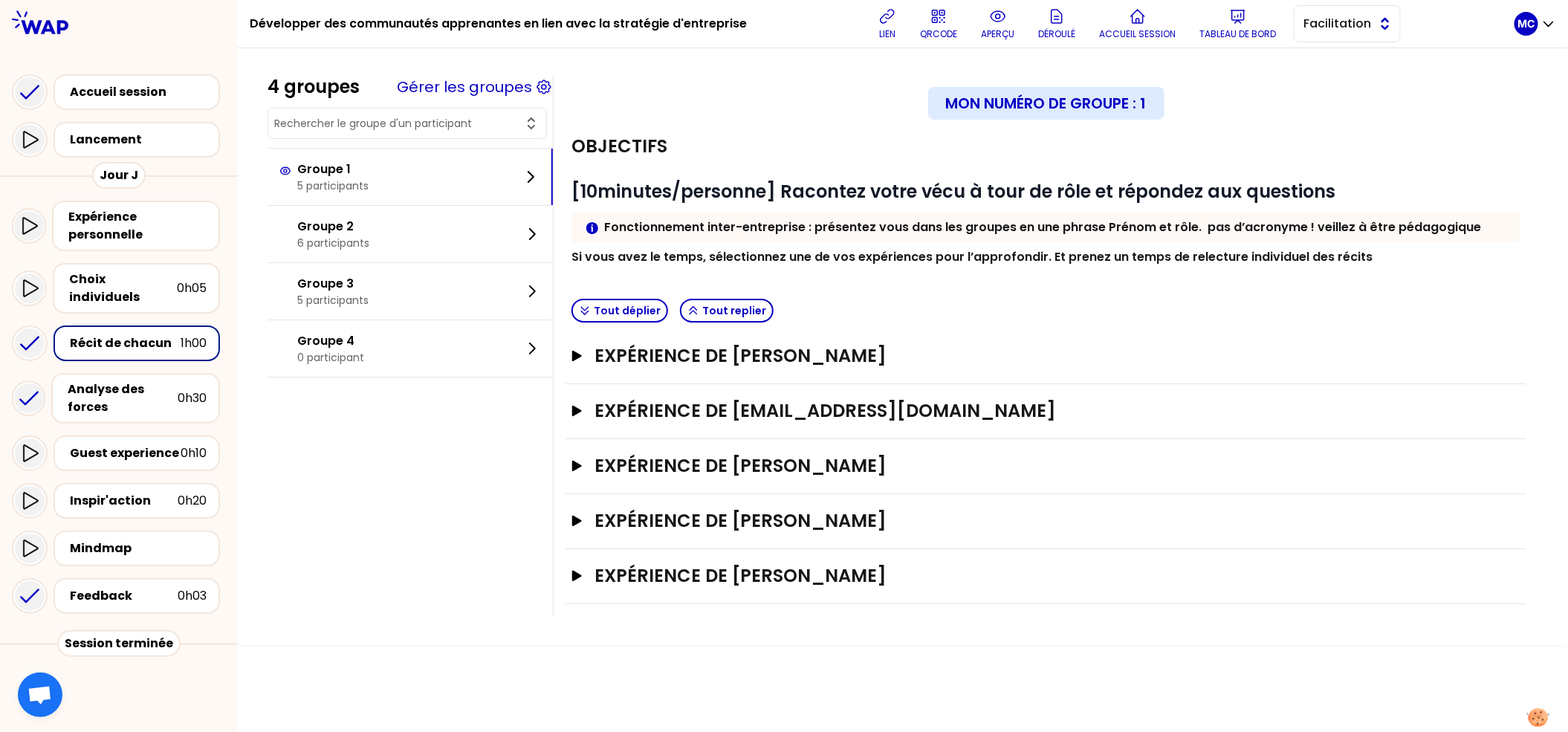
click at [1324, 23] on span "Facilitation" at bounding box center [1337, 23] width 67 height 18
click at [1315, 210] on div "# [10minutes/personne] Racontez votre vécu à tour de rôle et répondez aux quest…" at bounding box center [1047, 222] width 949 height 86
click at [1005, 376] on div "Expérience de [PERSON_NAME]" at bounding box center [1046, 356] width 961 height 55
click at [912, 372] on div "Expérience de [PERSON_NAME]" at bounding box center [1046, 356] width 961 height 55
click at [875, 407] on h3 "Expérience de [EMAIL_ADDRESS][DOMAIN_NAME]" at bounding box center [1031, 410] width 874 height 23
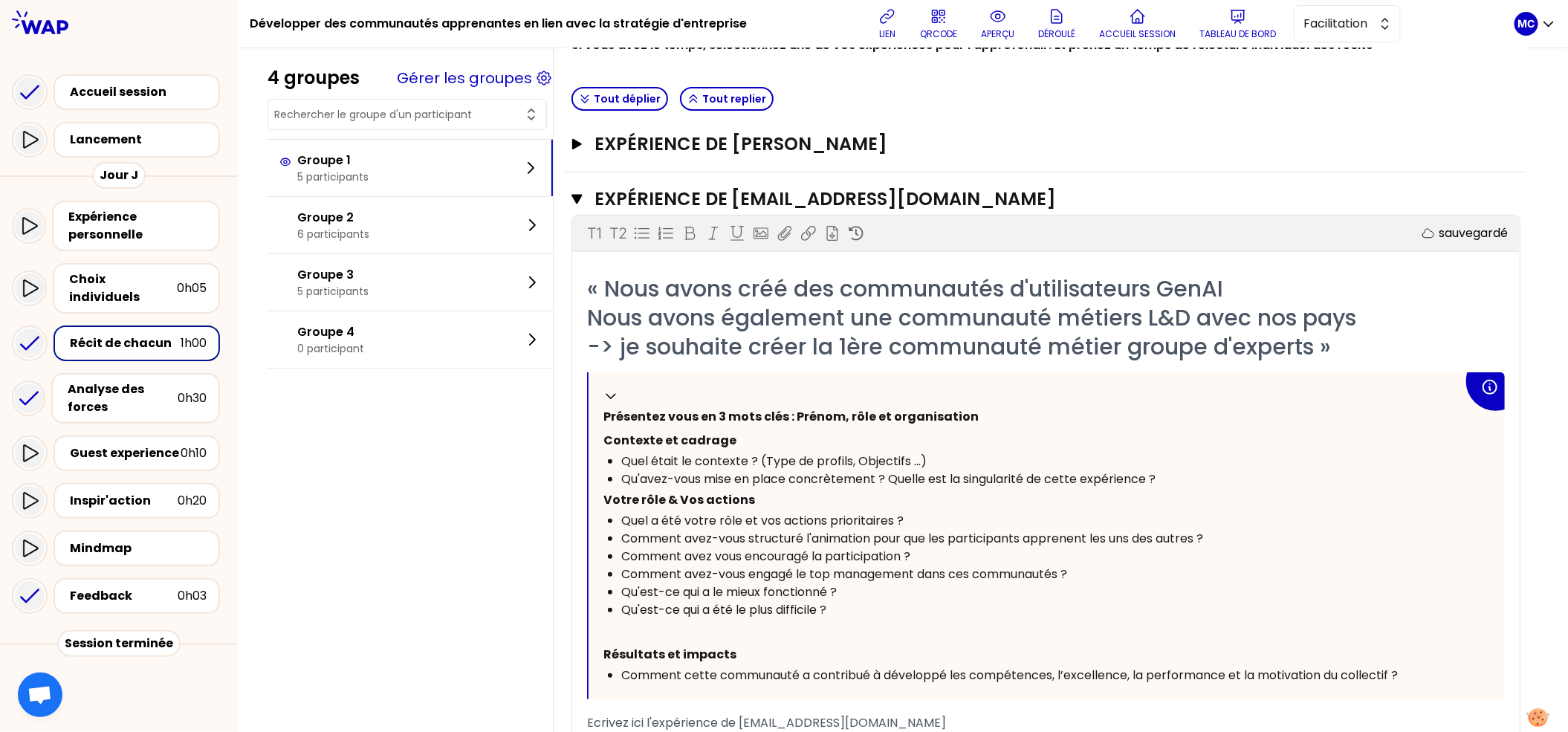
scroll to position [173, 0]
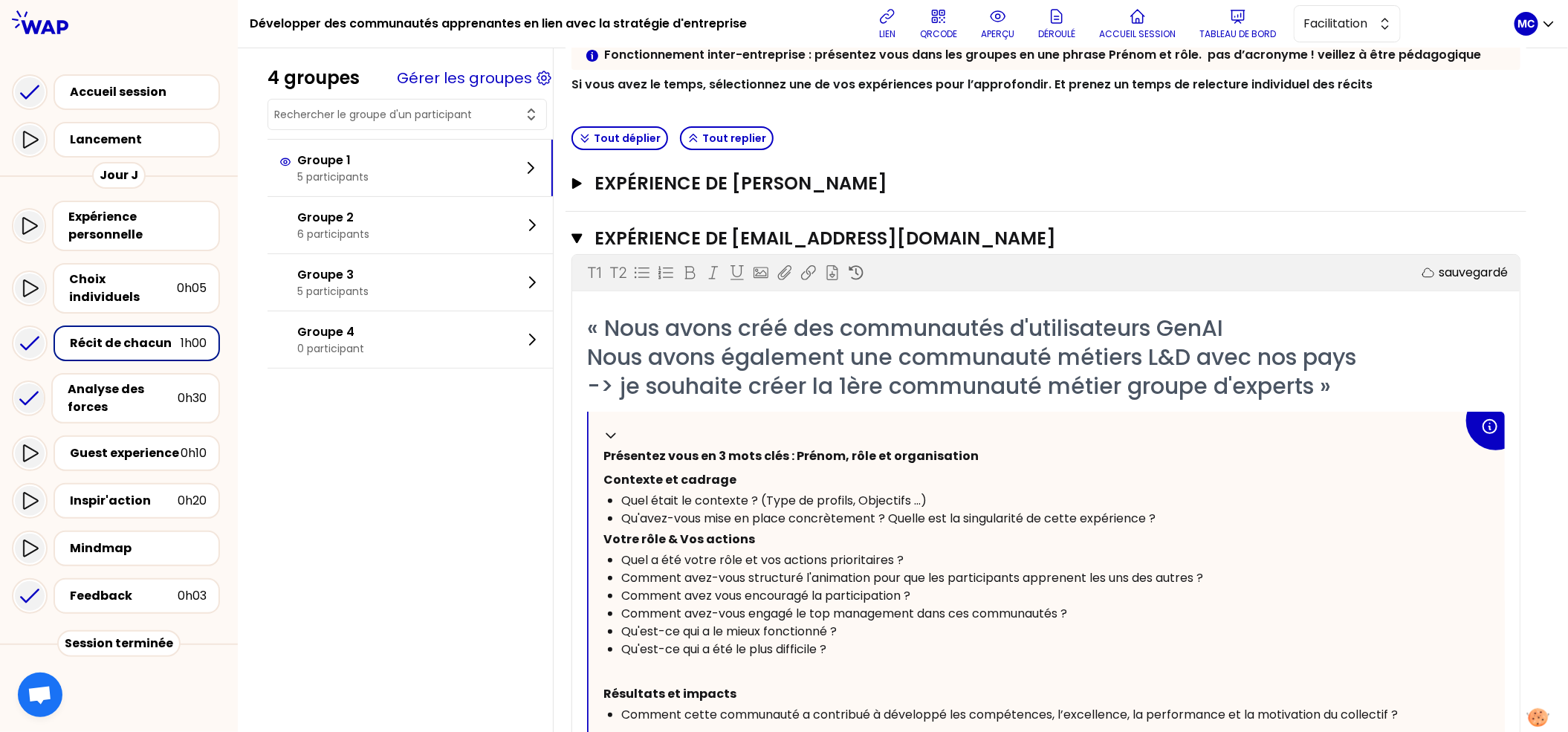
click at [1020, 197] on div "Expérience de [PERSON_NAME]" at bounding box center [1046, 184] width 961 height 55
click at [1001, 227] on h3 "Expérience de kenza_benomar@carrefour.com" at bounding box center [1029, 238] width 869 height 23
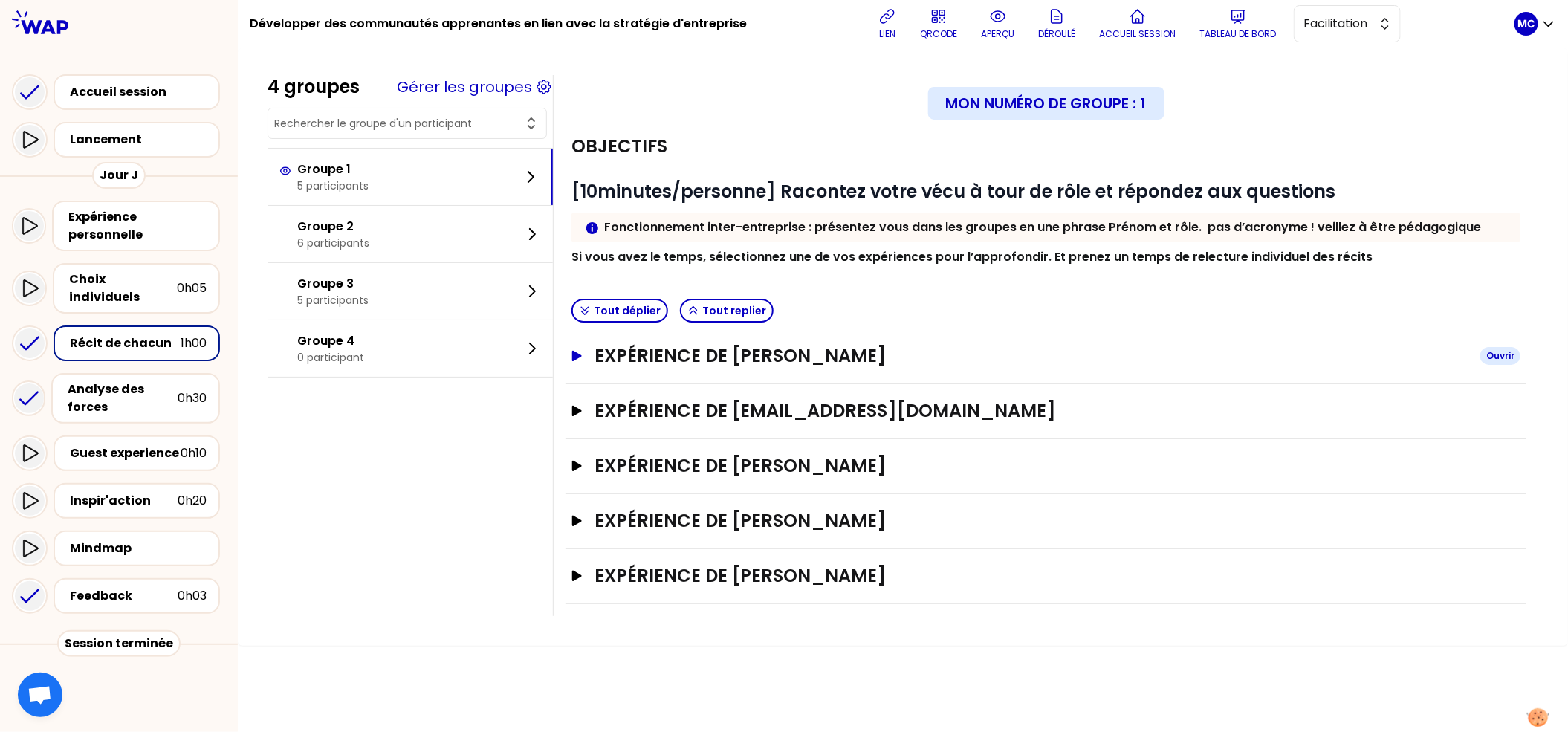
click at [966, 354] on h3 "Expérience de Edith Lemieux" at bounding box center [1031, 355] width 874 height 23
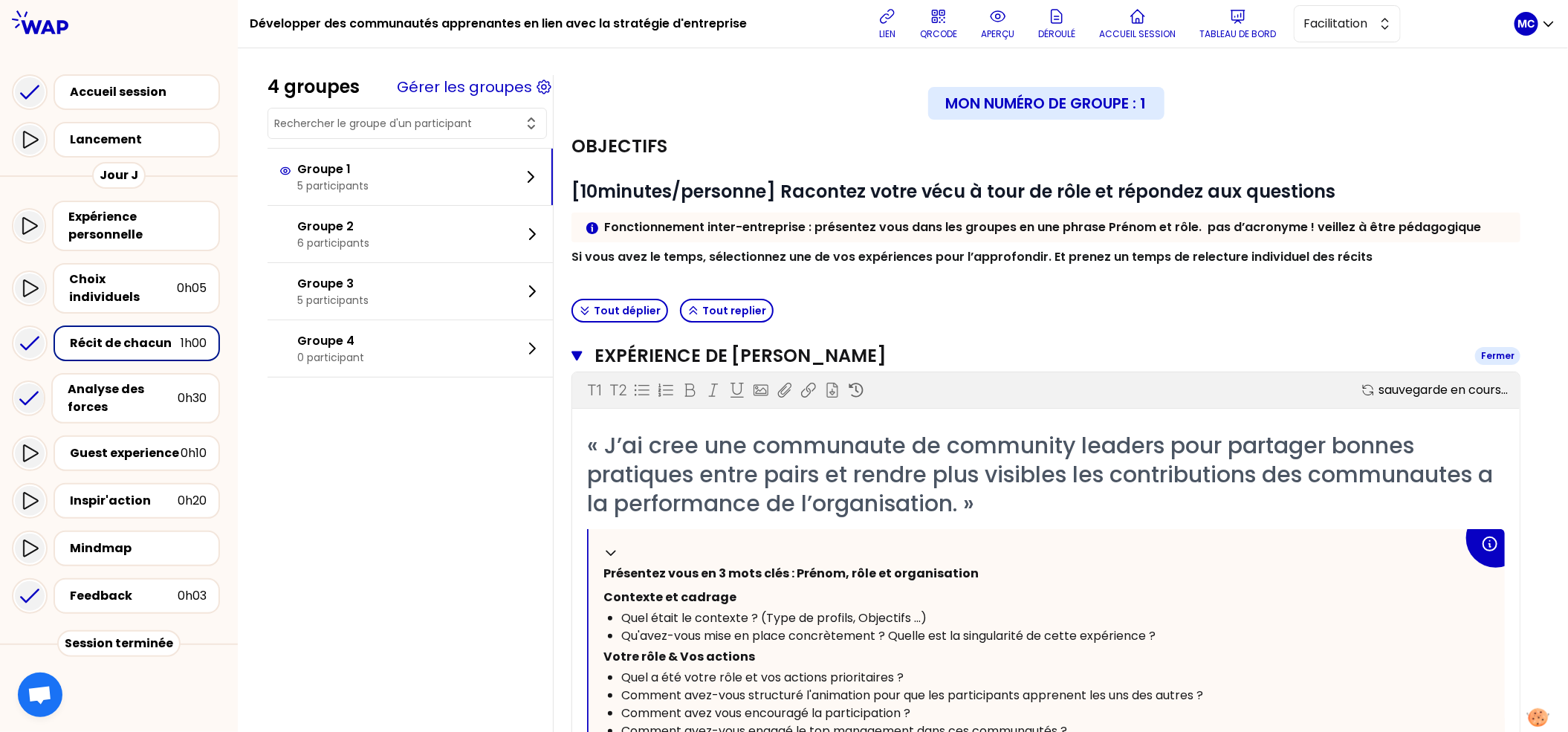
click at [966, 354] on h3 "Expérience de Edith Lemieux" at bounding box center [1029, 355] width 869 height 23
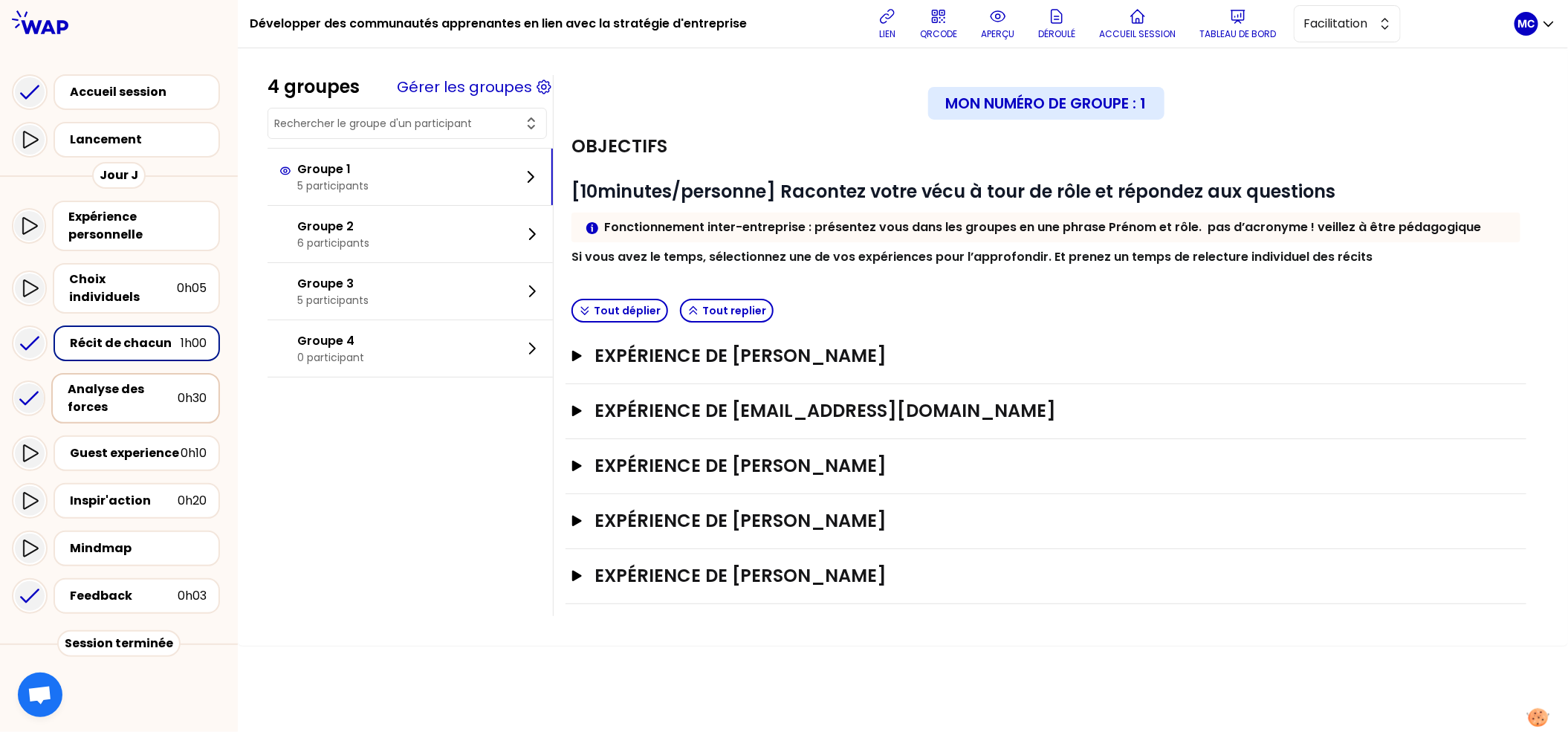
click at [163, 380] on div "Analyse des forces" at bounding box center [122, 398] width 110 height 36
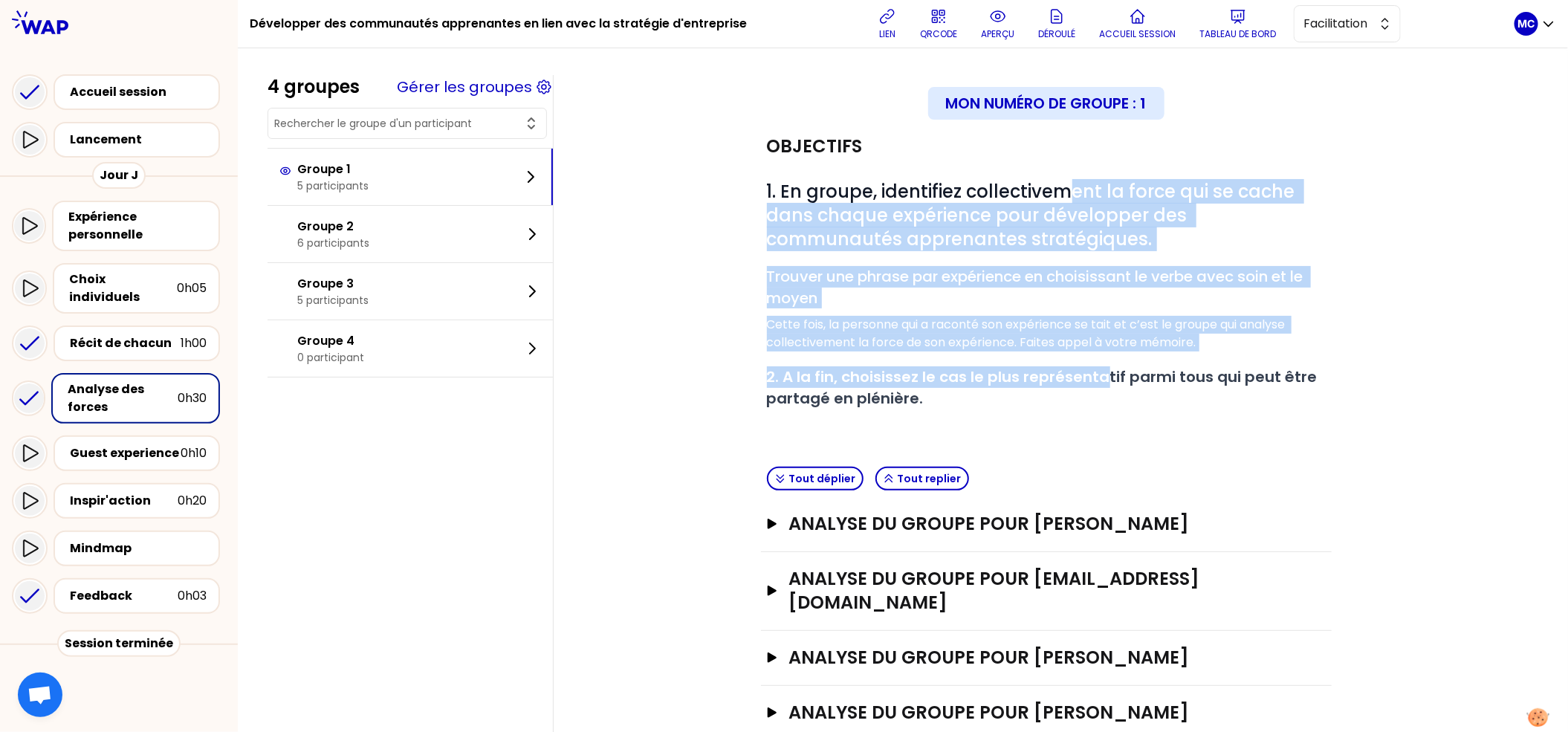
drag, startPoint x: 1080, startPoint y: 285, endPoint x: 1259, endPoint y: 422, distance: 225.4
click at [1105, 374] on div "# 1. En groupe, identifiez collectivement la force qui se cache dans chaque exp…" at bounding box center [1047, 307] width 559 height 254
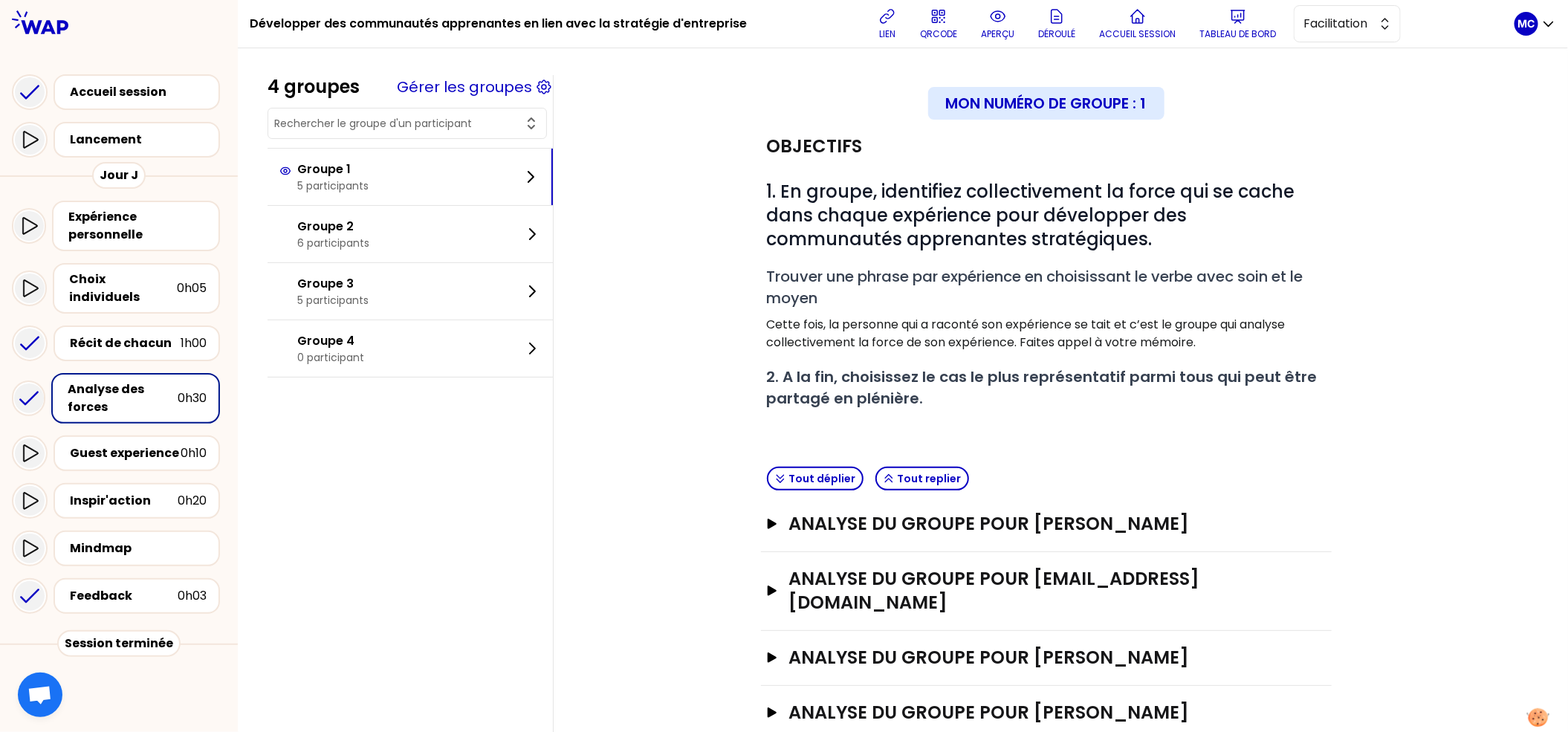
click at [1280, 424] on p at bounding box center [1047, 424] width 559 height 18
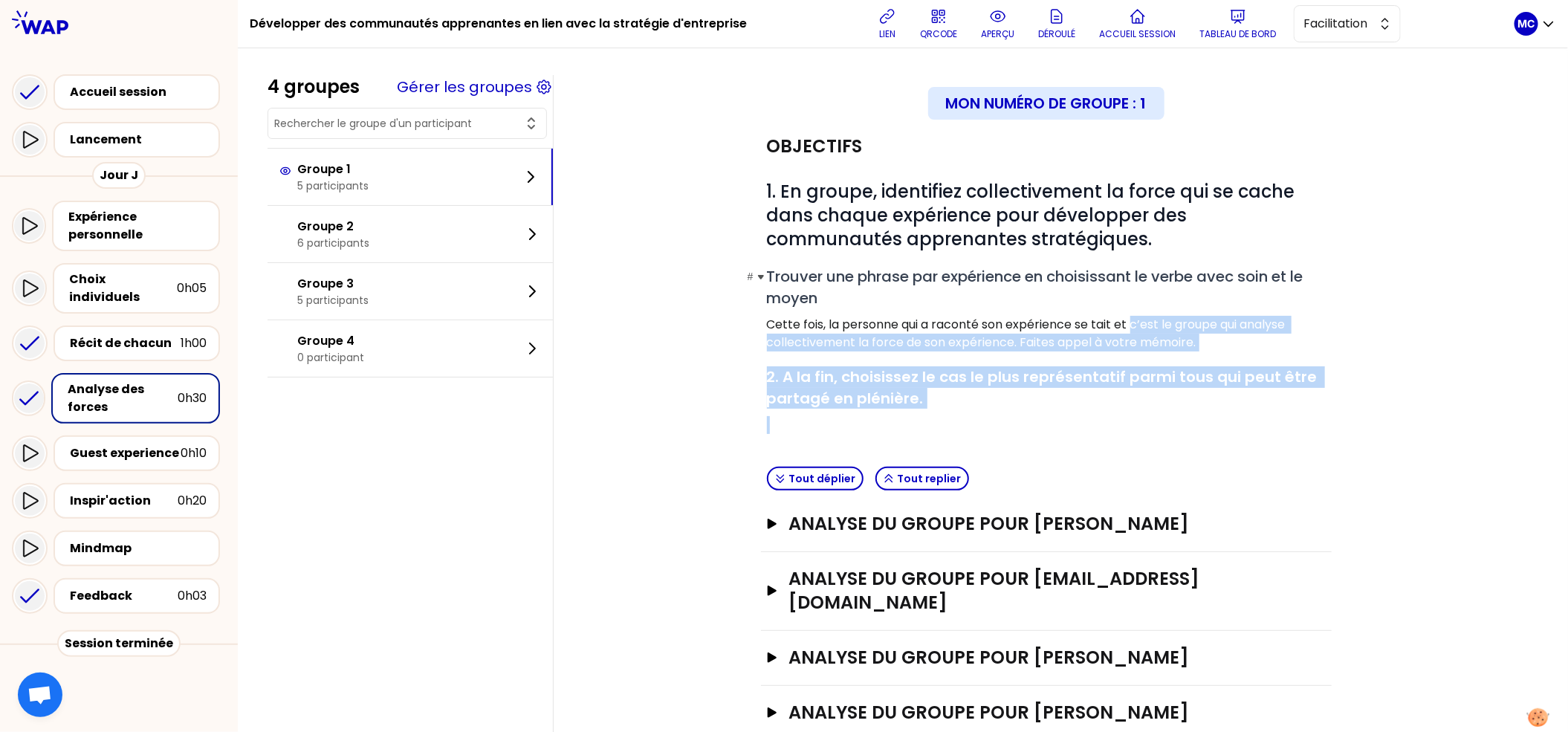
drag, startPoint x: 1281, startPoint y: 420, endPoint x: 1060, endPoint y: 287, distance: 257.9
click at [1073, 294] on div "# 1. En groupe, identifiez collectivement la force qui se cache dans chaque exp…" at bounding box center [1047, 307] width 559 height 254
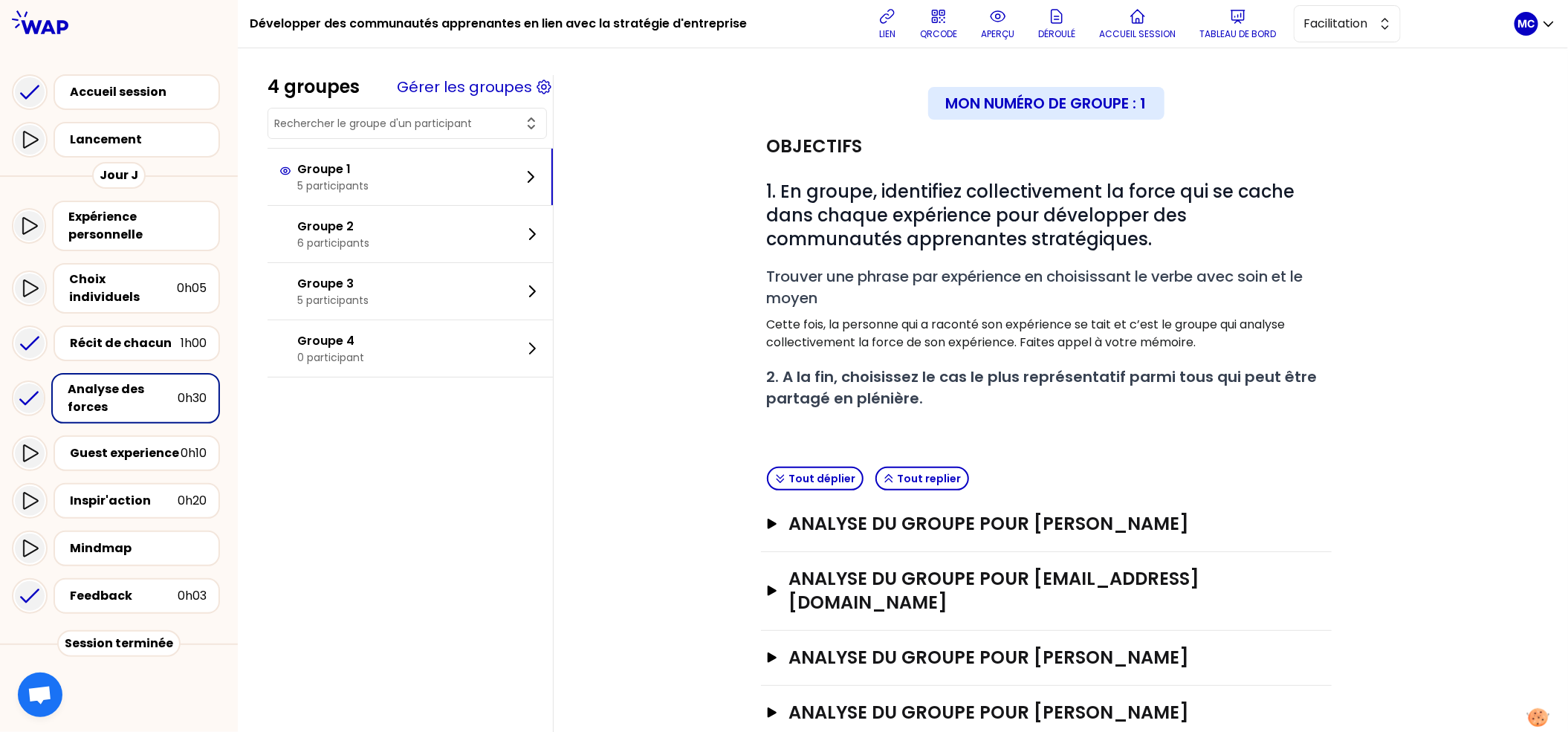
click at [1018, 262] on div "# 1. En groupe, identifiez collectivement la force qui se cache dans chaque exp…" at bounding box center [1047, 307] width 559 height 254
click at [1123, 526] on h3 "analyse du groupe pour Edith Lemieux" at bounding box center [1031, 524] width 485 height 23
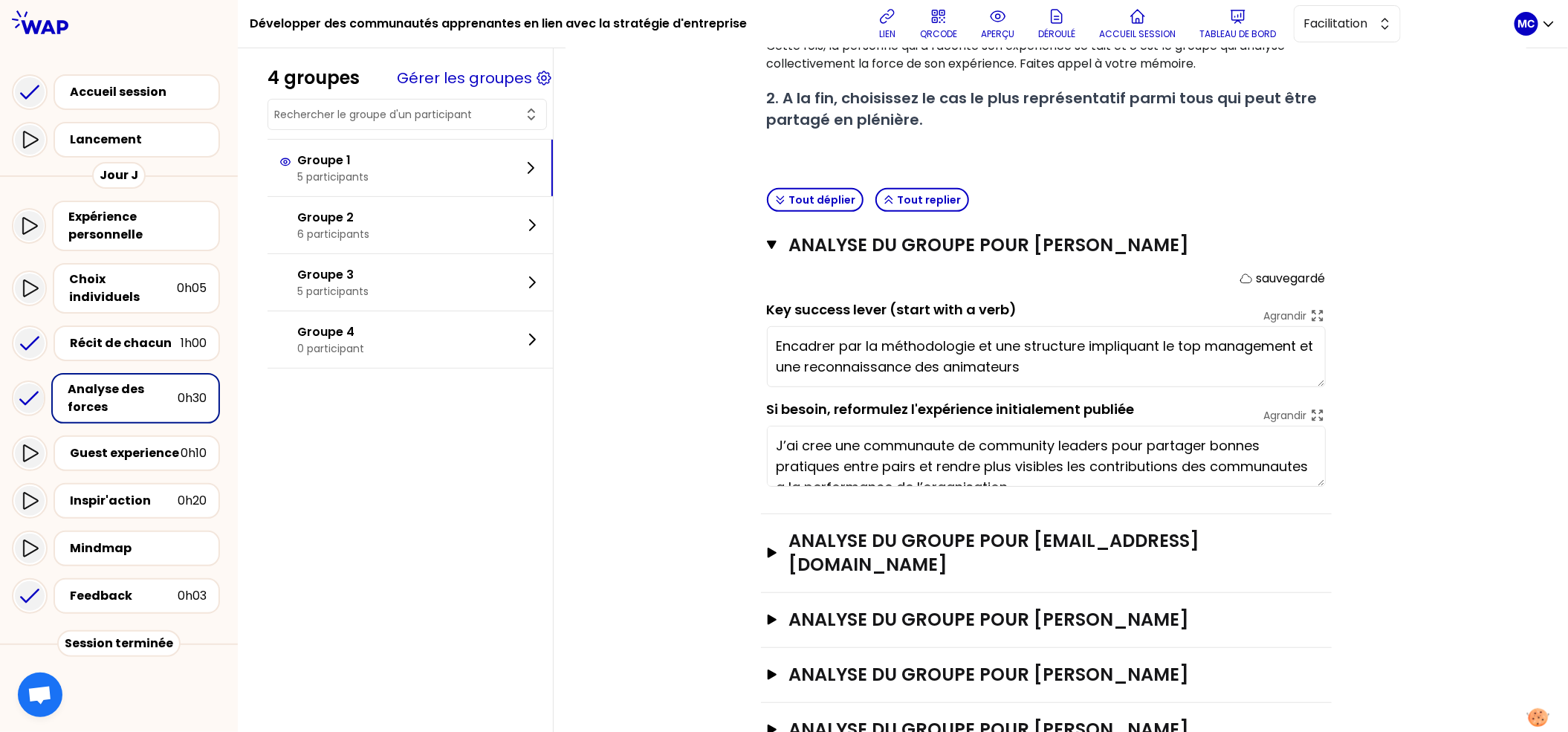
scroll to position [351, 0]
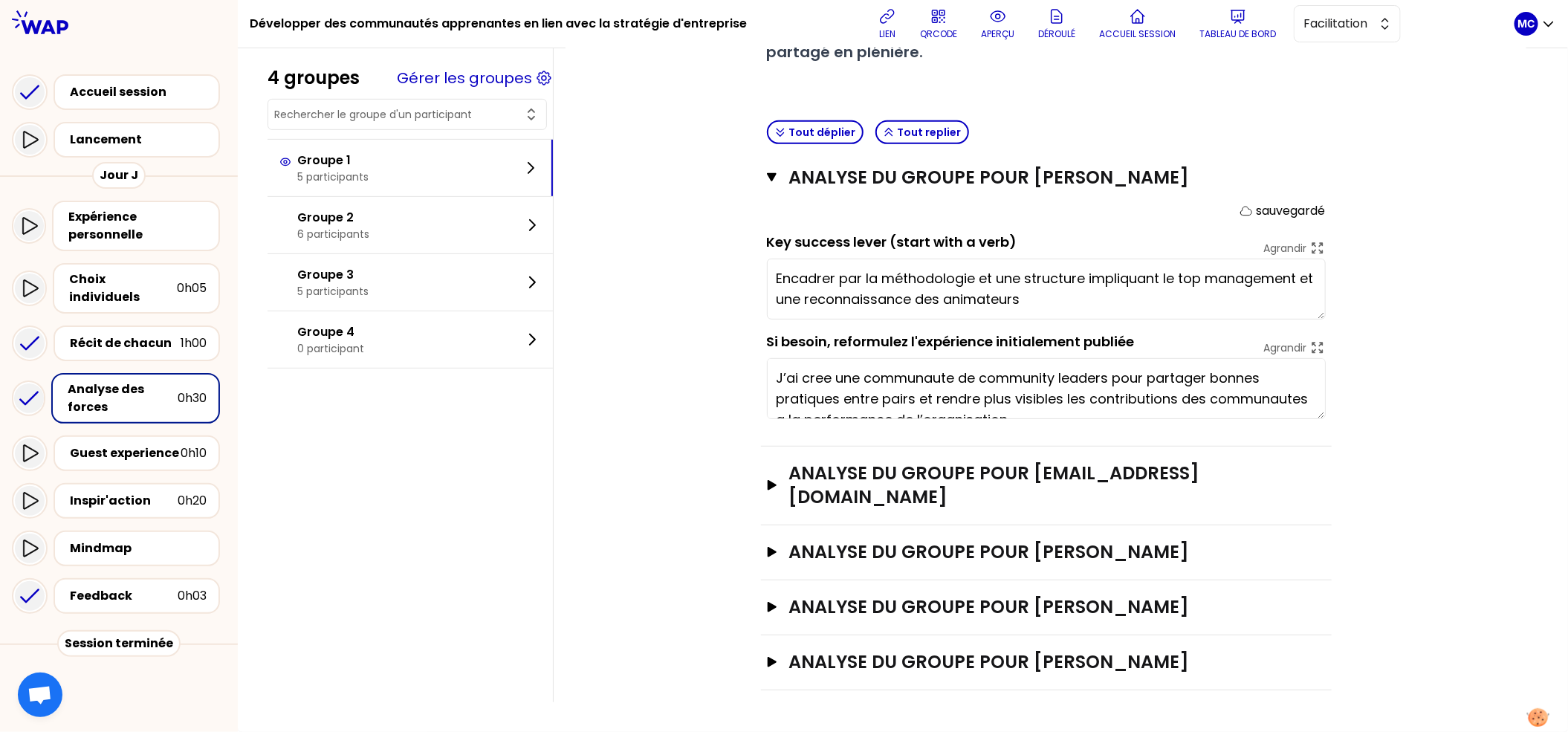
click at [957, 525] on div "analyse du groupe pour Agnès Ventroux Lopes Ouvrir" at bounding box center [1046, 553] width 571 height 55
click at [973, 498] on h3 "analyse du groupe pour kenza_benomar@carrefour.com" at bounding box center [1031, 485] width 485 height 48
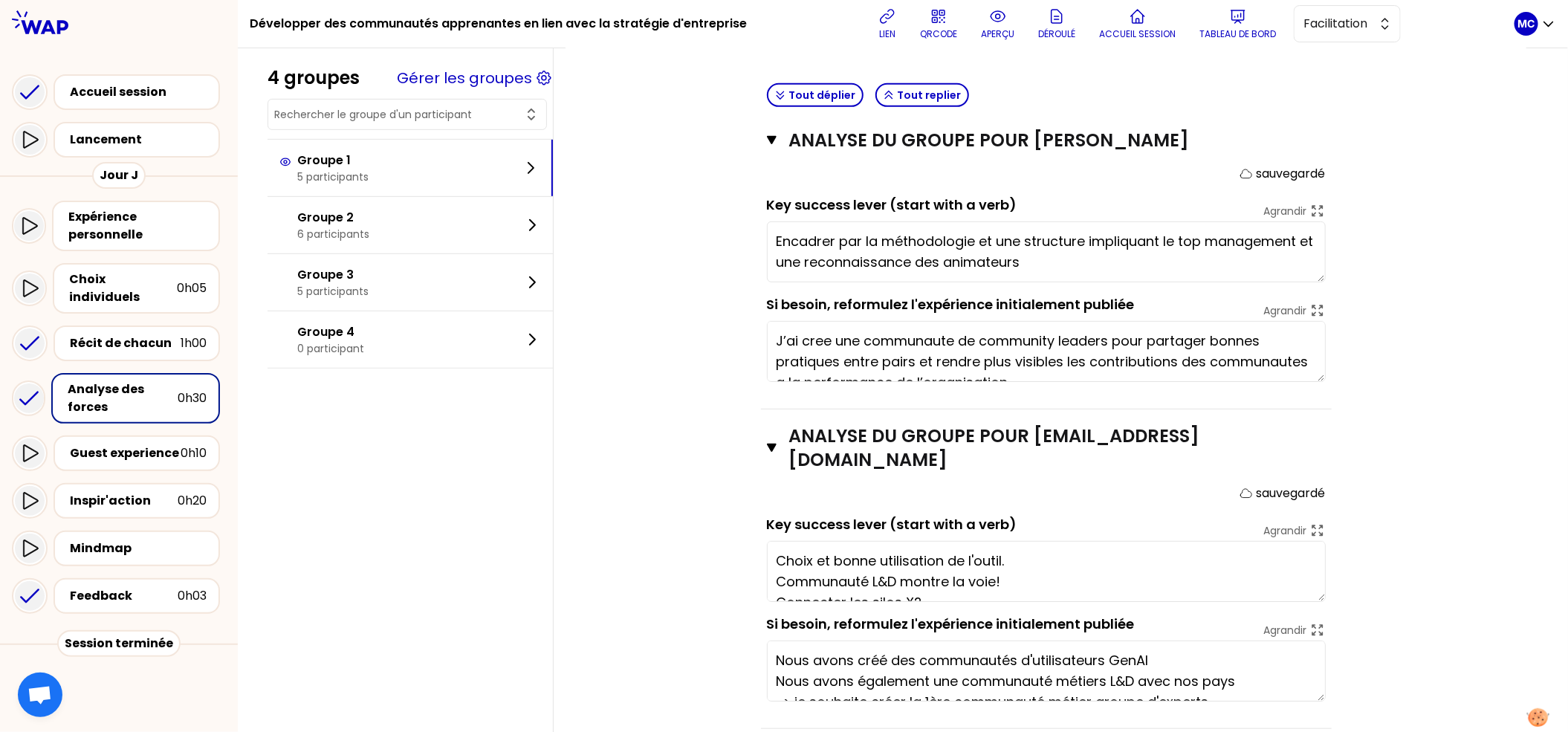
scroll to position [20, 0]
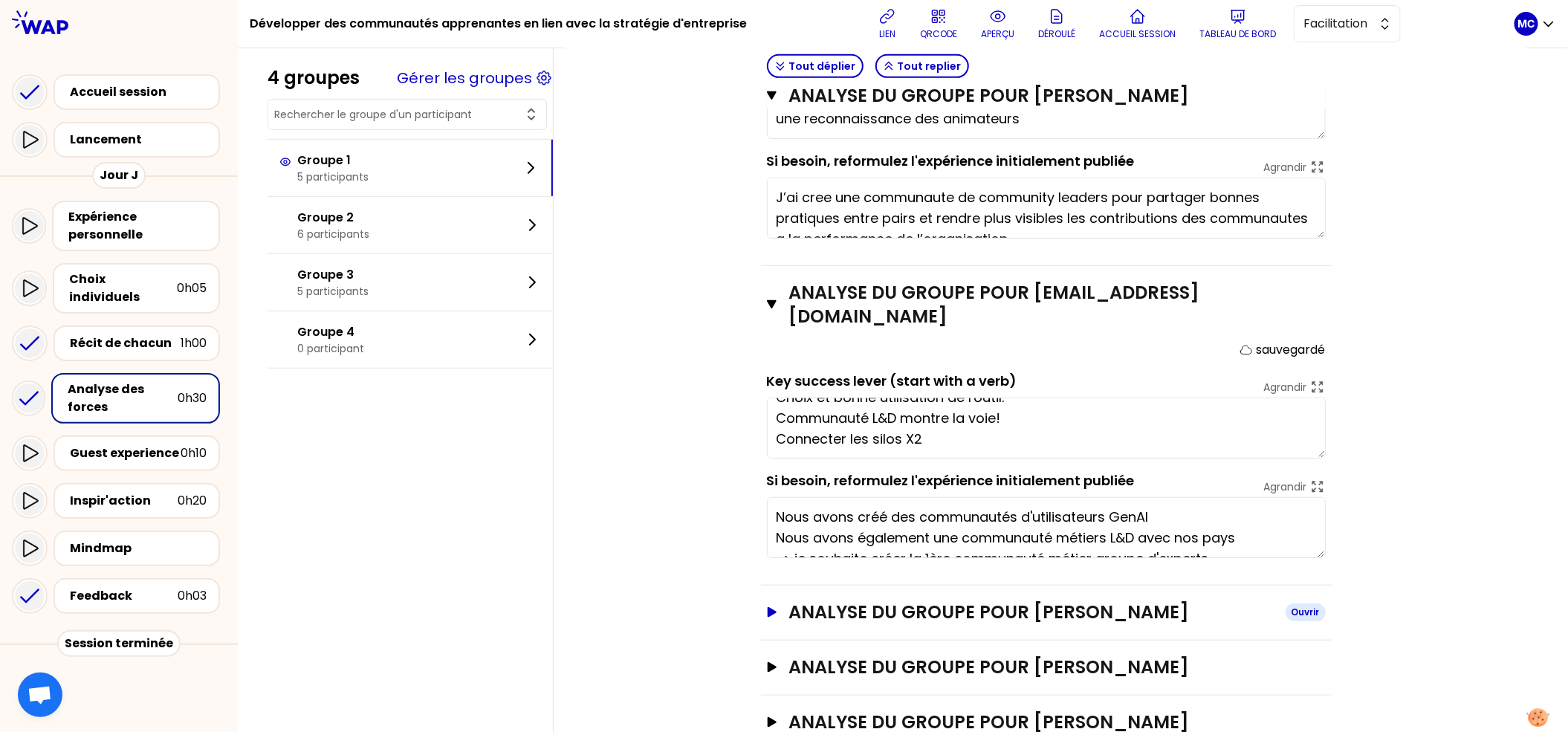
click at [1009, 615] on h3 "analyse du groupe pour Agnès Ventroux Lopes" at bounding box center [1031, 612] width 485 height 23
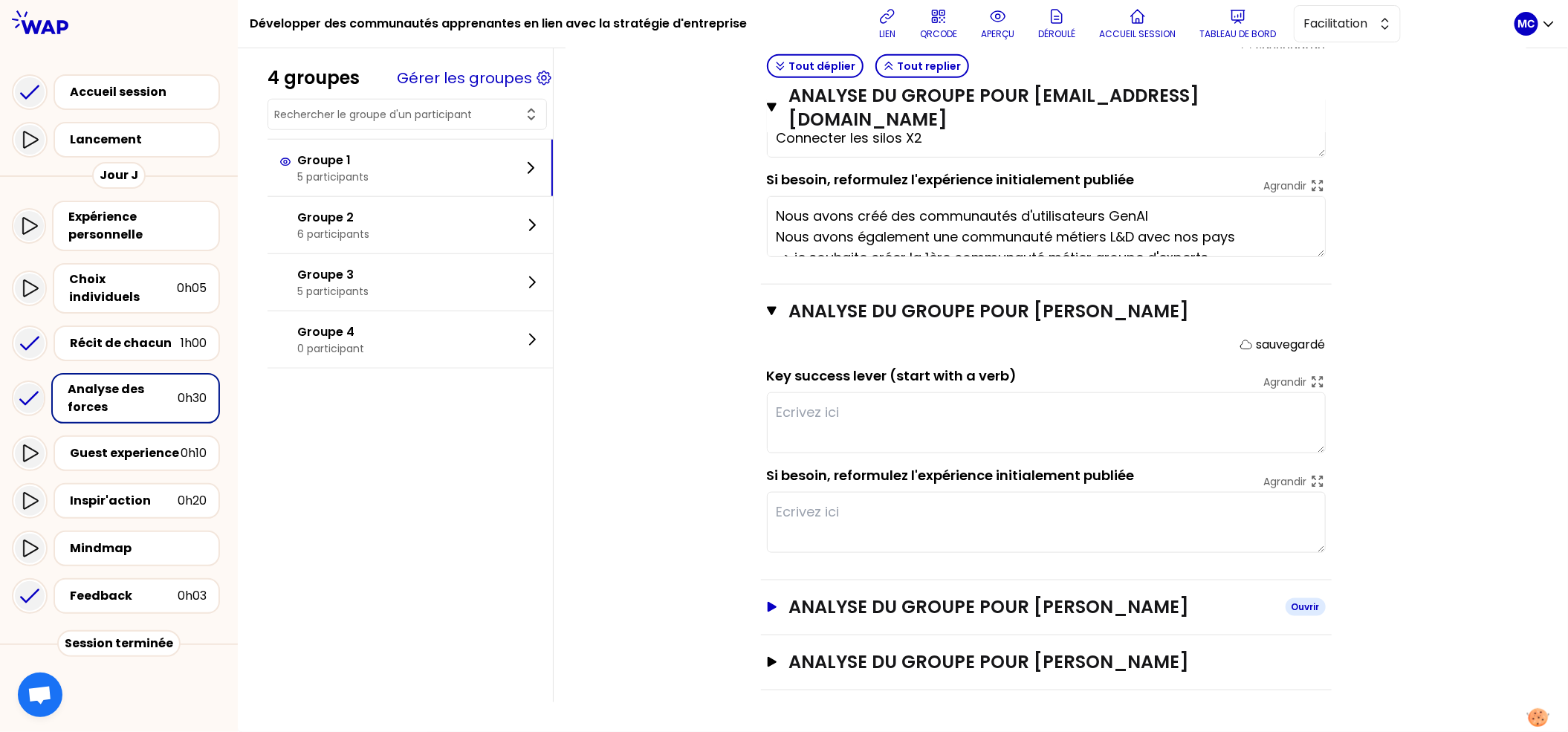
click at [967, 610] on h3 "analyse du groupe pour Frédéric DEMARCQ" at bounding box center [1031, 607] width 485 height 23
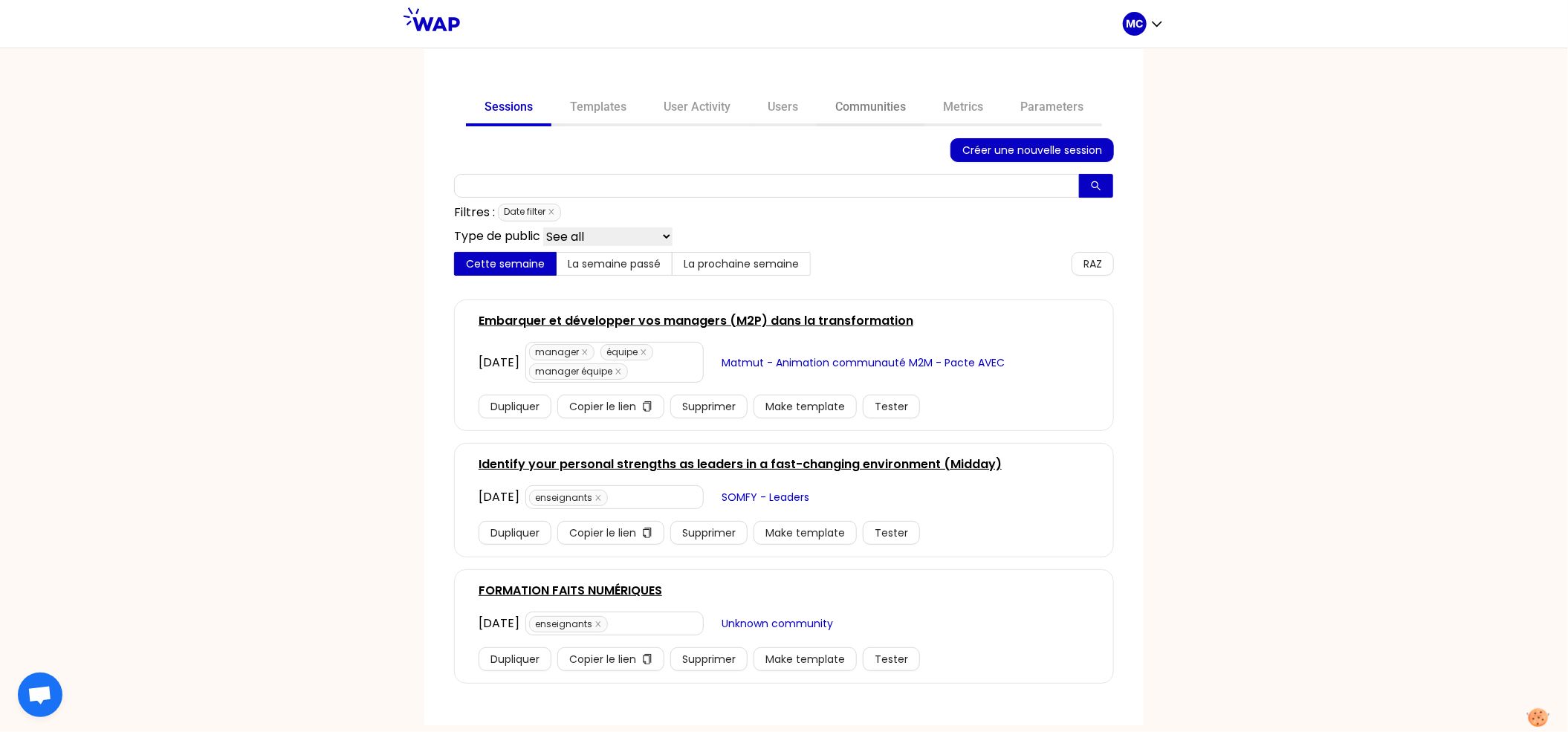
click at [903, 110] on link "Communities" at bounding box center [870, 108] width 107 height 36
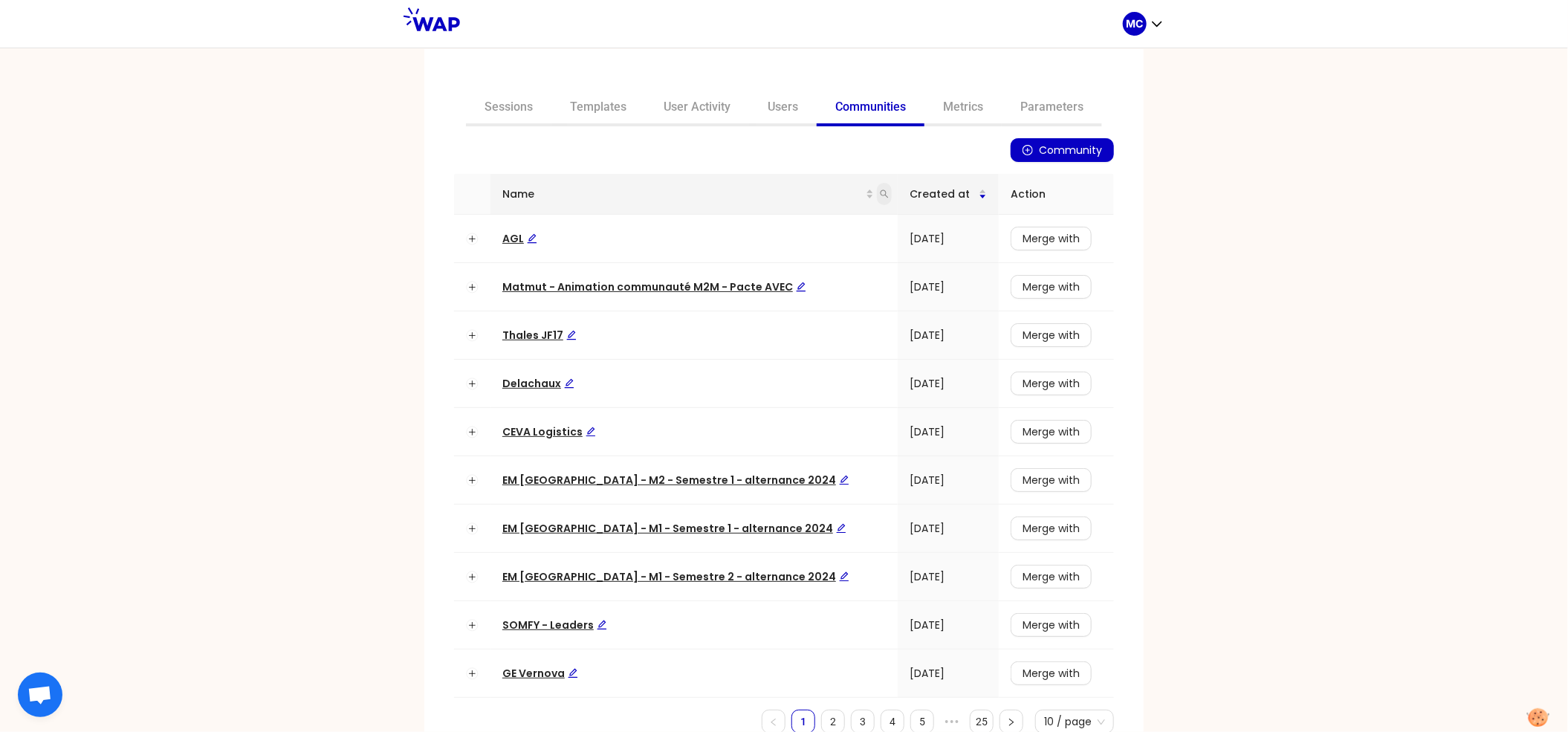
click at [880, 190] on icon "search" at bounding box center [885, 194] width 9 height 9
type input "dir"
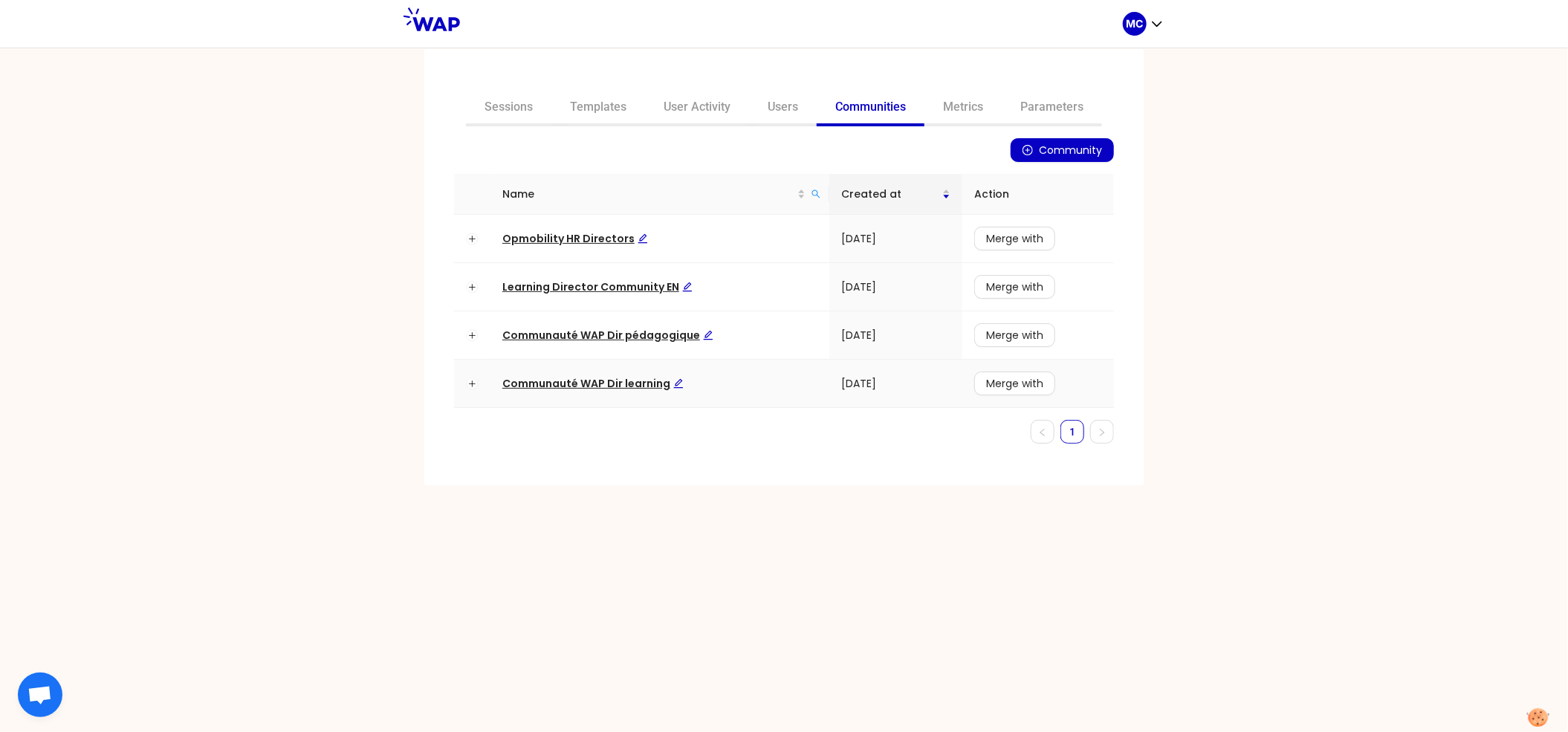
click at [624, 384] on span "Communauté WAP Dir learning" at bounding box center [593, 383] width 181 height 15
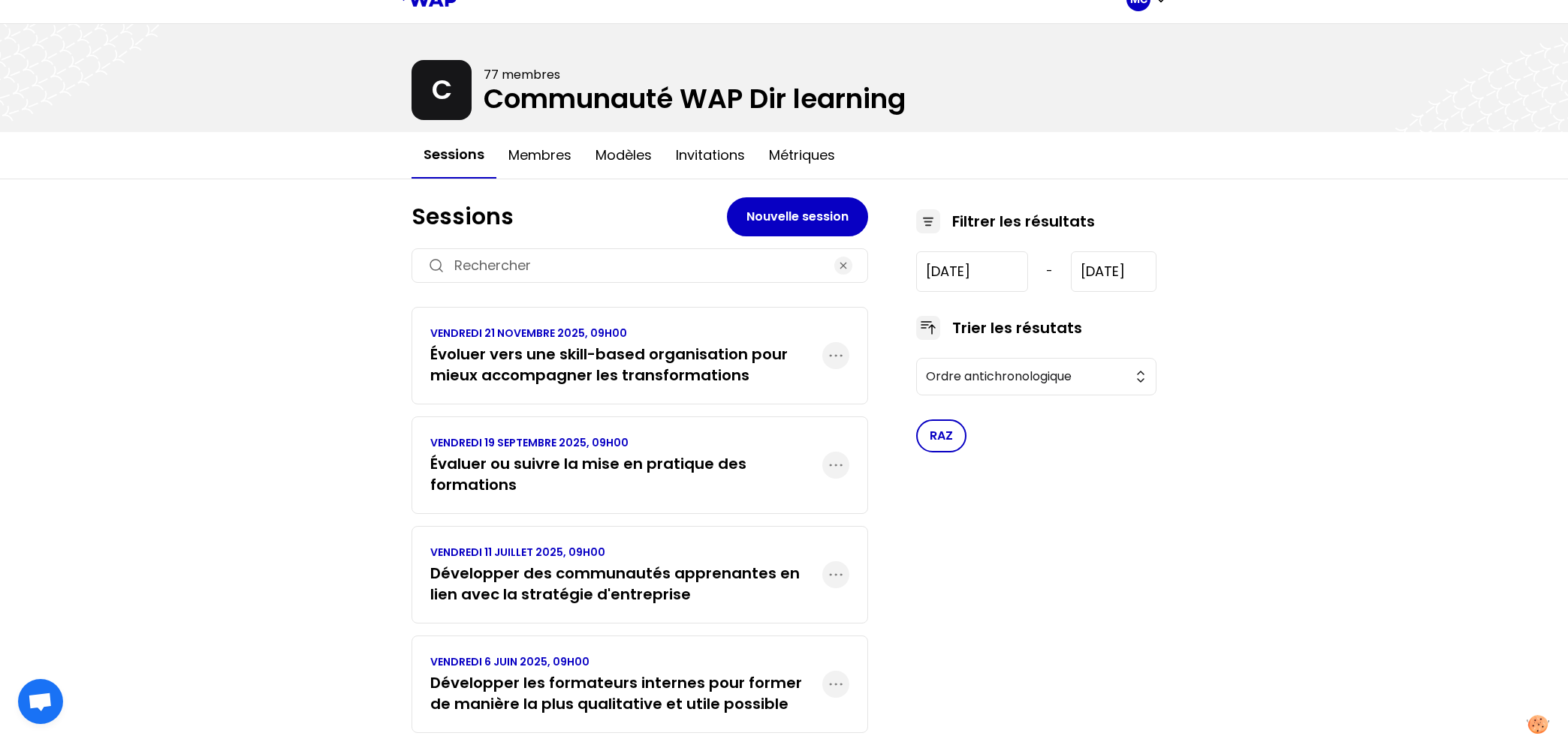
scroll to position [27, 0]
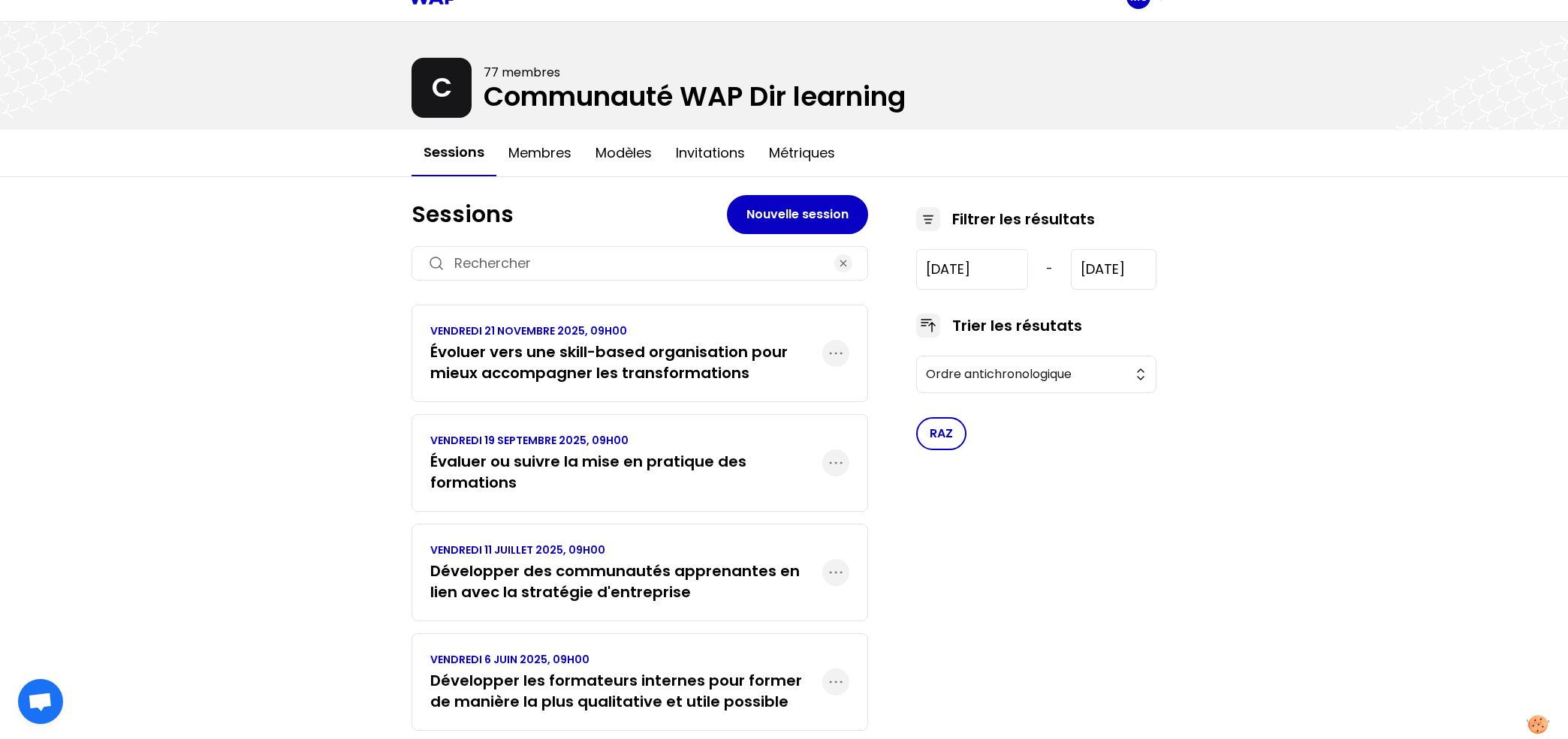
click at [710, 459] on h3 "Évaluer ou suivre la mise en pratique des formations" at bounding box center [626, 472] width 392 height 42
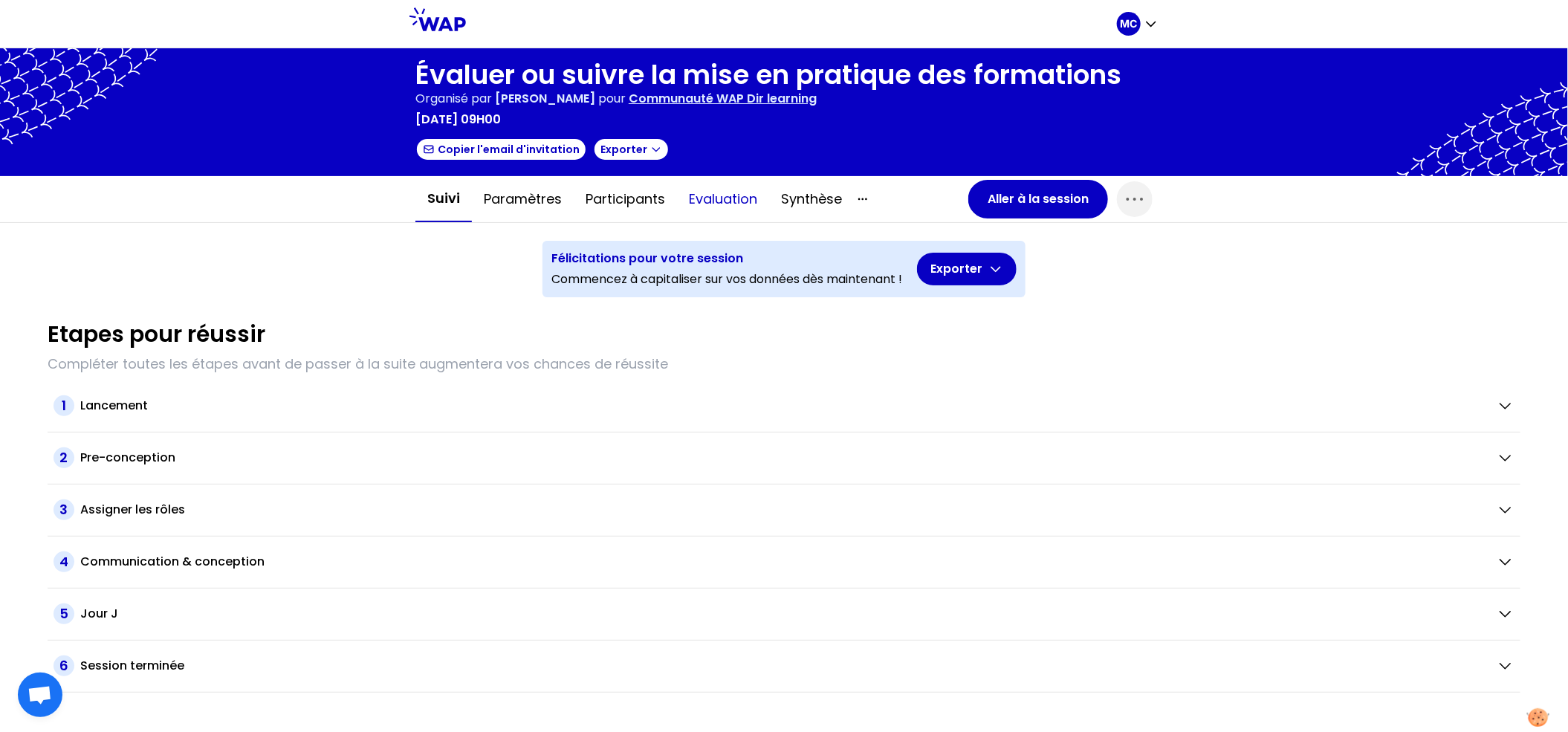
click at [746, 192] on button "Evaluation" at bounding box center [723, 199] width 93 height 45
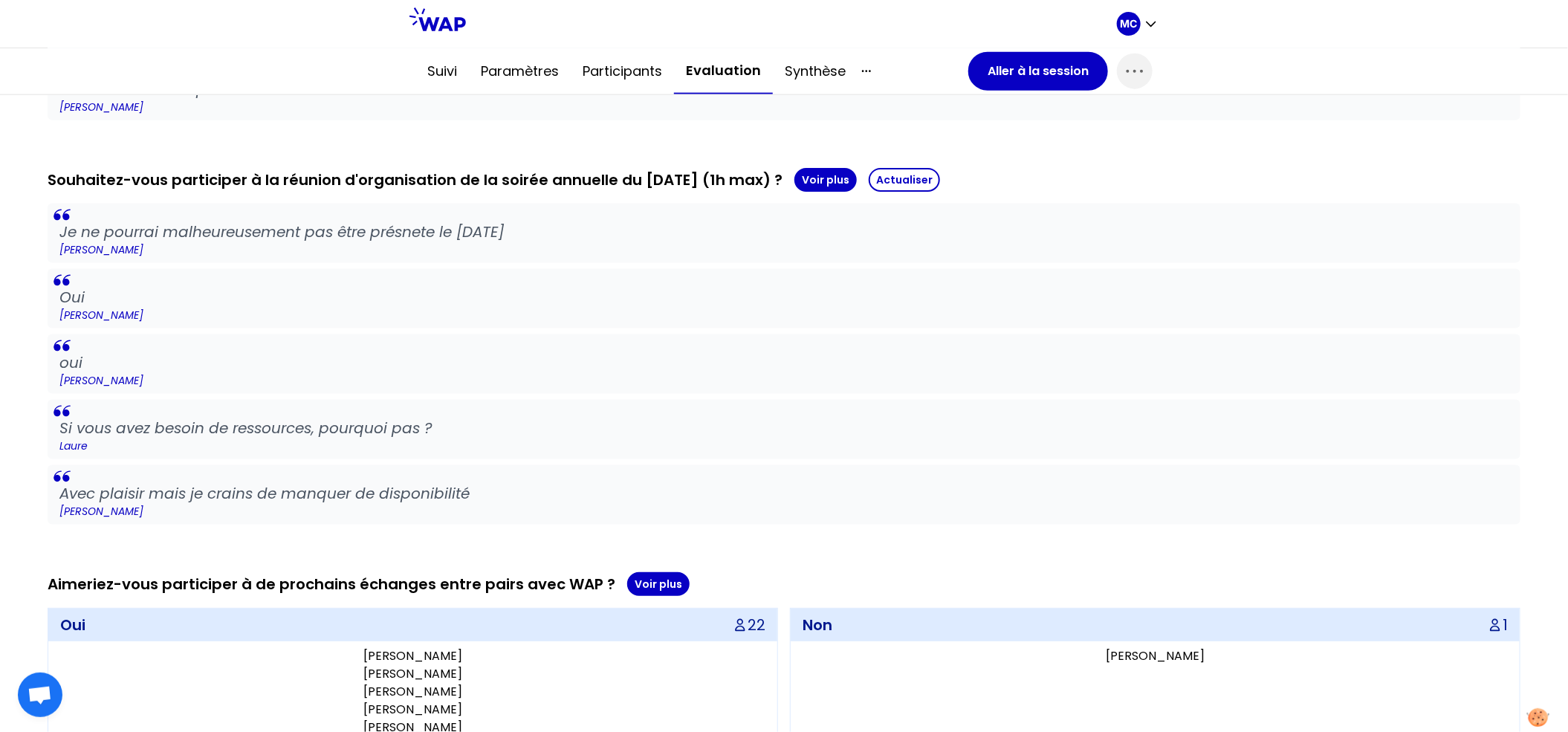
scroll to position [1084, 0]
click at [1124, 30] on p "MC" at bounding box center [1129, 23] width 17 height 15
click at [1129, 50] on button "Sessions" at bounding box center [1078, 62] width 159 height 27
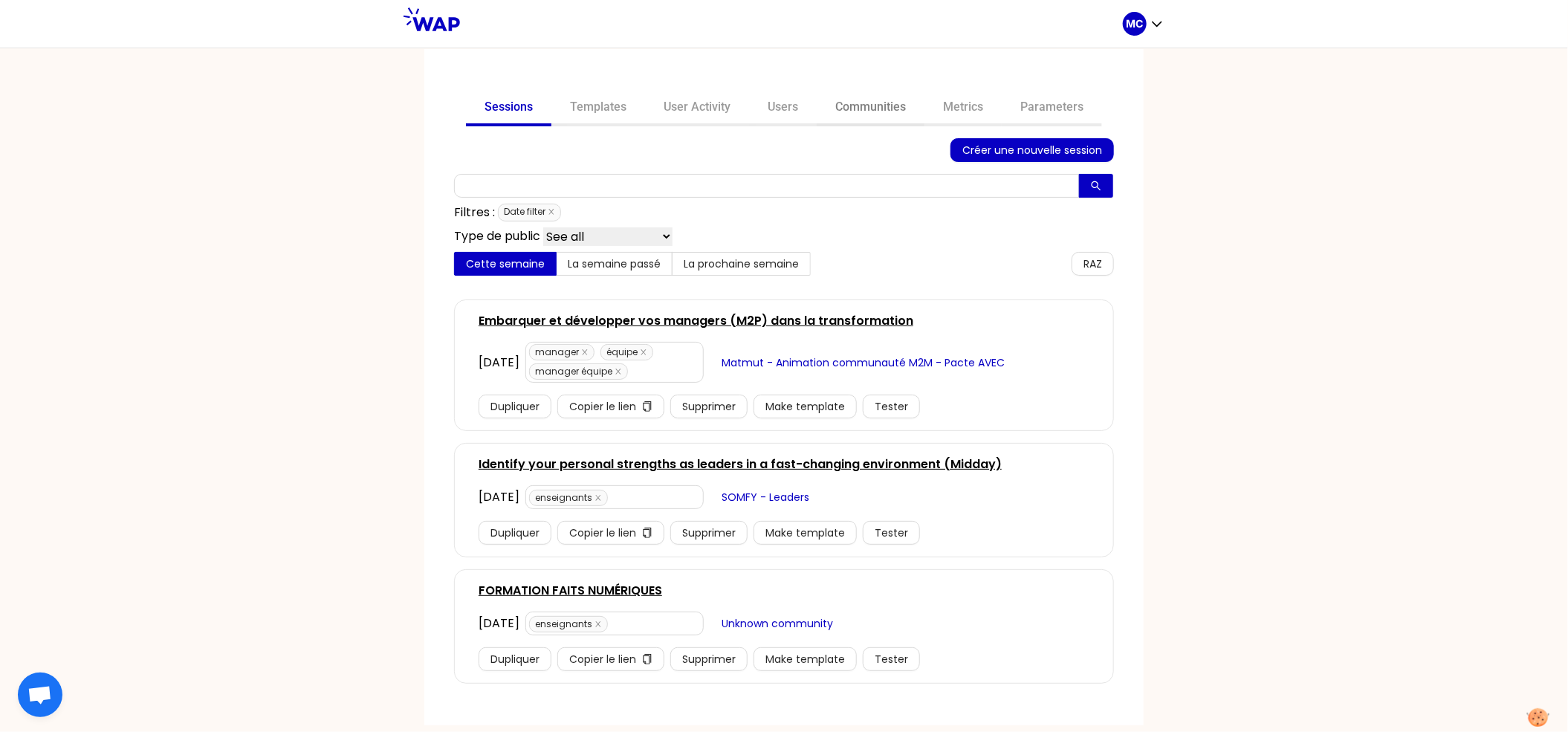
click at [884, 96] on link "Communities" at bounding box center [870, 108] width 107 height 36
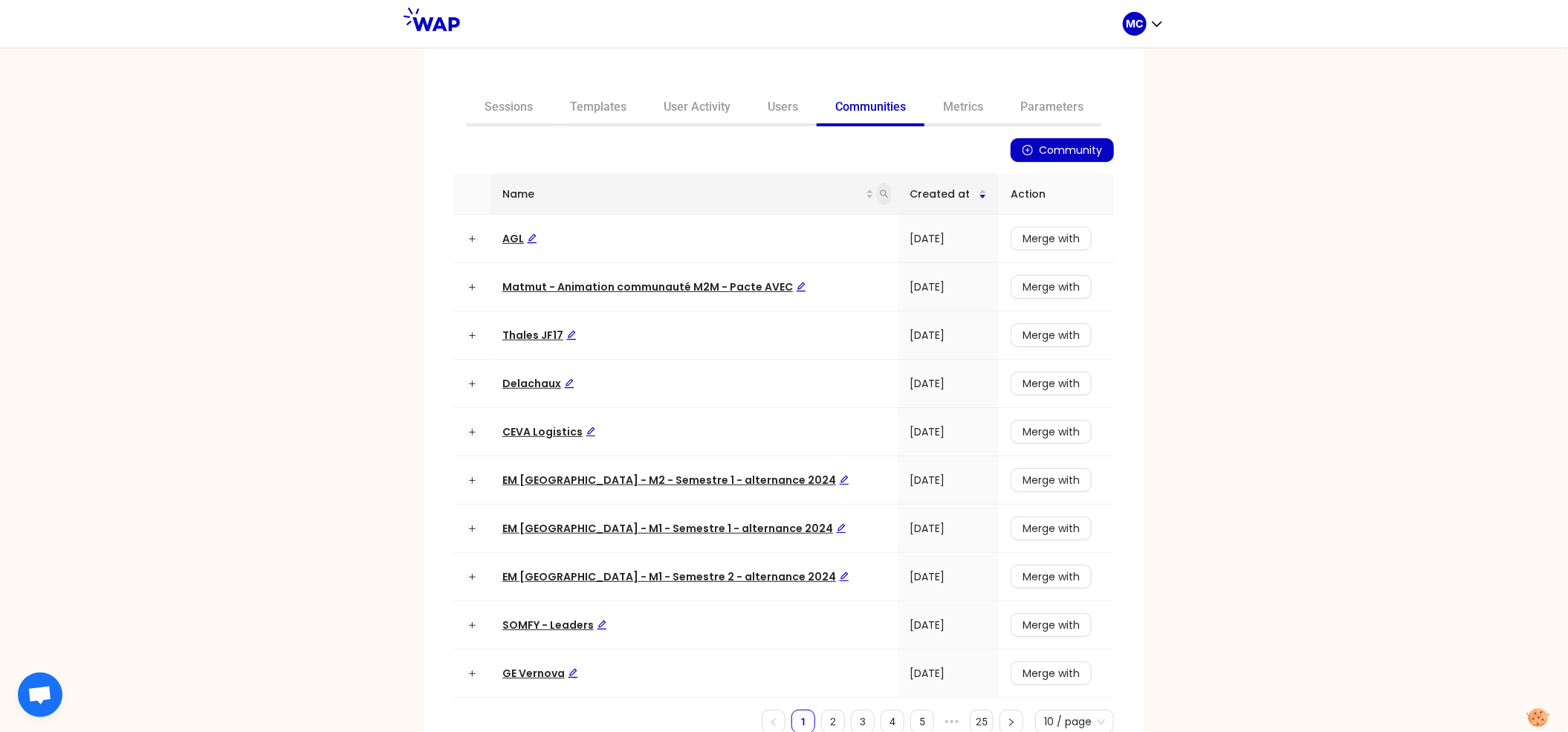
click at [880, 192] on icon "search" at bounding box center [885, 194] width 9 height 9
type input "dir"
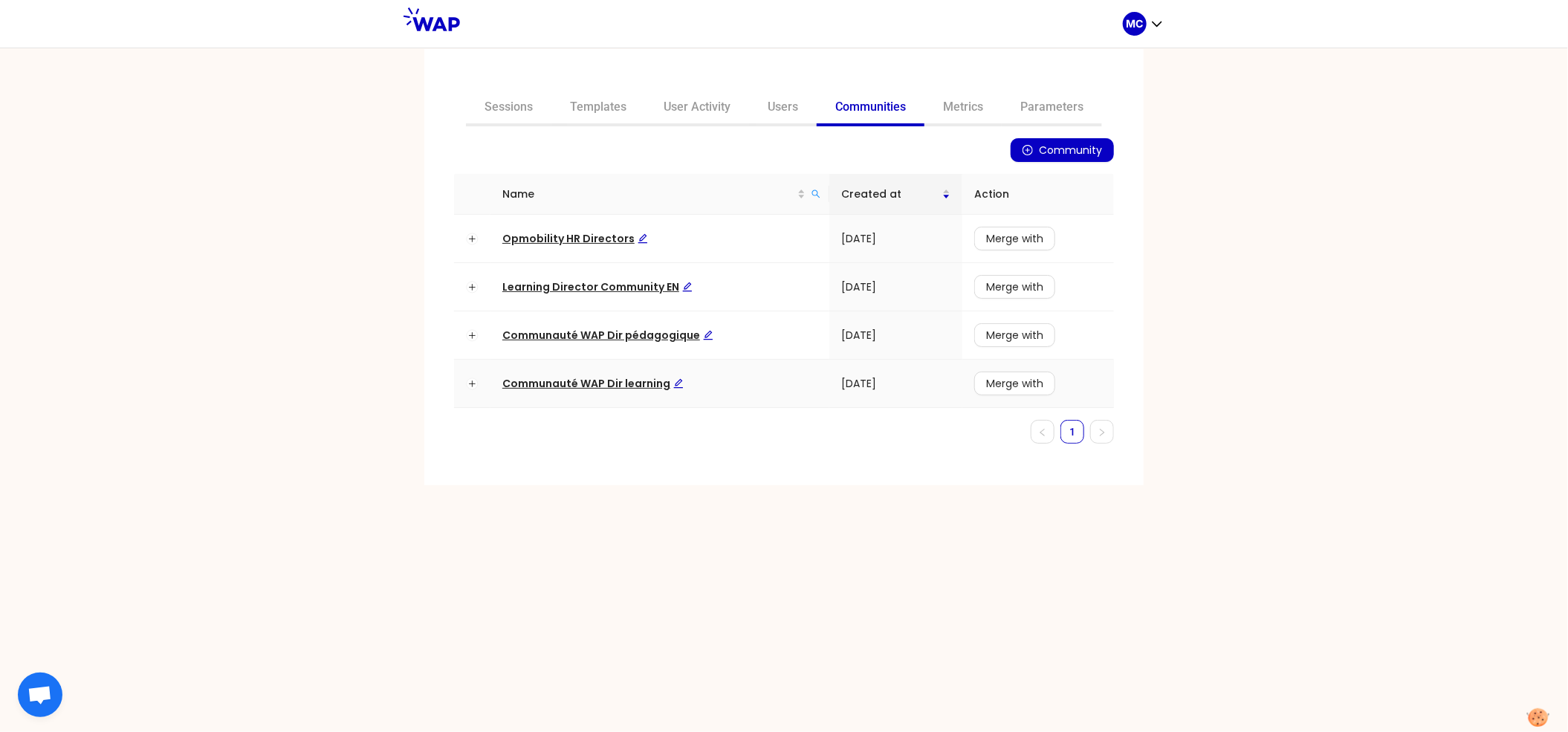
click at [576, 376] on span "Communauté WAP Dir learning" at bounding box center [593, 383] width 181 height 15
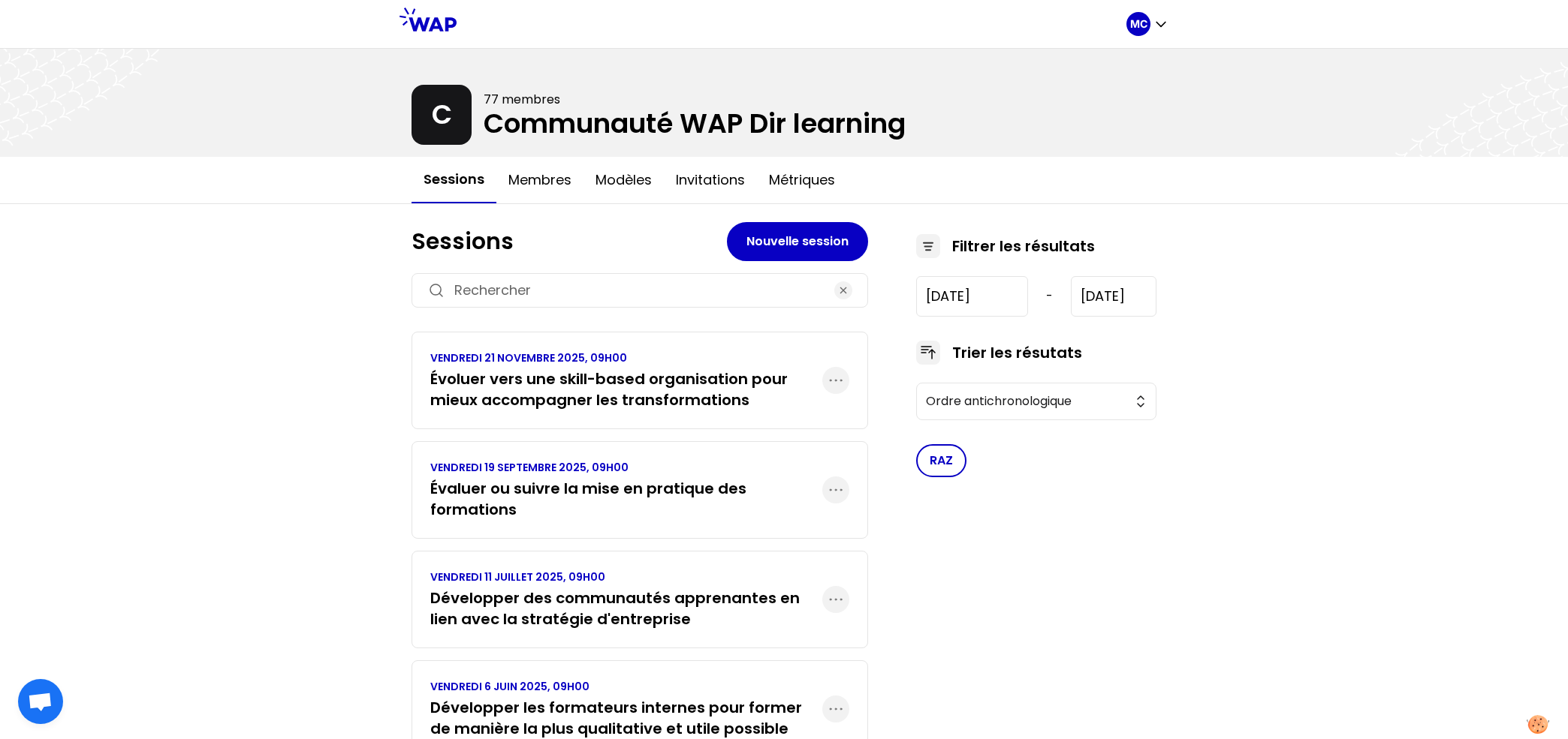
click at [558, 488] on h3 "Évaluer ou suivre la mise en pratique des formations" at bounding box center [626, 499] width 392 height 42
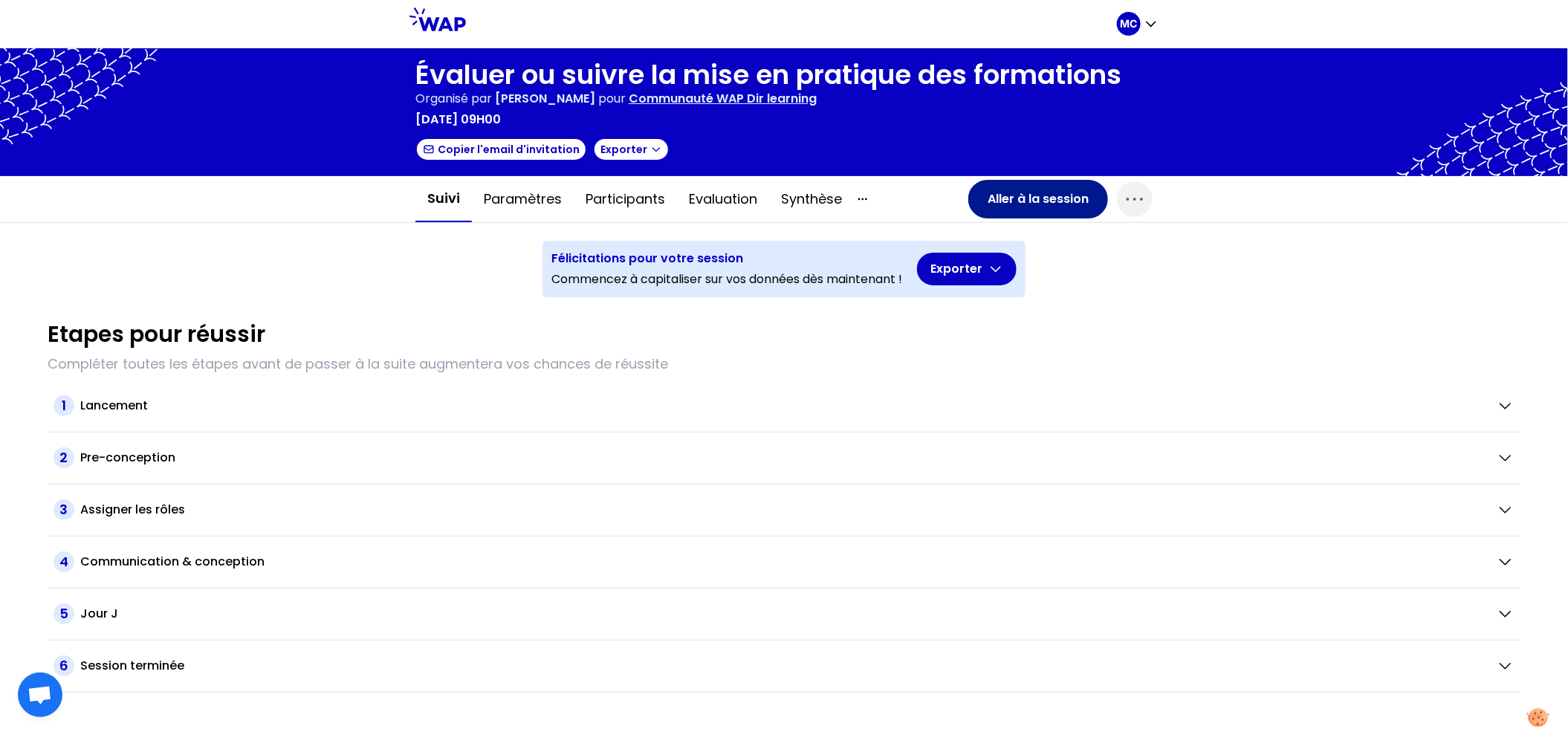
click at [1010, 188] on button "Aller à la session" at bounding box center [1038, 198] width 140 height 38
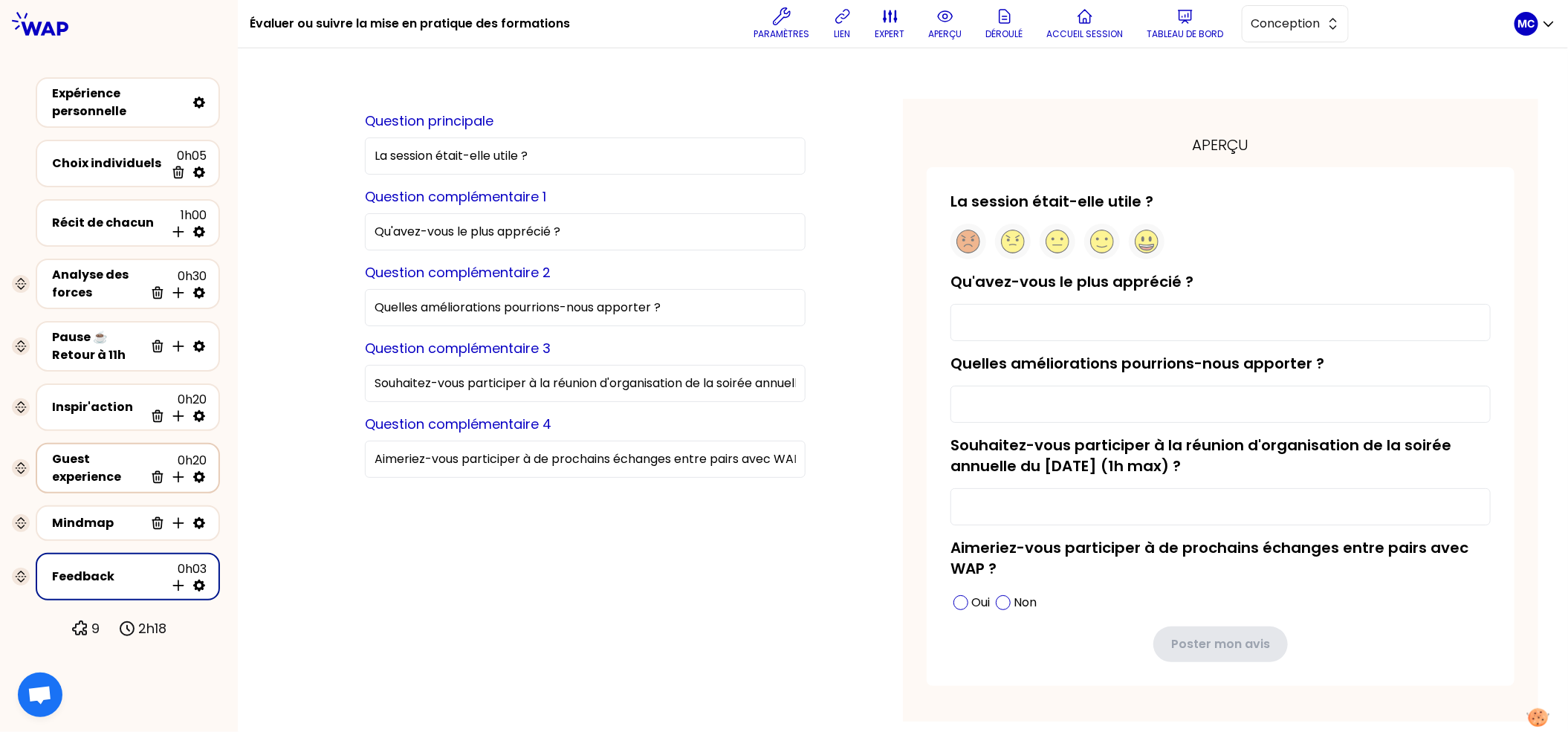
click at [107, 482] on div "Guest experience 0h20 Supprimer Insérer une activité en dessous" at bounding box center [127, 468] width 184 height 50
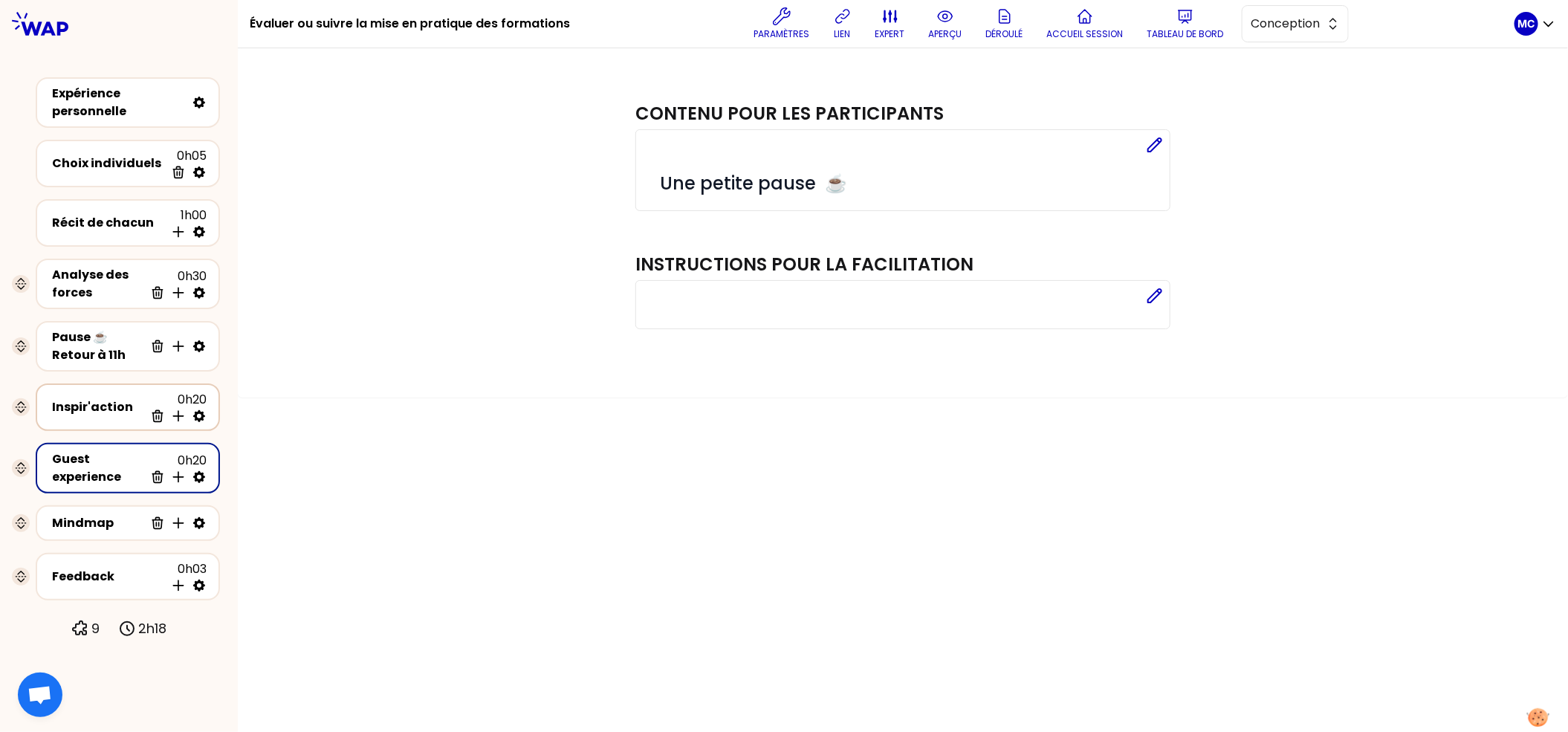
click at [110, 398] on div "Inspir'action" at bounding box center [98, 407] width 93 height 18
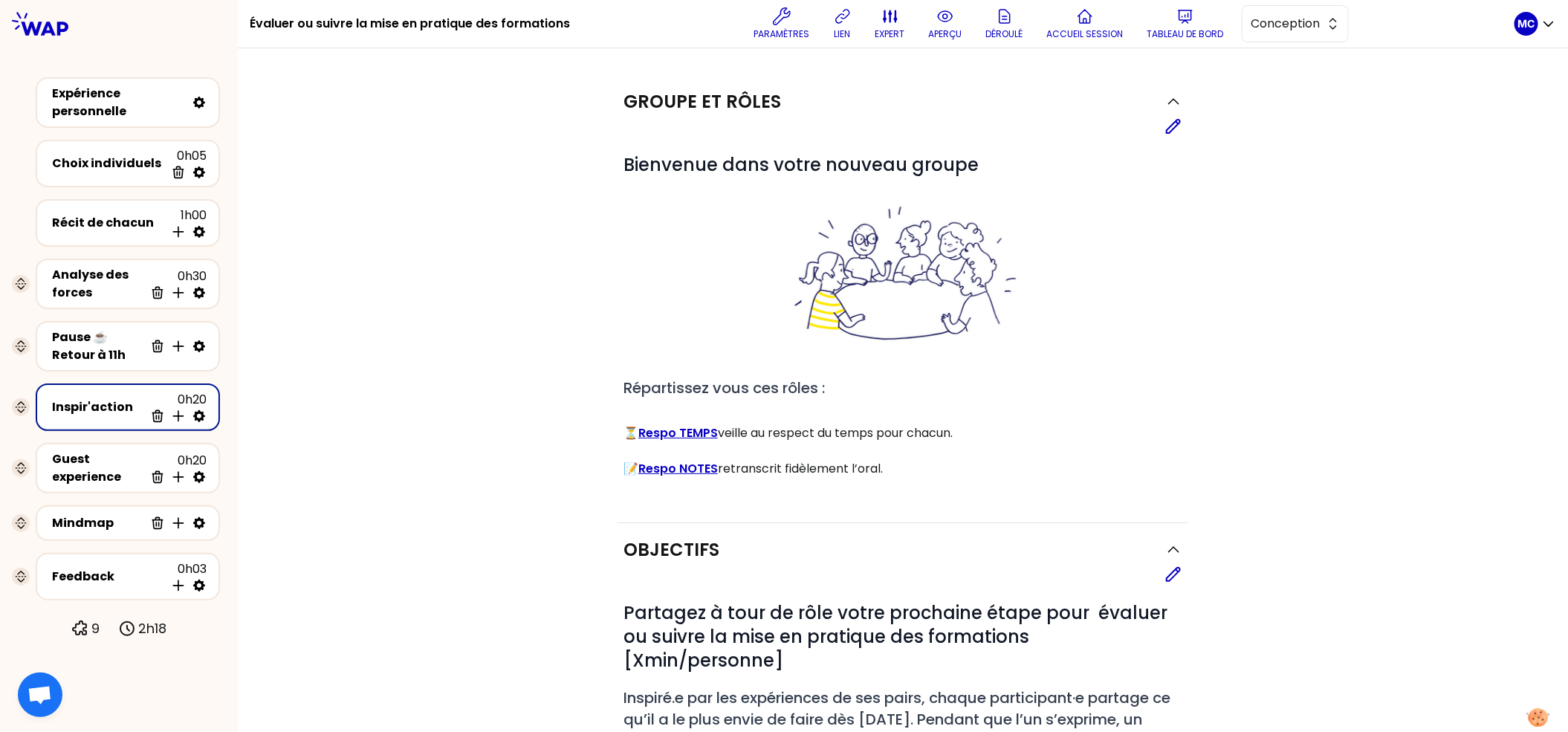
click at [1312, 51] on div "Groupe et rôles Editer # Bienvenue dans votre nouveau groupe # Répartissez vous…" at bounding box center [903, 608] width 1331 height 1118
click at [1331, 29] on button "Conception" at bounding box center [1295, 24] width 107 height 37
click at [1304, 78] on span "Facilitation" at bounding box center [1304, 84] width 64 height 18
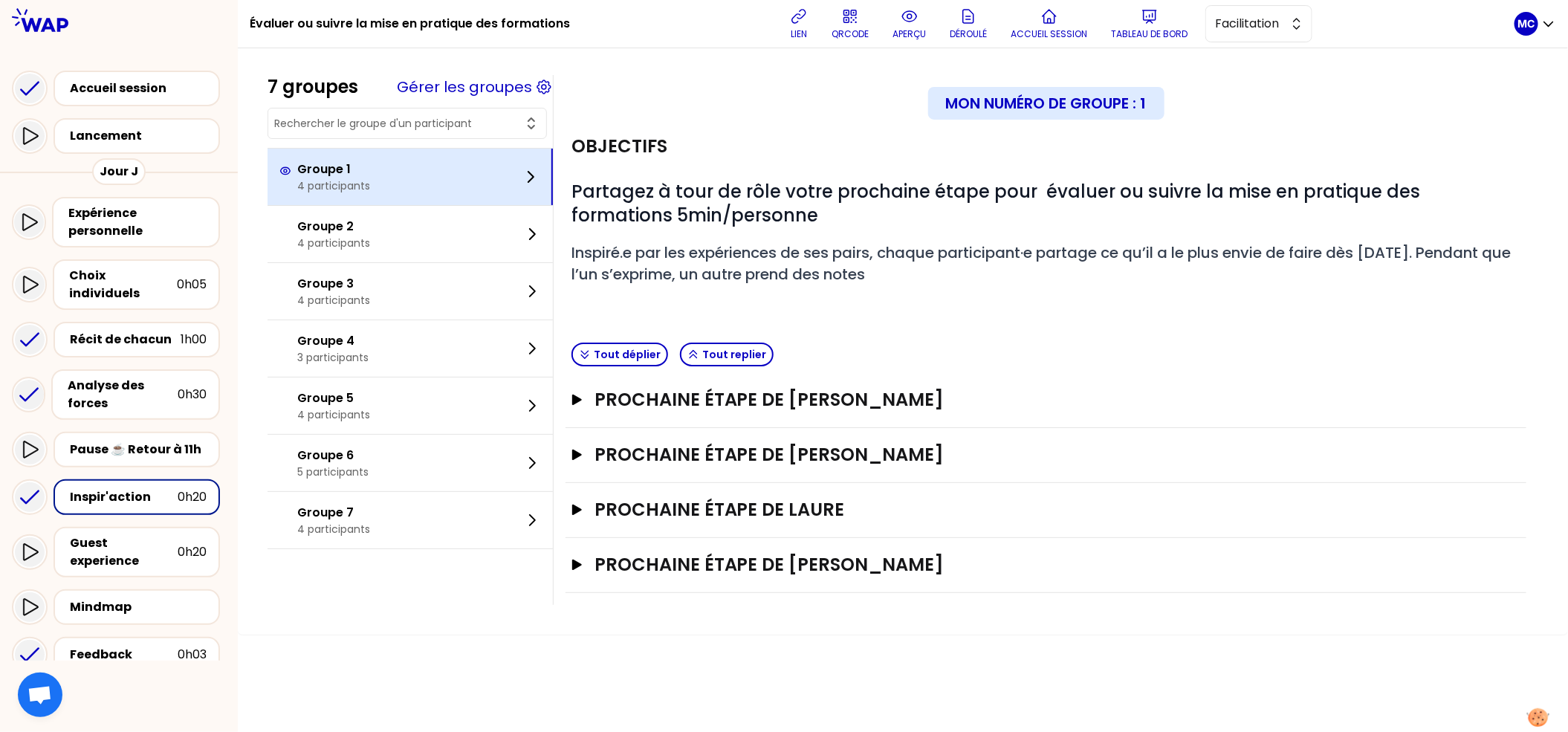
click at [431, 183] on div "Groupe 1 4 participants" at bounding box center [409, 177] width 285 height 56
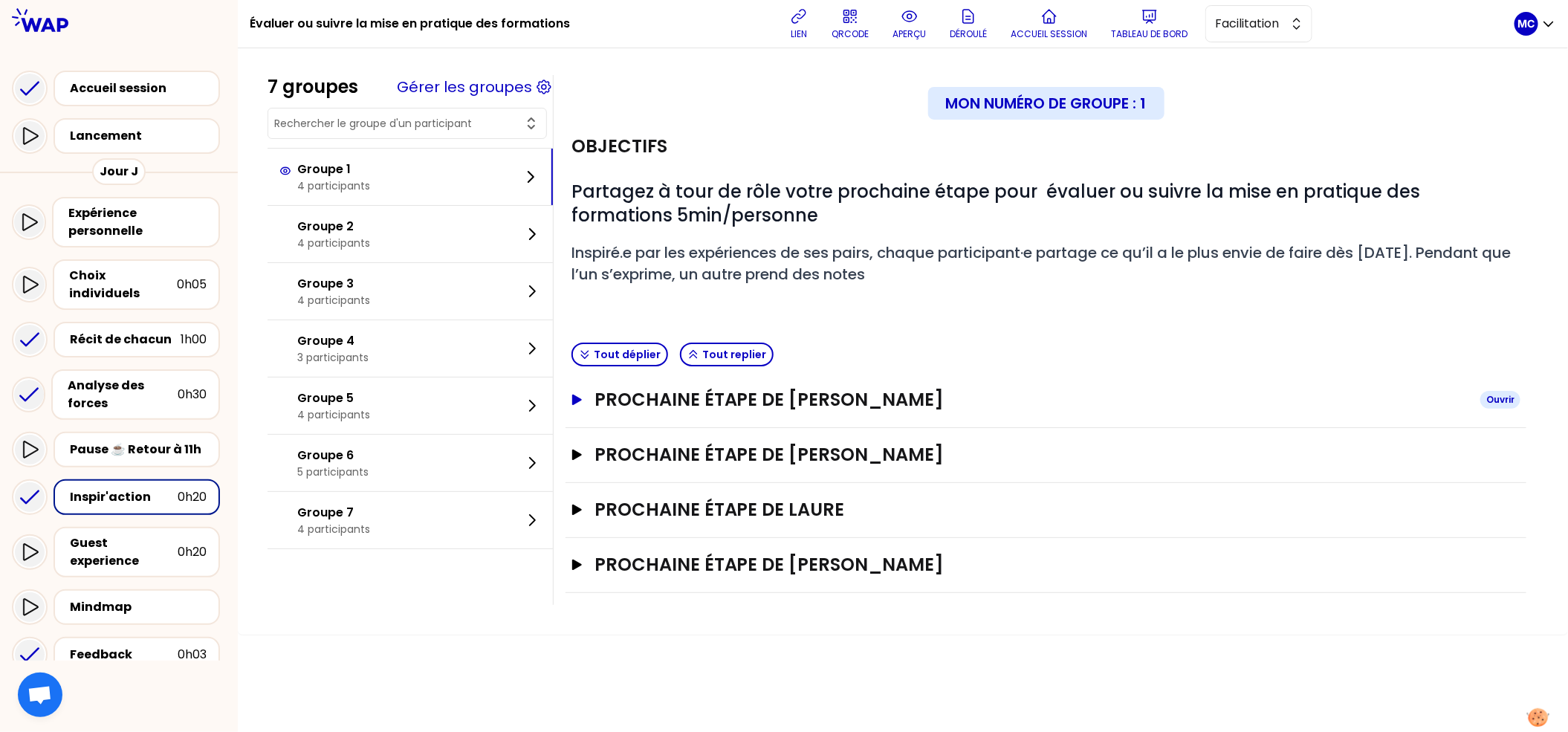
click at [920, 388] on h3 "Prochaine étape de [PERSON_NAME]" at bounding box center [1031, 399] width 874 height 23
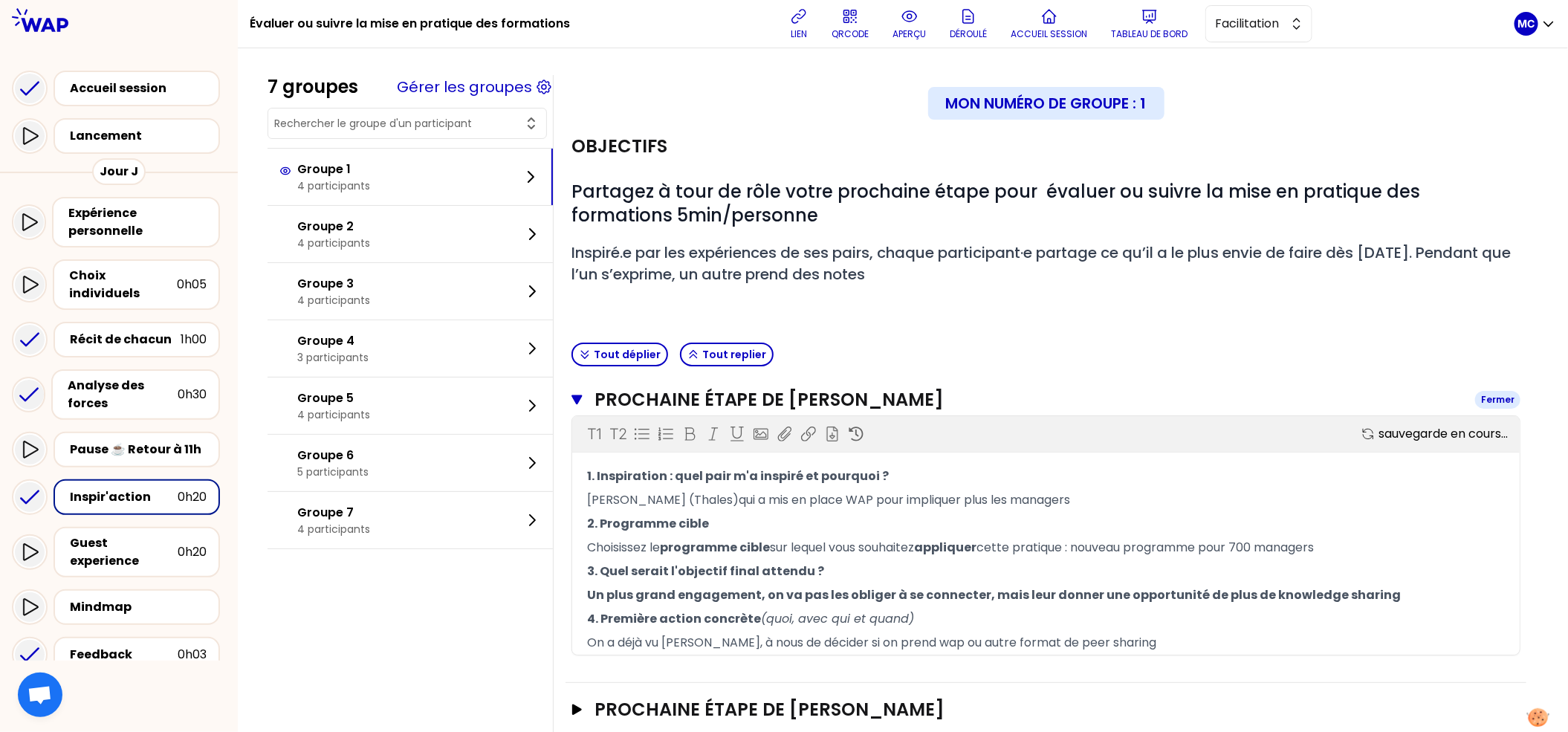
scroll to position [161, 0]
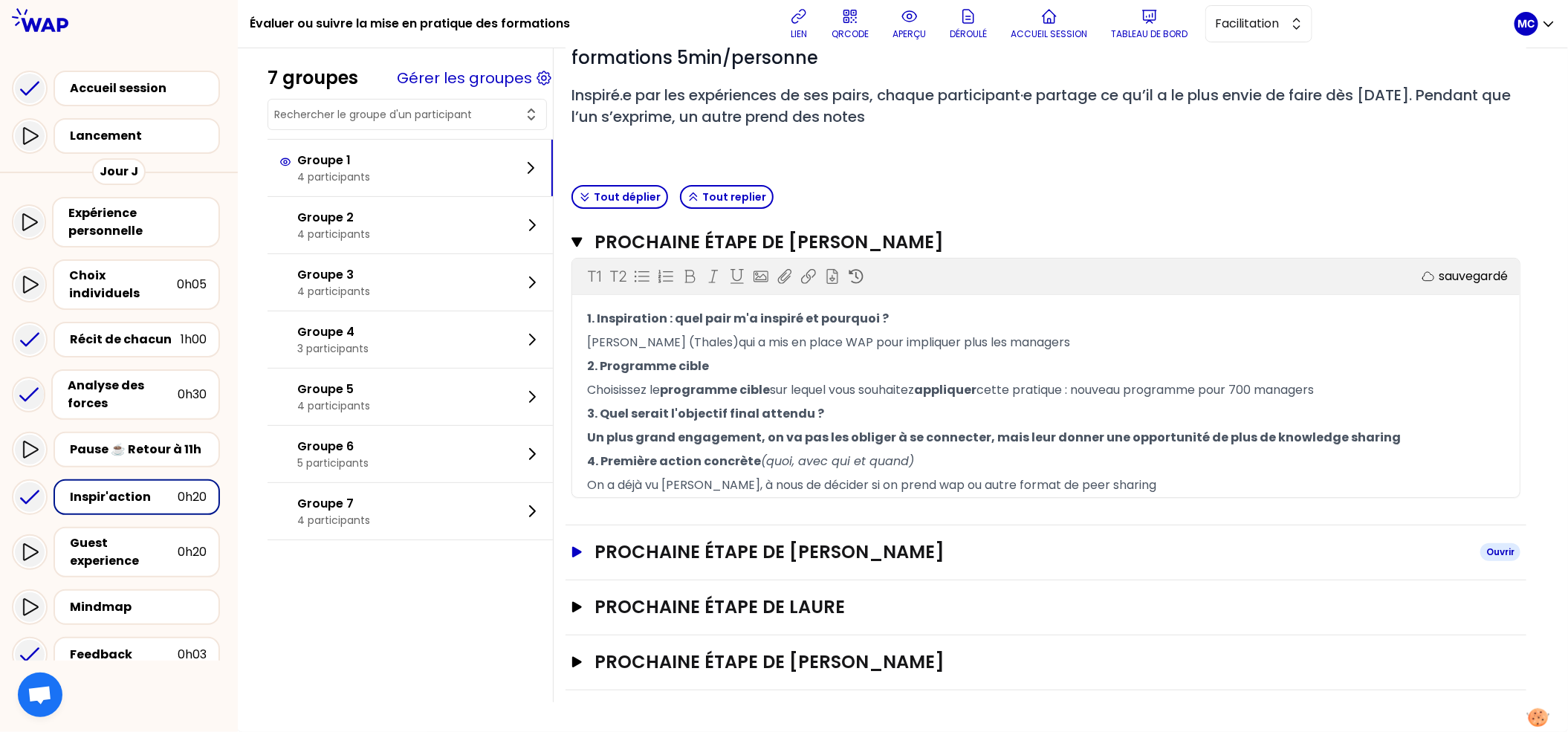
click at [871, 547] on h3 "Prochaine étape de [PERSON_NAME]" at bounding box center [1031, 552] width 874 height 23
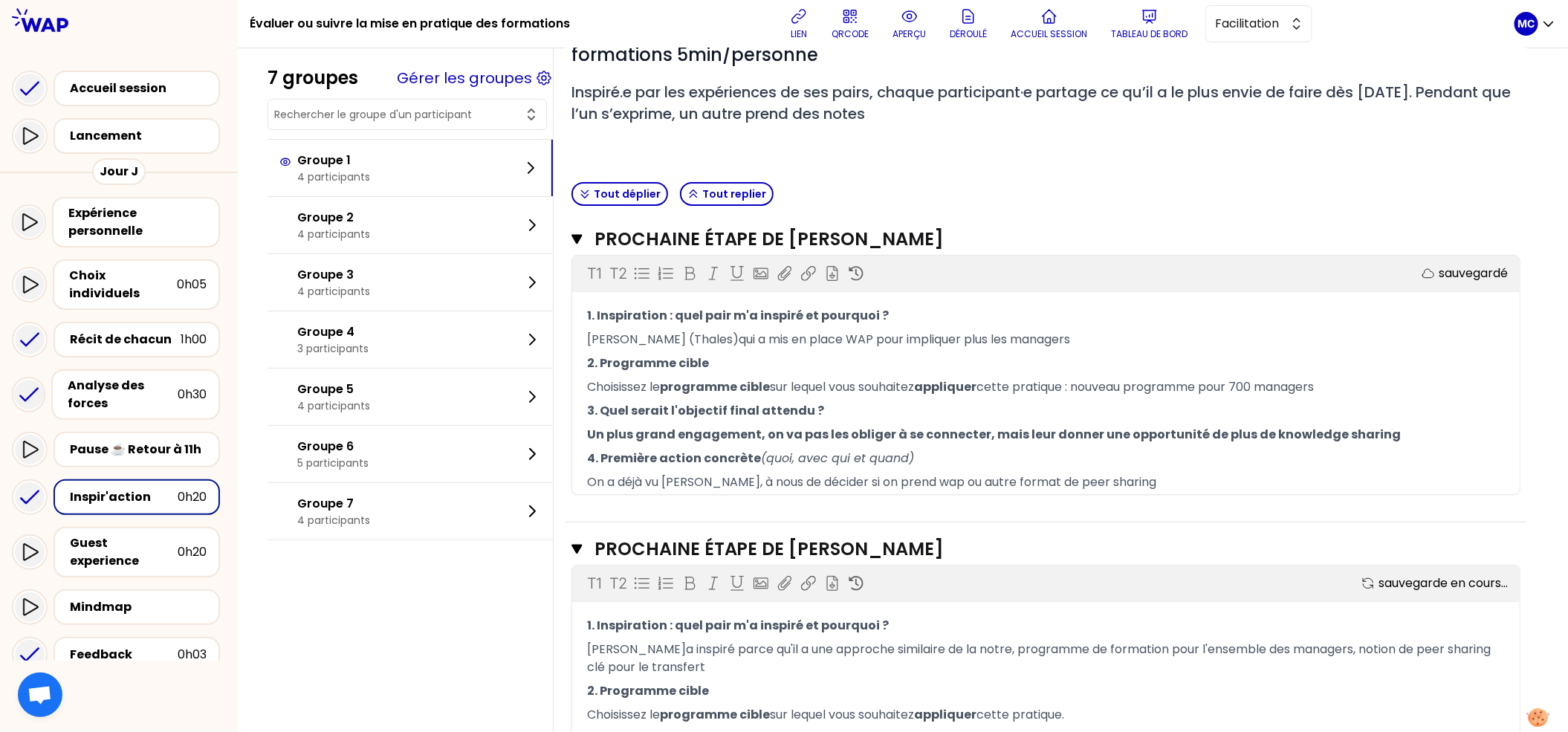
scroll to position [583, 0]
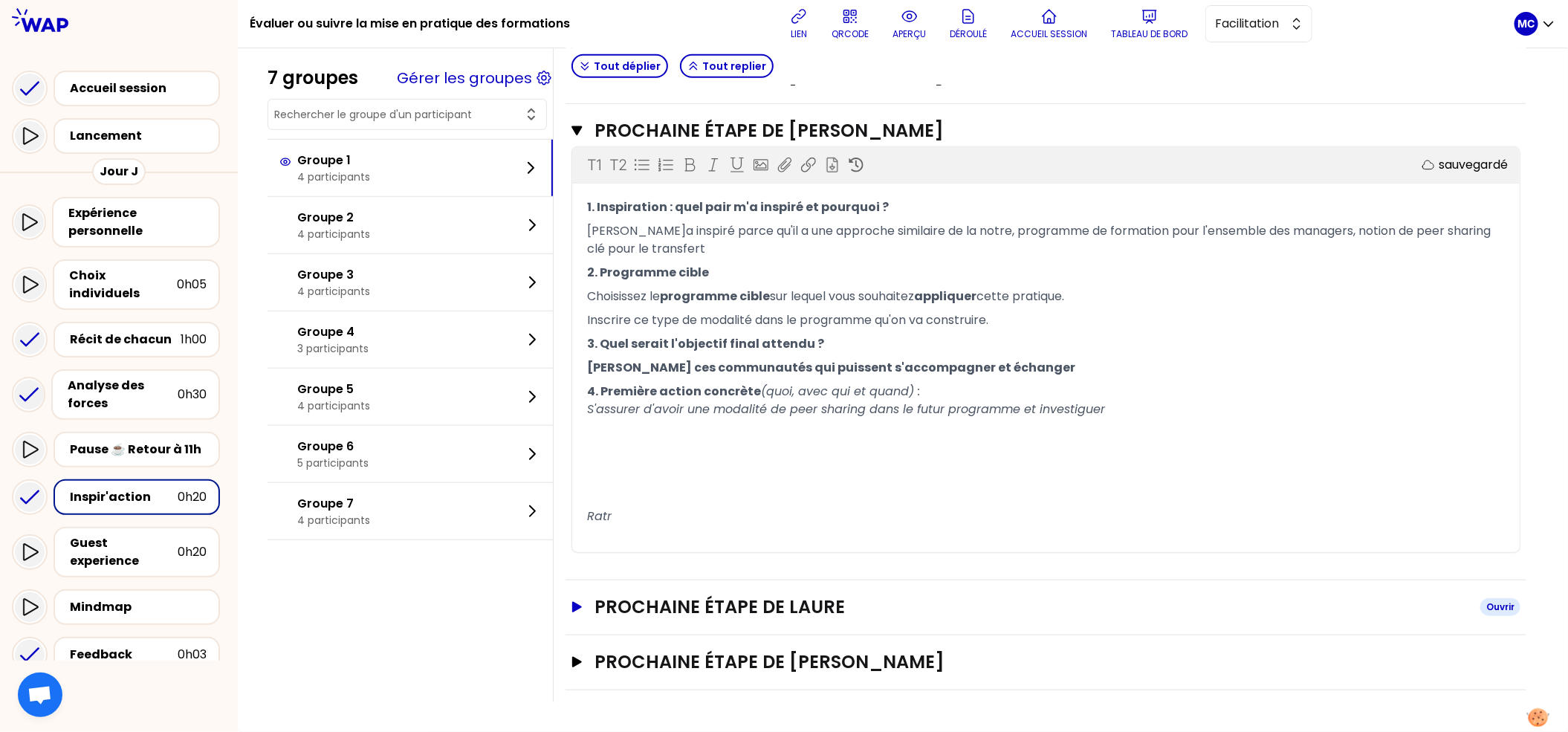
click at [848, 602] on h3 "Prochaine étape de Laure" at bounding box center [1031, 607] width 874 height 23
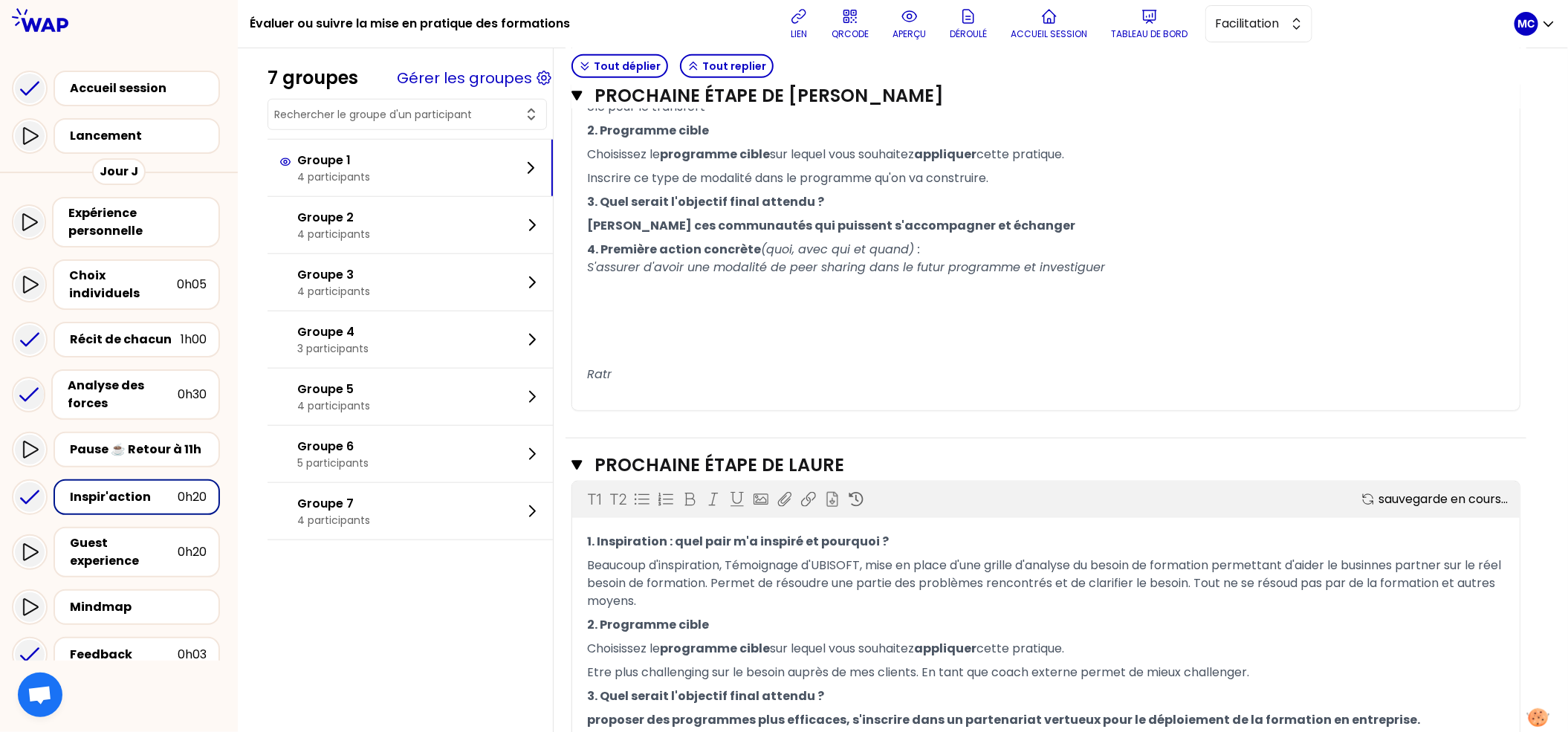
scroll to position [897, 0]
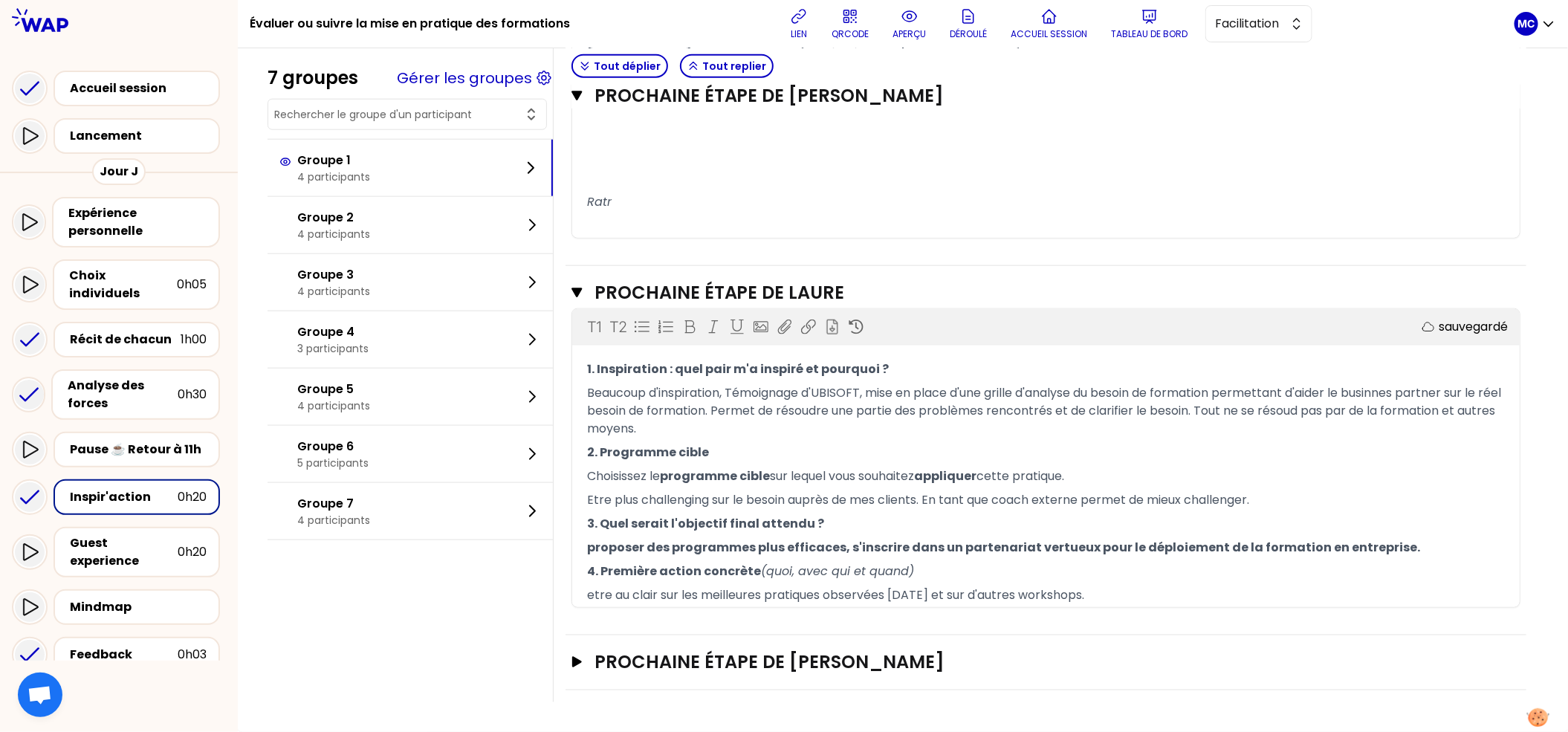
click at [865, 682] on div "Prochaine étape de [PERSON_NAME]" at bounding box center [1046, 663] width 961 height 55
click at [877, 651] on h3 "Prochaine étape de [PERSON_NAME]" at bounding box center [1031, 662] width 874 height 23
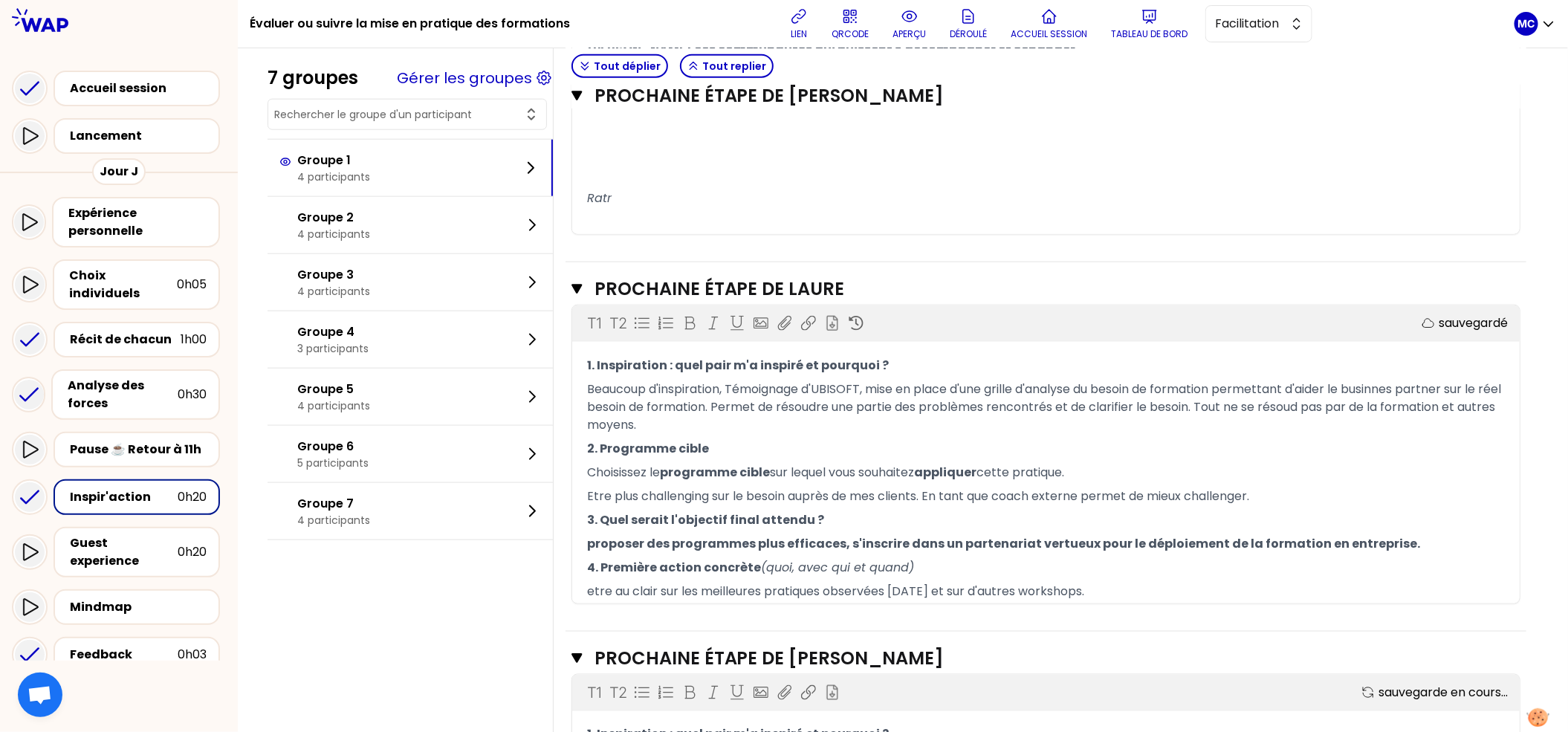
scroll to position [1238, 0]
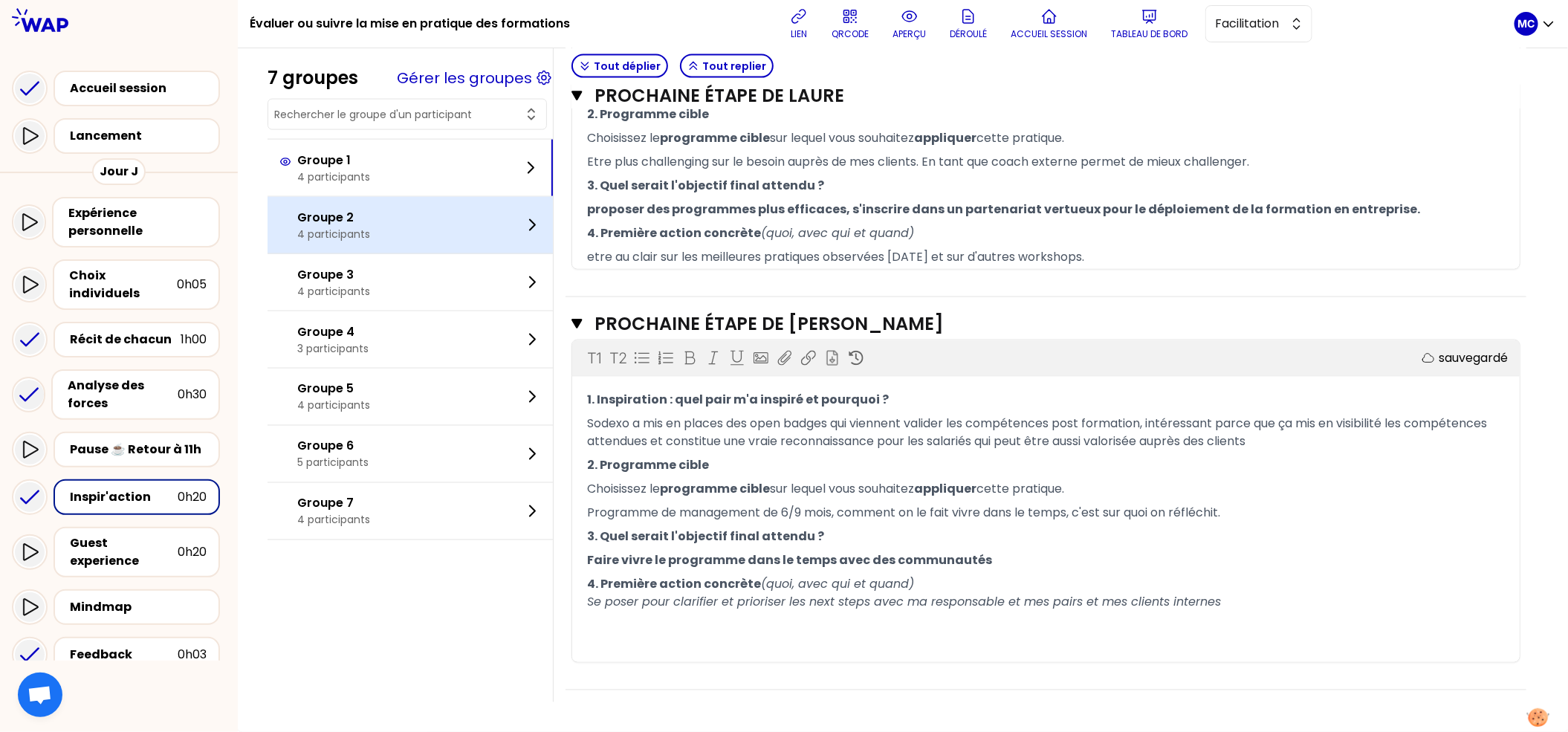
click at [460, 237] on div "Groupe 2 4 participants" at bounding box center [409, 225] width 285 height 56
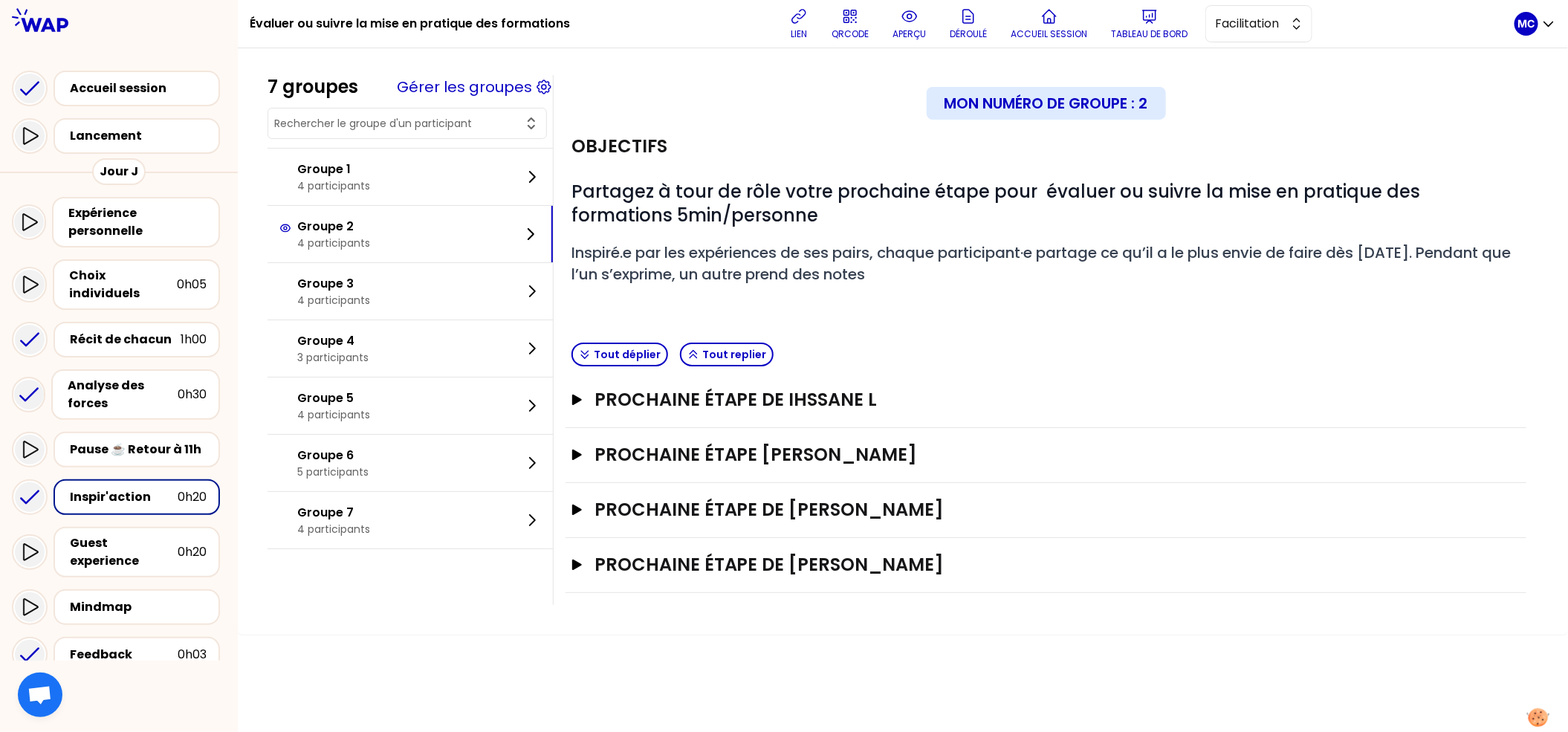
click at [913, 415] on div "Prochaine étape de Ihssane L Ouvrir" at bounding box center [1046, 400] width 961 height 55
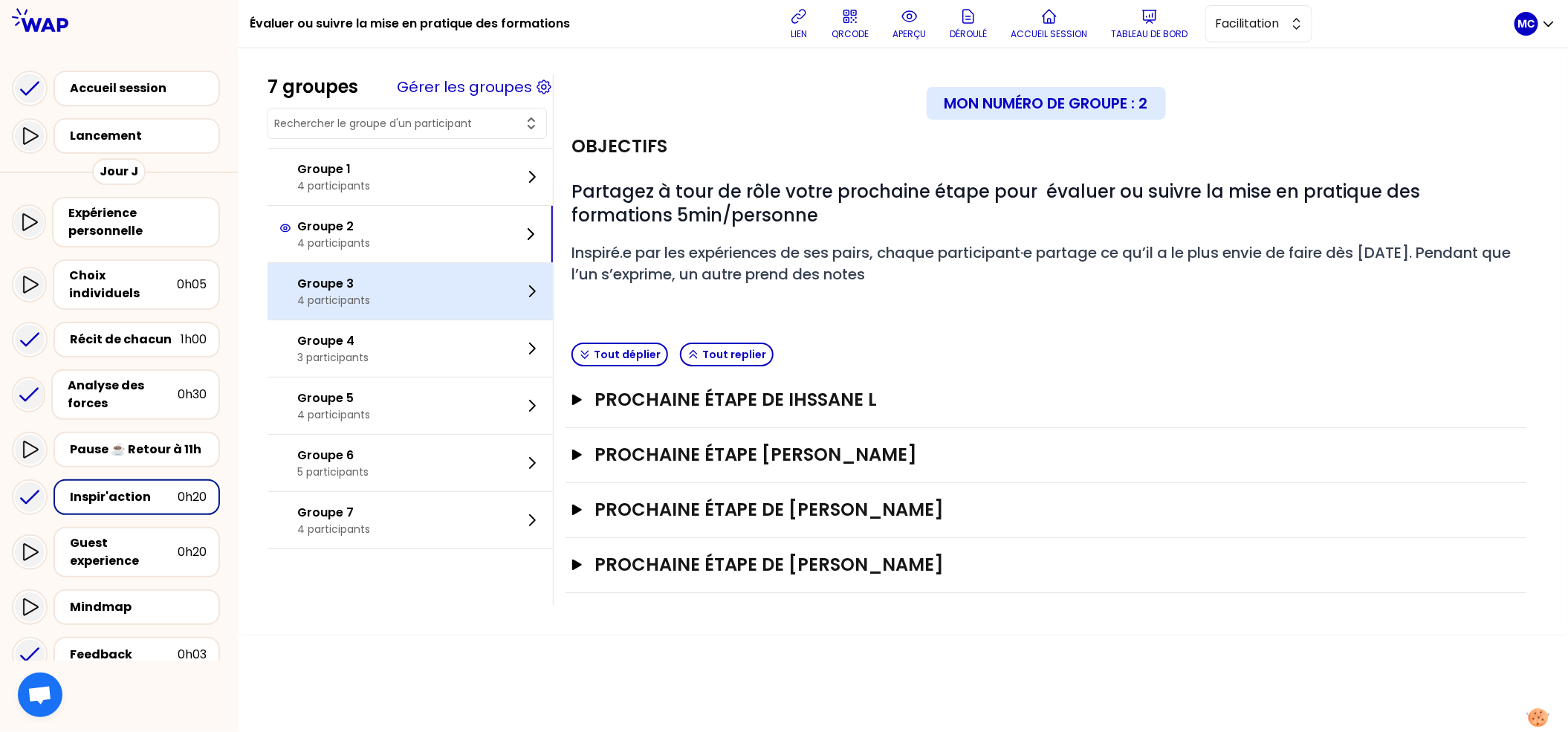
click at [478, 266] on div "Groupe 3 4 participants" at bounding box center [409, 292] width 285 height 56
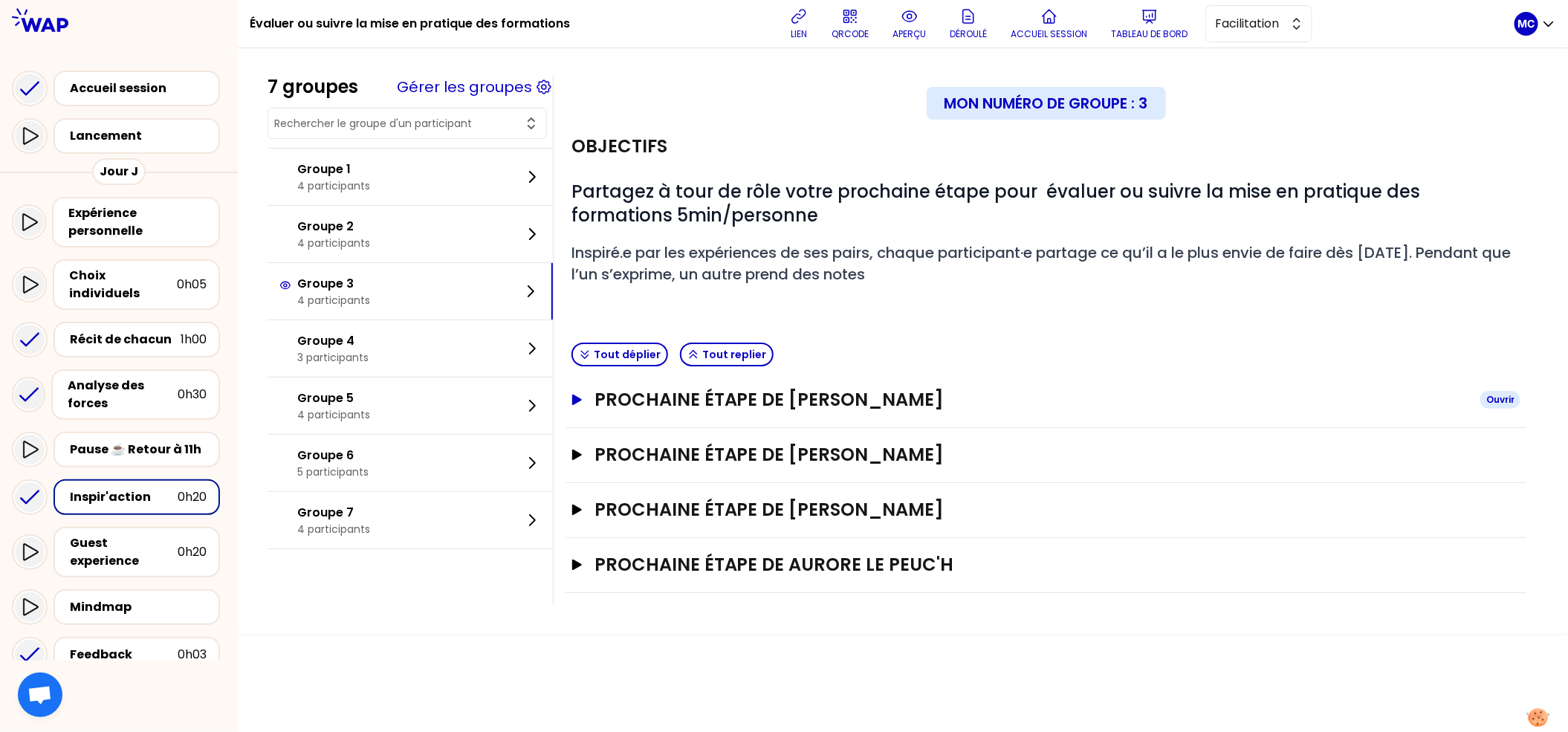
click at [905, 393] on h3 "Prochaine étape de [PERSON_NAME]" at bounding box center [1031, 399] width 874 height 23
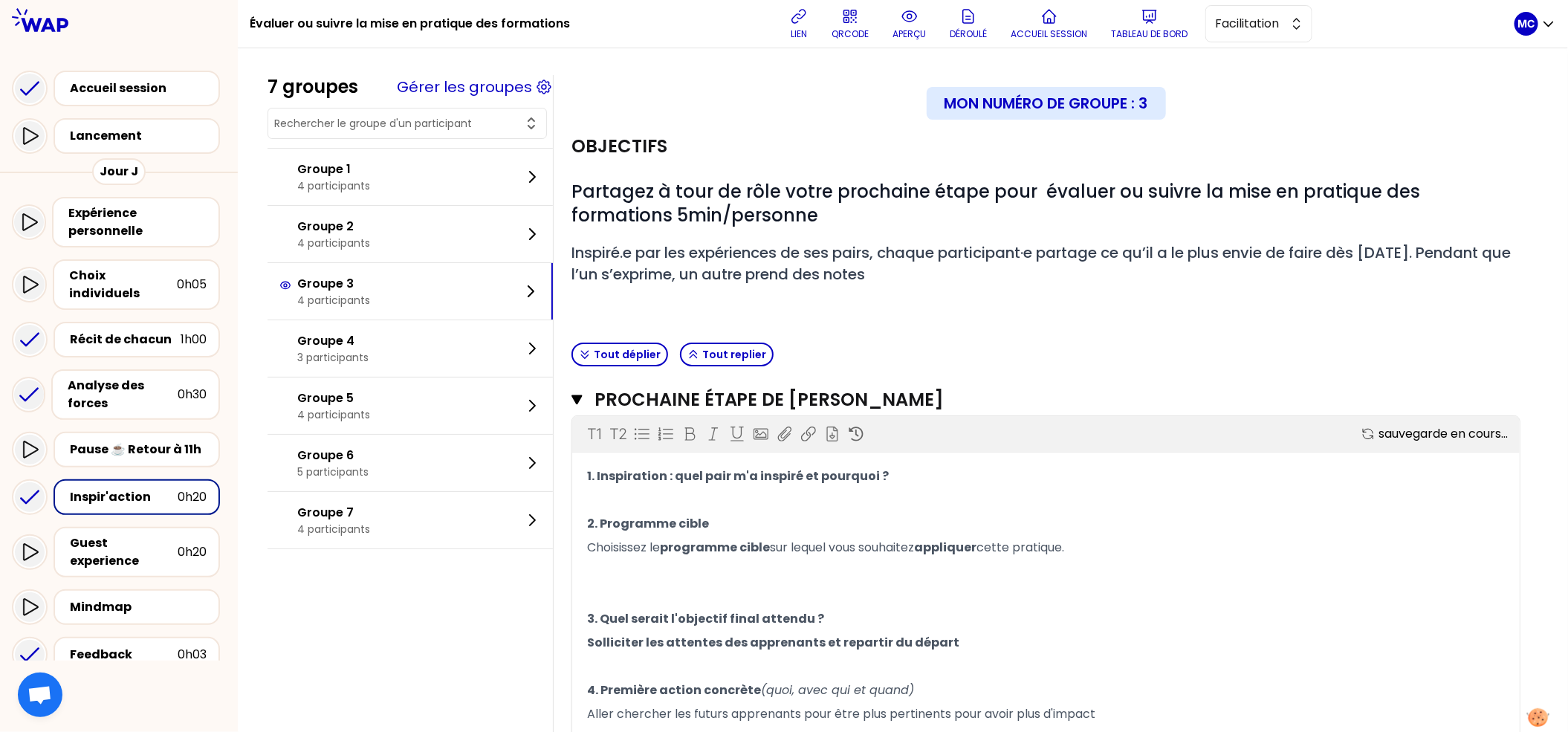
scroll to position [291, 0]
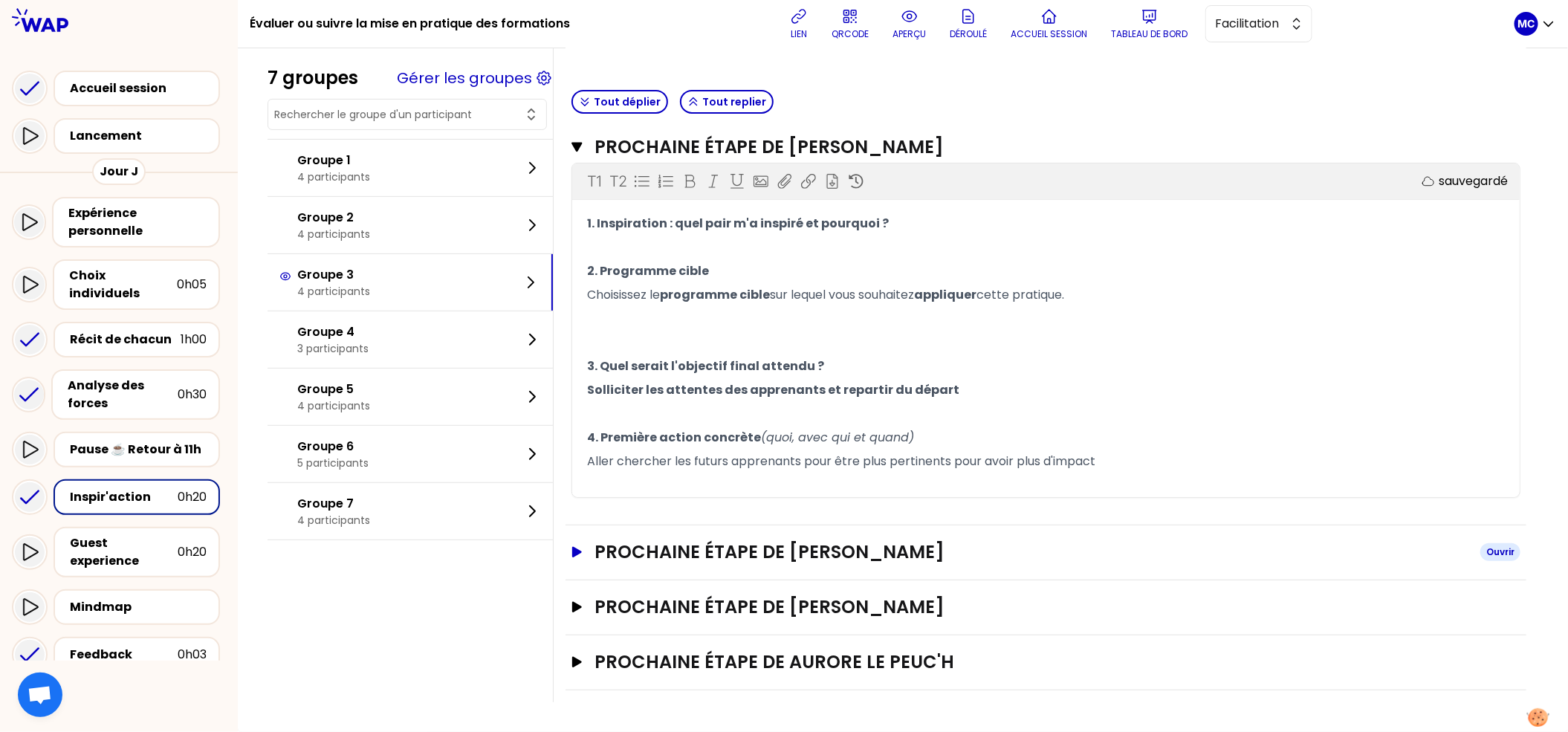
click at [880, 559] on h3 "Prochaine étape de [PERSON_NAME]" at bounding box center [1031, 552] width 874 height 23
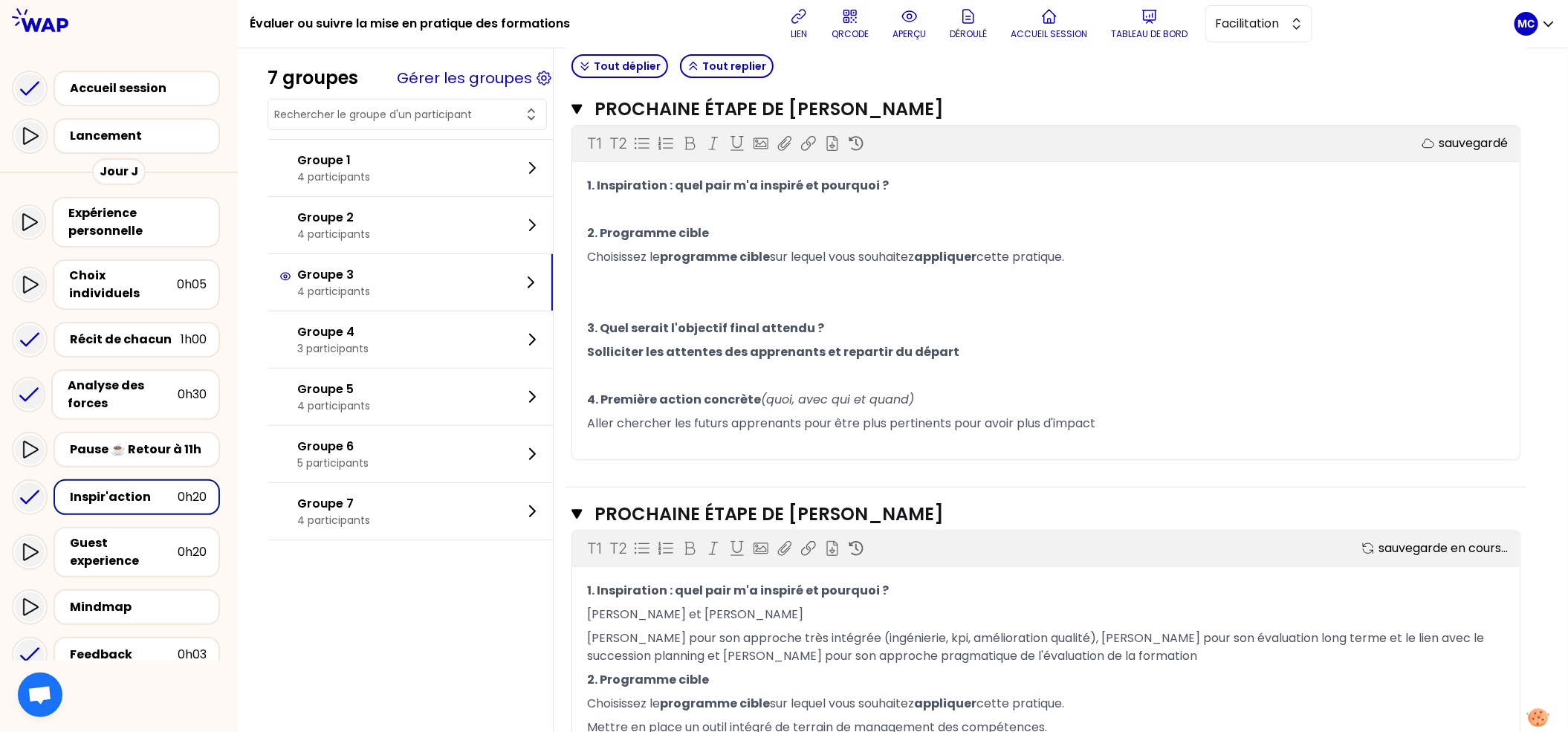
scroll to position [660, 0]
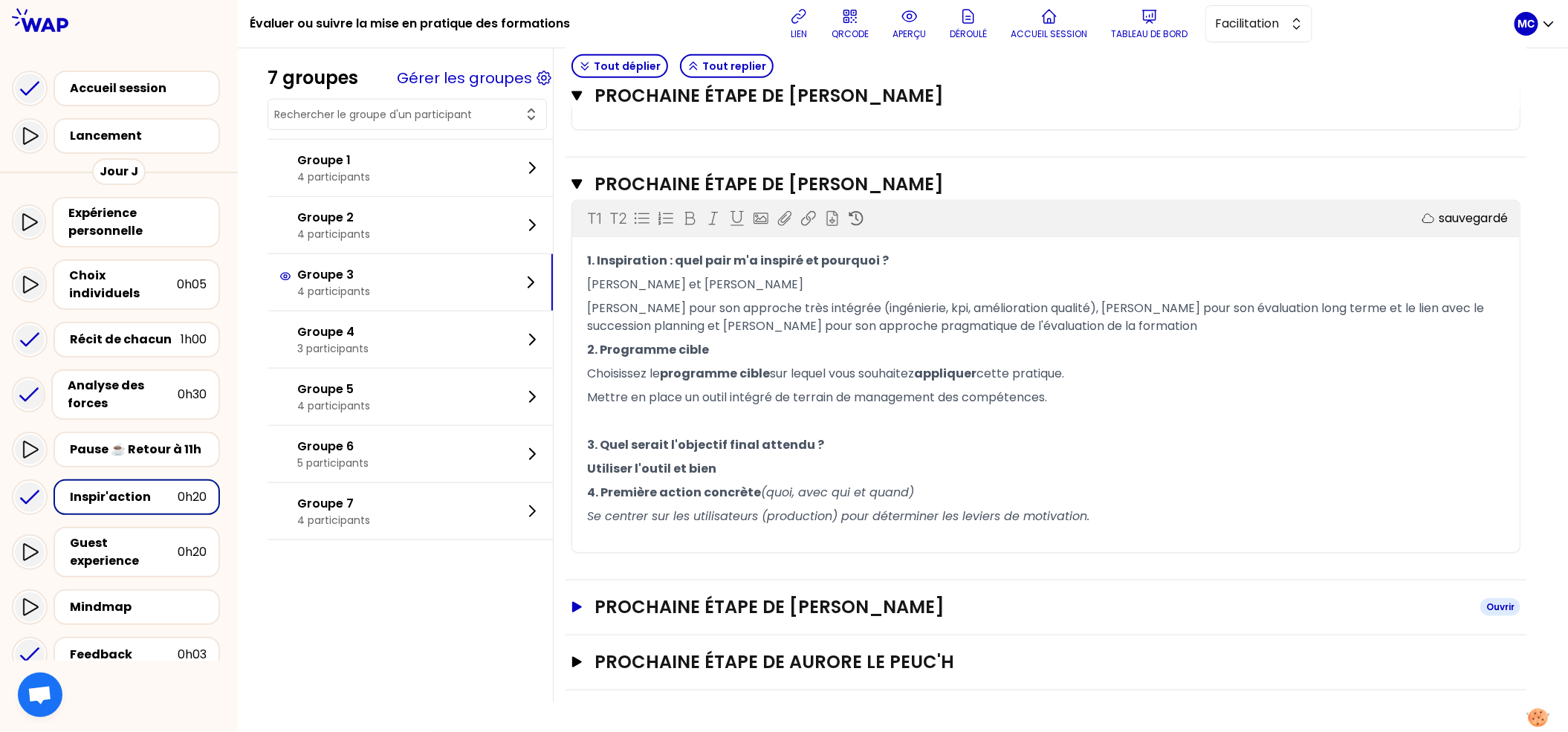
click at [859, 609] on h3 "Prochaine étape de [PERSON_NAME]" at bounding box center [1031, 607] width 874 height 23
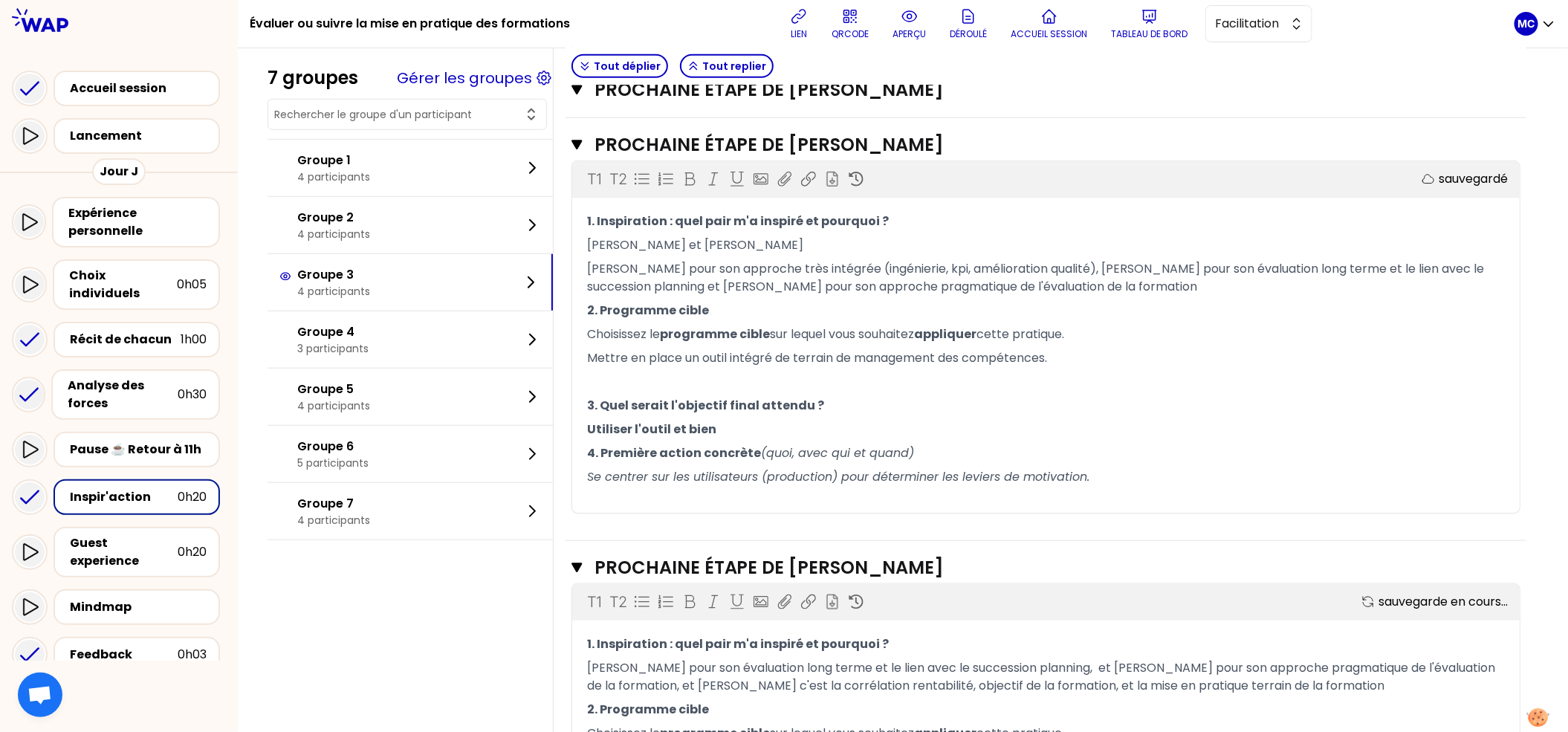
scroll to position [975, 0]
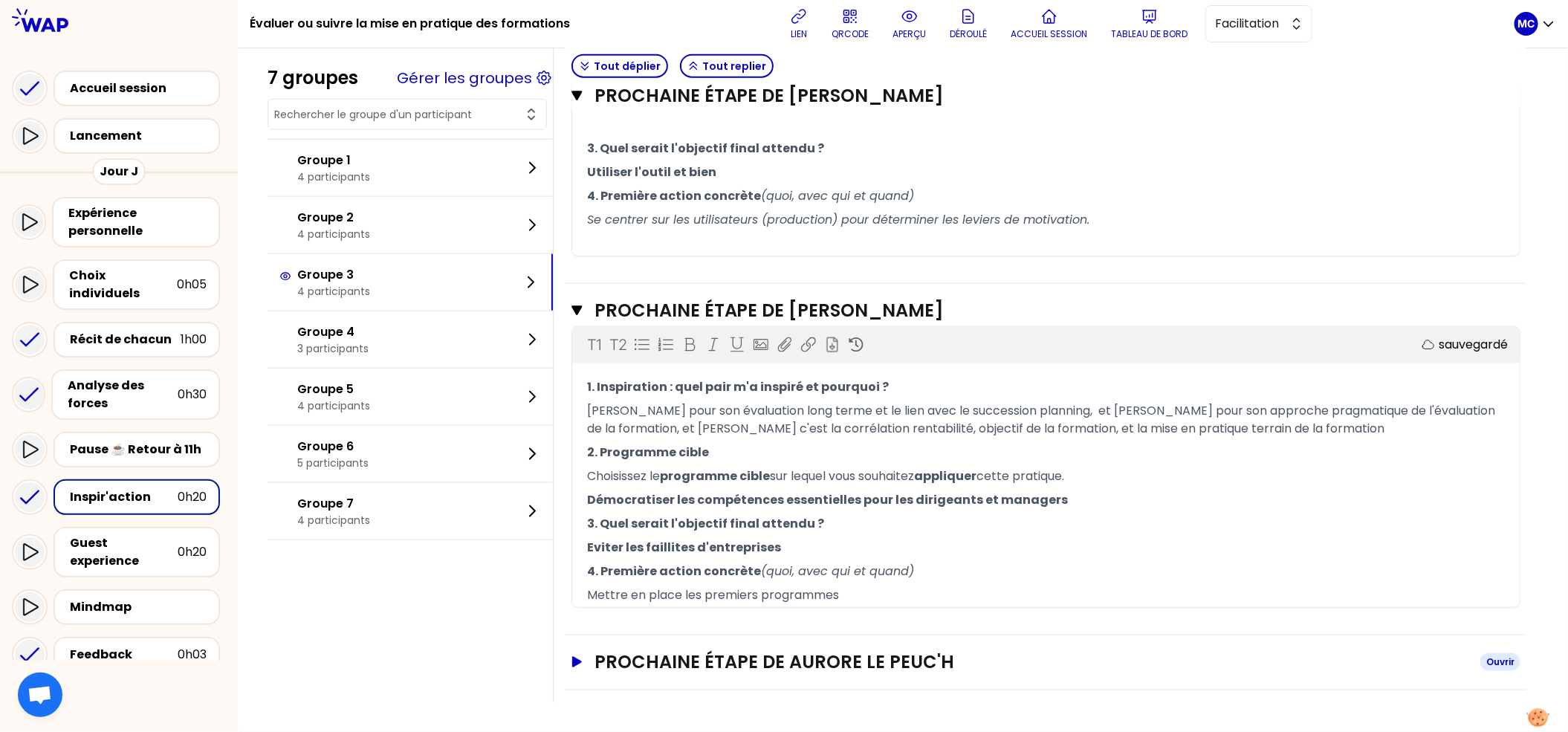
click at [840, 654] on h3 "Prochaine étape de Aurore Le Peuc'h" at bounding box center [1031, 662] width 874 height 23
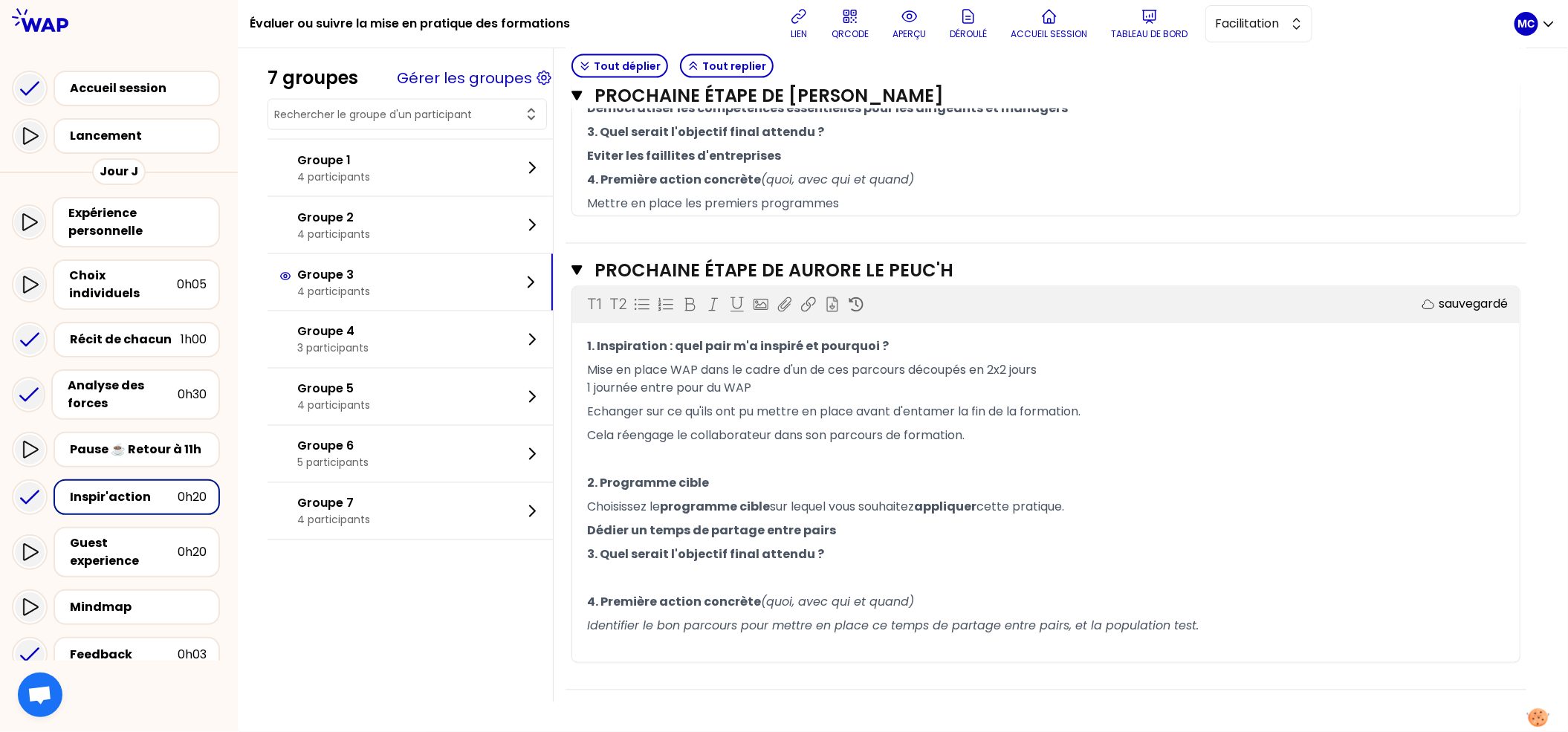
scroll to position [1368, 0]
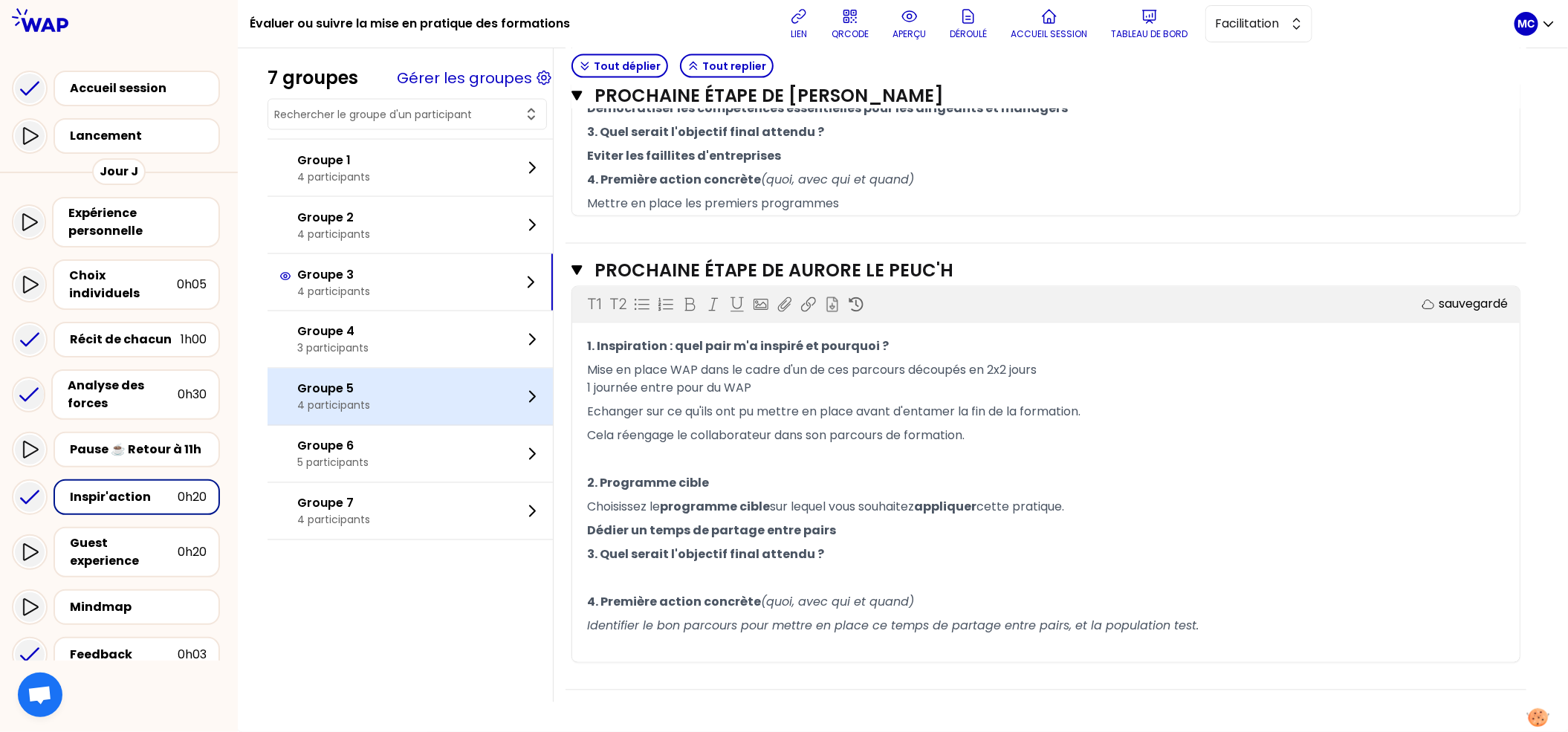
click at [397, 374] on div "Groupe 5 4 participants" at bounding box center [409, 396] width 285 height 56
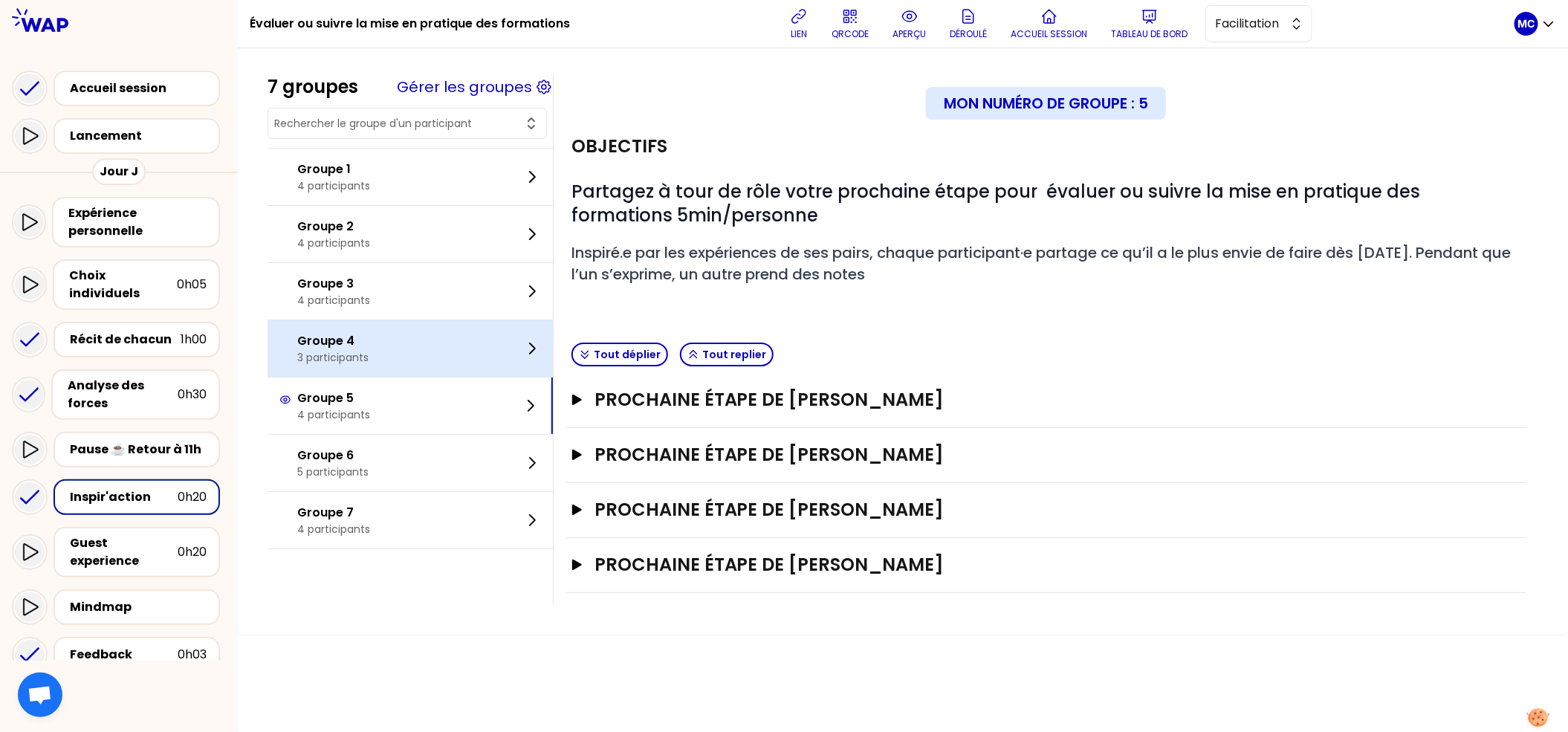
click at [406, 365] on div "Groupe 4 3 participants" at bounding box center [409, 349] width 285 height 56
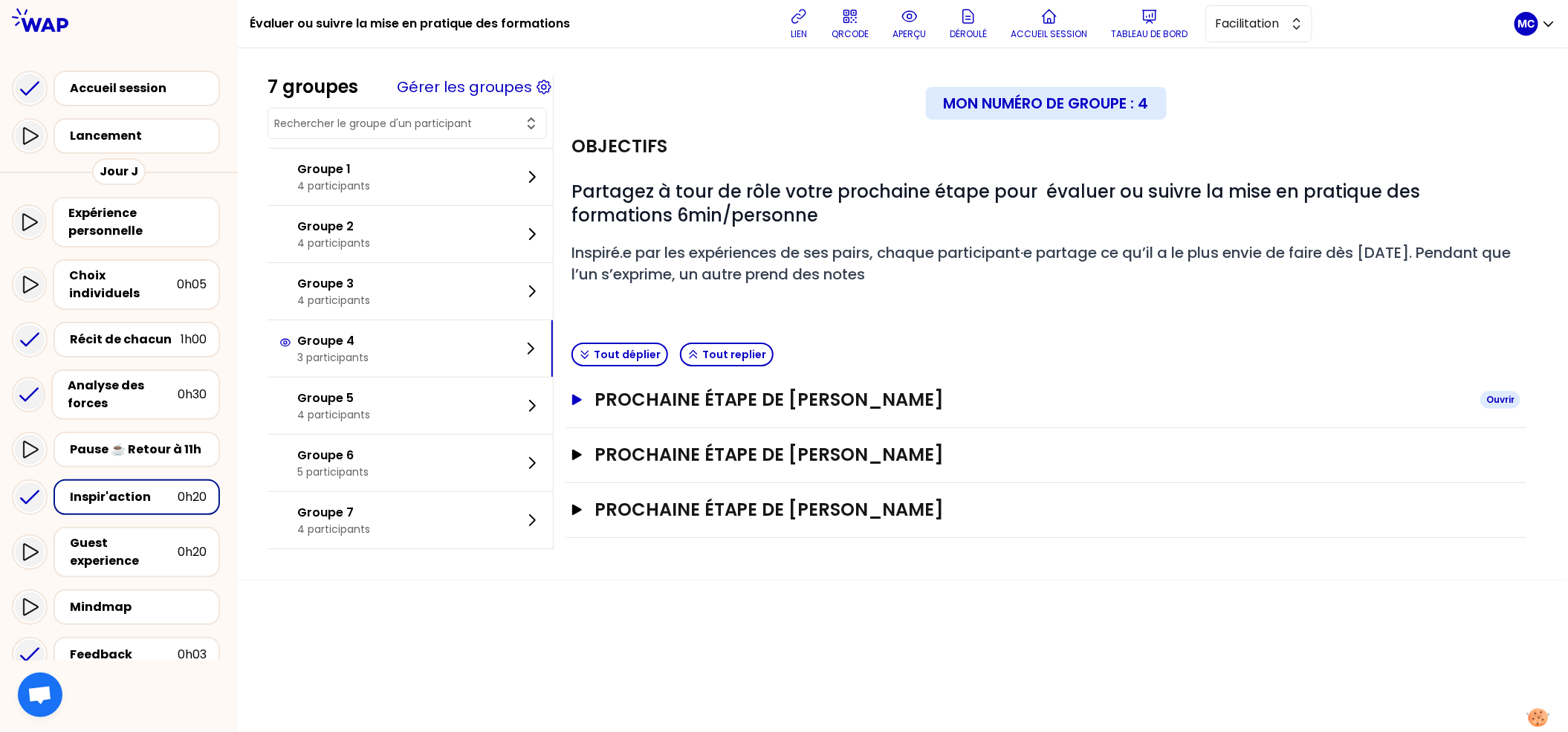
click at [718, 400] on h3 "Prochaine étape de [PERSON_NAME]" at bounding box center [1031, 399] width 874 height 23
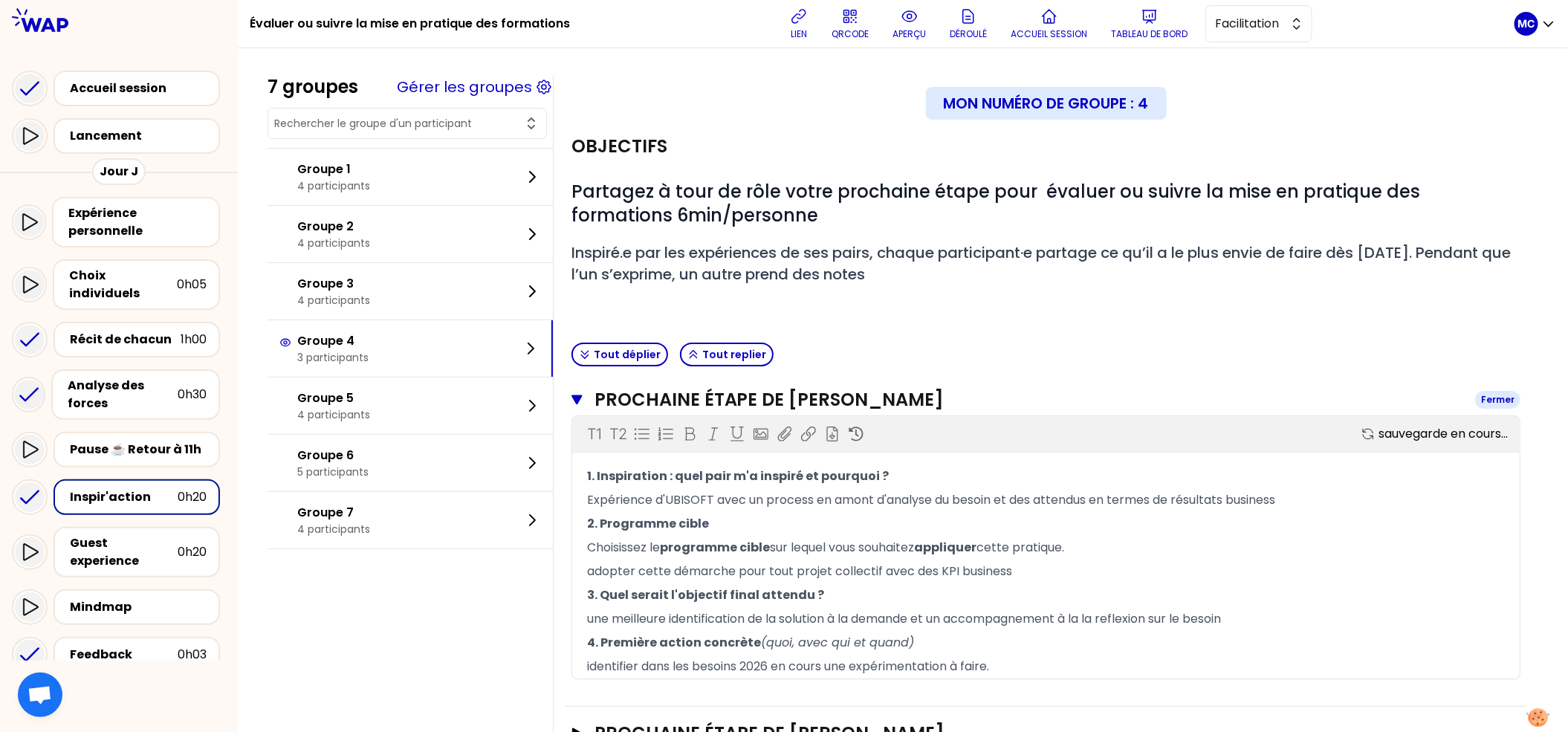
scroll to position [128, 0]
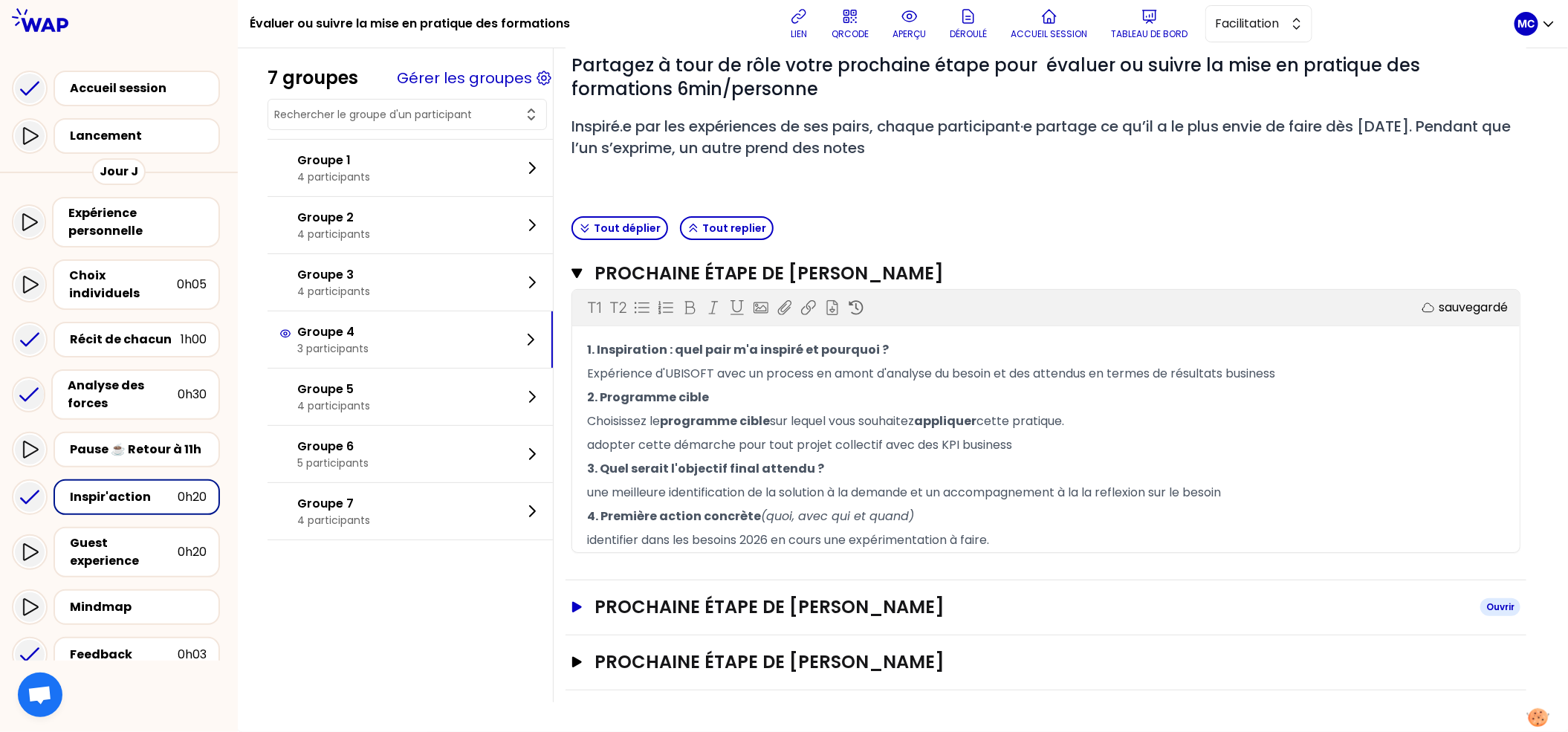
click at [726, 609] on h3 "Prochaine étape de [PERSON_NAME]" at bounding box center [1031, 607] width 874 height 23
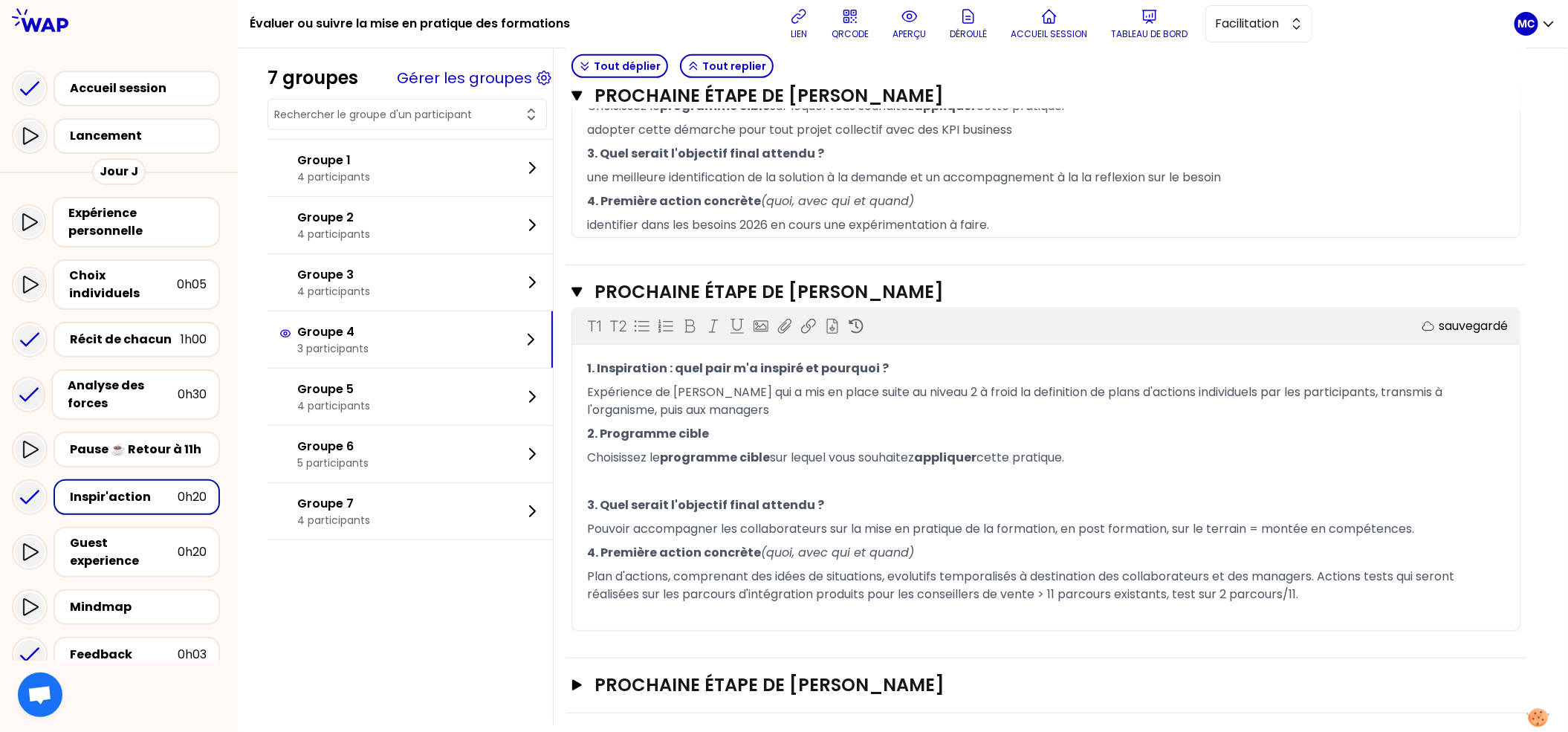
scroll to position [503, 0]
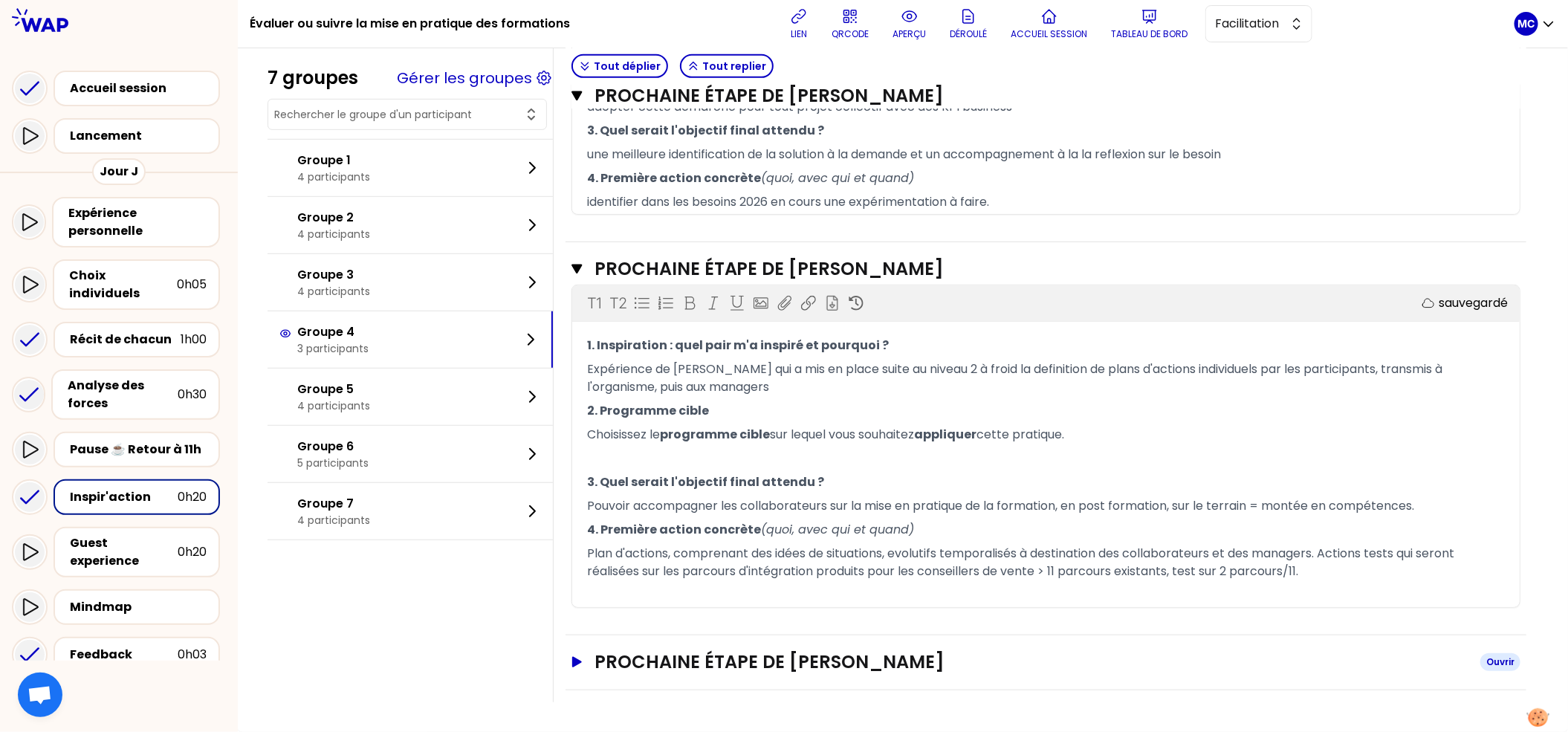
click at [784, 661] on h3 "Prochaine étape de [PERSON_NAME]" at bounding box center [1031, 662] width 874 height 23
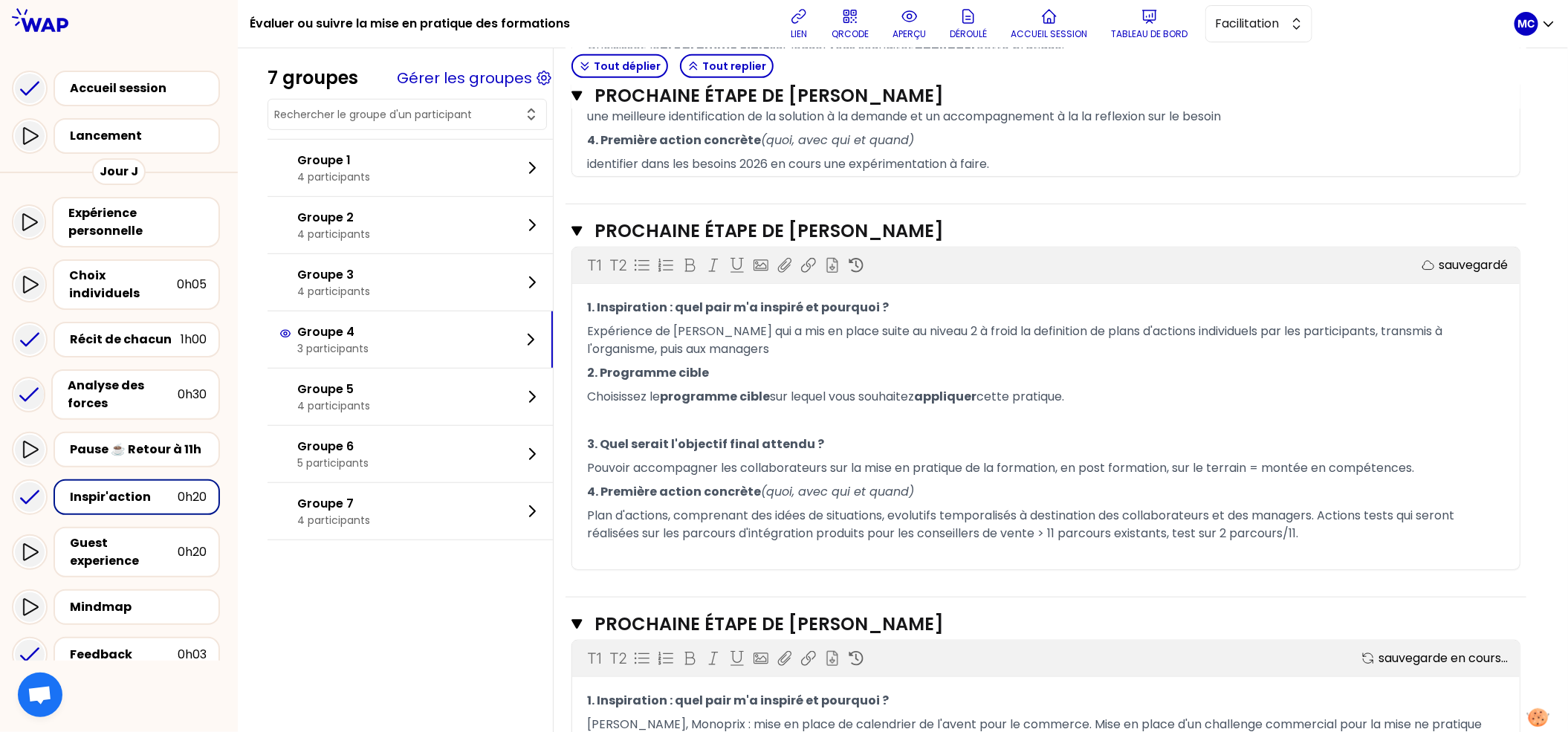
scroll to position [801, 0]
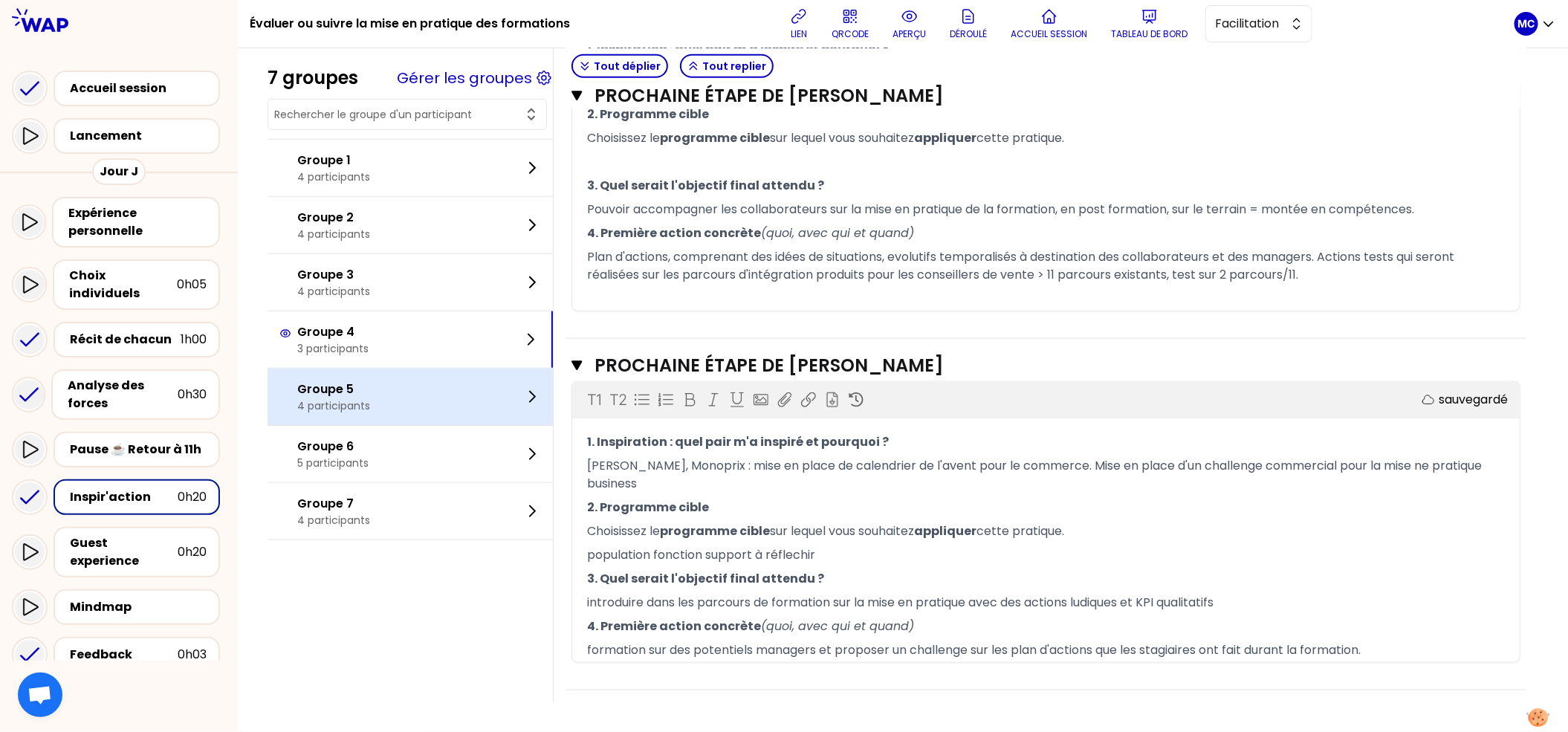
click at [394, 399] on div "Groupe 5 4 participants" at bounding box center [409, 396] width 285 height 56
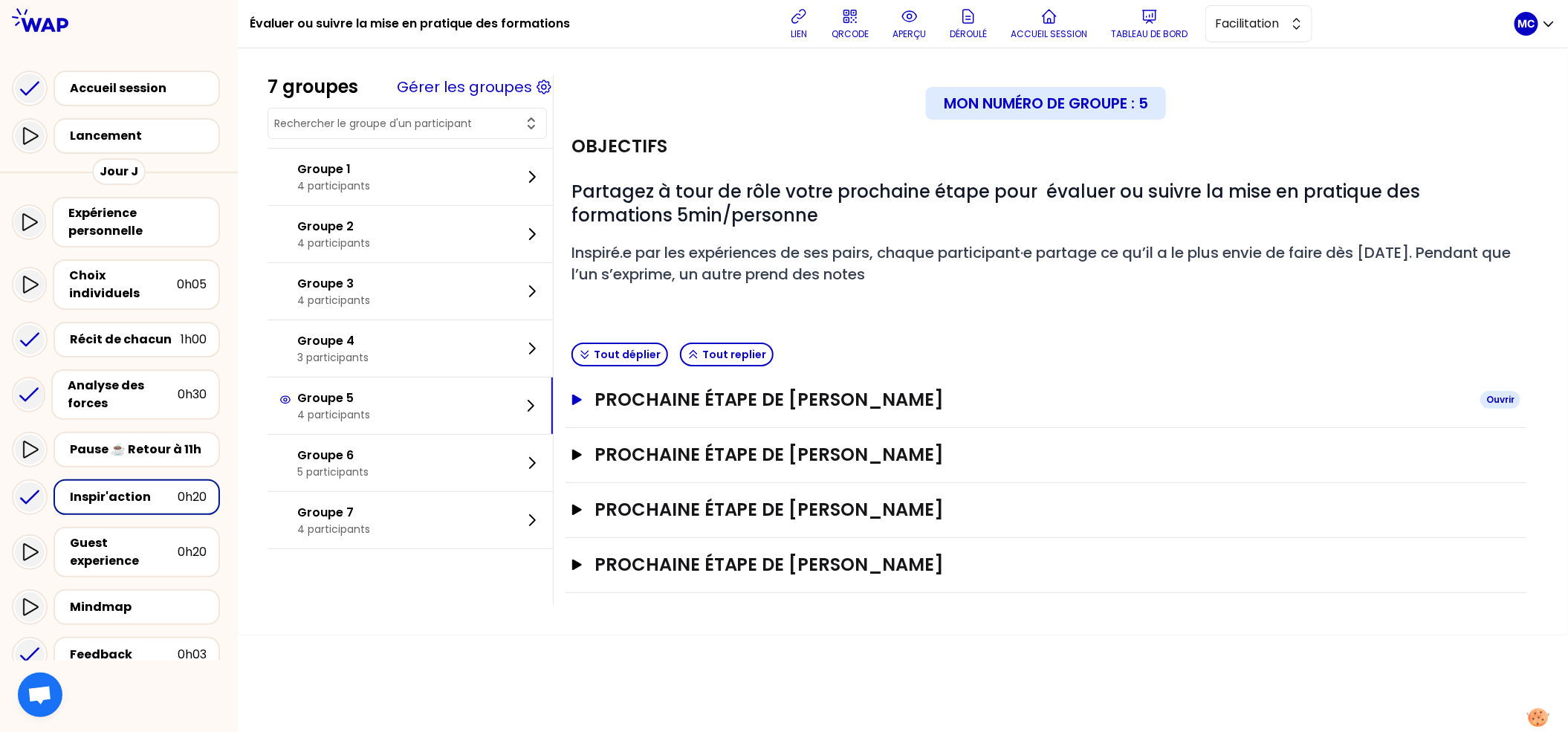
click at [780, 390] on h3 "Prochaine étape de [PERSON_NAME]" at bounding box center [1031, 399] width 874 height 23
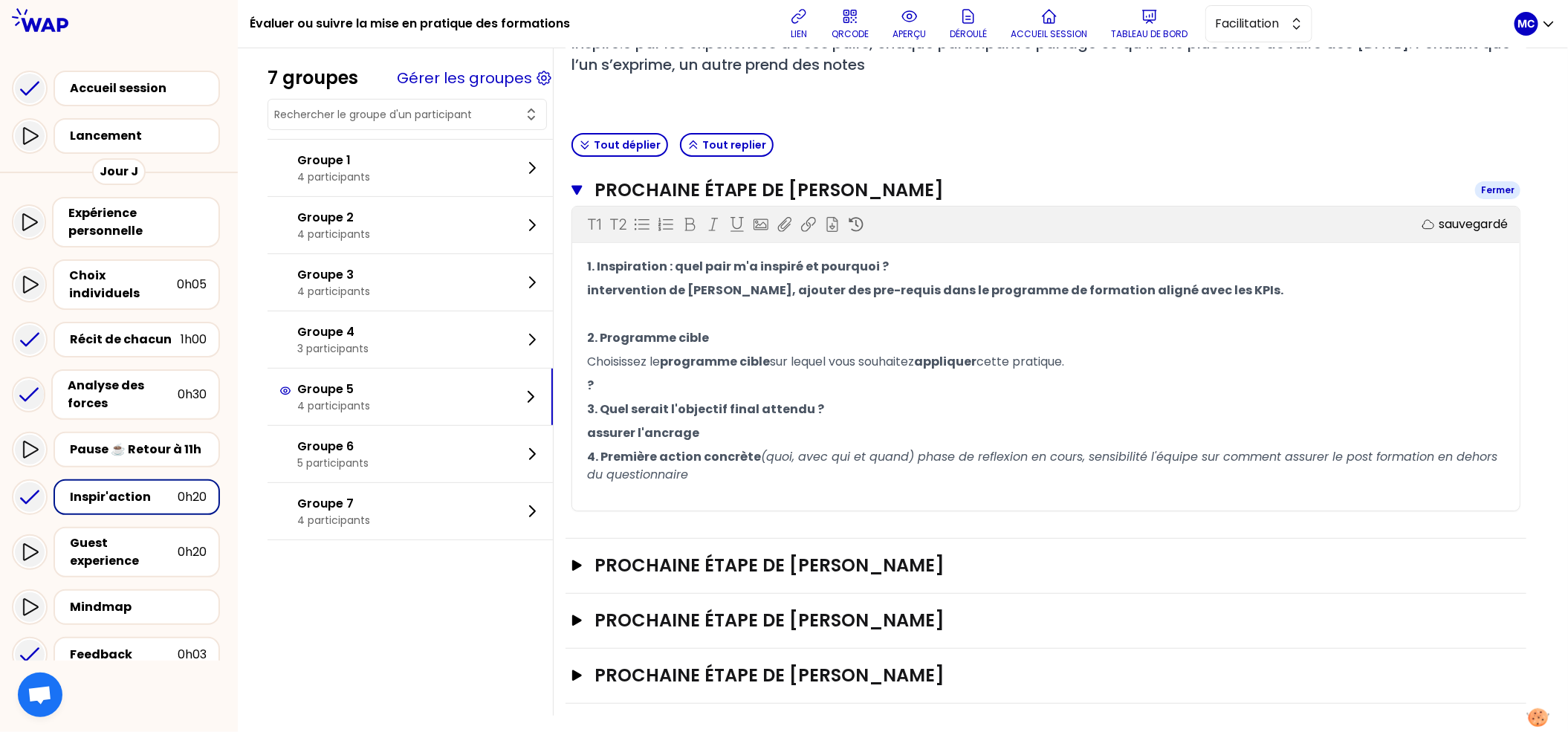
scroll to position [226, 0]
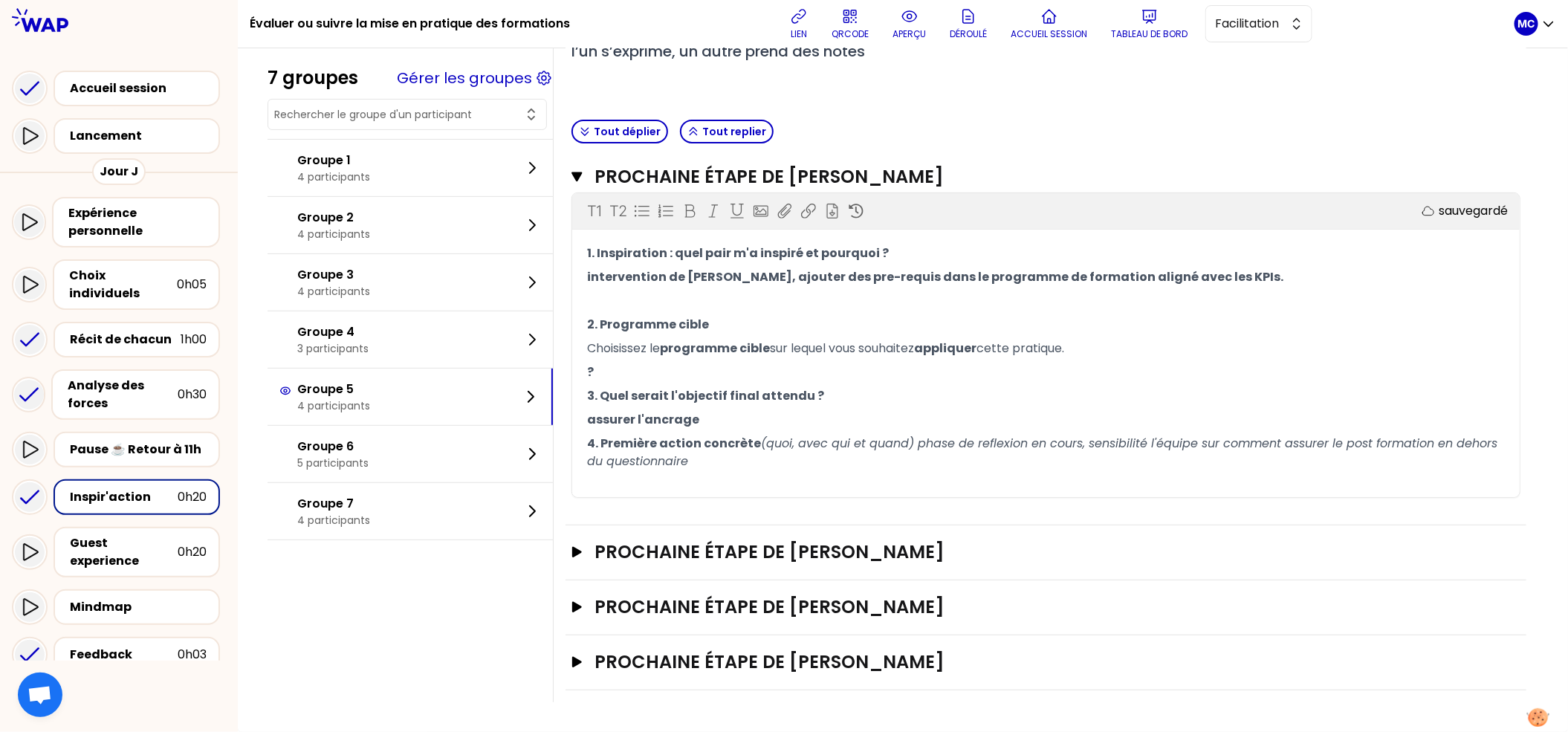
click at [761, 569] on div "Prochaine étape de [PERSON_NAME]" at bounding box center [1046, 553] width 961 height 55
click at [775, 553] on h3 "Prochaine étape de [PERSON_NAME]" at bounding box center [1031, 552] width 874 height 23
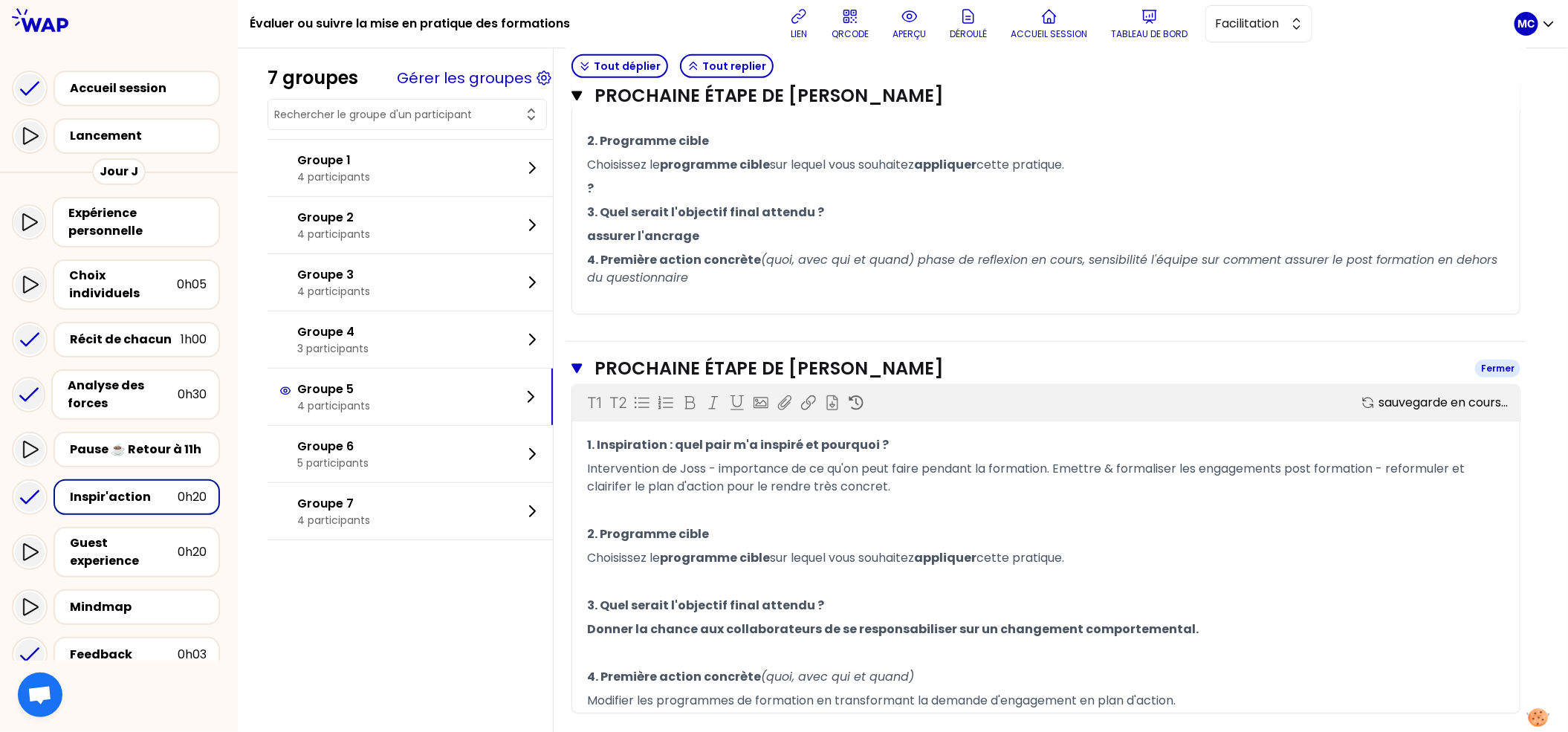
scroll to position [571, 0]
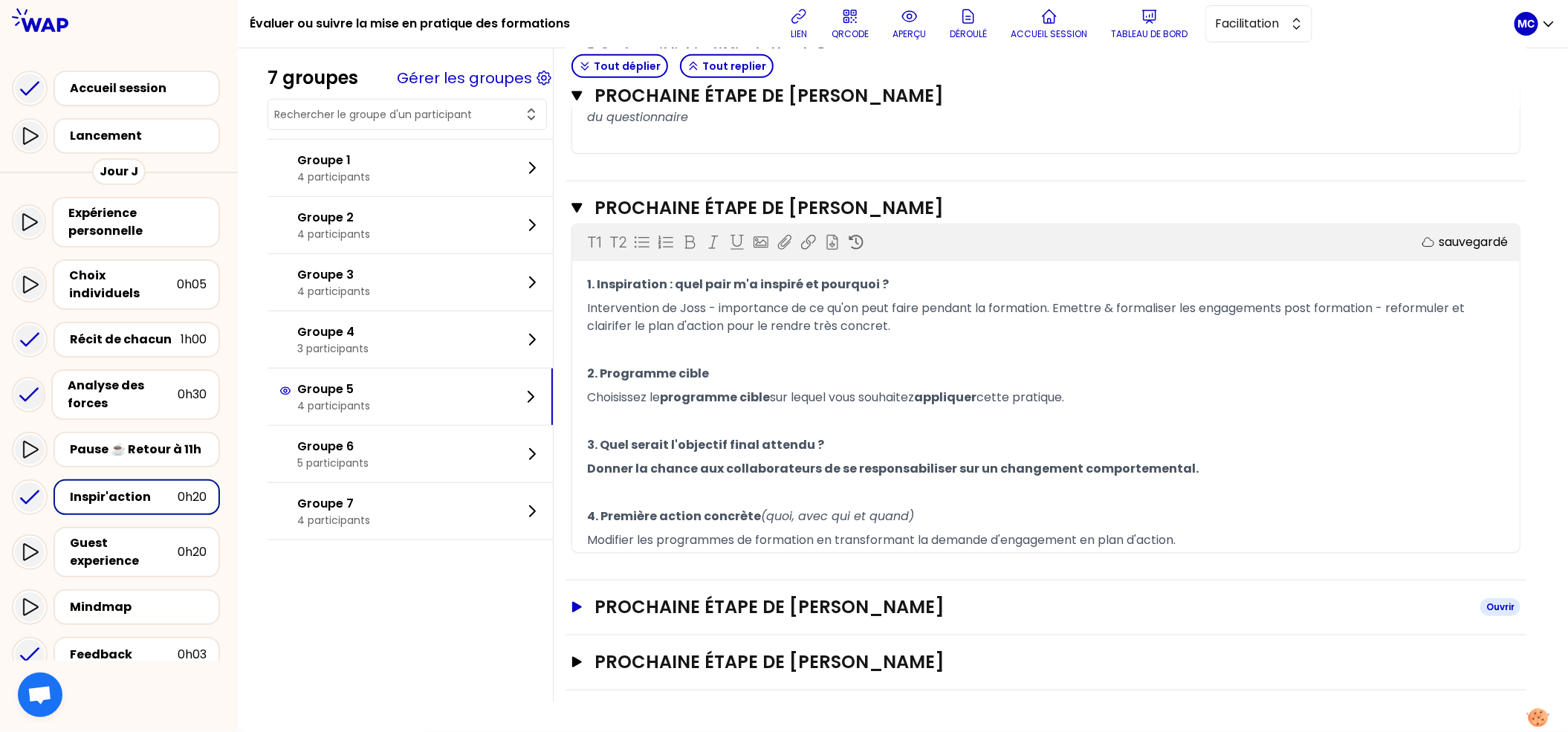
click at [767, 603] on h3 "Prochaine étape de [PERSON_NAME]" at bounding box center [1031, 607] width 874 height 23
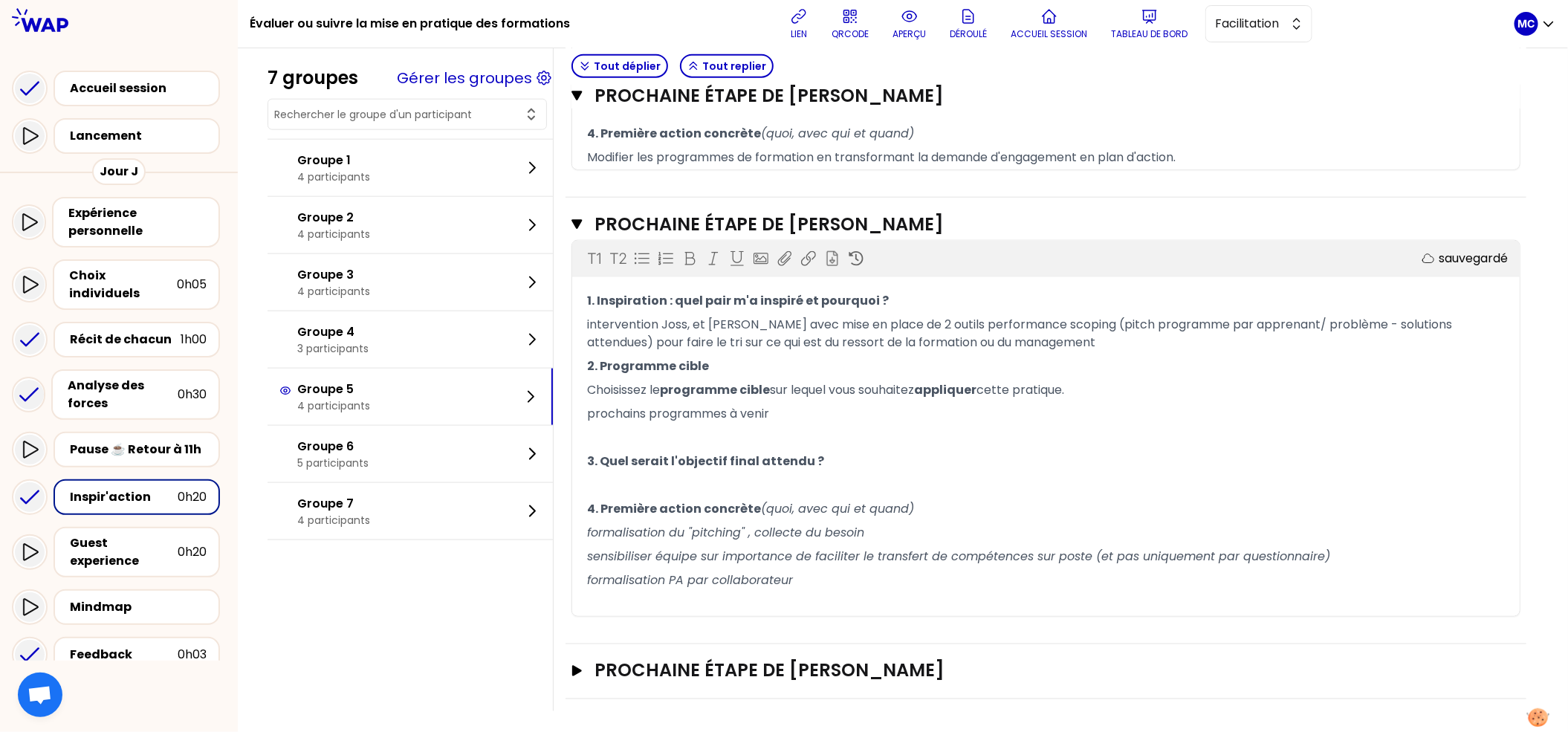
scroll to position [964, 0]
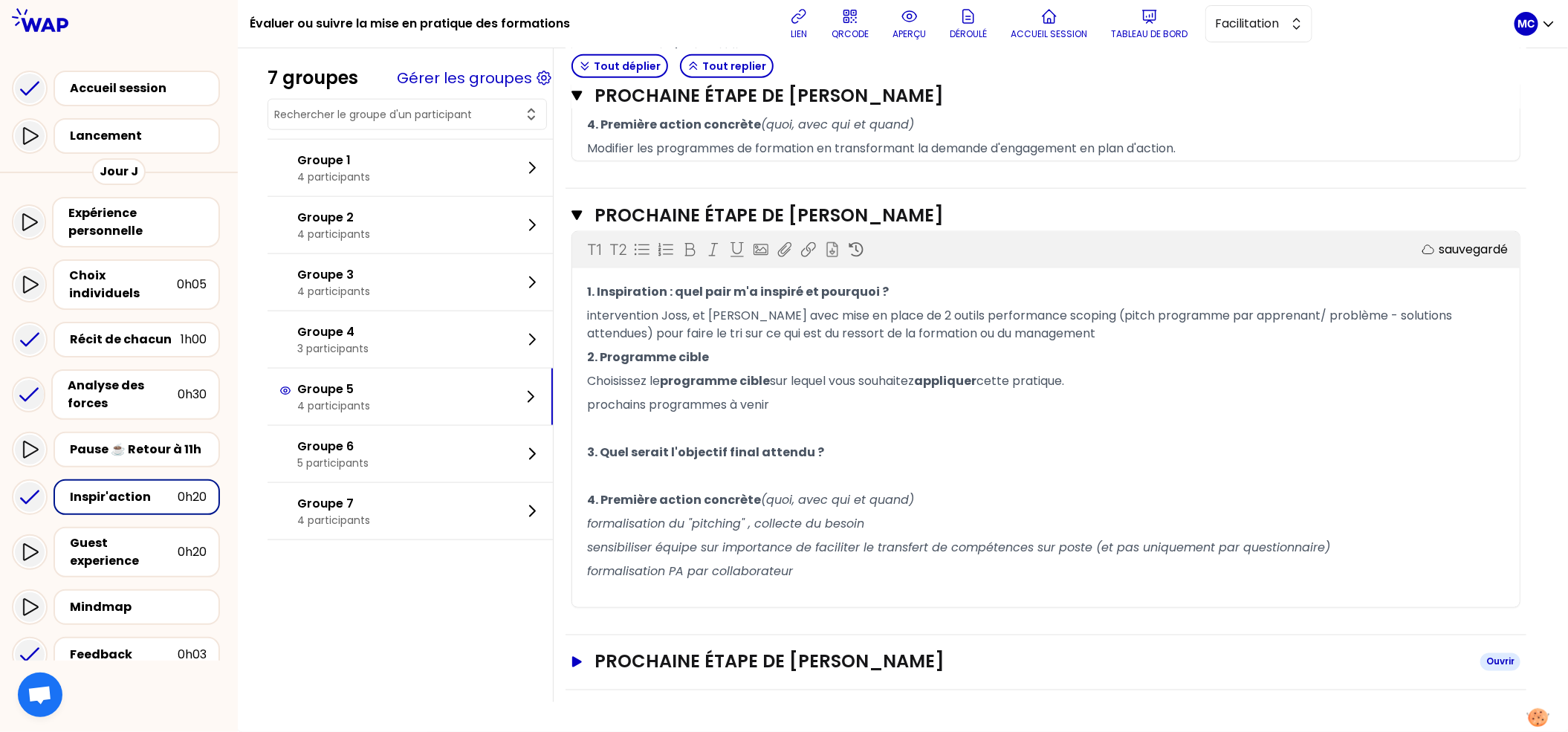
click at [763, 668] on h3 "Prochaine étape de [PERSON_NAME]" at bounding box center [1031, 662] width 874 height 23
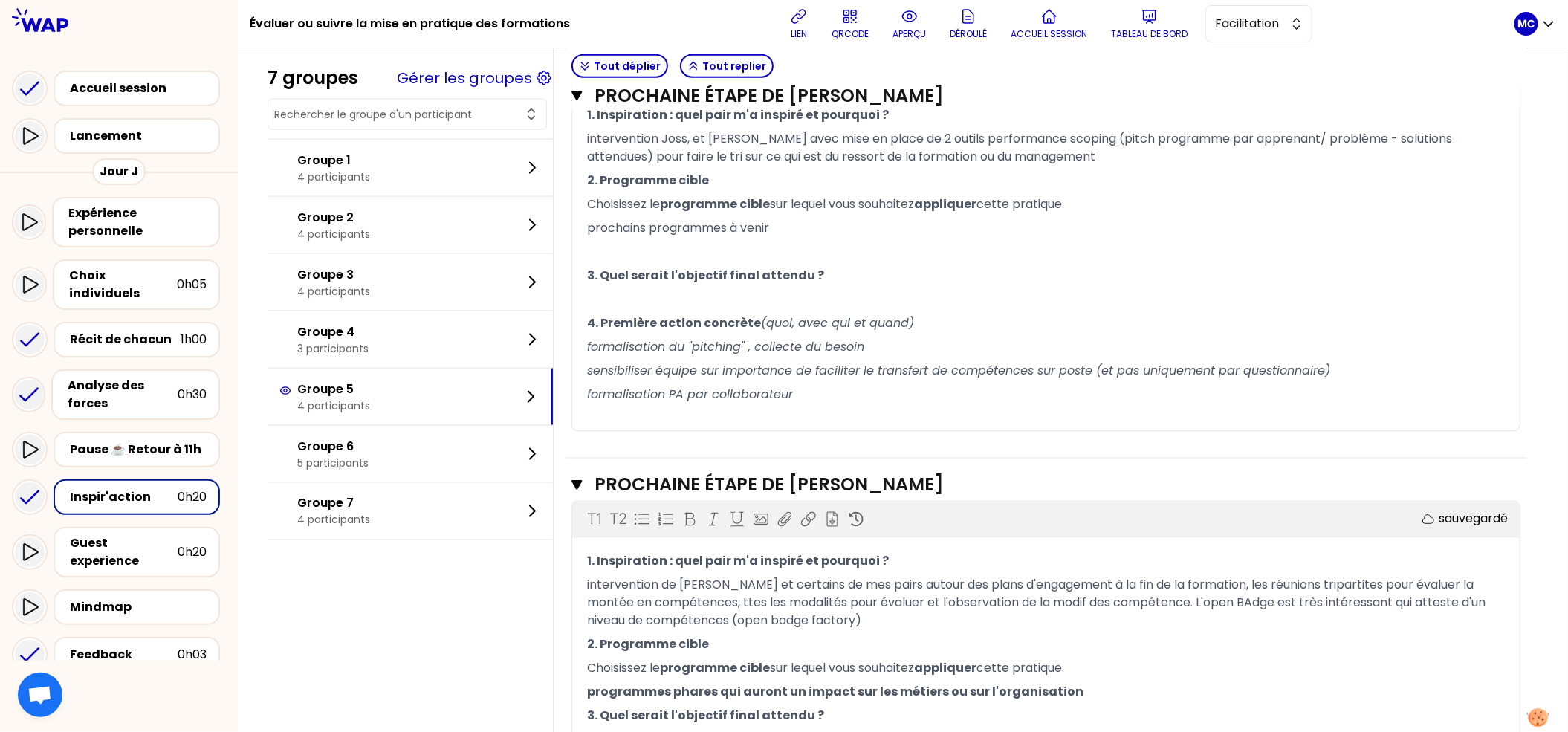
scroll to position [1320, 0]
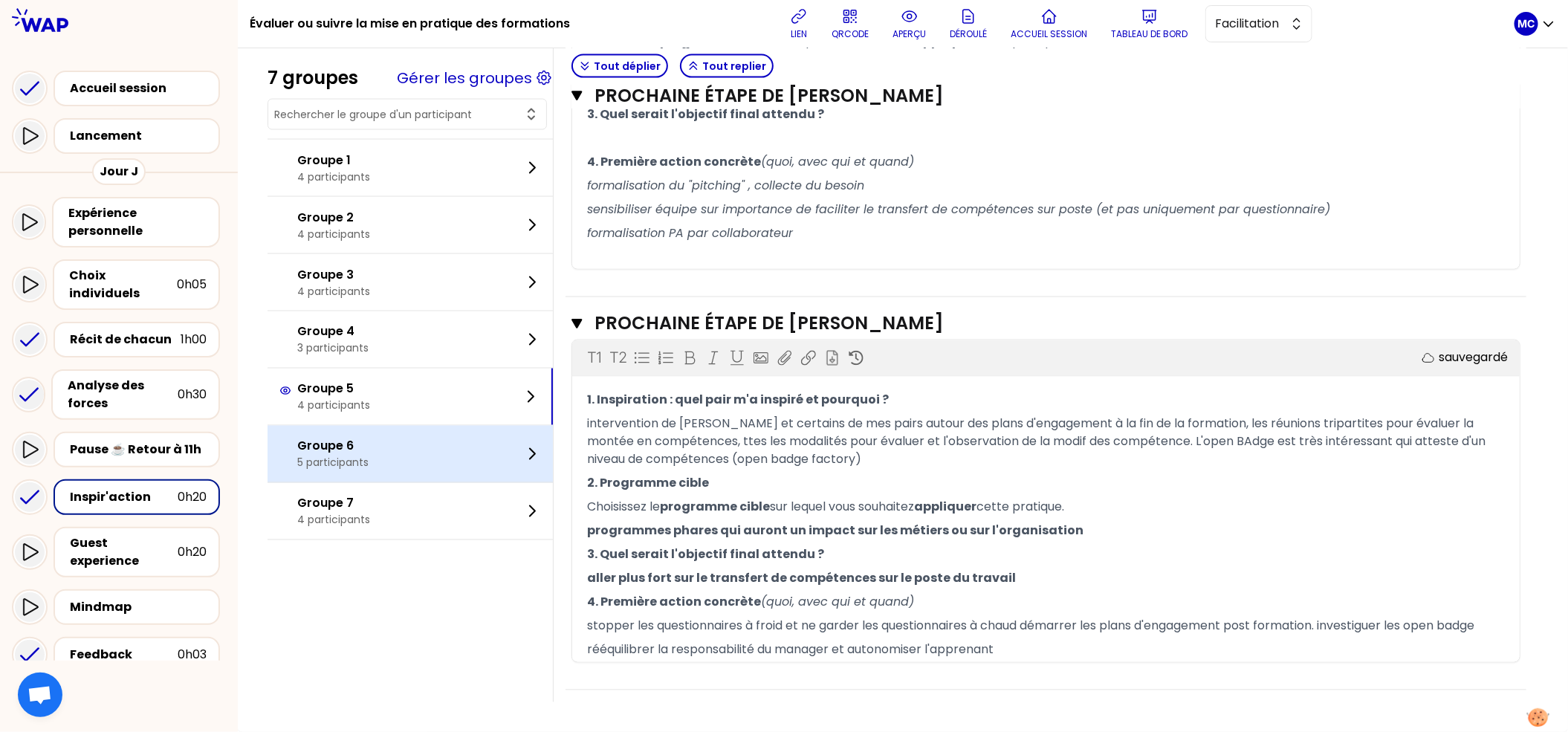
click at [426, 440] on div "Groupe 6 5 participants" at bounding box center [409, 454] width 285 height 56
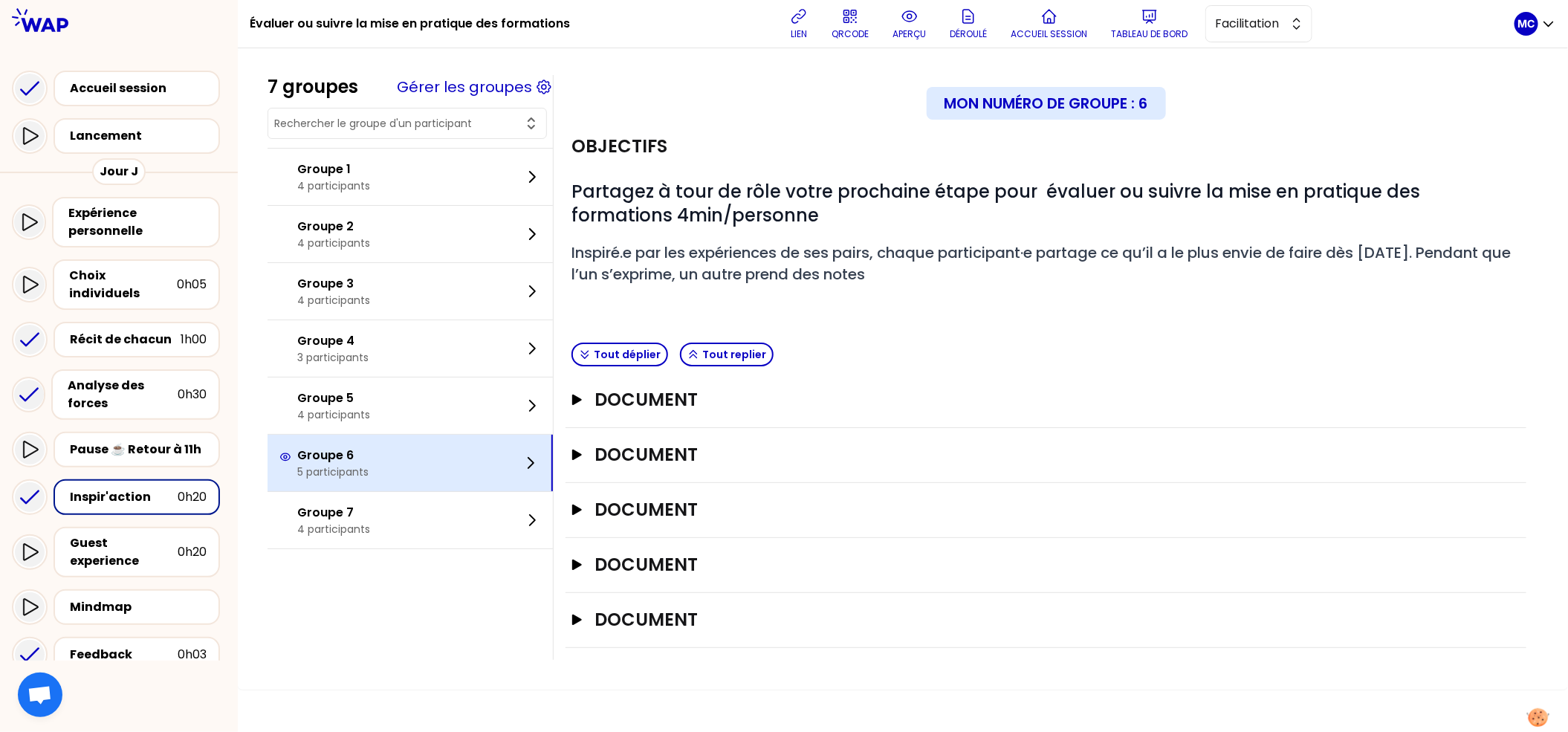
scroll to position [0, 0]
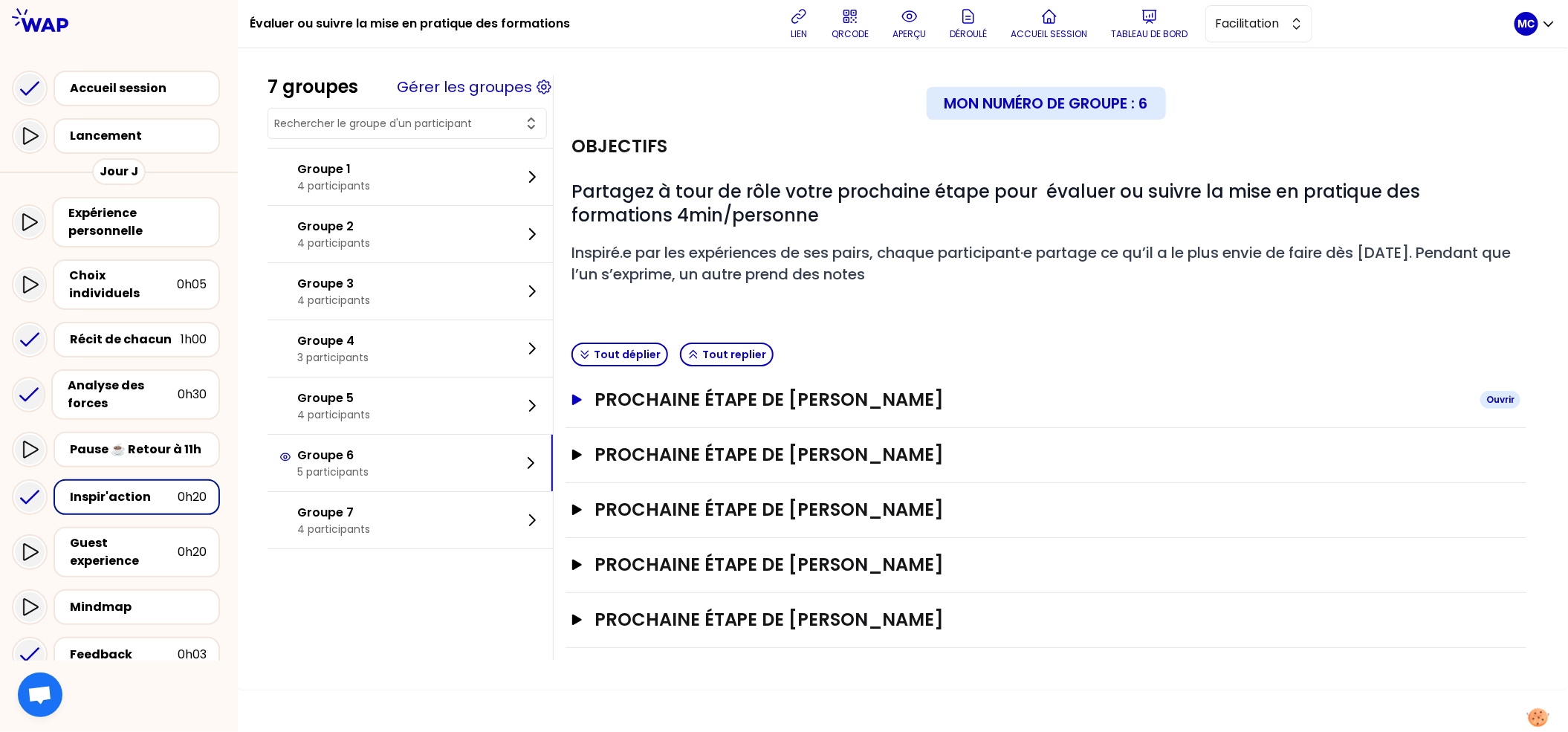
click at [690, 395] on h3 "Prochaine étape de [PERSON_NAME]" at bounding box center [1031, 399] width 874 height 23
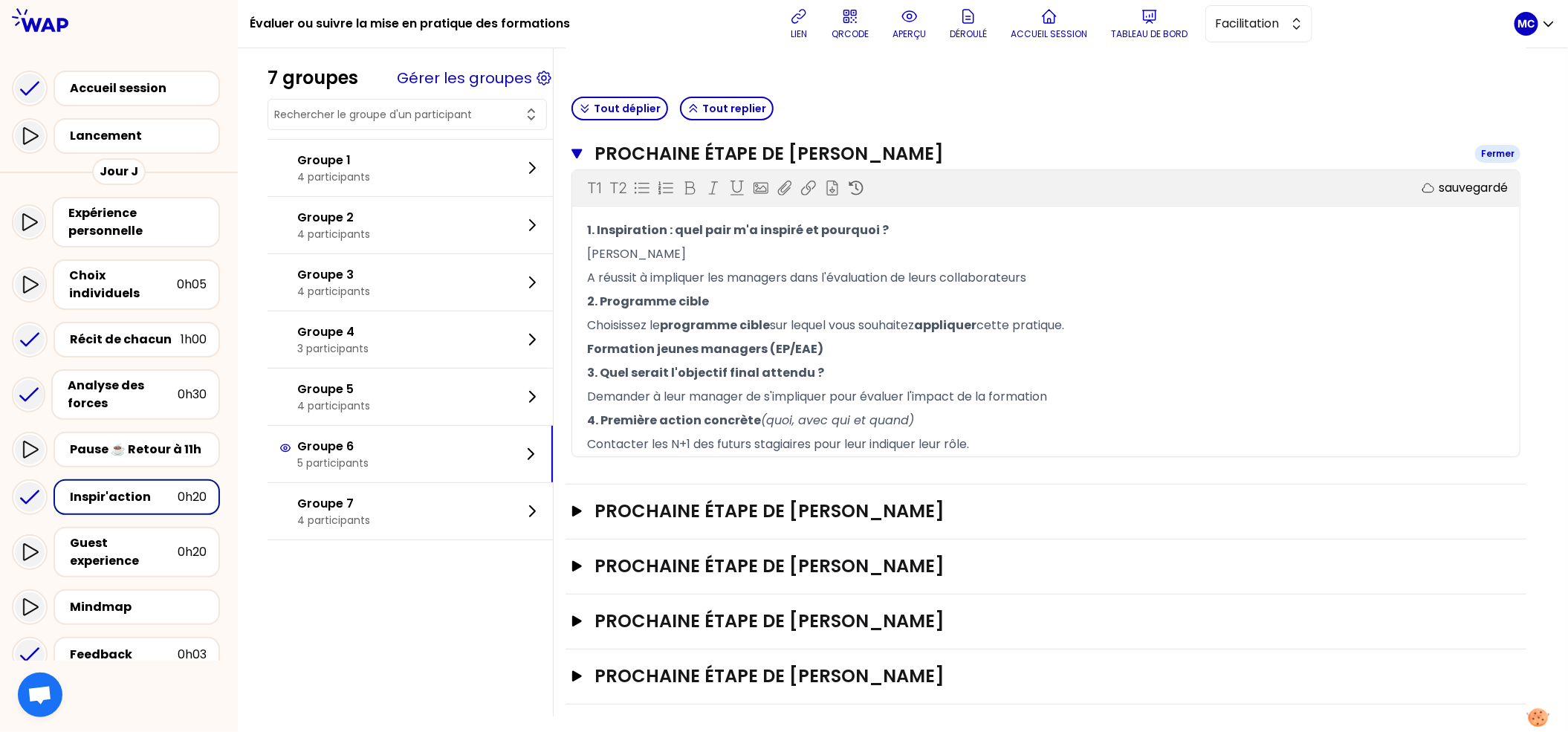
scroll to position [264, 0]
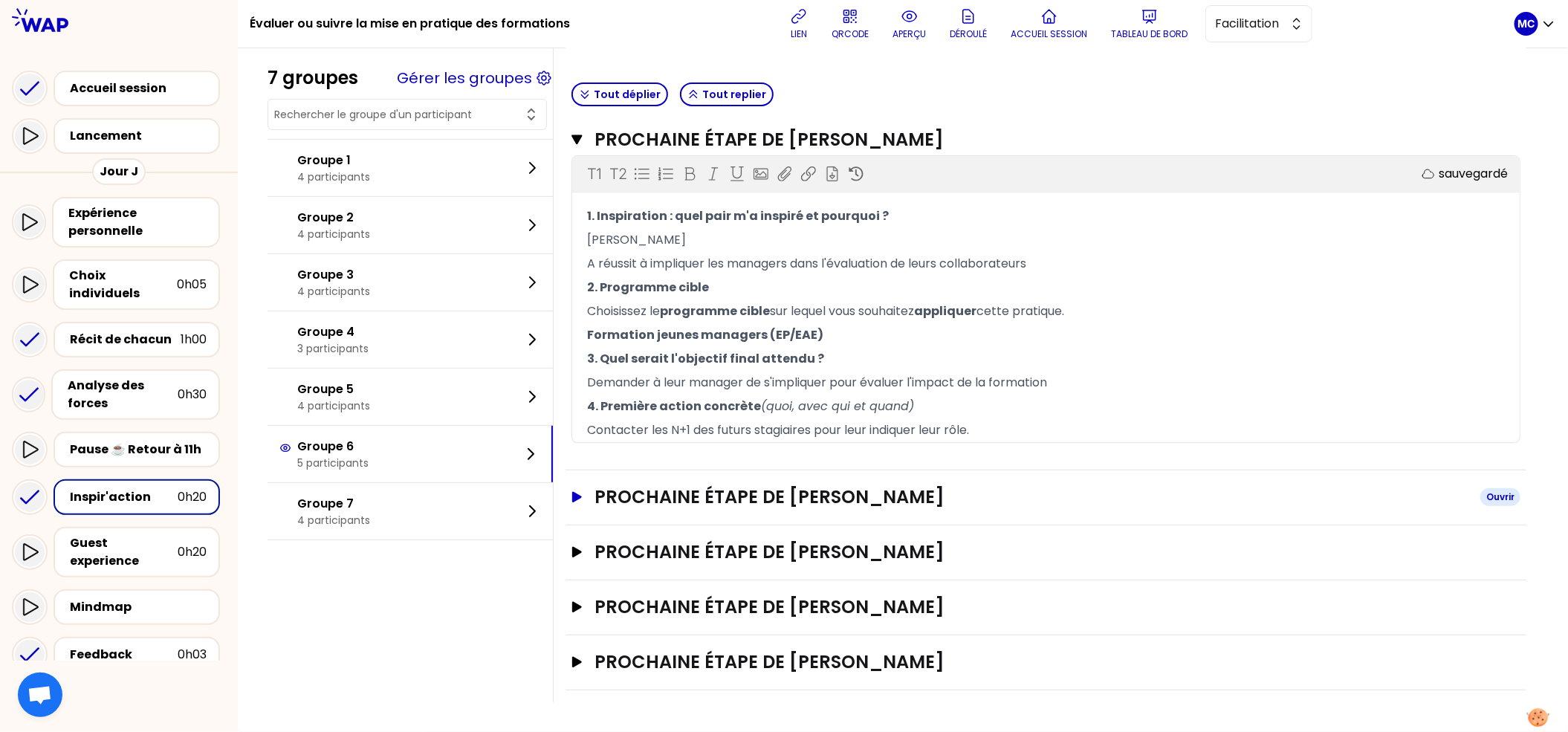
click at [765, 495] on h3 "Prochaine étape de [PERSON_NAME]" at bounding box center [1031, 496] width 874 height 23
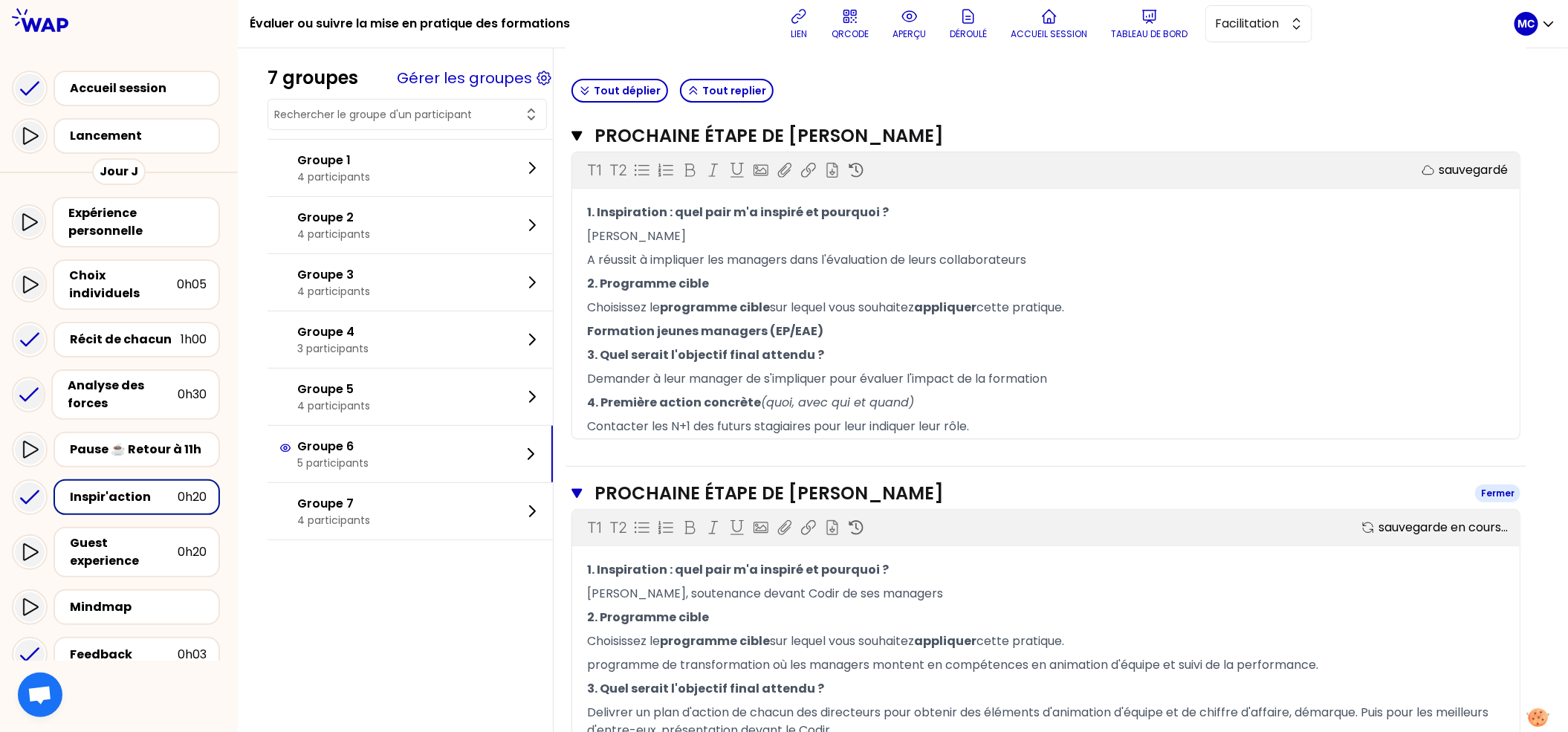
scroll to position [536, 0]
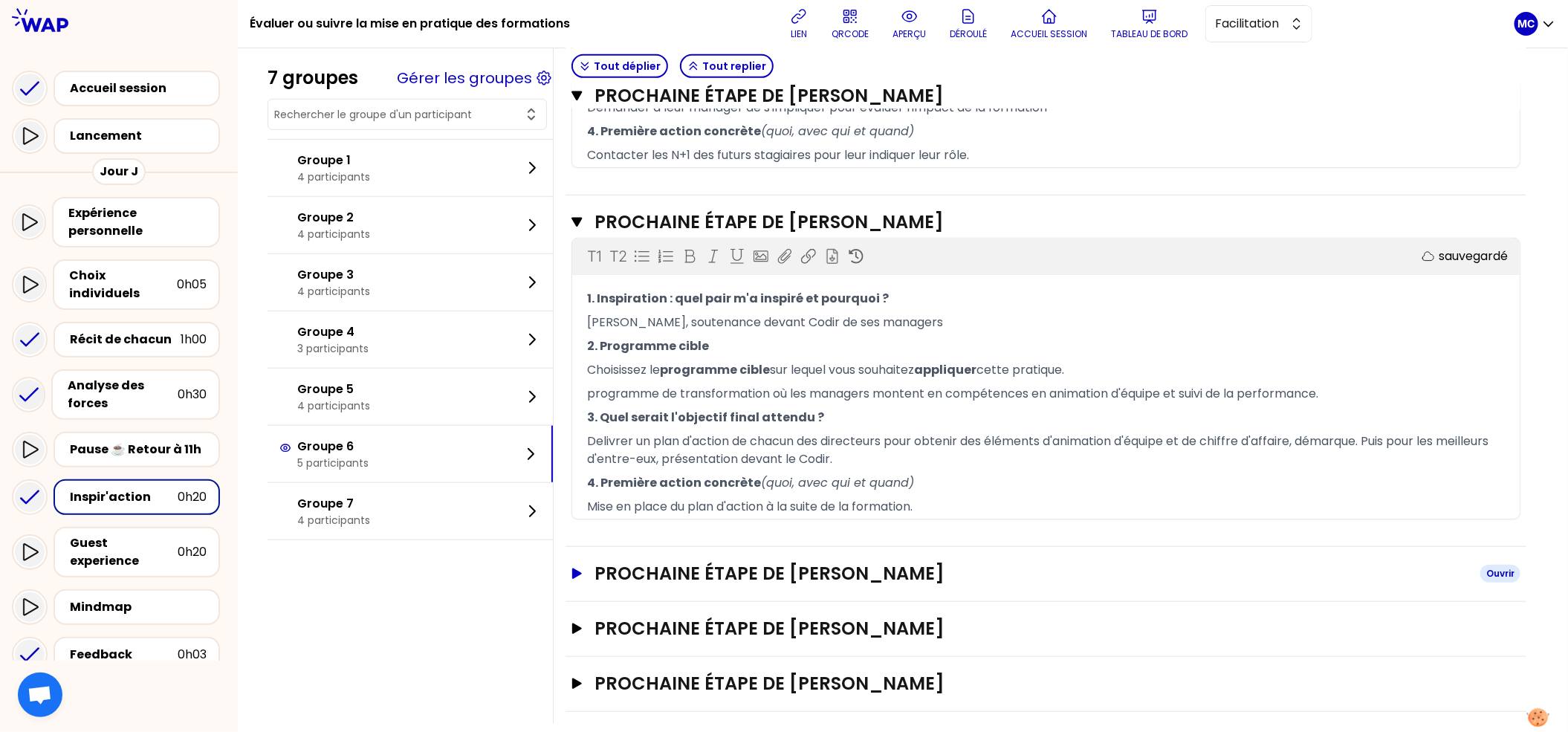
click at [768, 573] on h3 "Prochaine étape de [PERSON_NAME]" at bounding box center [1031, 573] width 874 height 23
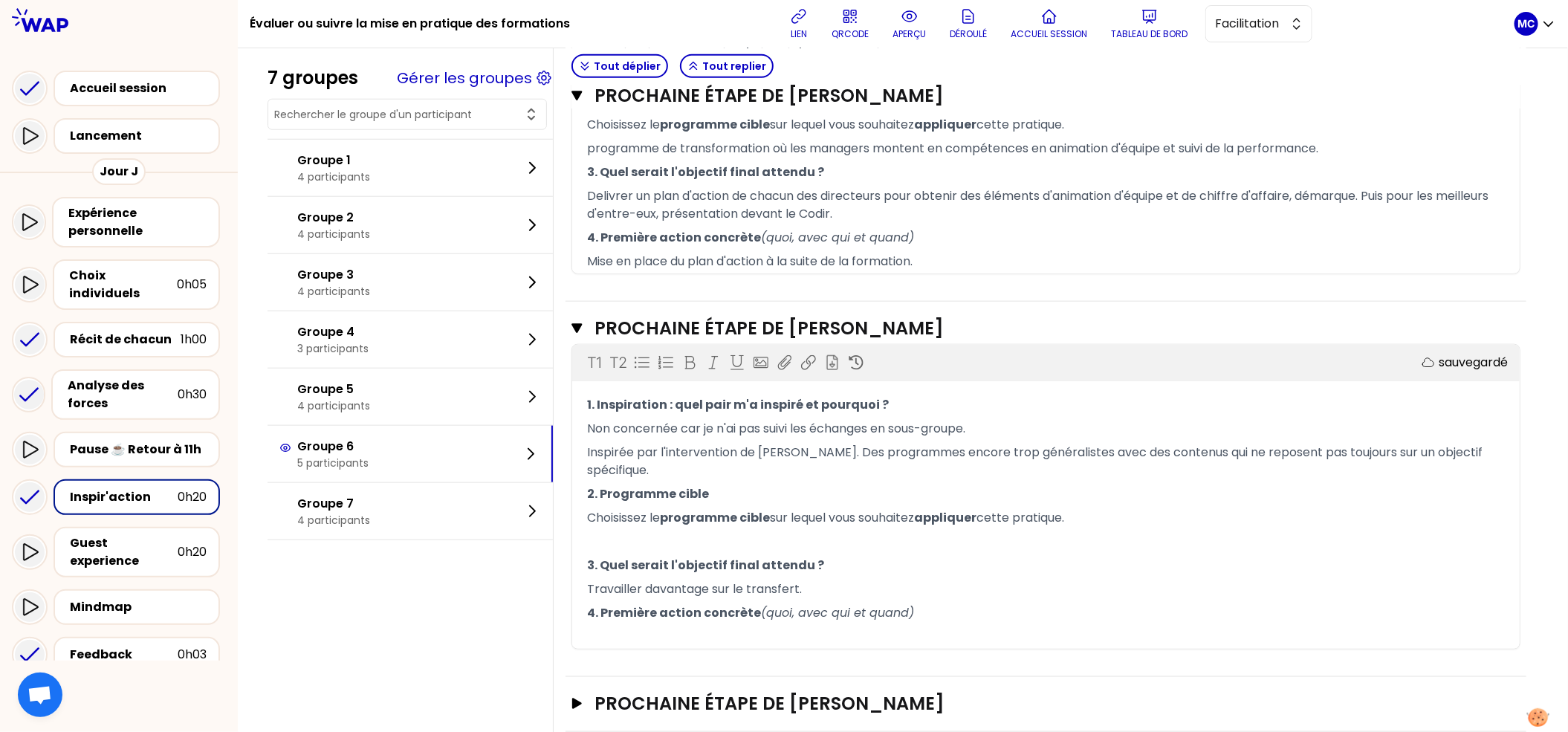
scroll to position [882, 0]
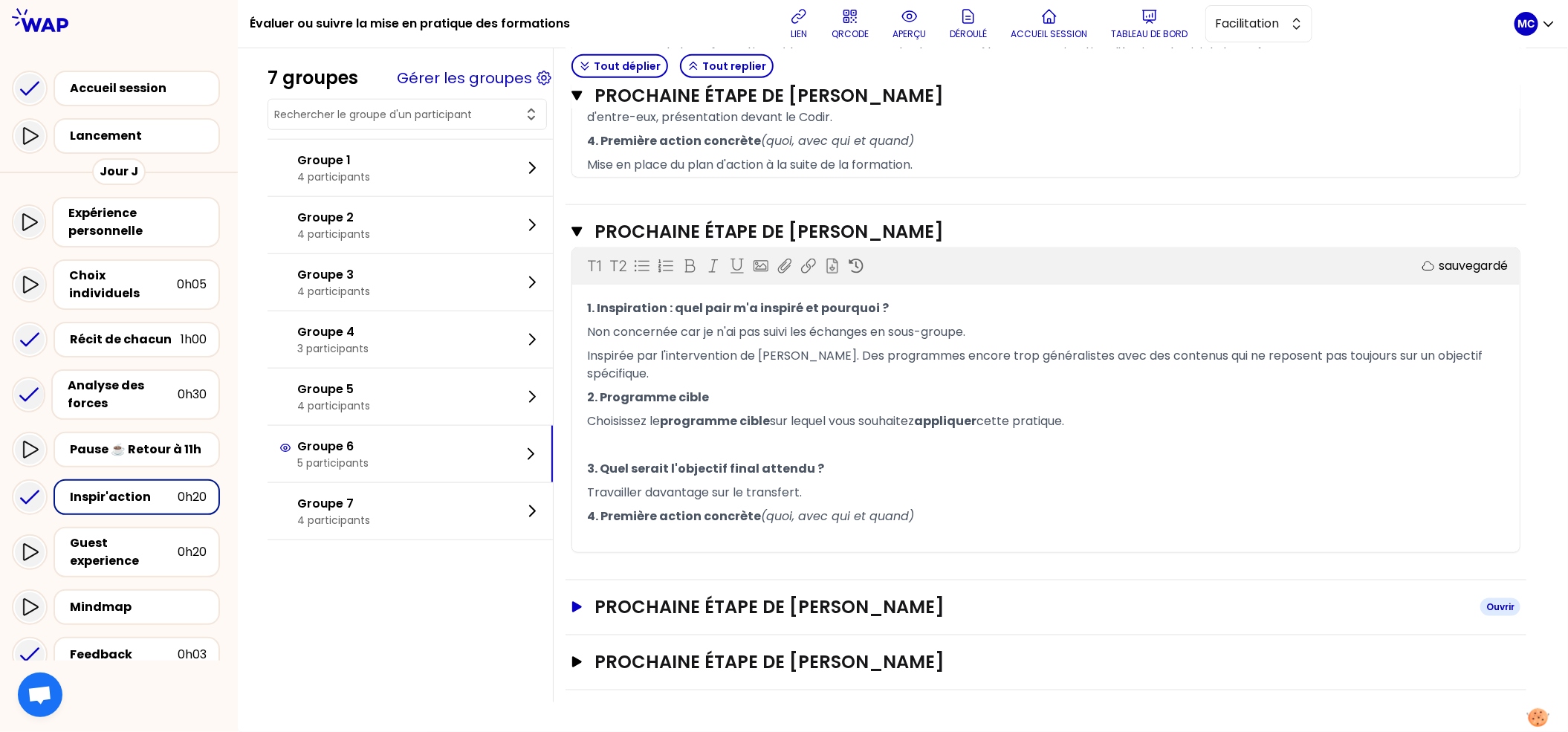
click at [766, 609] on h3 "Prochaine étape de [PERSON_NAME]" at bounding box center [1031, 607] width 874 height 23
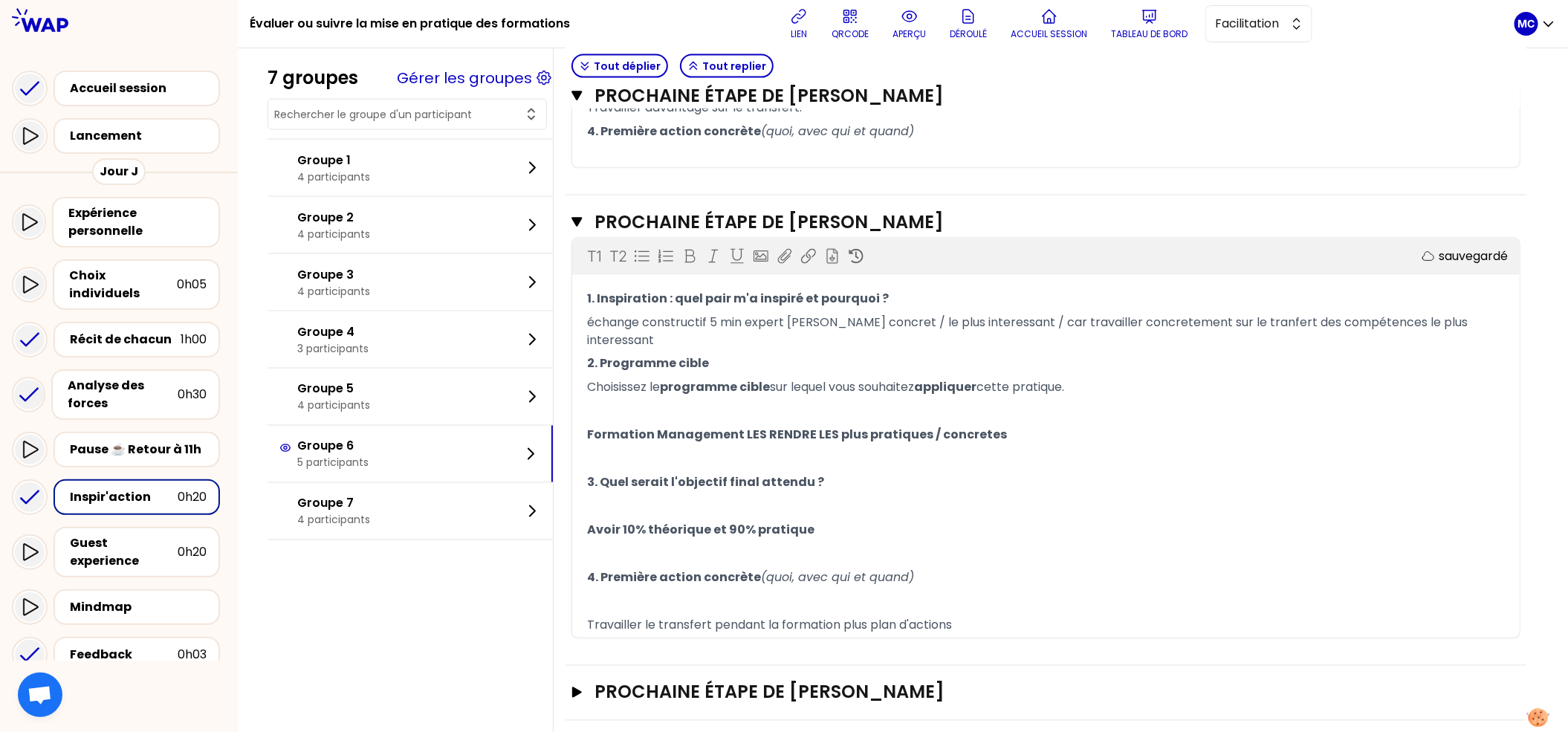
scroll to position [1299, 0]
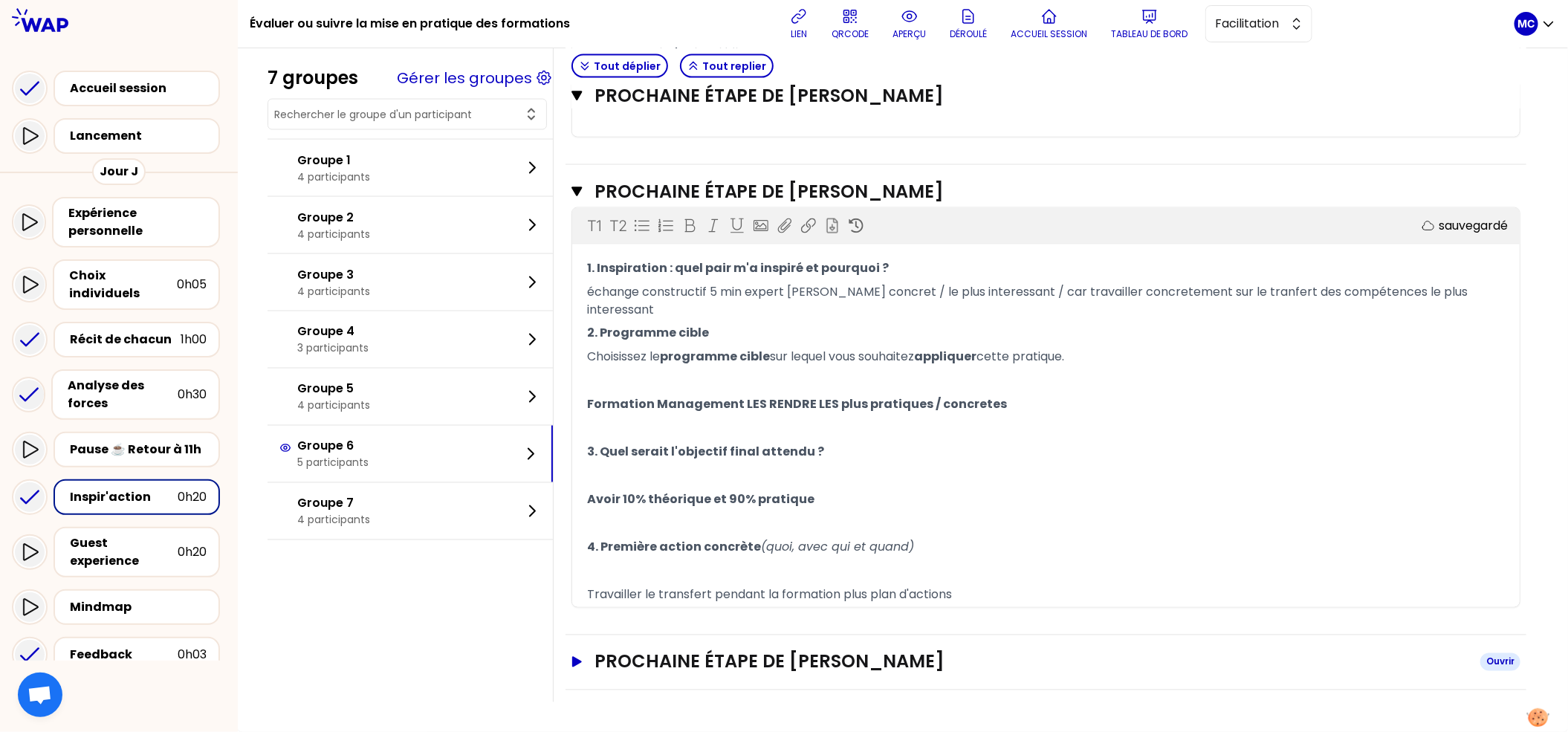
click at [766, 663] on h3 "Prochaine étape de [PERSON_NAME]" at bounding box center [1031, 662] width 874 height 23
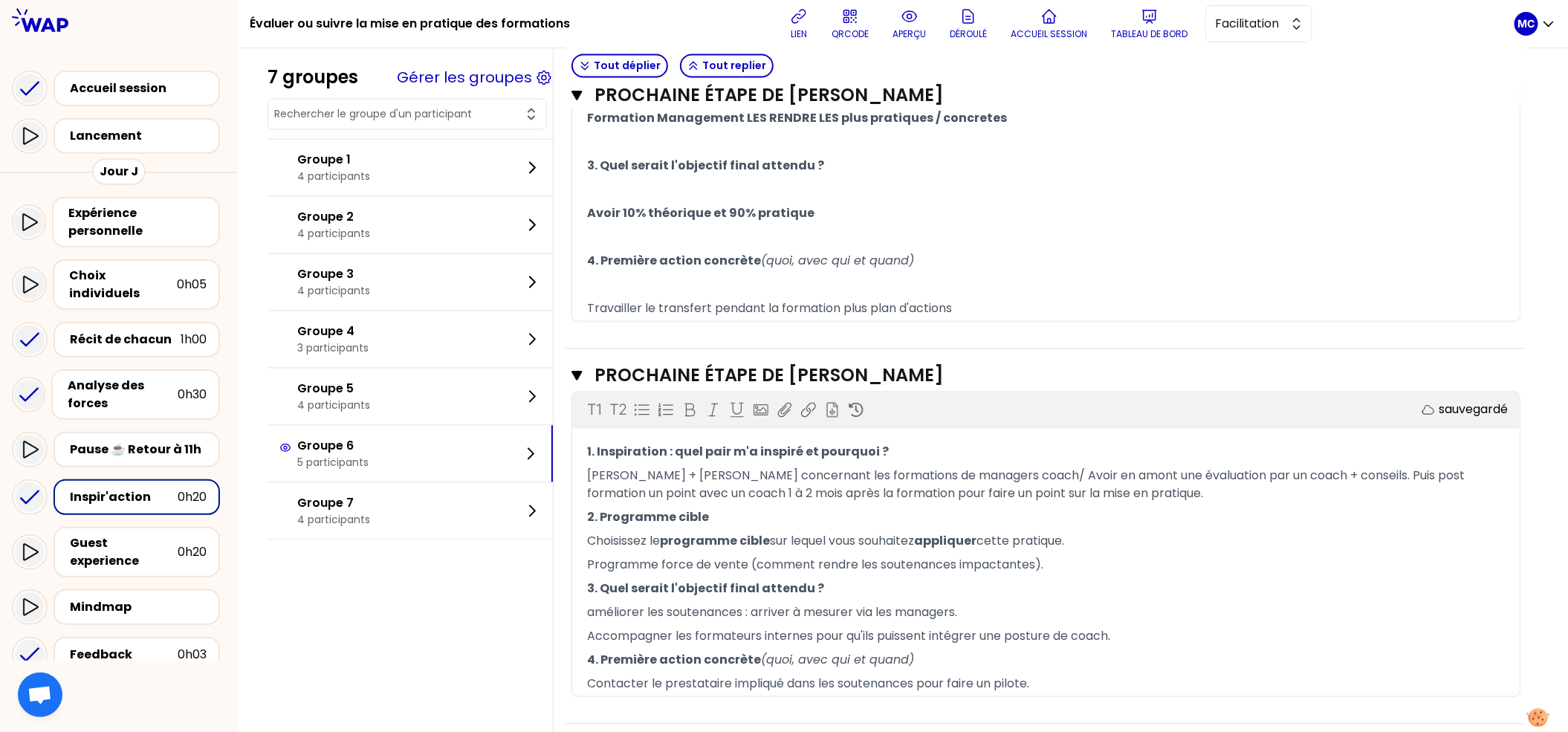
scroll to position [1620, 0]
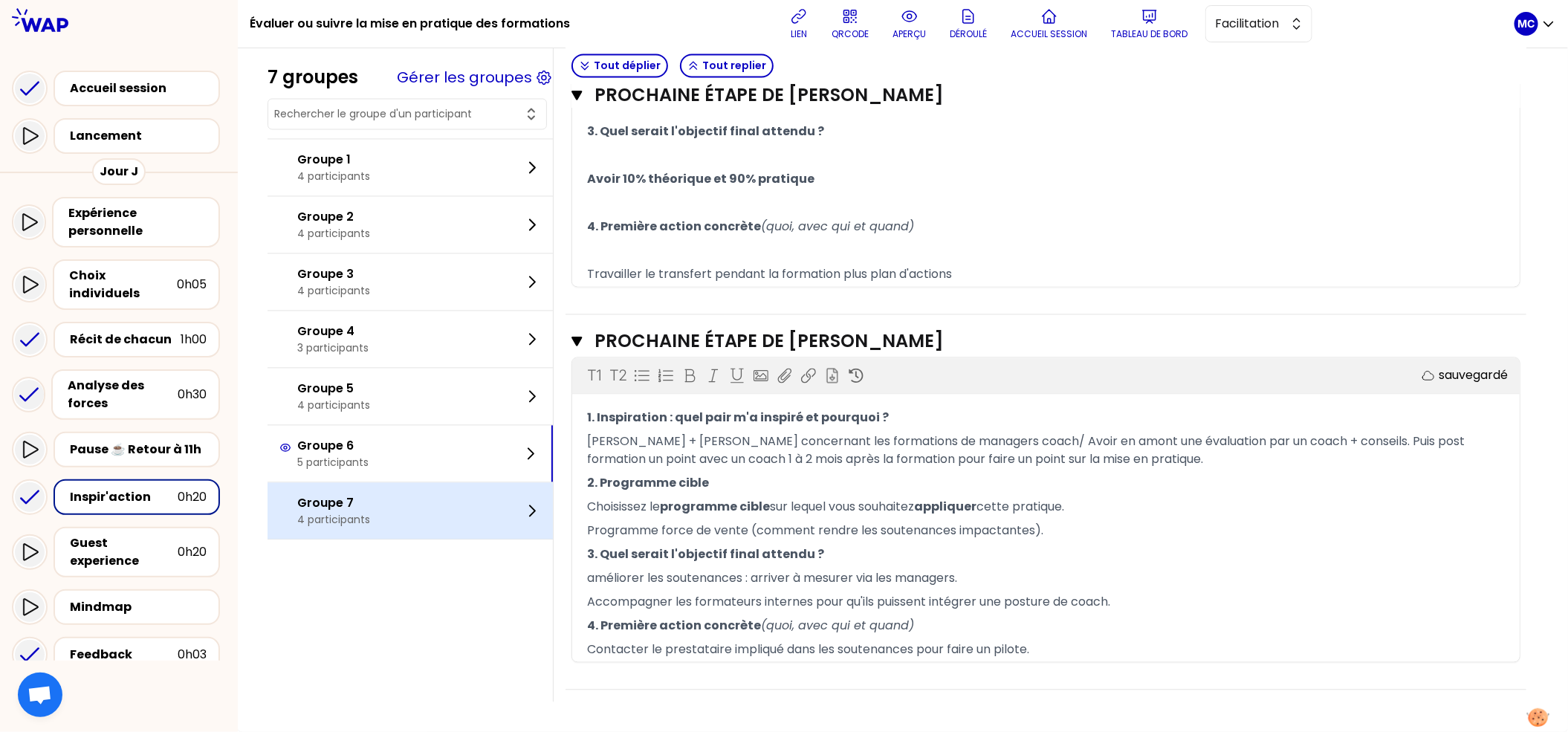
click at [504, 514] on div "Groupe 7 4 participants" at bounding box center [409, 511] width 285 height 56
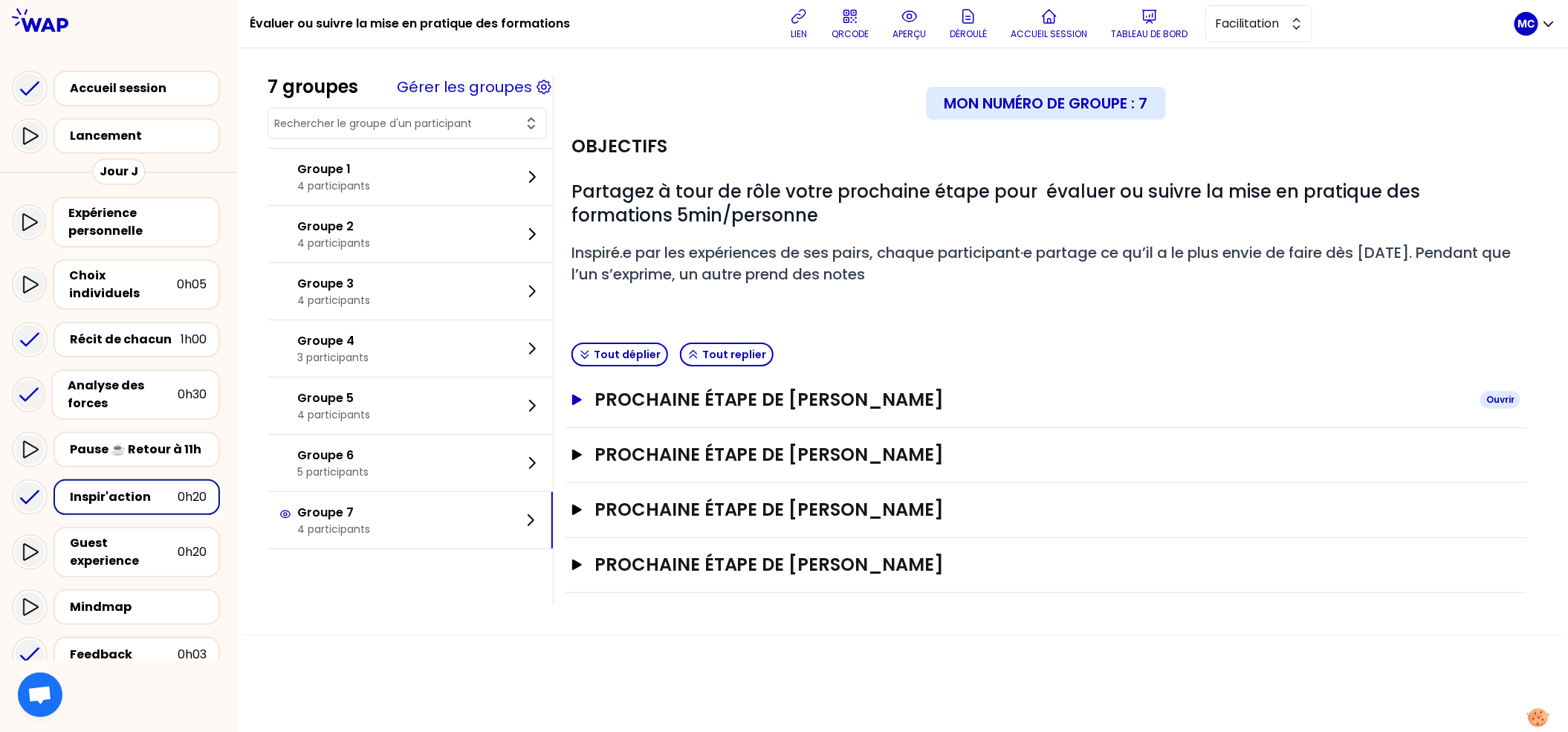
click at [763, 405] on h3 "Prochaine étape de [PERSON_NAME]" at bounding box center [1031, 399] width 874 height 23
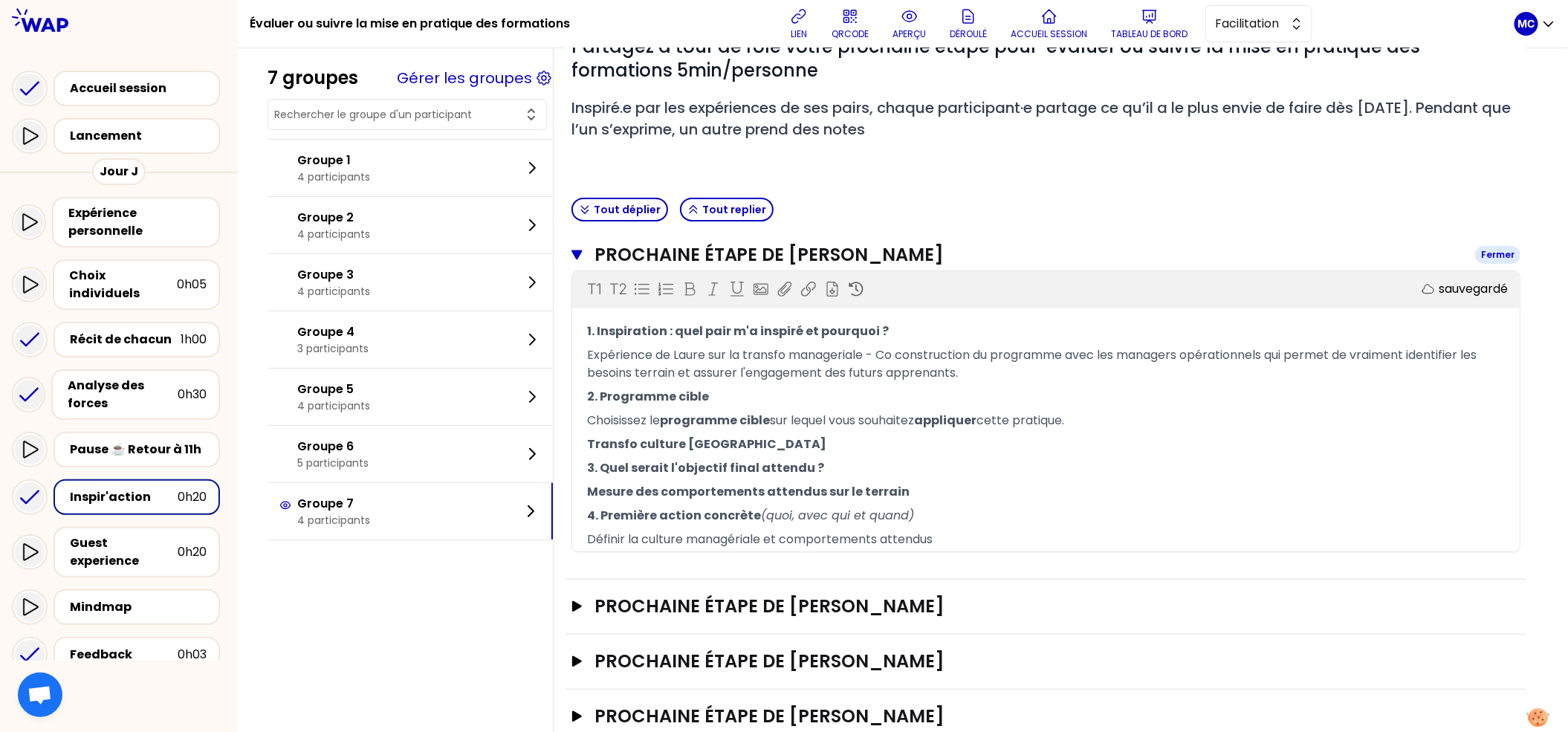
scroll to position [202, 0]
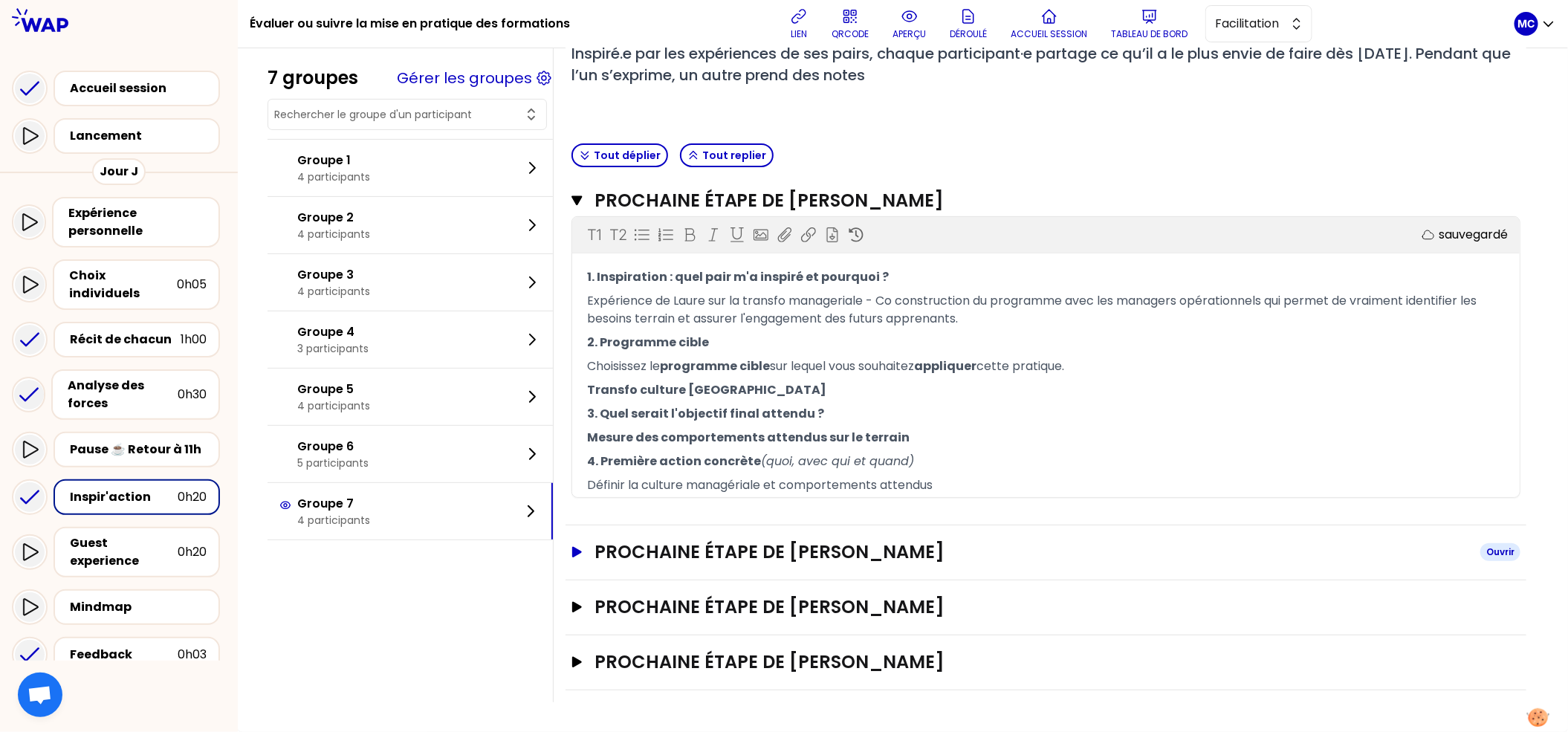
click at [748, 550] on h3 "Prochaine étape de [PERSON_NAME]" at bounding box center [1031, 552] width 874 height 23
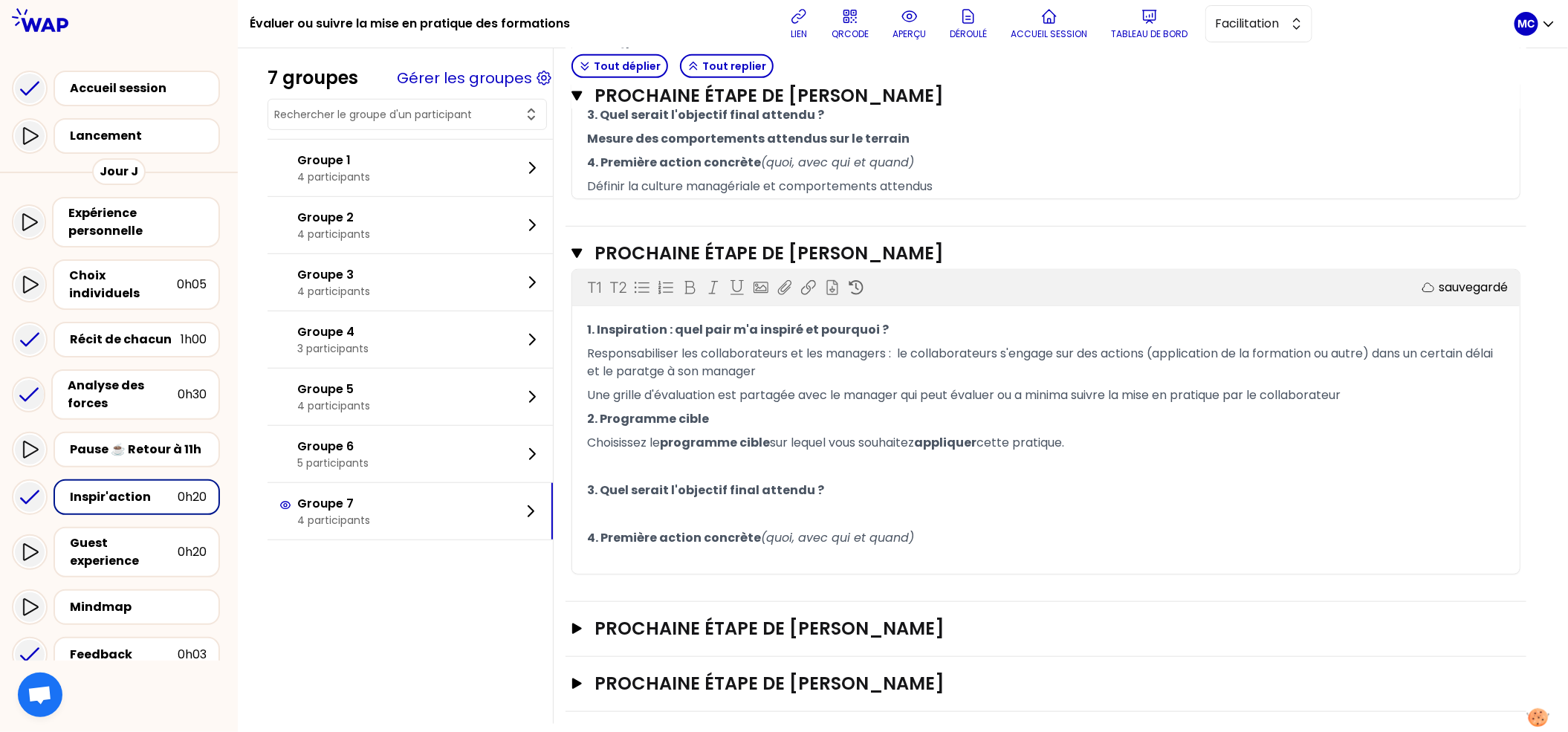
scroll to position [523, 0]
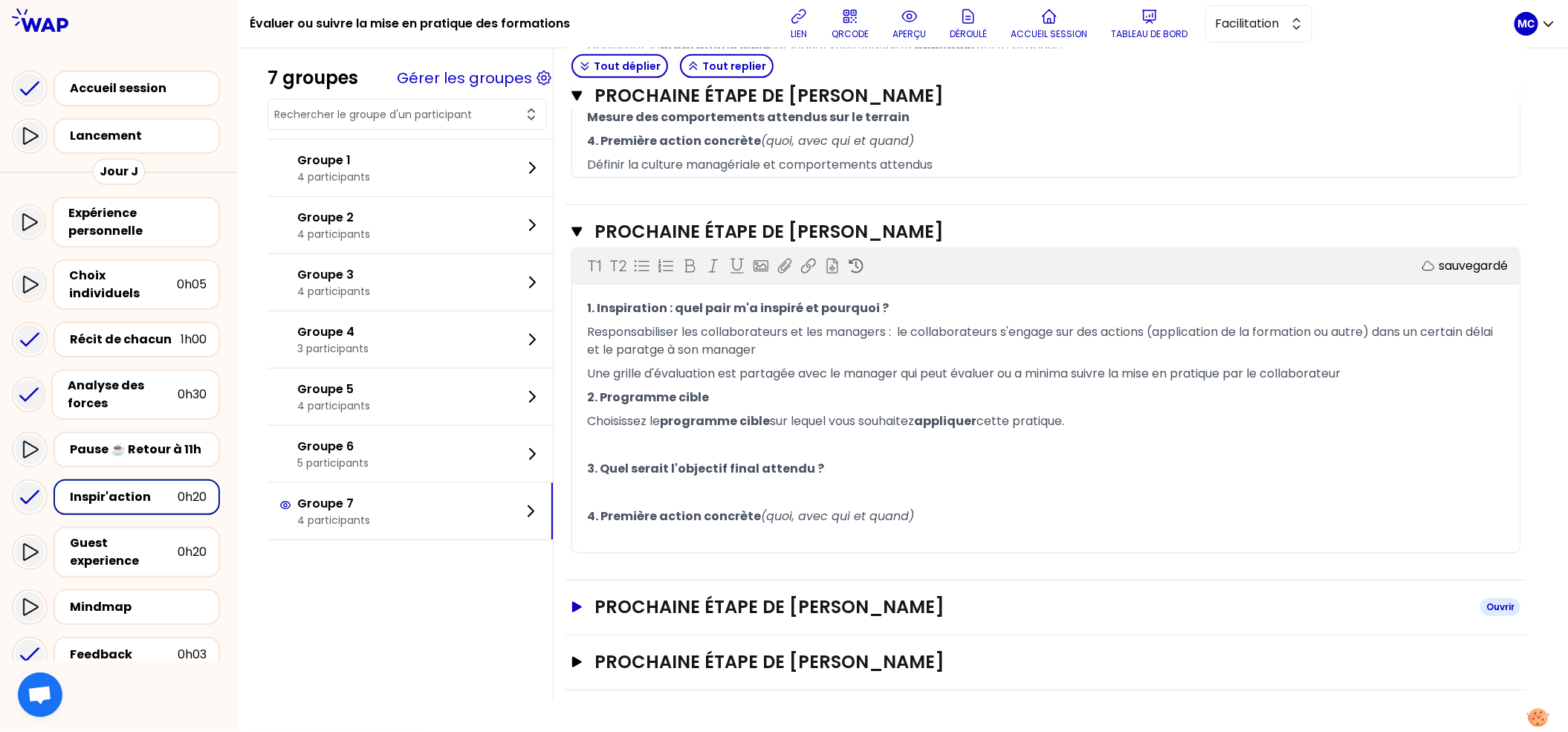
click at [820, 609] on h3 "Prochaine étape de [PERSON_NAME]" at bounding box center [1031, 607] width 874 height 23
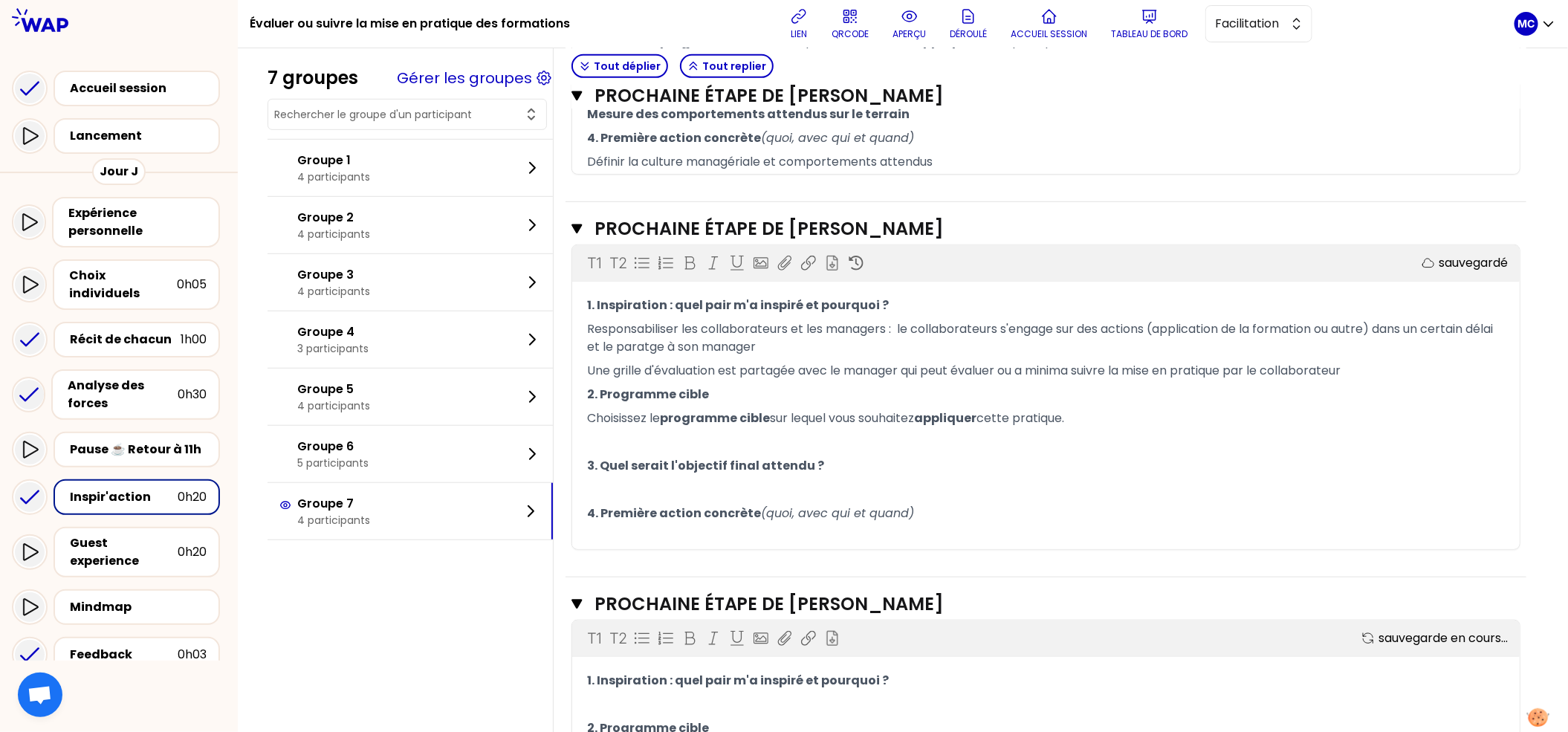
scroll to position [803, 0]
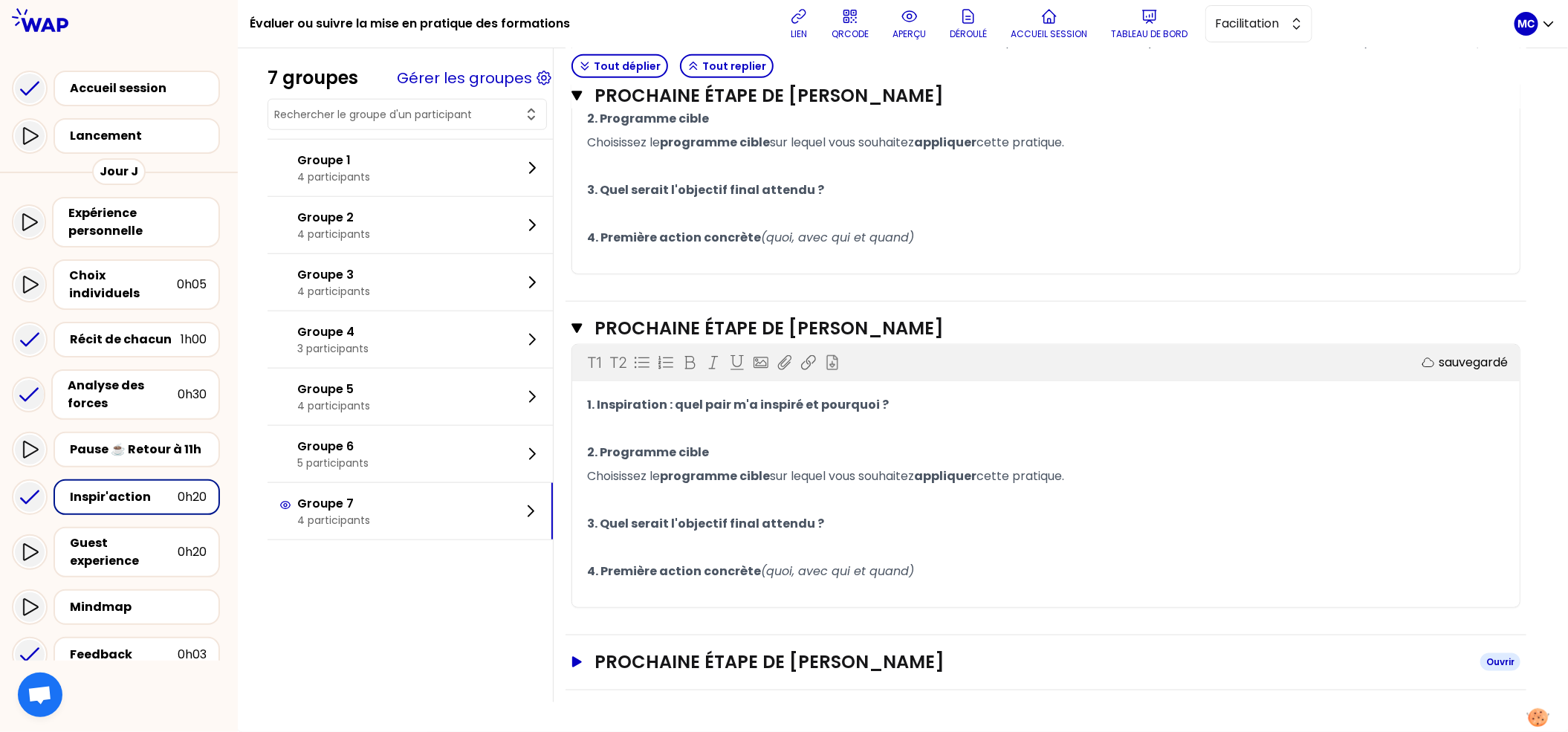
click at [793, 653] on h3 "Prochaine étape de [PERSON_NAME]" at bounding box center [1031, 662] width 874 height 23
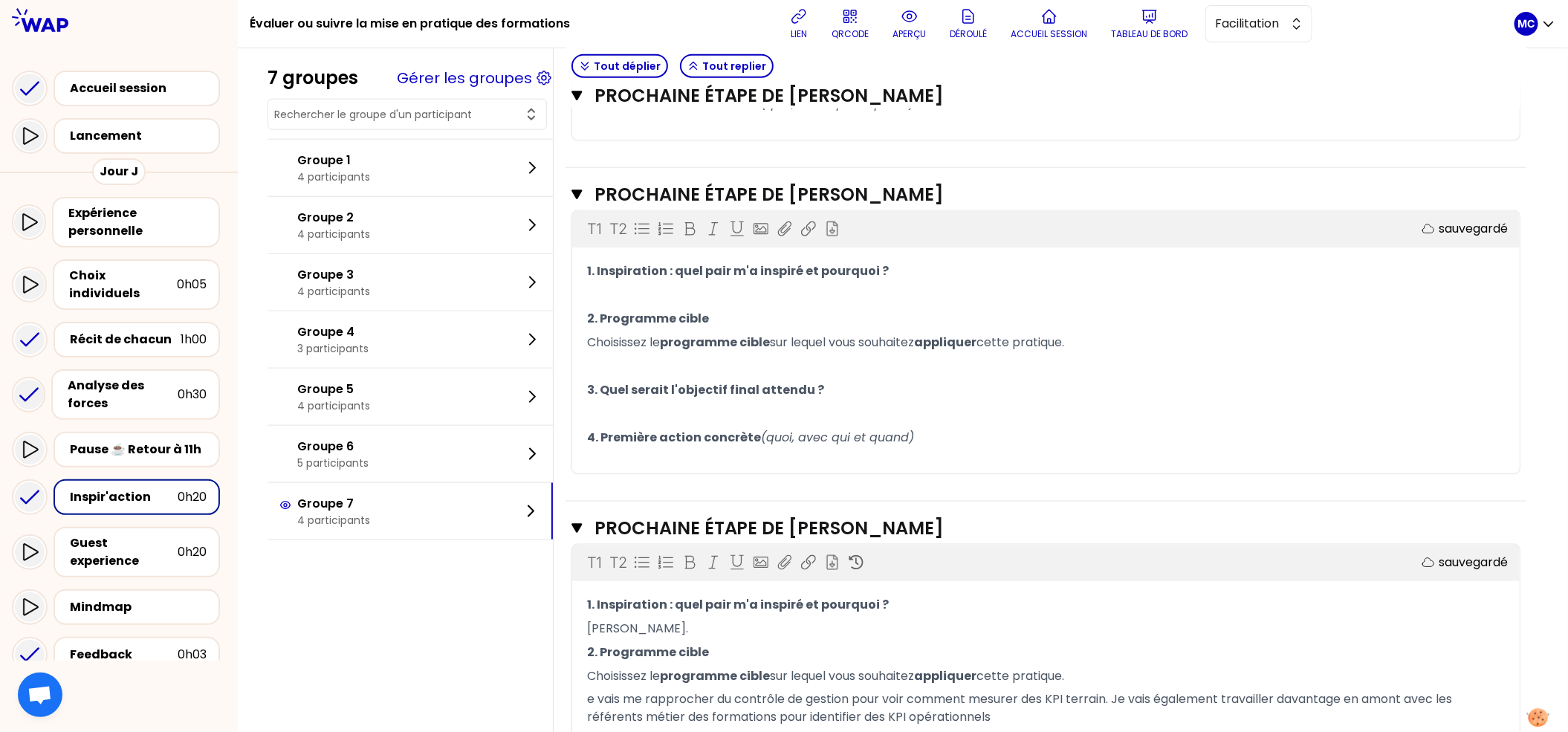
scroll to position [1136, 0]
